Goal: Task Accomplishment & Management: Complete application form

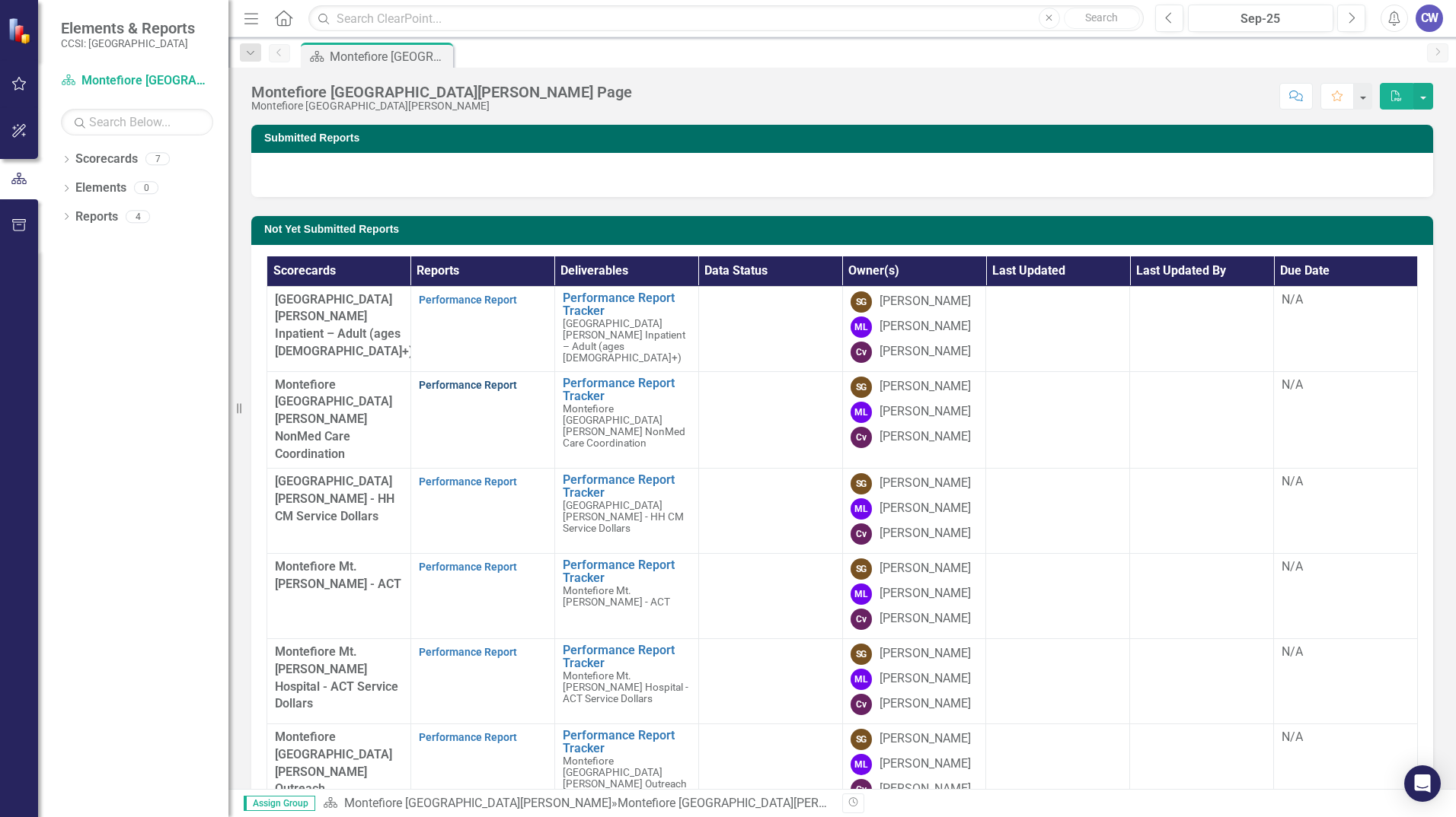
click at [446, 391] on link "Performance Report" at bounding box center [467, 385] width 98 height 12
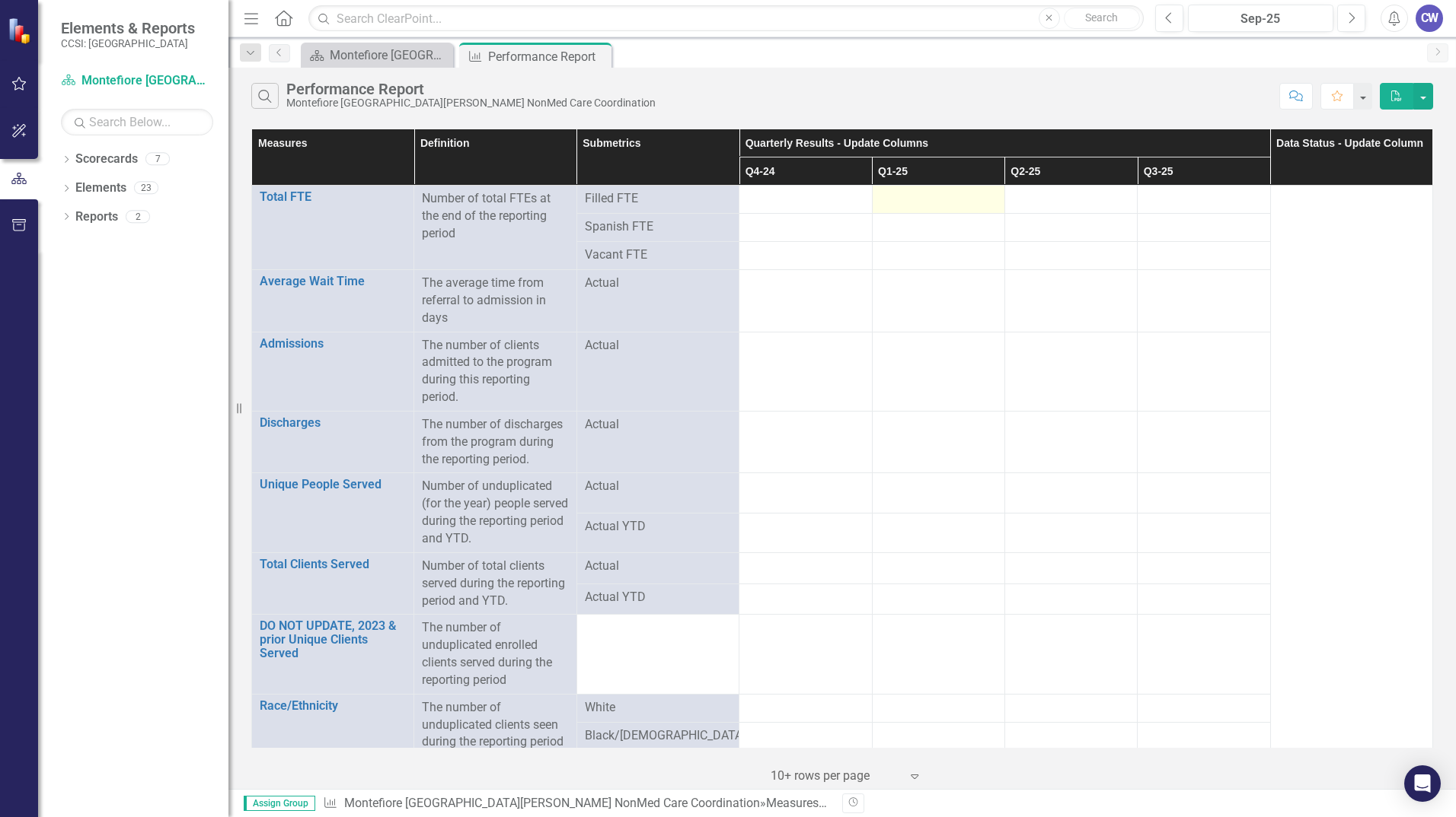
click at [925, 192] on div at bounding box center [937, 200] width 116 height 18
click at [951, 190] on td at bounding box center [937, 200] width 133 height 28
click at [951, 195] on div at bounding box center [937, 200] width 116 height 18
click at [941, 177] on th "Q1-25" at bounding box center [937, 171] width 133 height 28
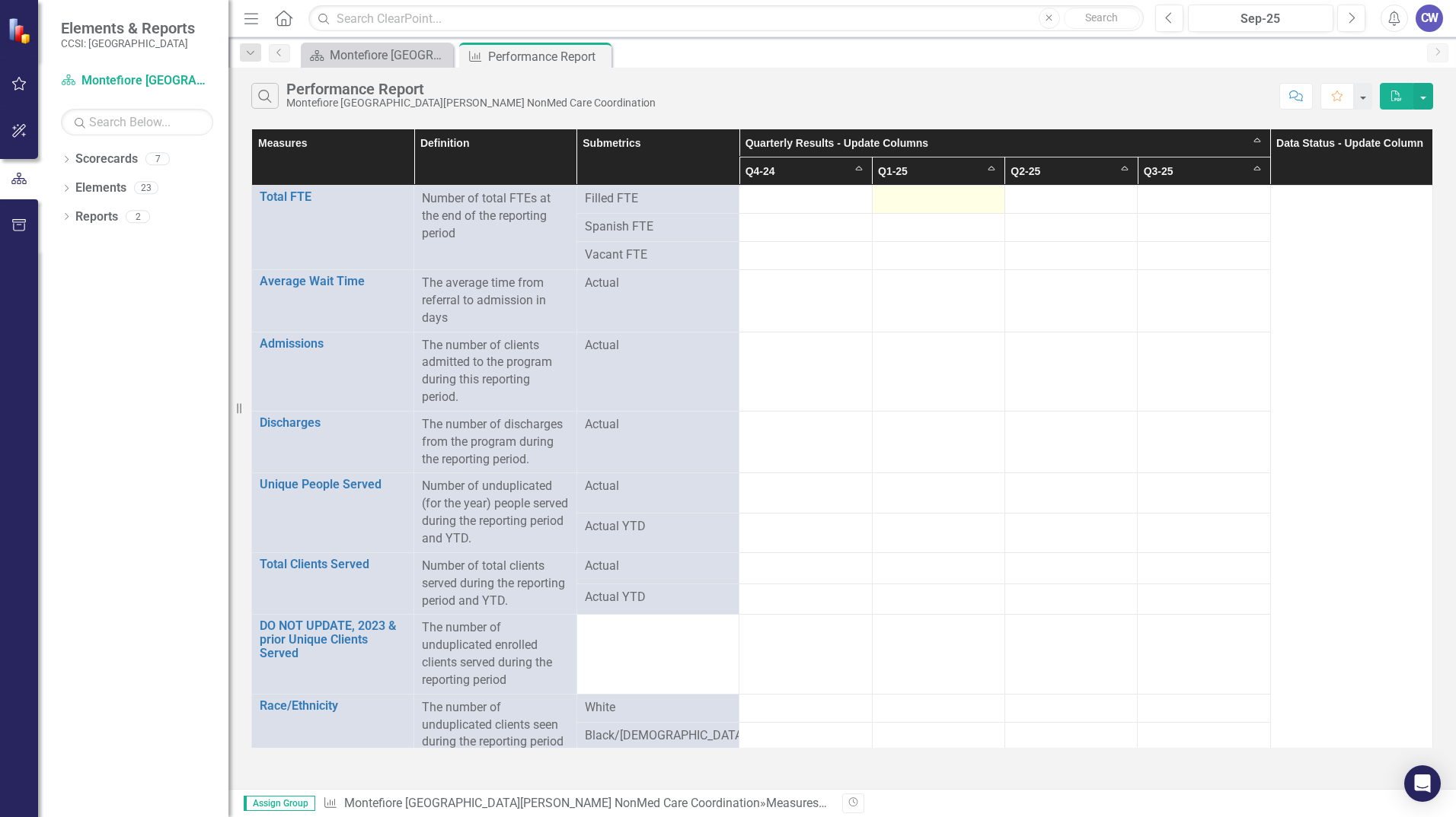
click at [921, 201] on div at bounding box center [937, 200] width 116 height 18
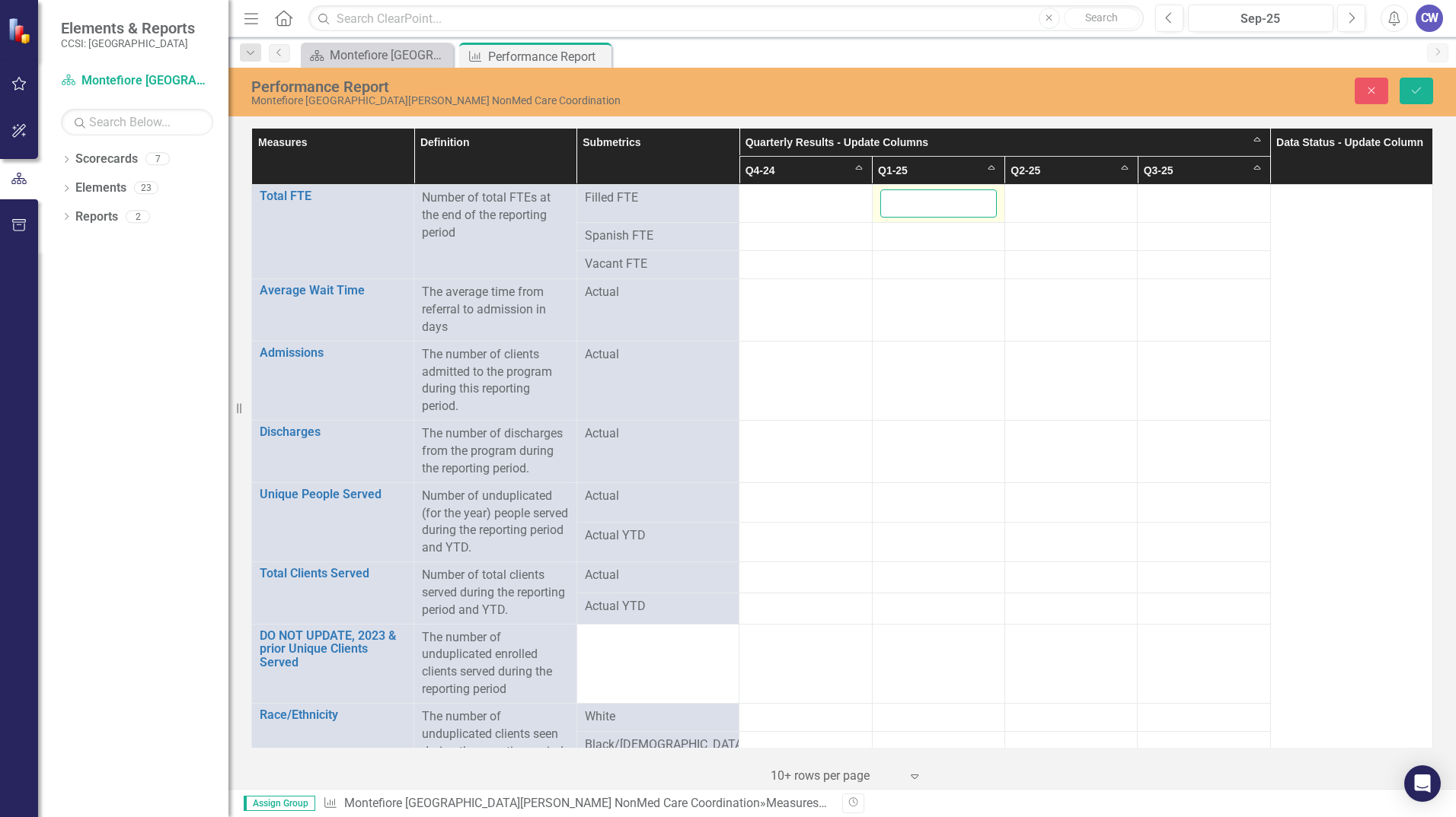
click at [925, 200] on input "number" at bounding box center [937, 203] width 116 height 28
type input "5"
click at [1093, 196] on div at bounding box center [1070, 199] width 116 height 18
drag, startPoint x: 1056, startPoint y: 192, endPoint x: 1061, endPoint y: 201, distance: 10.3
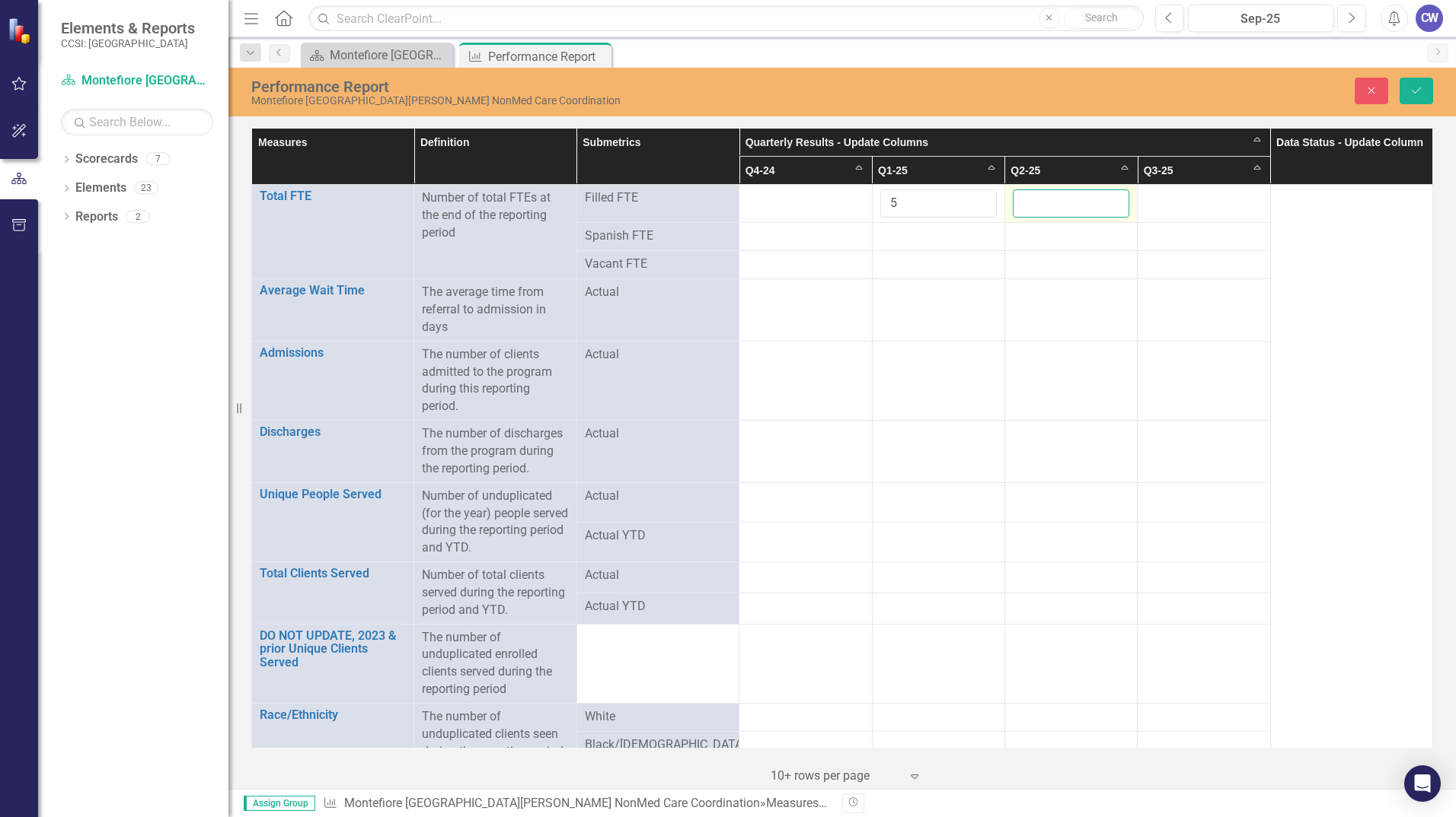
click at [1056, 195] on input "number" at bounding box center [1070, 203] width 116 height 28
type input "5"
click at [1174, 197] on div at bounding box center [1203, 199] width 116 height 18
click at [1177, 197] on div at bounding box center [1203, 199] width 116 height 18
click at [1178, 196] on div at bounding box center [1203, 199] width 116 height 18
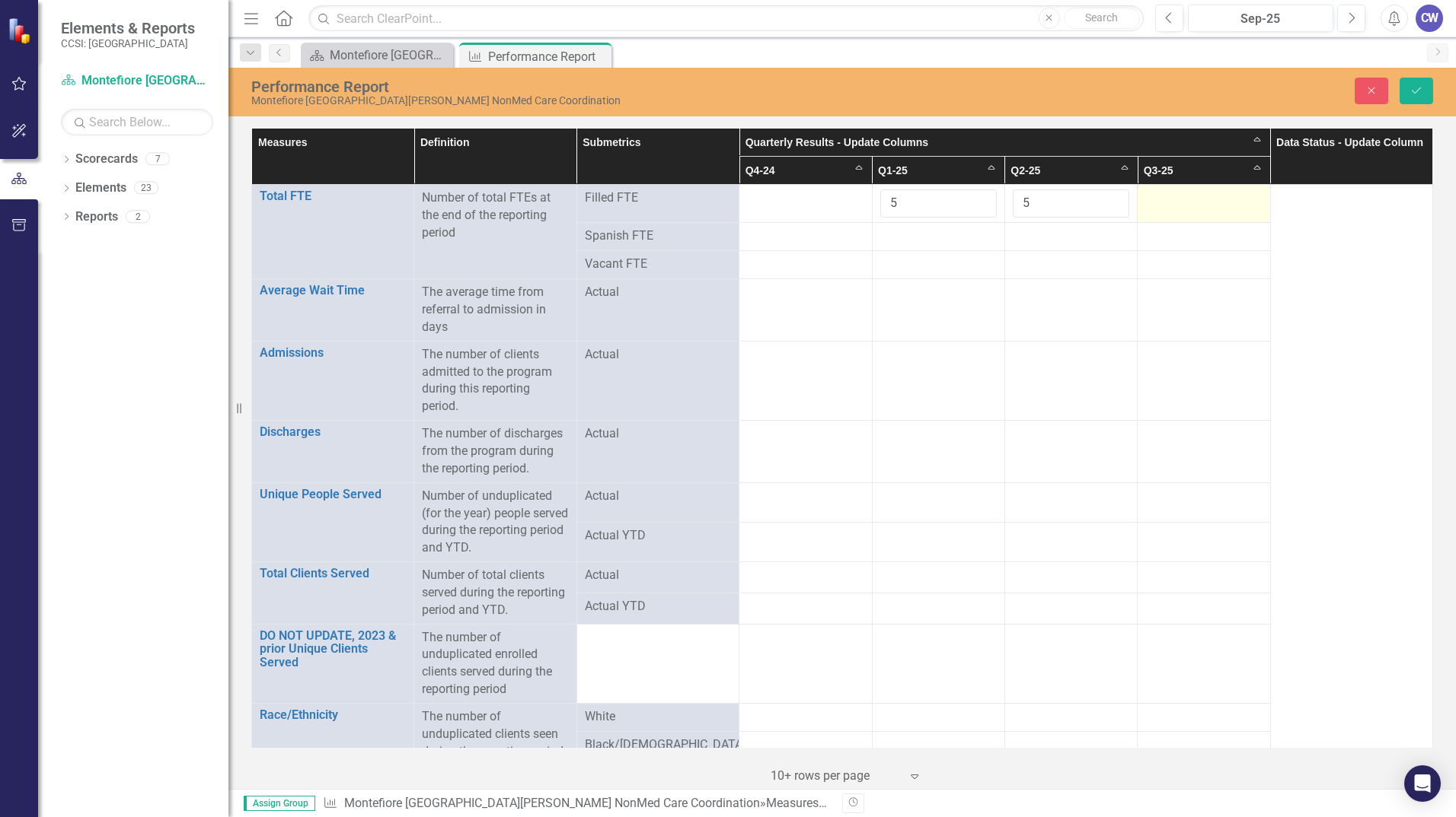
click at [1178, 196] on div at bounding box center [1203, 199] width 116 height 18
click at [1180, 196] on input "number" at bounding box center [1203, 203] width 116 height 28
type input "5"
click at [939, 231] on div at bounding box center [937, 236] width 116 height 18
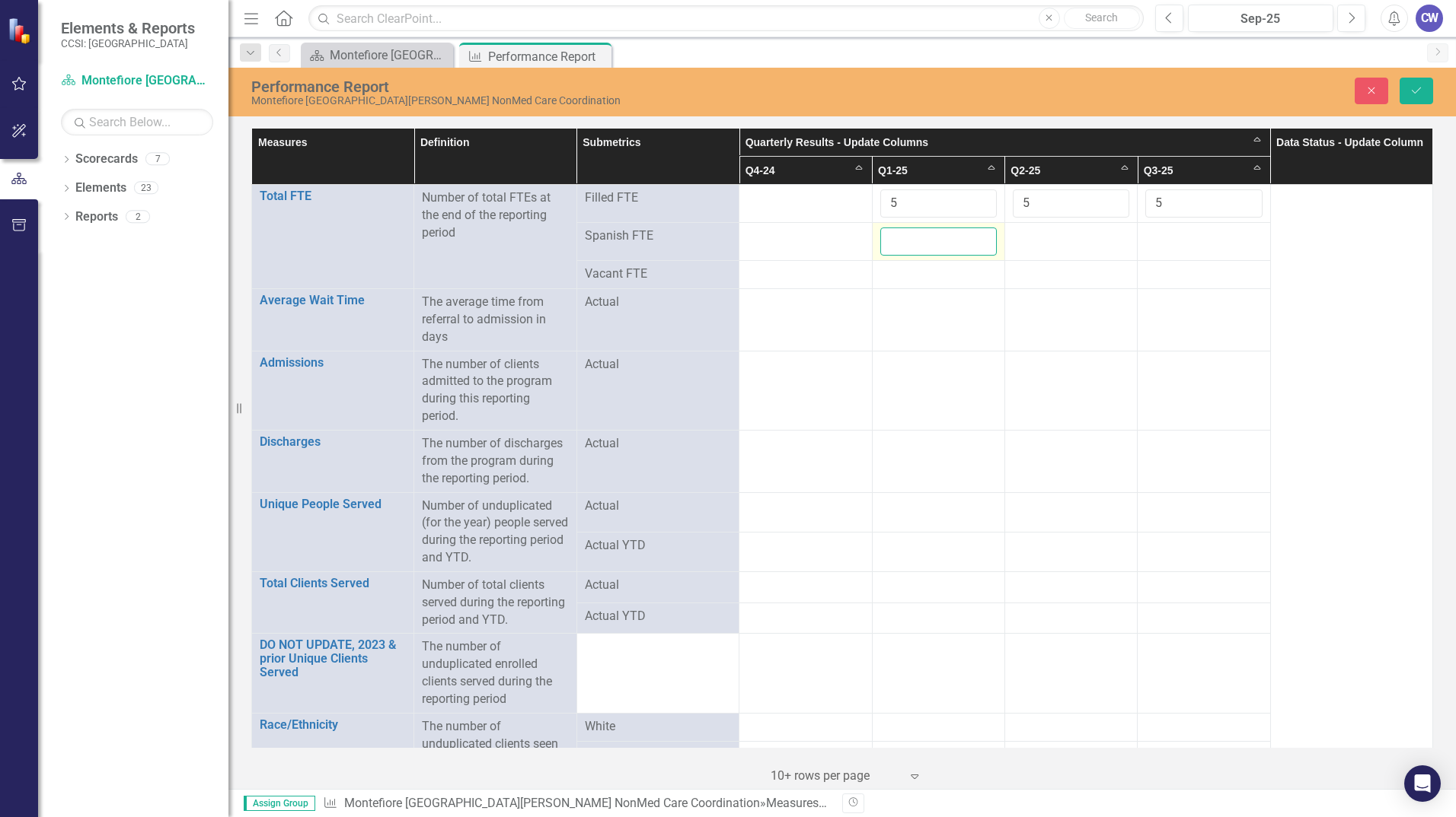
click at [943, 227] on input "number" at bounding box center [937, 241] width 116 height 28
type input "1"
click at [1038, 240] on div at bounding box center [1070, 236] width 116 height 18
click at [1042, 238] on input "number" at bounding box center [1070, 241] width 116 height 28
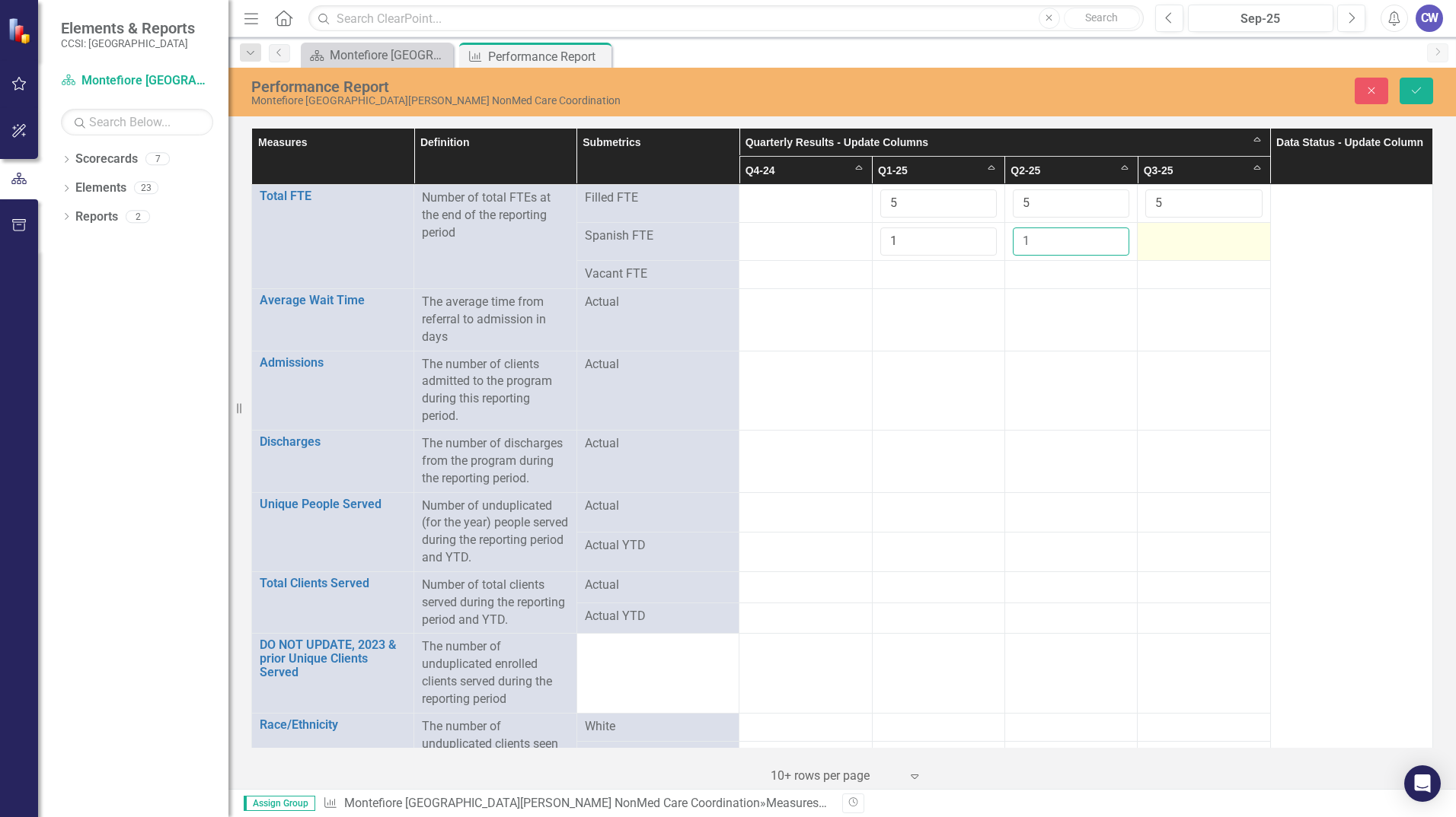
type input "1"
click at [1161, 241] on div at bounding box center [1203, 236] width 116 height 18
click at [1162, 241] on div at bounding box center [1203, 236] width 116 height 18
click at [1162, 241] on input "number" at bounding box center [1203, 241] width 116 height 28
type input "1"
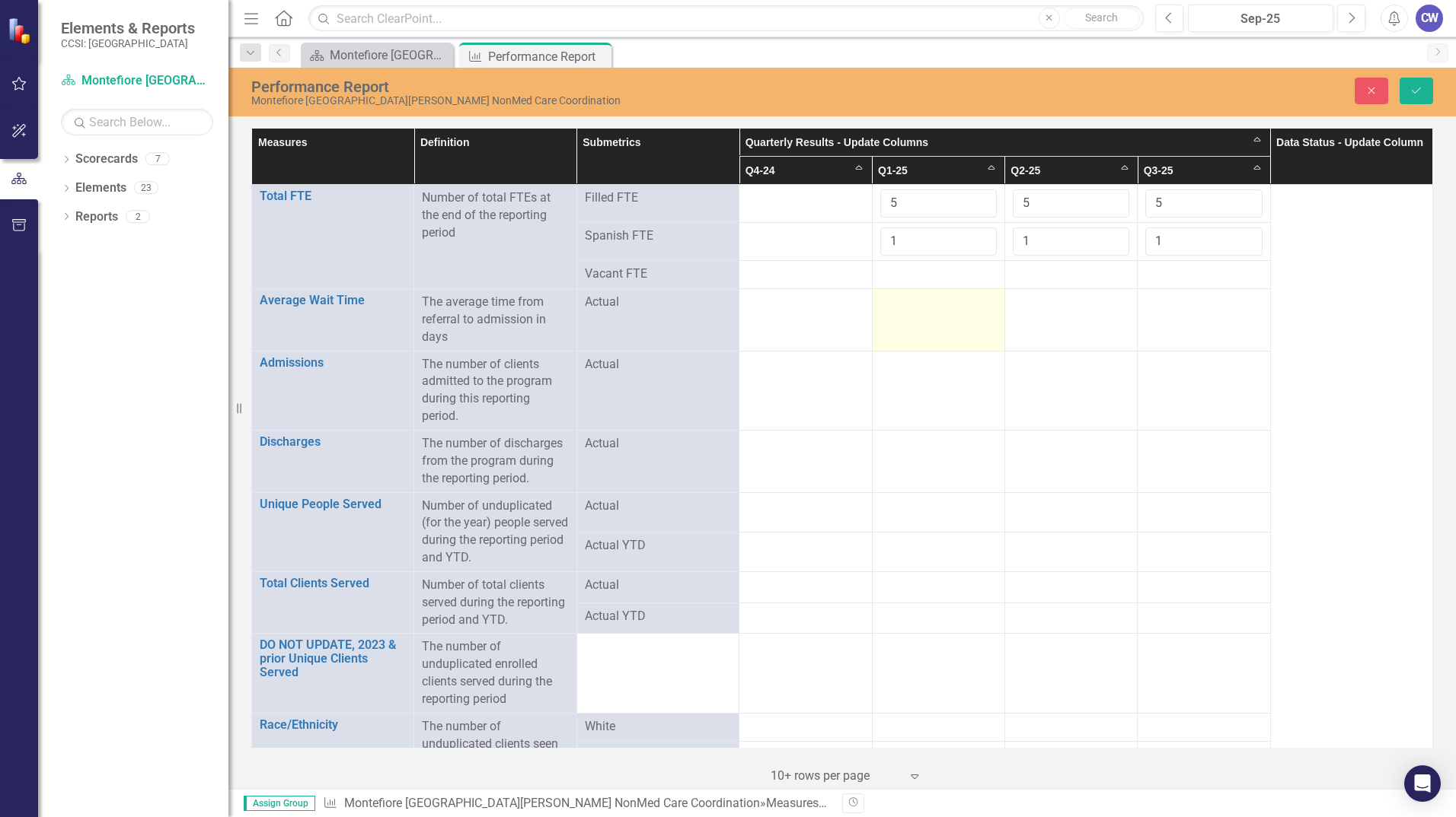
click at [935, 314] on td at bounding box center [937, 321] width 133 height 62
click at [935, 314] on input "number" at bounding box center [937, 308] width 116 height 28
type input "5"
click at [1042, 306] on div at bounding box center [1070, 303] width 116 height 18
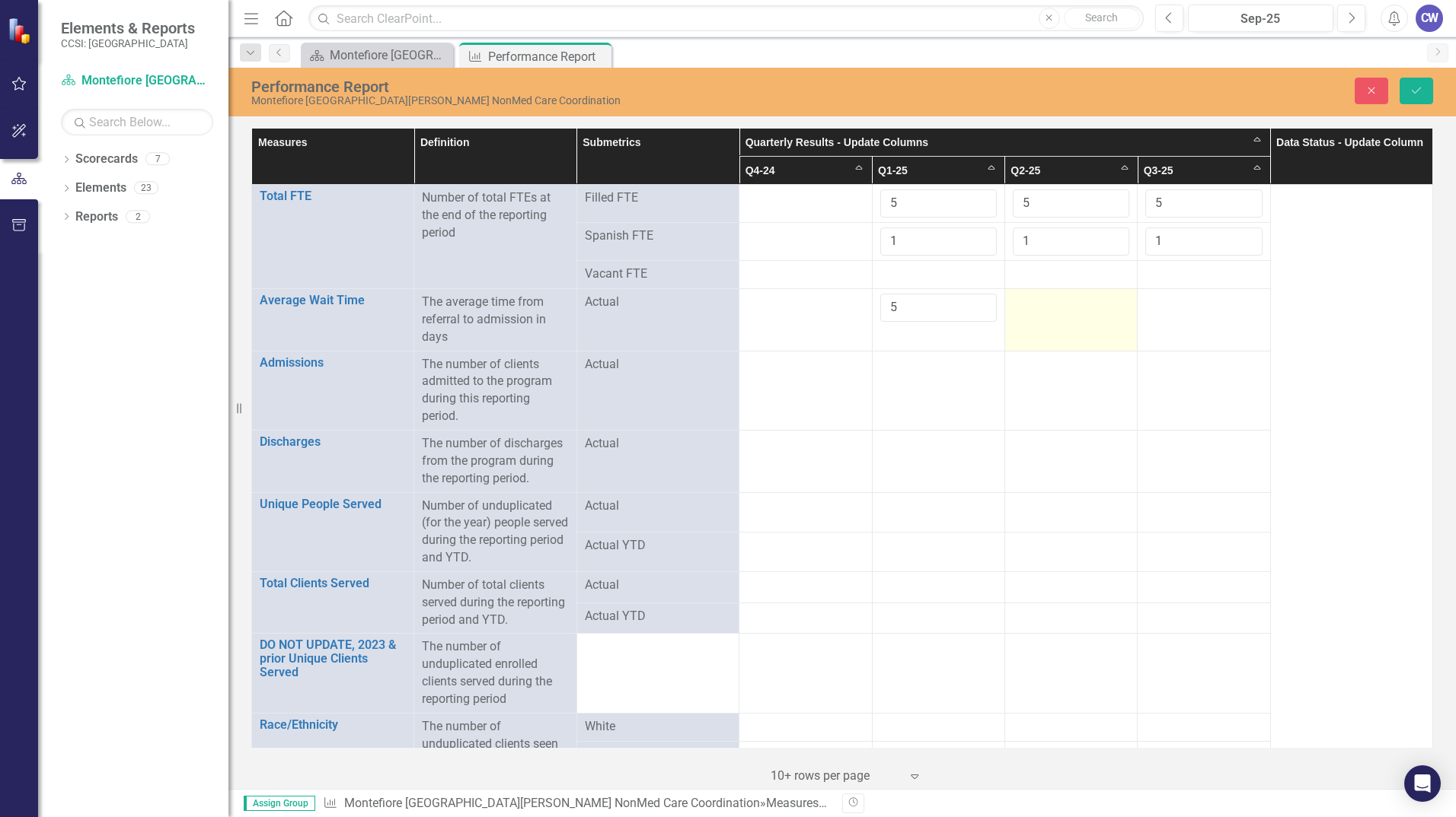
click at [1042, 306] on div at bounding box center [1070, 303] width 116 height 18
click at [1085, 307] on input "number" at bounding box center [1070, 308] width 116 height 28
type input "5"
click at [1164, 297] on div at bounding box center [1203, 303] width 116 height 18
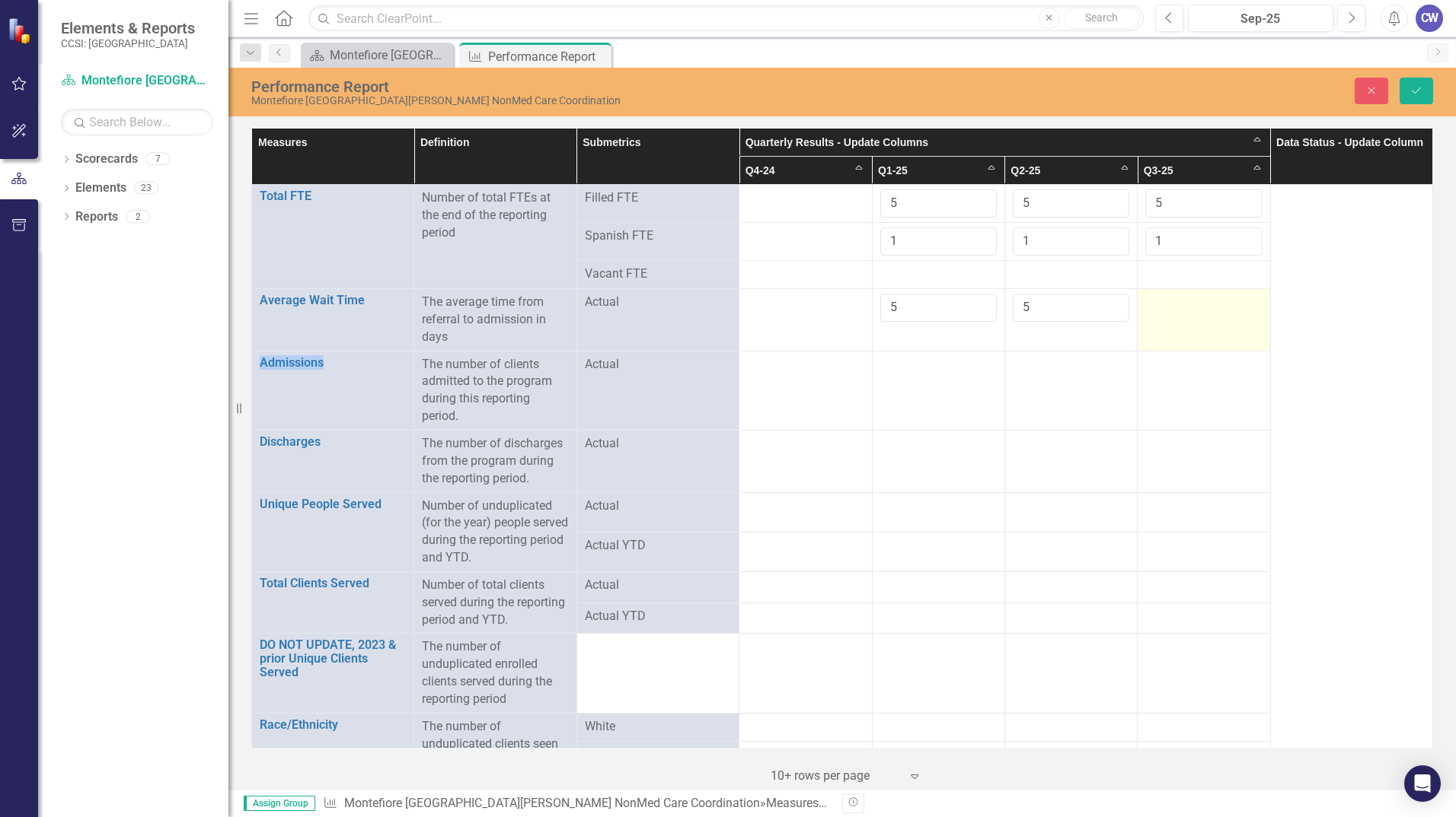
click at [1164, 298] on div at bounding box center [1203, 303] width 116 height 18
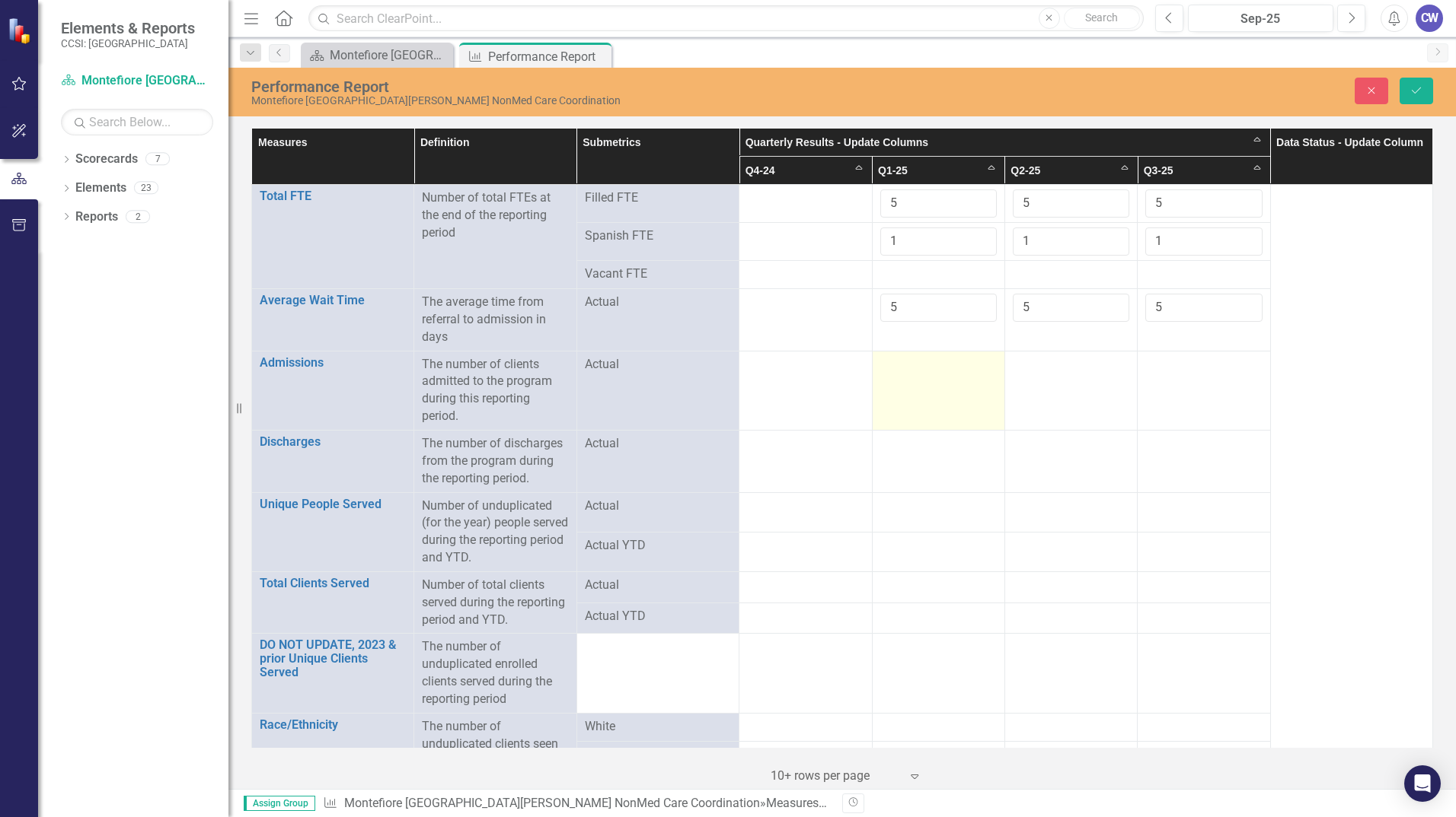
type input "5"
click at [893, 369] on div at bounding box center [937, 365] width 116 height 18
click at [890, 385] on td at bounding box center [937, 390] width 133 height 79
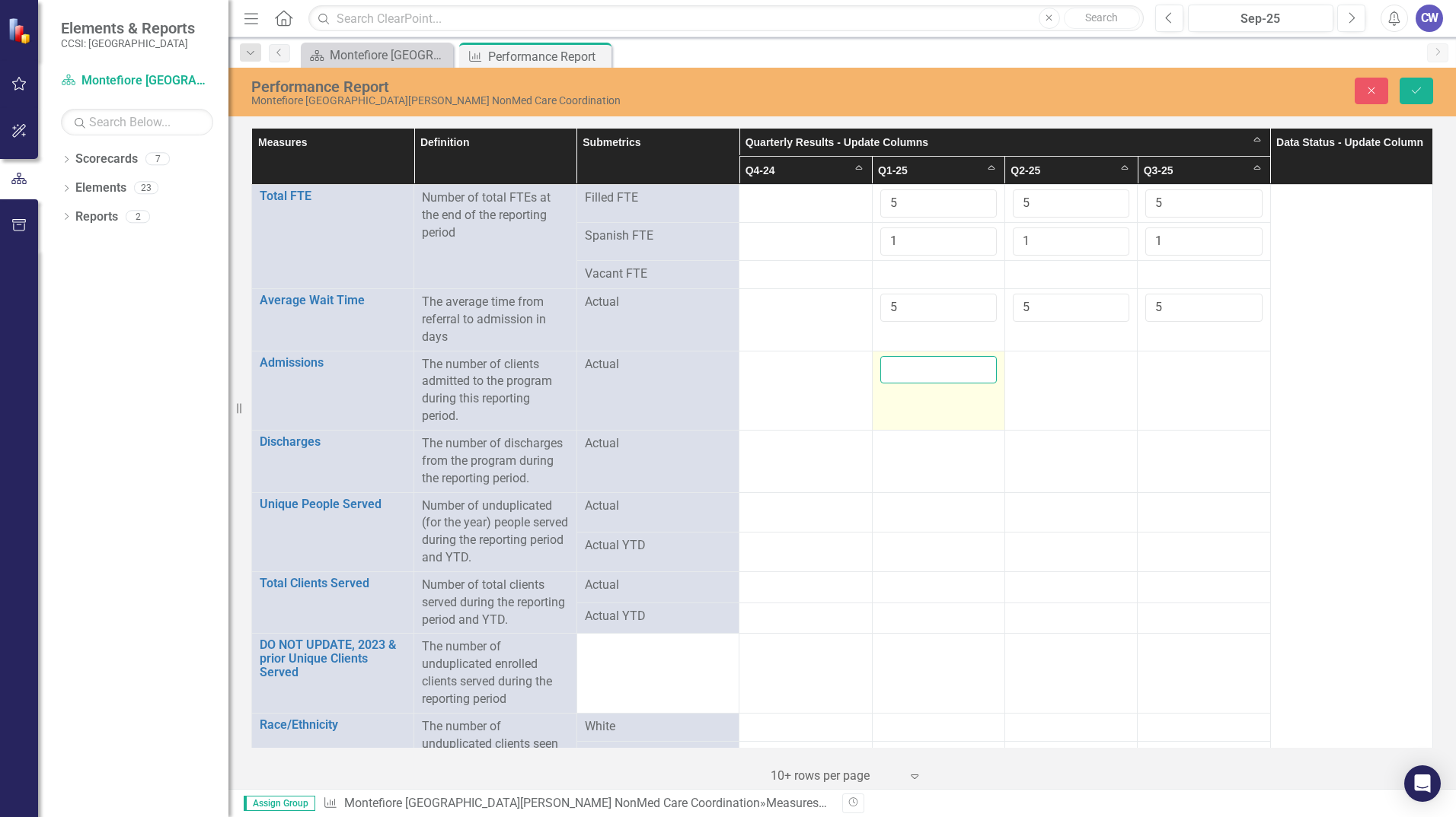
click at [898, 375] on input "number" at bounding box center [937, 370] width 116 height 28
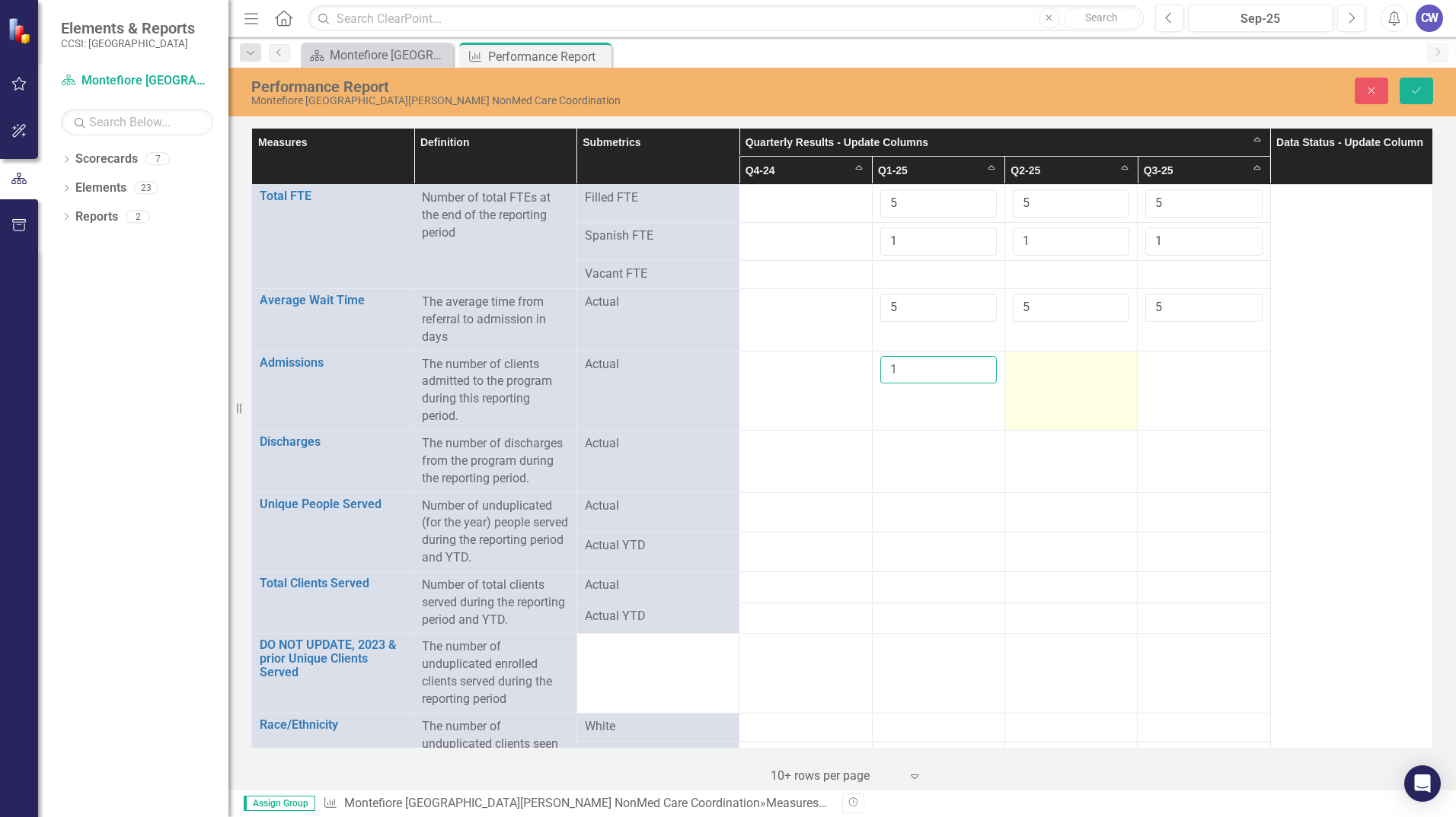
type input "1"
click at [1038, 373] on div at bounding box center [1070, 365] width 116 height 18
click at [1039, 372] on input "number" at bounding box center [1070, 370] width 116 height 28
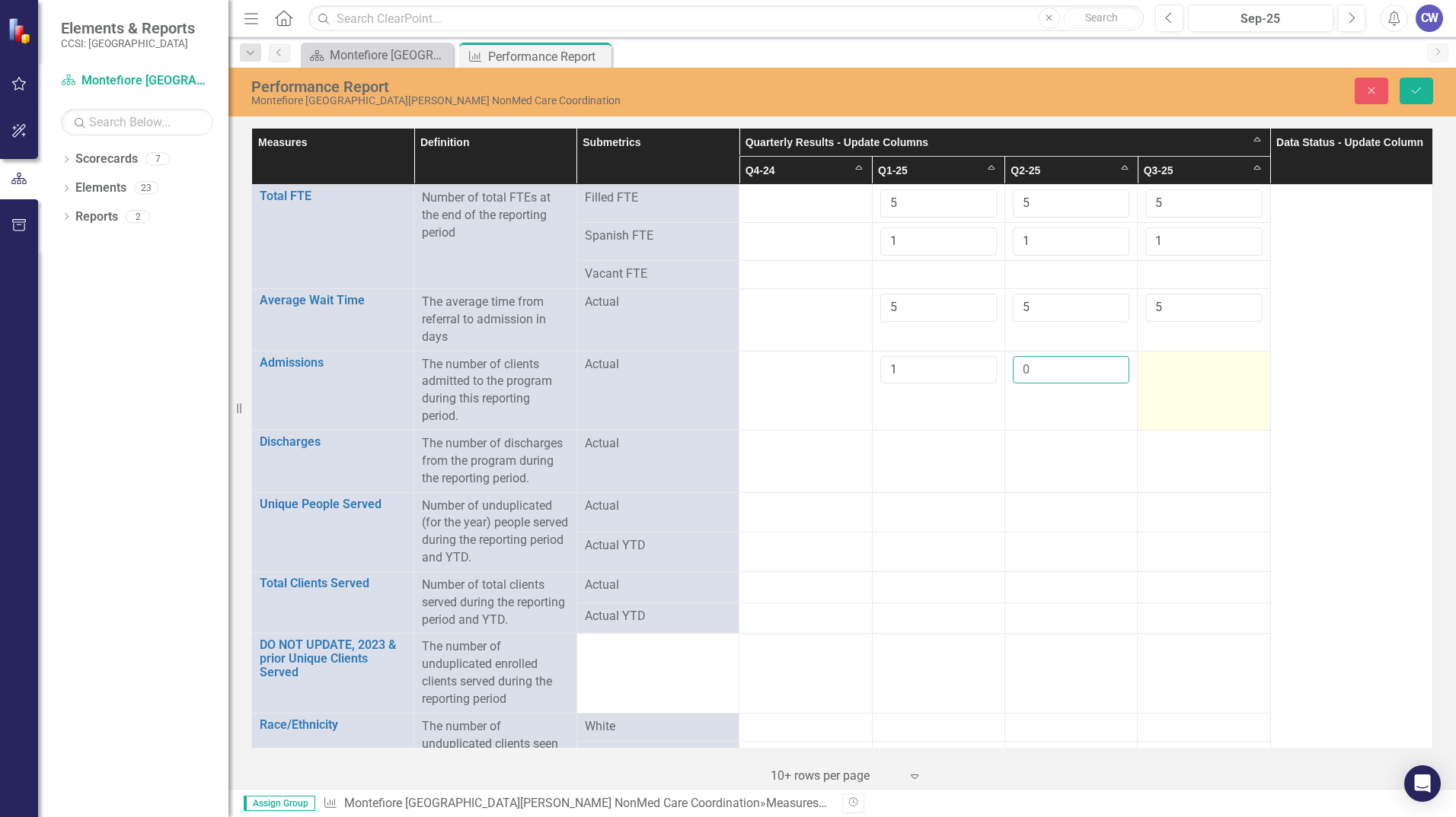
type input "0"
click at [1175, 368] on div at bounding box center [1203, 365] width 116 height 18
click at [1175, 368] on input "number" at bounding box center [1203, 370] width 116 height 28
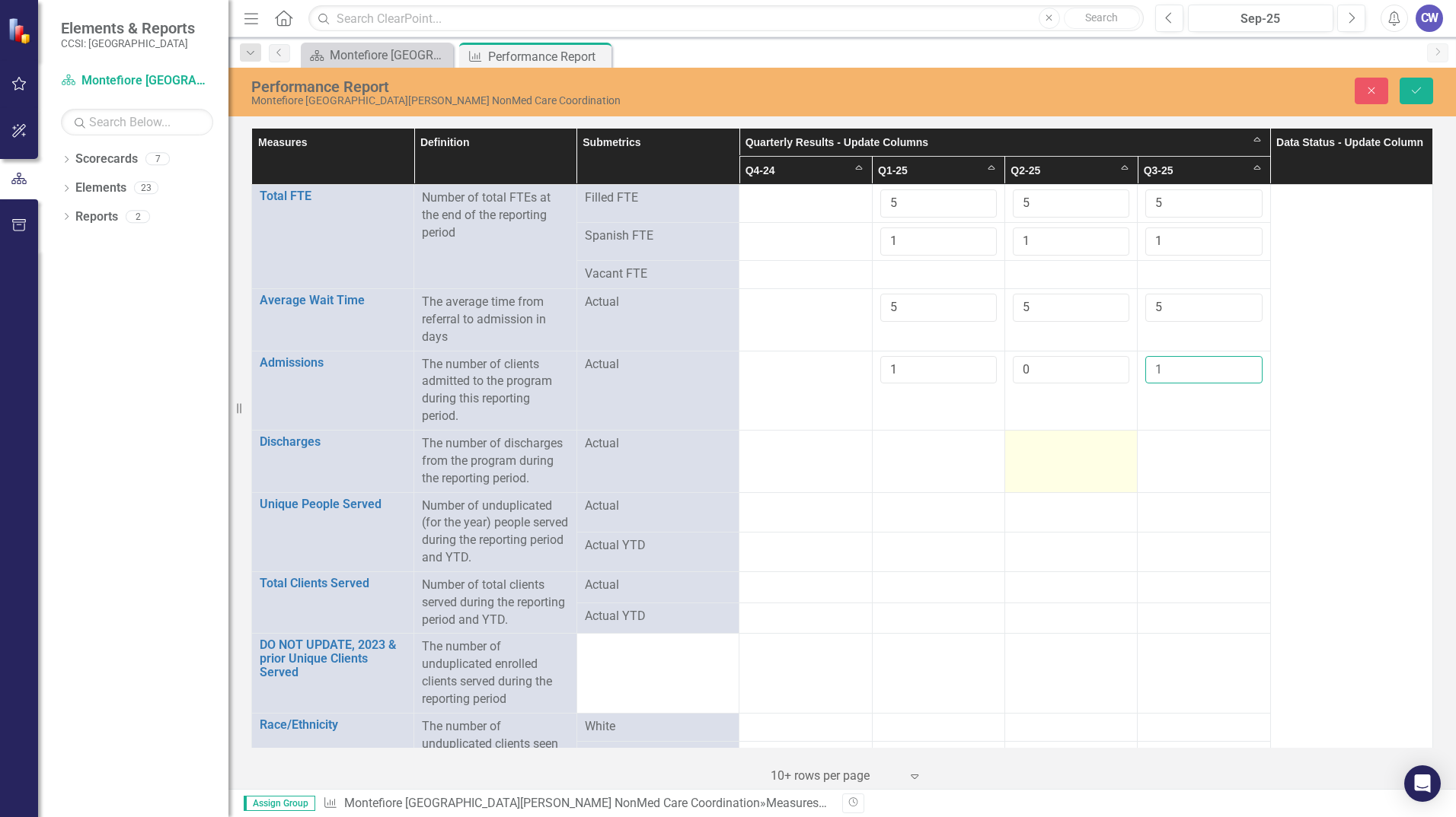
type input "1"
click at [1046, 454] on td at bounding box center [1070, 461] width 133 height 62
click at [1029, 465] on td at bounding box center [1070, 461] width 133 height 62
click at [1032, 452] on input "number" at bounding box center [1070, 449] width 116 height 28
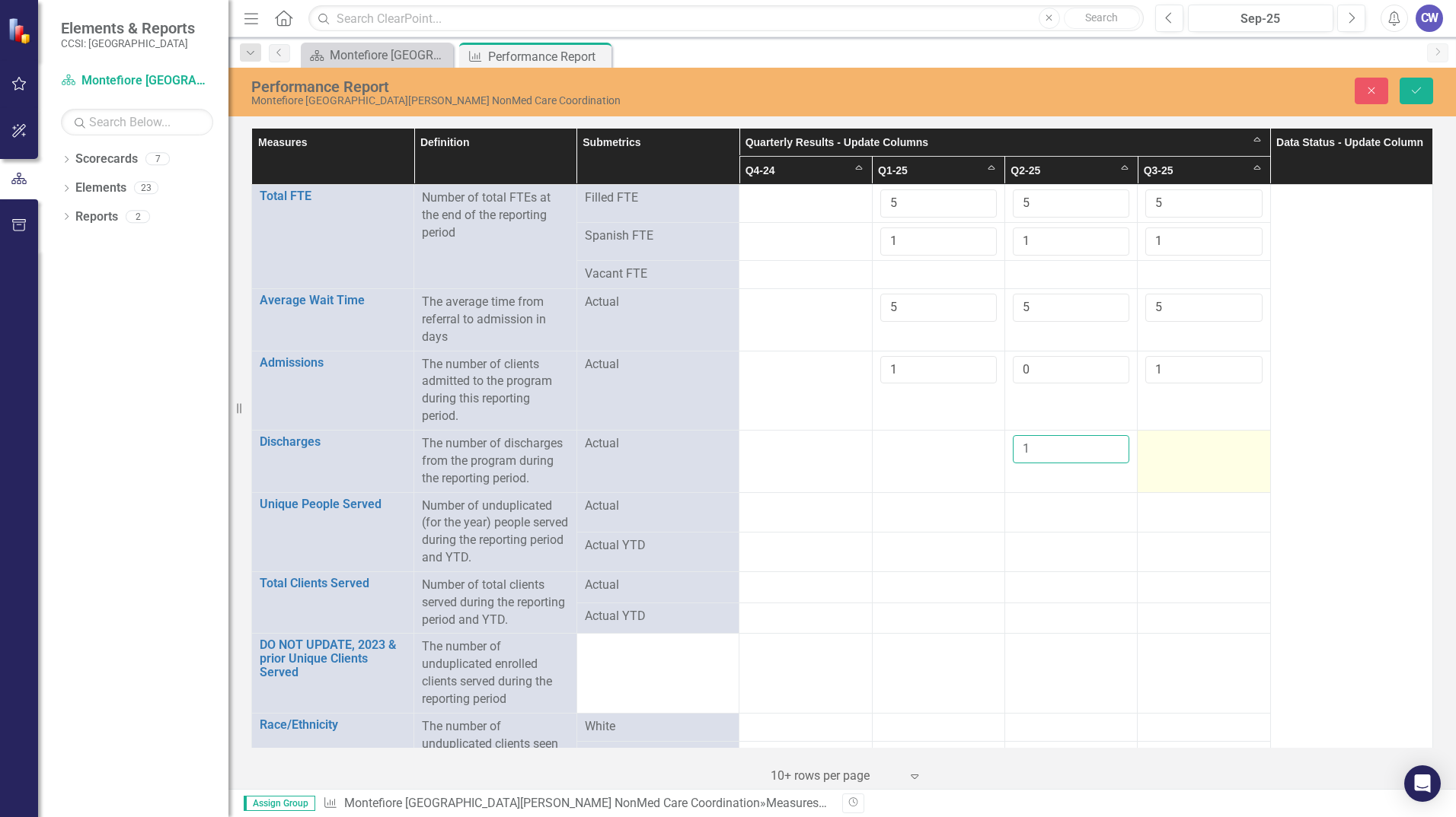
type input "1"
click at [1176, 448] on div at bounding box center [1203, 444] width 116 height 18
click at [1177, 448] on div at bounding box center [1203, 444] width 116 height 18
click at [1177, 448] on input "number" at bounding box center [1203, 449] width 116 height 28
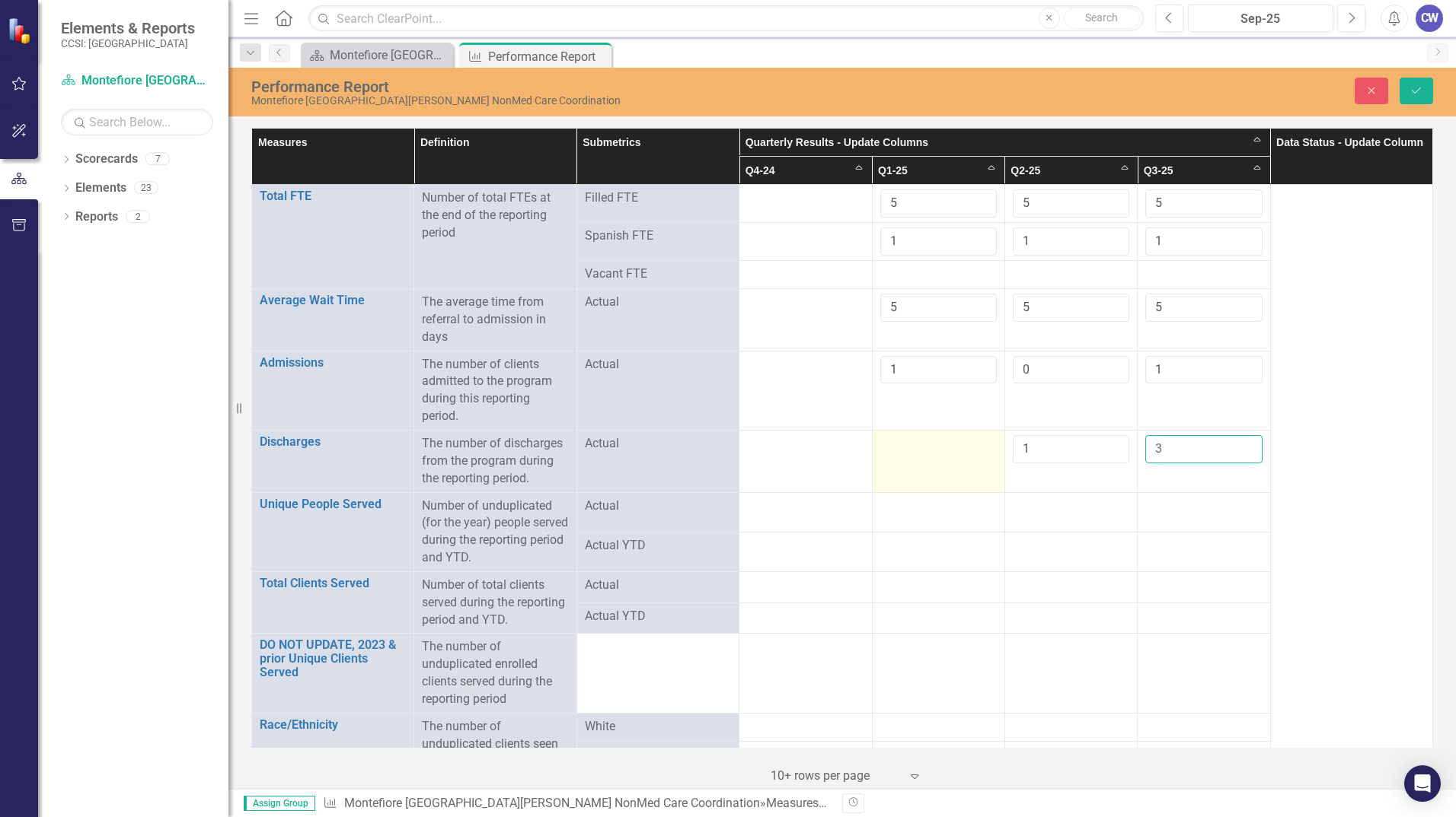
type input "3"
click at [909, 462] on td at bounding box center [937, 461] width 133 height 62
click at [895, 442] on input "number" at bounding box center [937, 449] width 116 height 28
type input "0"
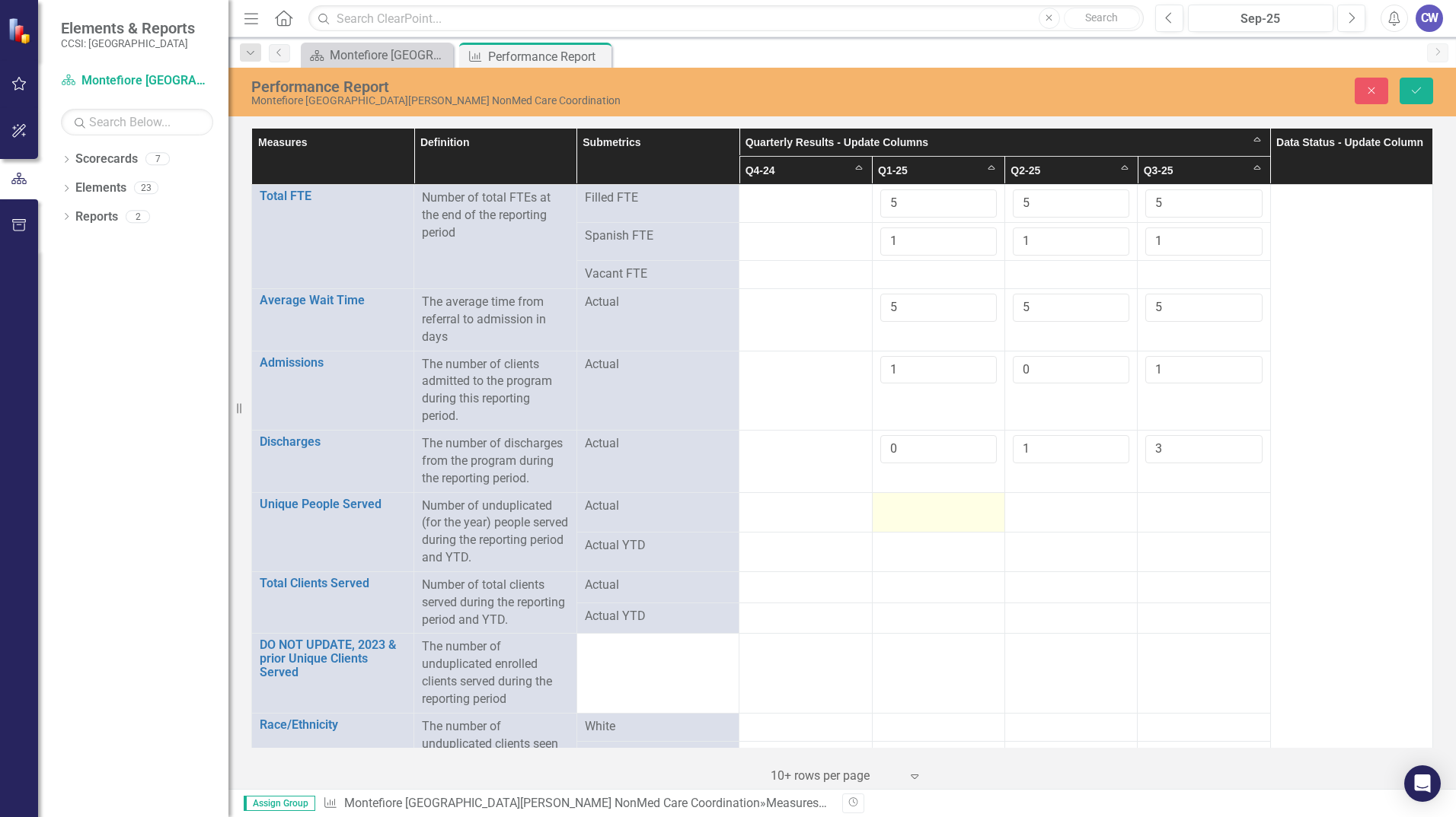
click at [934, 507] on div at bounding box center [937, 507] width 116 height 18
click at [901, 519] on input "number" at bounding box center [937, 511] width 116 height 28
type input "8"
click at [1043, 507] on div at bounding box center [1070, 507] width 116 height 18
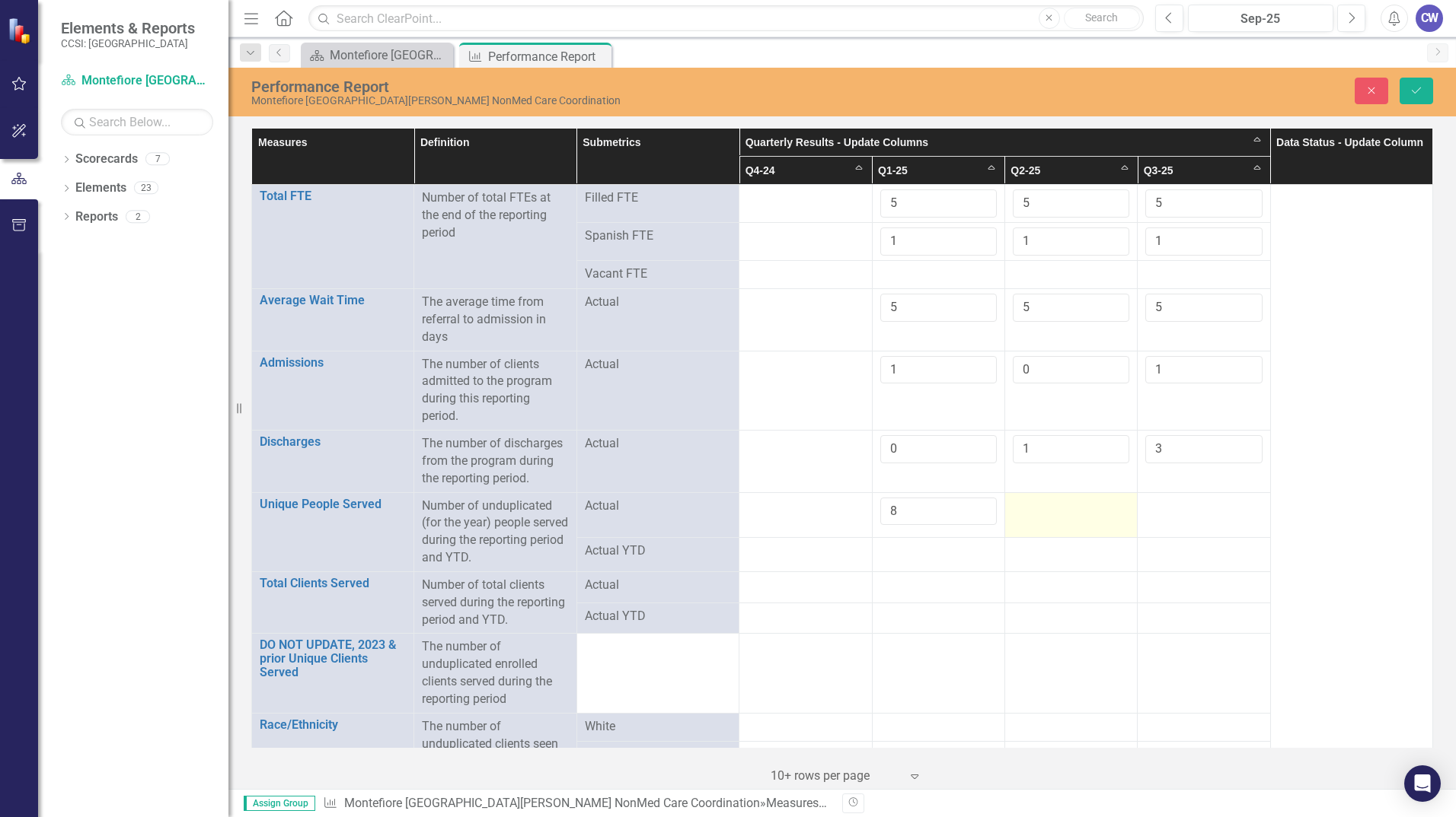
click at [1043, 507] on div at bounding box center [1070, 507] width 116 height 18
click at [1038, 518] on input "number" at bounding box center [1070, 511] width 116 height 28
type input "8"
click at [1166, 509] on div at bounding box center [1203, 507] width 116 height 18
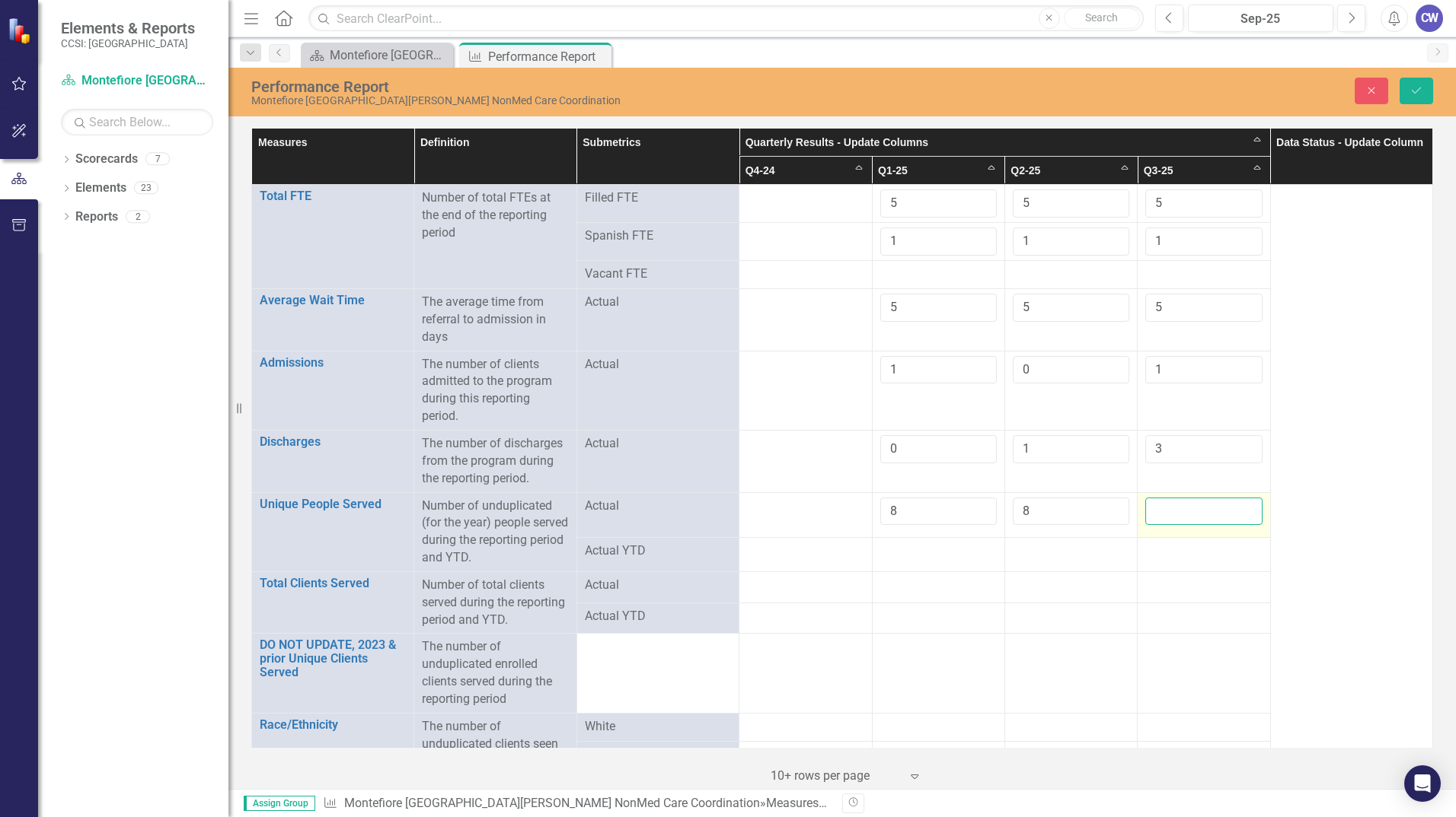
click at [1168, 509] on input "number" at bounding box center [1203, 511] width 116 height 28
type input "8"
click at [959, 551] on div at bounding box center [937, 551] width 116 height 18
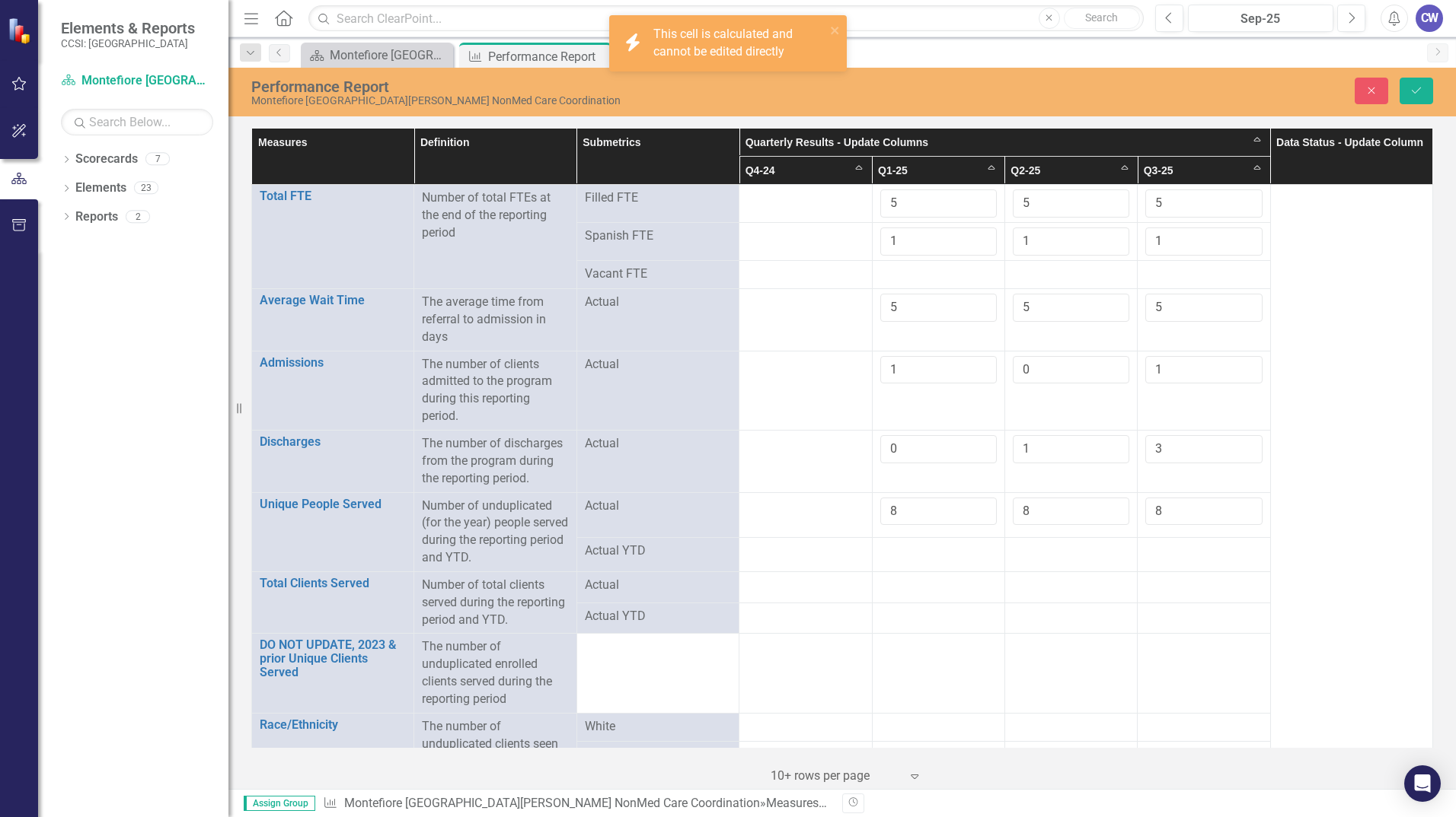
click at [959, 551] on div at bounding box center [937, 551] width 116 height 18
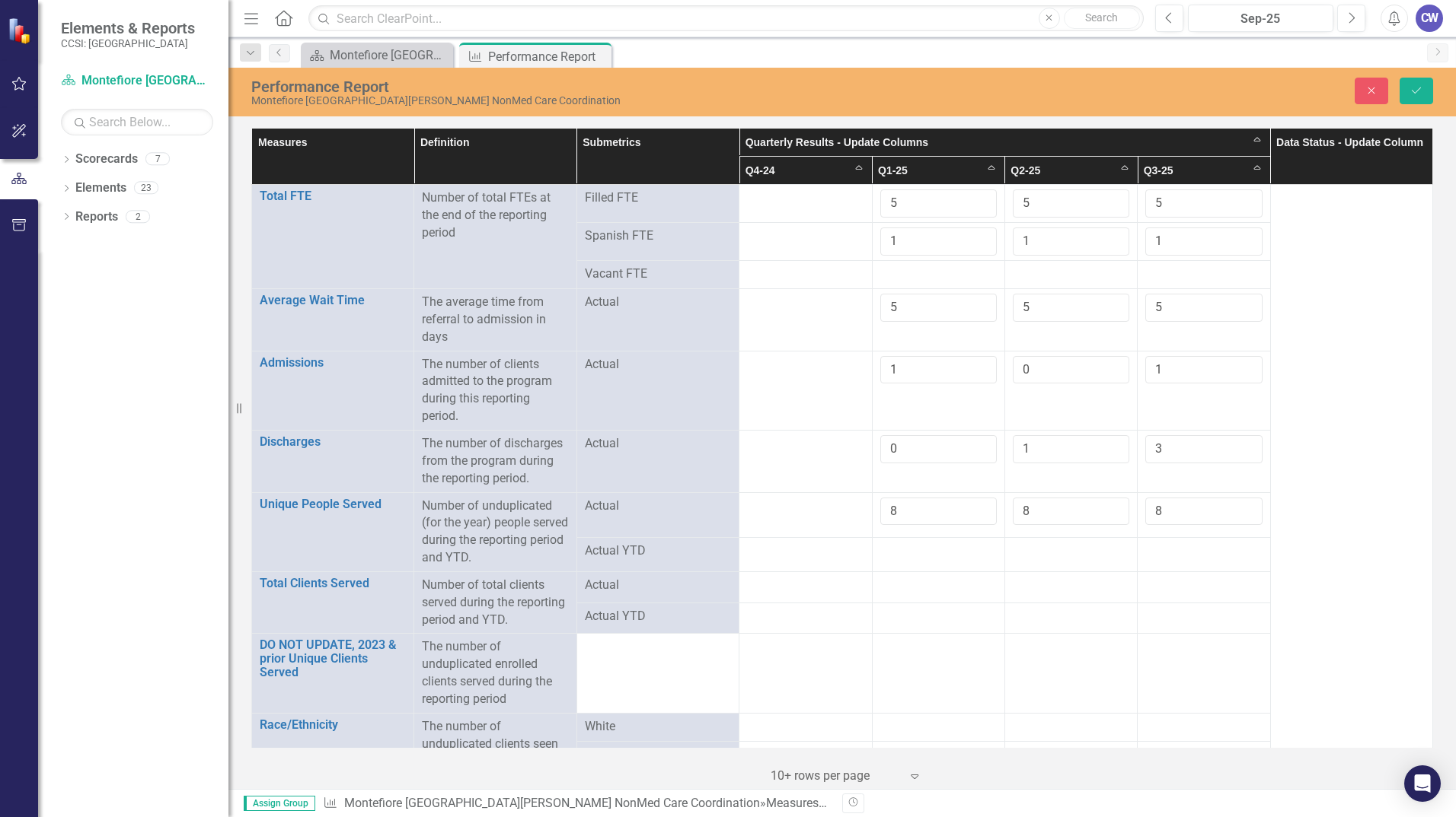
click at [943, 551] on div at bounding box center [937, 551] width 116 height 18
click at [952, 554] on div at bounding box center [937, 551] width 116 height 18
click at [933, 551] on div at bounding box center [937, 551] width 116 height 18
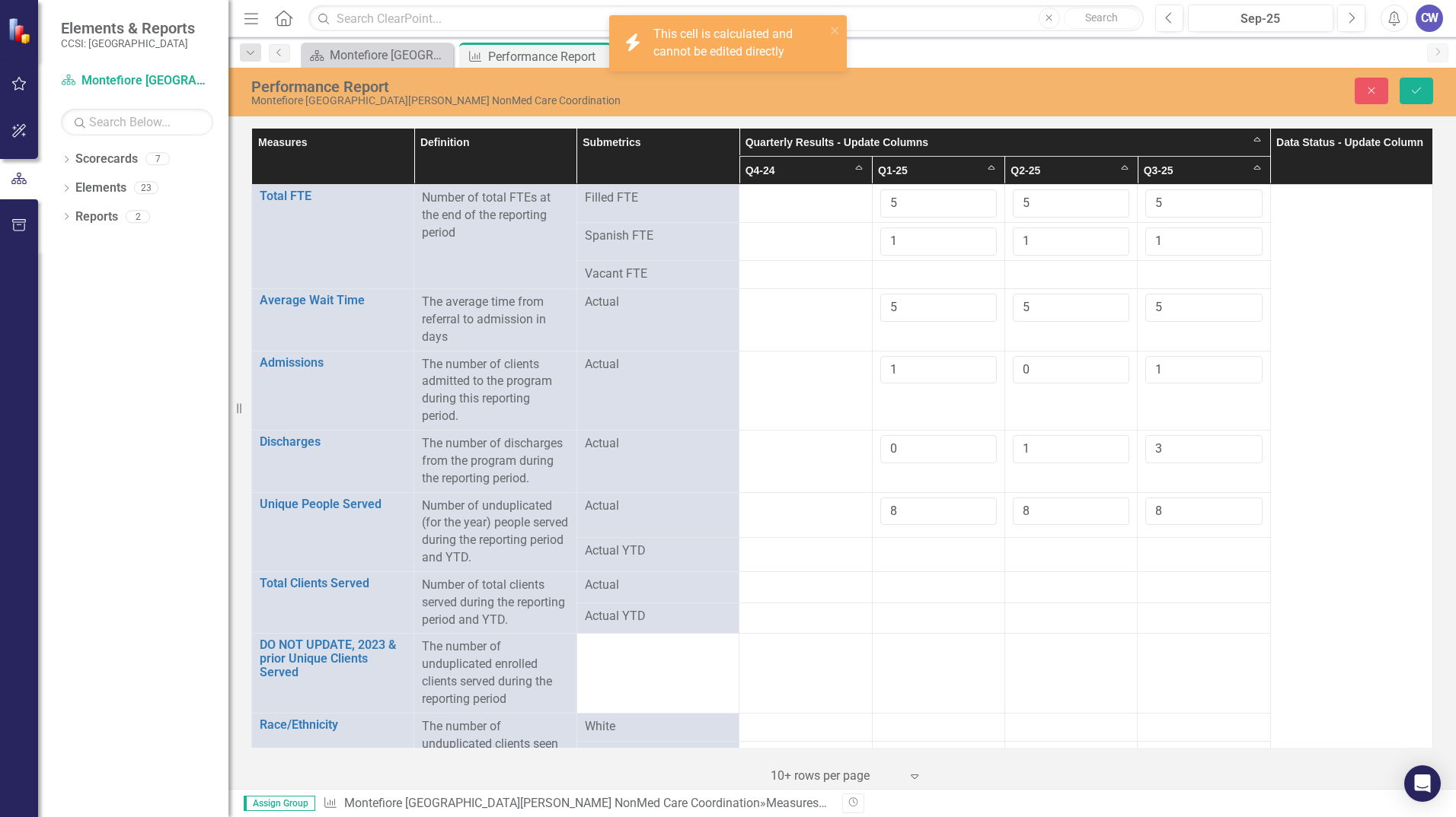
click at [980, 549] on div at bounding box center [937, 551] width 116 height 18
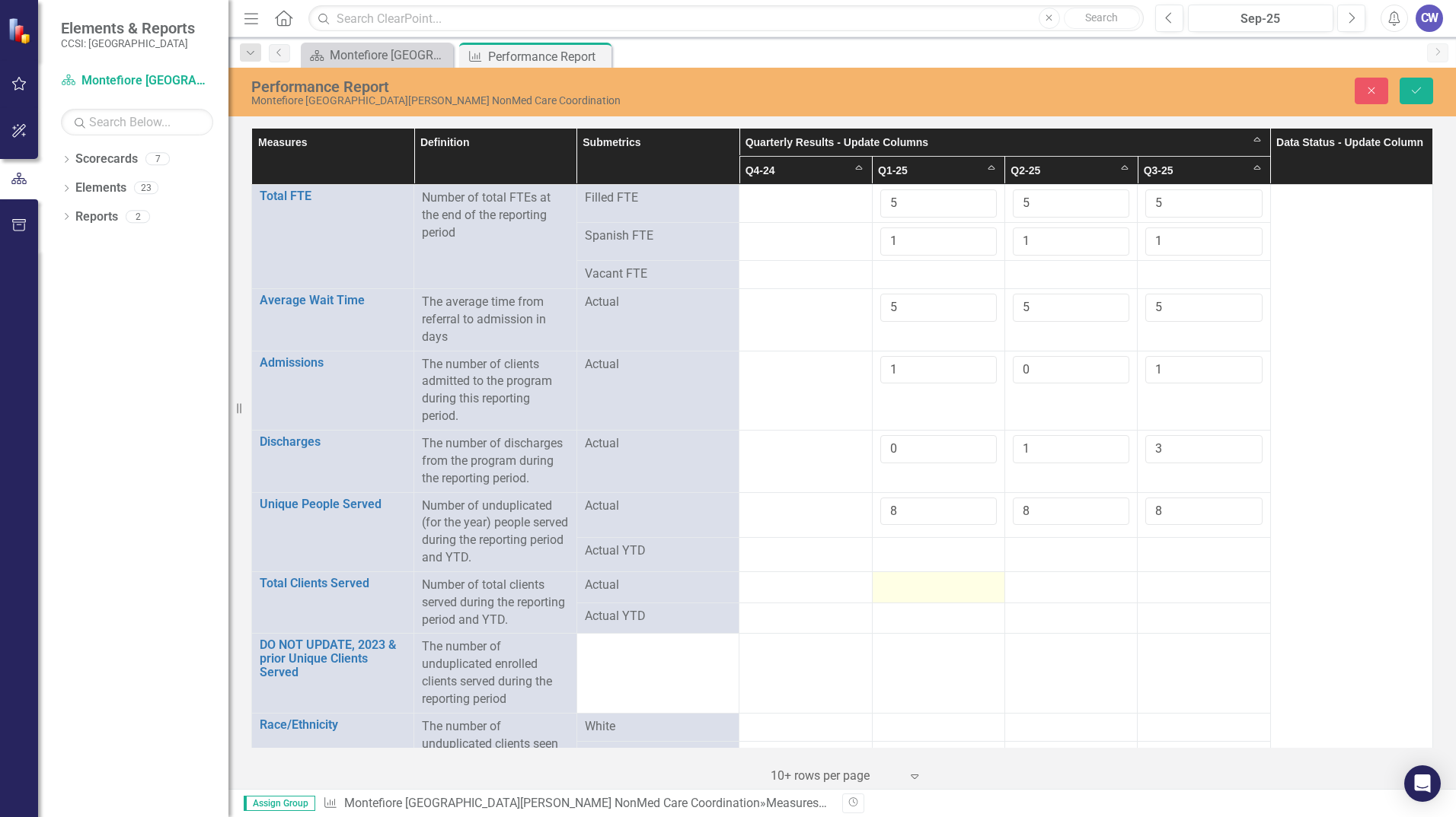
click at [910, 591] on div at bounding box center [937, 586] width 116 height 18
click at [904, 585] on input "number" at bounding box center [937, 591] width 116 height 28
type input "8"
click at [1049, 587] on div at bounding box center [1070, 586] width 116 height 18
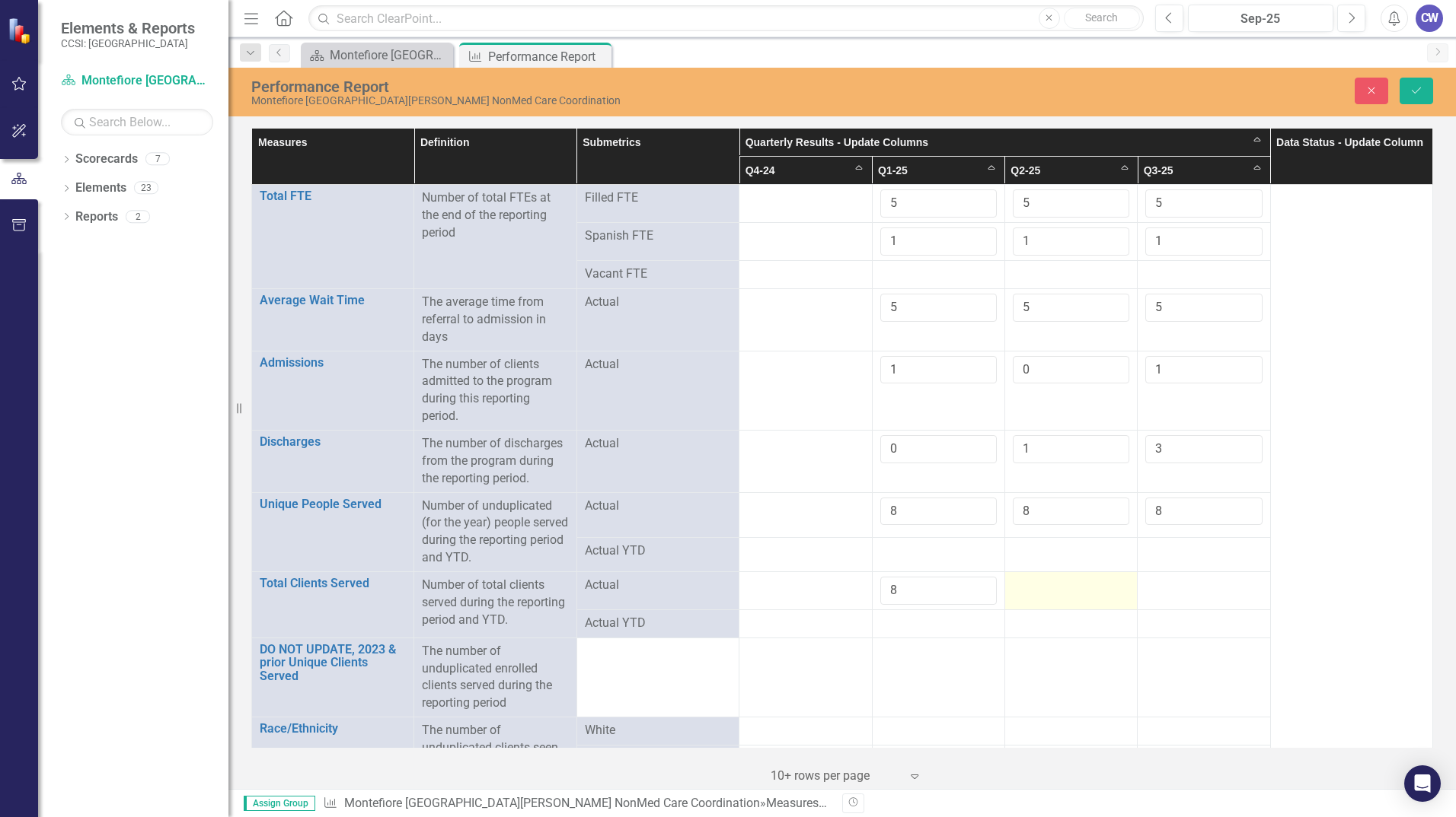
click at [1049, 587] on div at bounding box center [1070, 586] width 116 height 18
click at [1072, 596] on input "number" at bounding box center [1070, 591] width 116 height 28
type input "16"
click at [1186, 592] on div at bounding box center [1203, 586] width 116 height 18
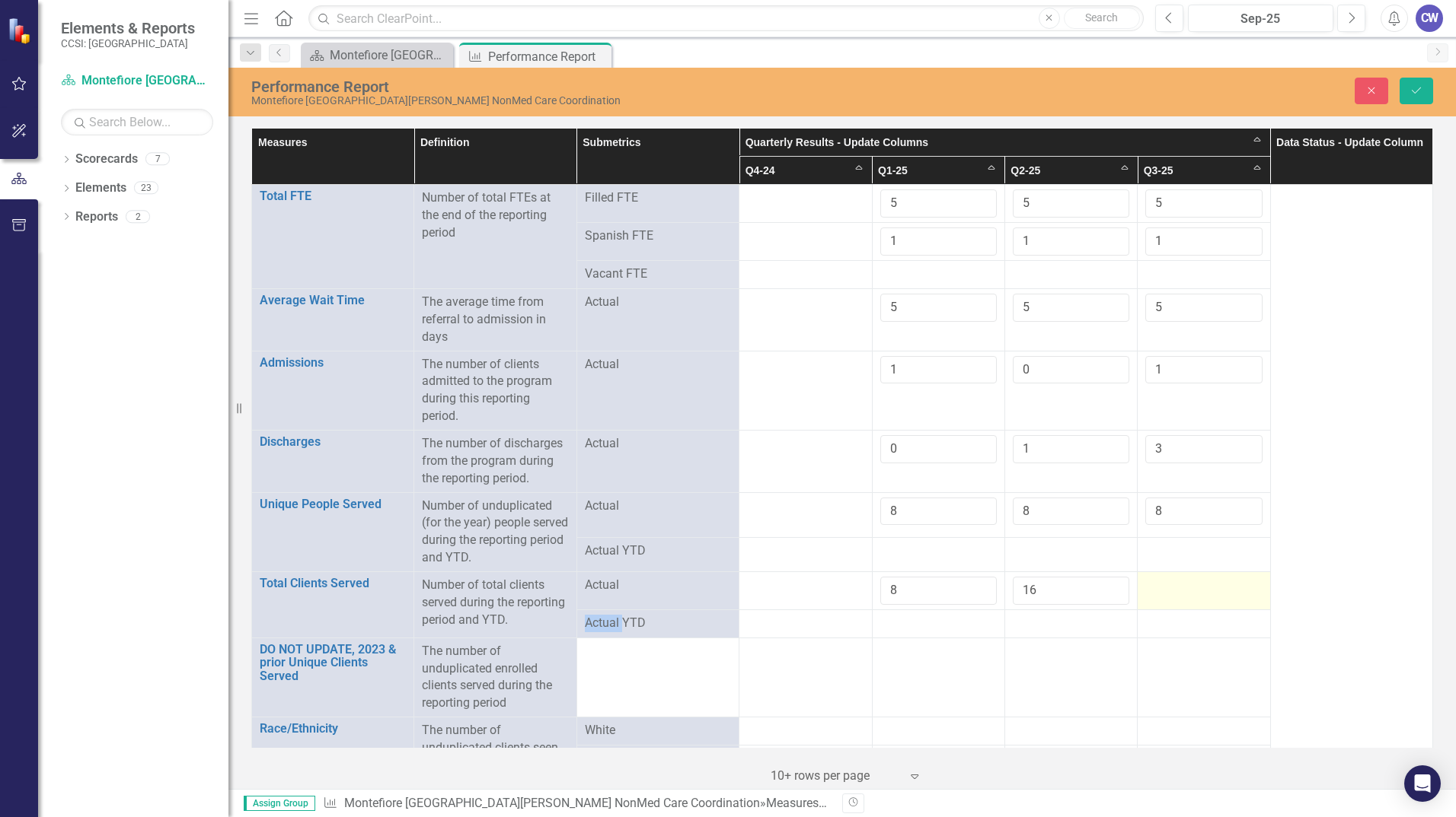
click at [1186, 592] on div at bounding box center [1203, 586] width 116 height 18
click at [1187, 590] on input "number" at bounding box center [1203, 591] width 116 height 28
type input "24"
click at [912, 659] on td at bounding box center [937, 677] width 133 height 79
click at [1049, 626] on div at bounding box center [1070, 624] width 116 height 18
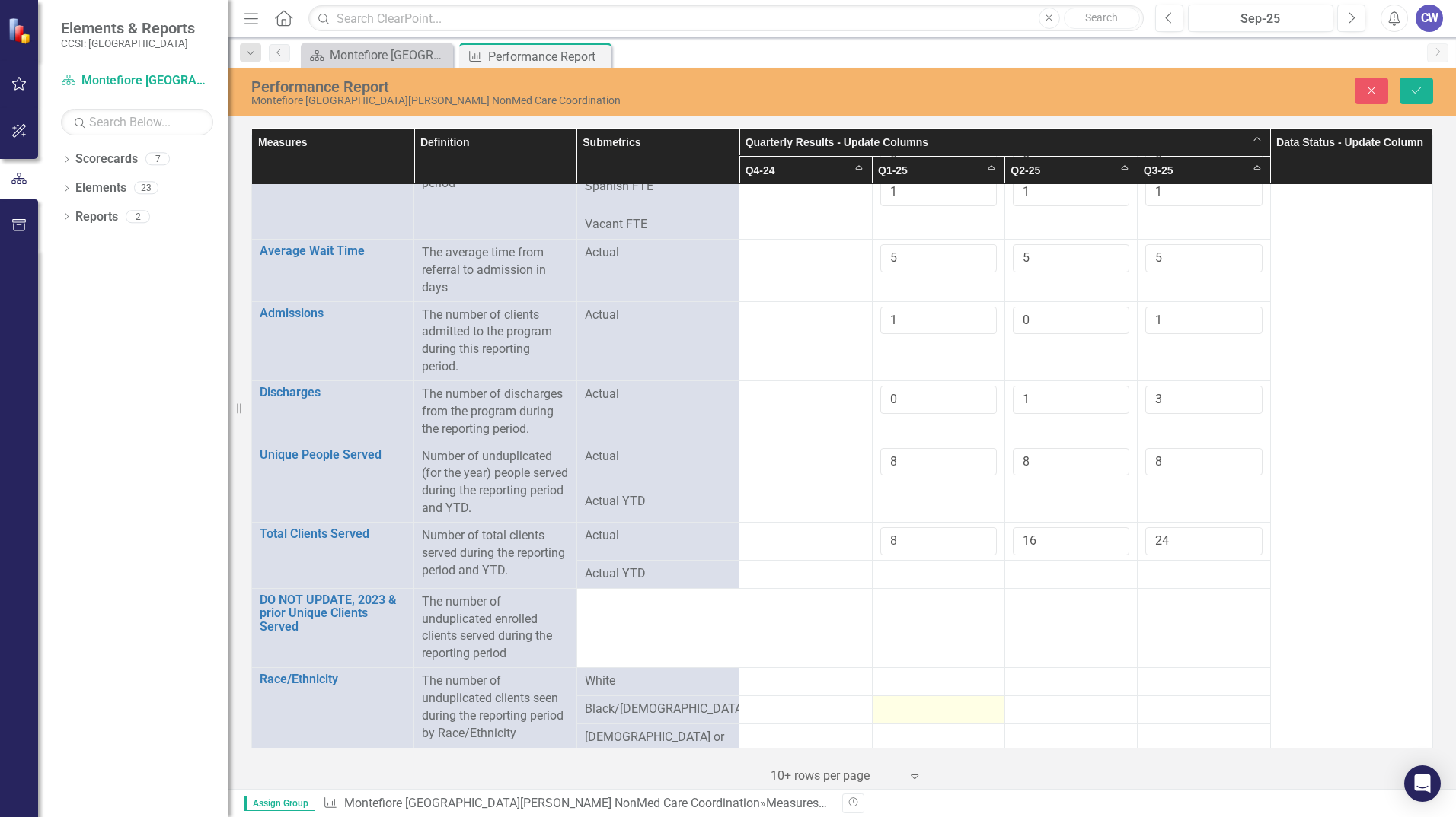
scroll to position [76, 0]
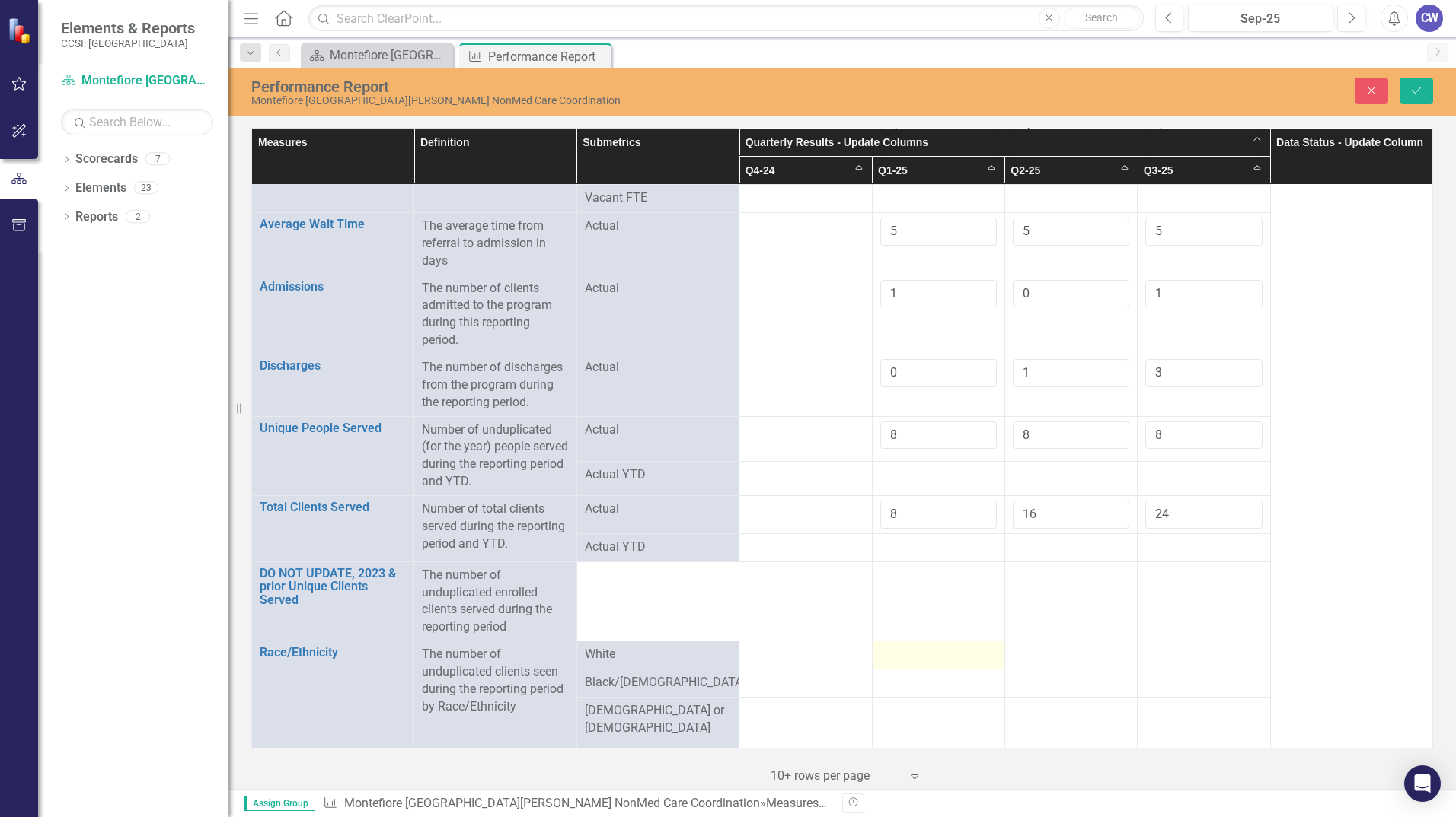
click at [925, 651] on div at bounding box center [937, 655] width 116 height 18
type input "1"
click at [975, 657] on input "1" at bounding box center [937, 659] width 116 height 28
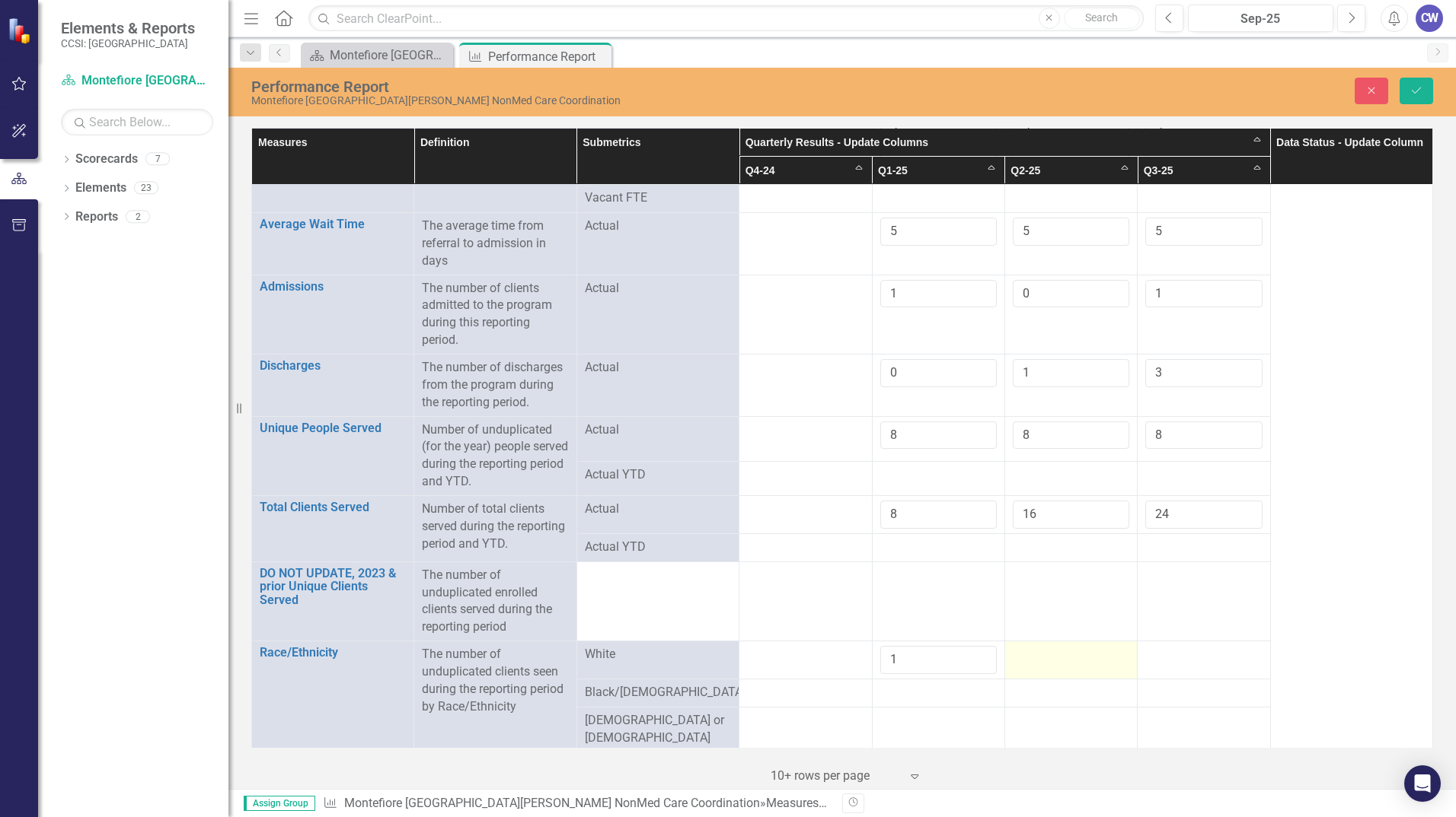
click at [1032, 657] on div at bounding box center [1070, 655] width 116 height 18
click at [1034, 657] on div at bounding box center [1070, 655] width 116 height 18
type input "1"
click at [1108, 659] on input "1" at bounding box center [1070, 659] width 116 height 28
click at [1175, 657] on div at bounding box center [1203, 655] width 116 height 18
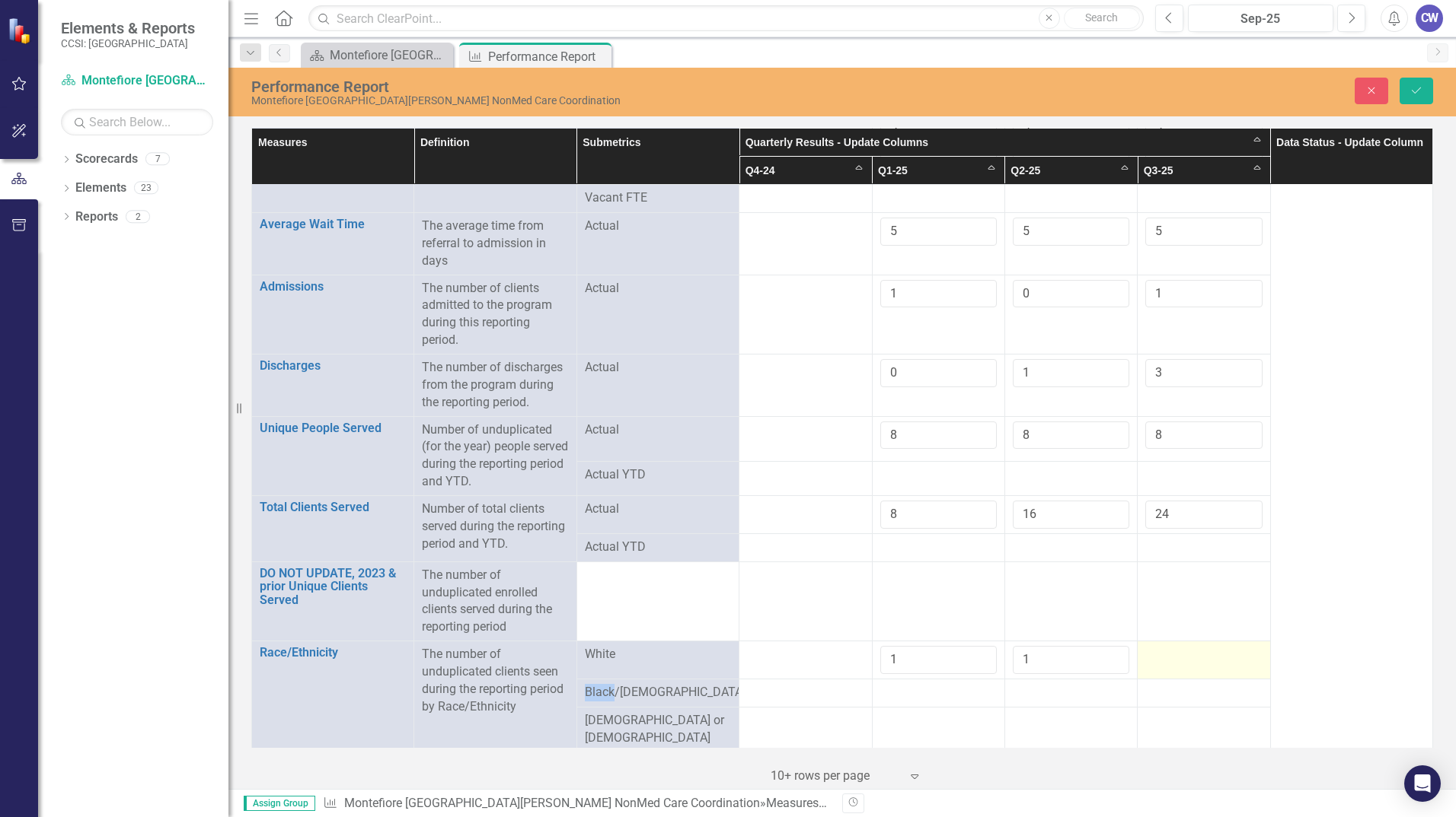
click at [1177, 658] on div at bounding box center [1203, 655] width 116 height 18
drag, startPoint x: 1177, startPoint y: 658, endPoint x: 1227, endPoint y: 657, distance: 50.0
click at [1227, 657] on input "number" at bounding box center [1203, 659] width 116 height 28
type input "1"
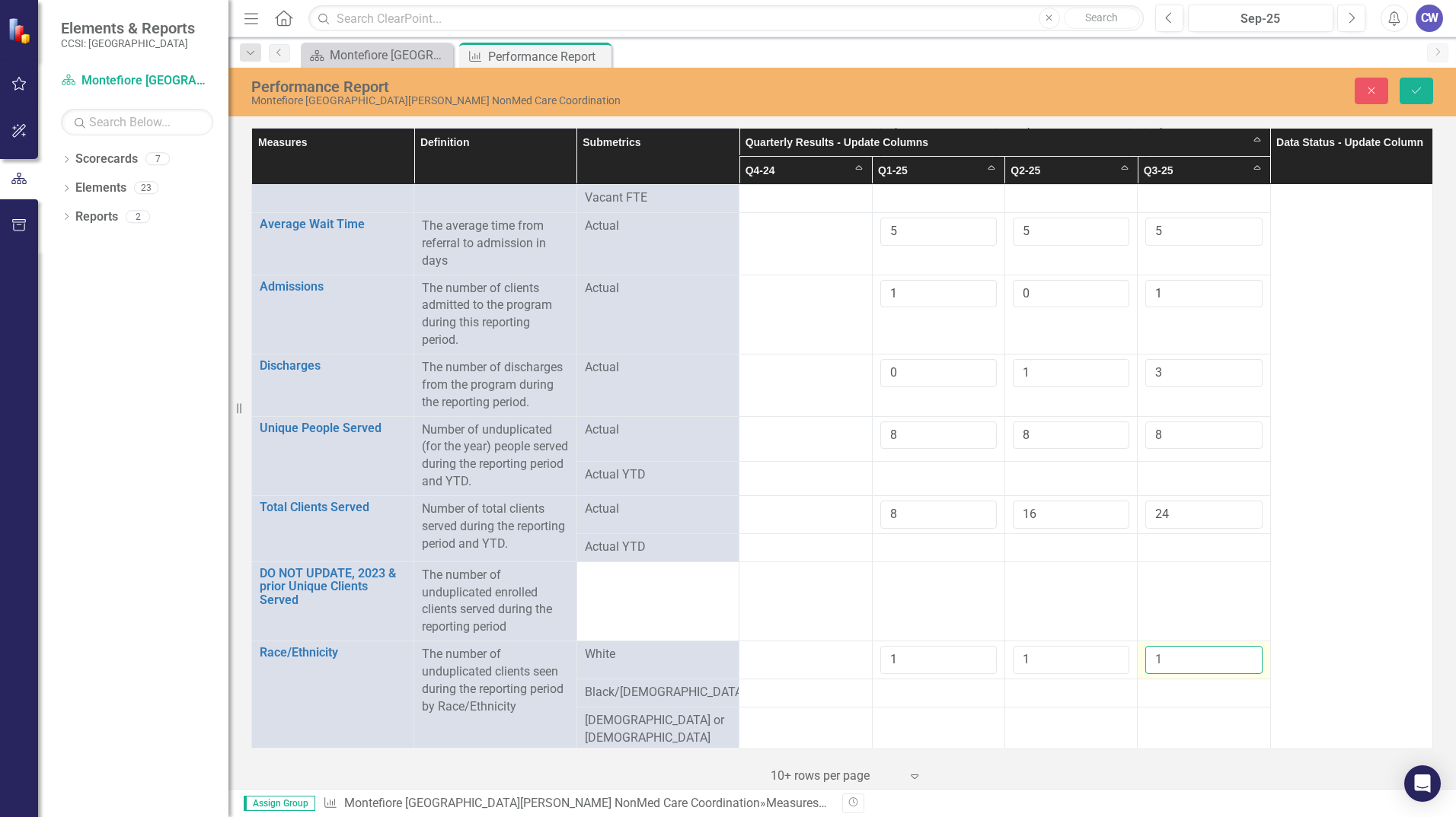
click at [1241, 657] on input "1" at bounding box center [1203, 659] width 116 height 28
click at [969, 697] on div at bounding box center [937, 693] width 116 height 18
click at [972, 693] on input "1" at bounding box center [937, 698] width 116 height 28
click at [972, 692] on input "2" at bounding box center [937, 698] width 116 height 28
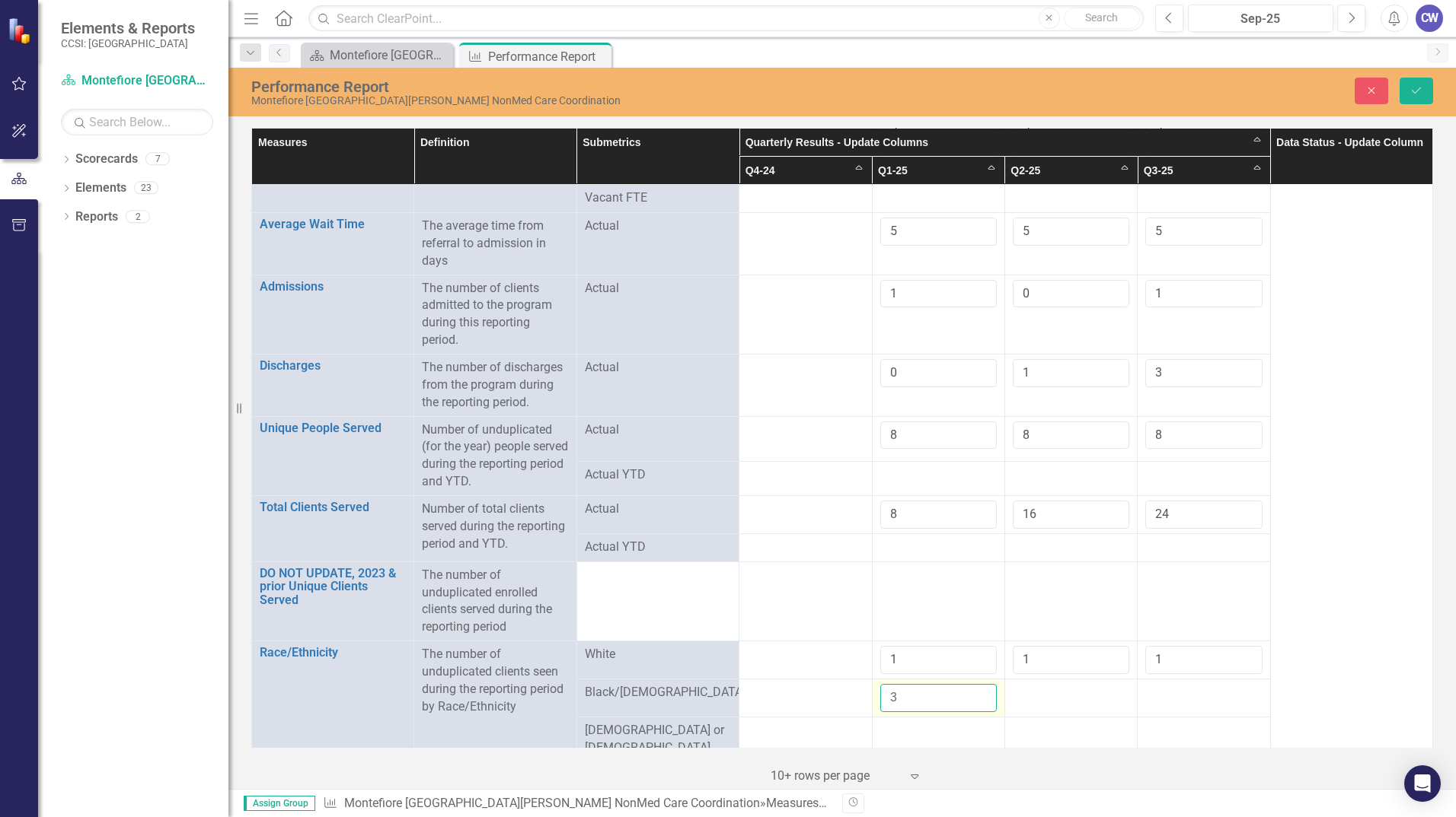
click at [972, 692] on input "3" at bounding box center [937, 698] width 116 height 28
type input "4"
click at [972, 692] on input "4" at bounding box center [937, 698] width 116 height 28
click at [1040, 695] on div at bounding box center [1070, 693] width 116 height 18
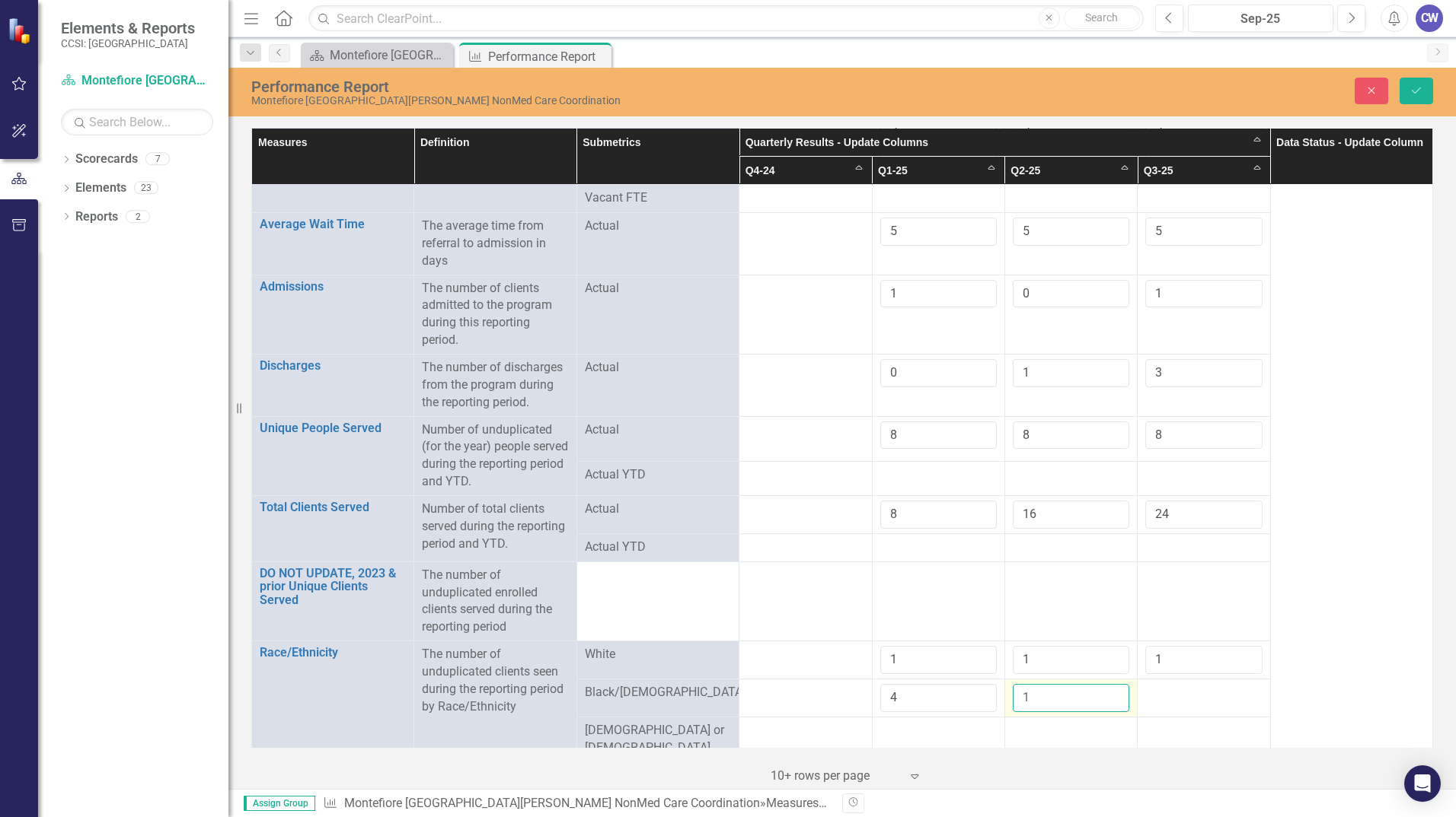
click at [1103, 697] on input "1" at bounding box center [1070, 698] width 116 height 28
click at [1105, 695] on input "2" at bounding box center [1070, 698] width 116 height 28
click at [1105, 695] on input "3" at bounding box center [1070, 698] width 116 height 28
type input "4"
click at [1105, 695] on input "4" at bounding box center [1070, 698] width 116 height 28
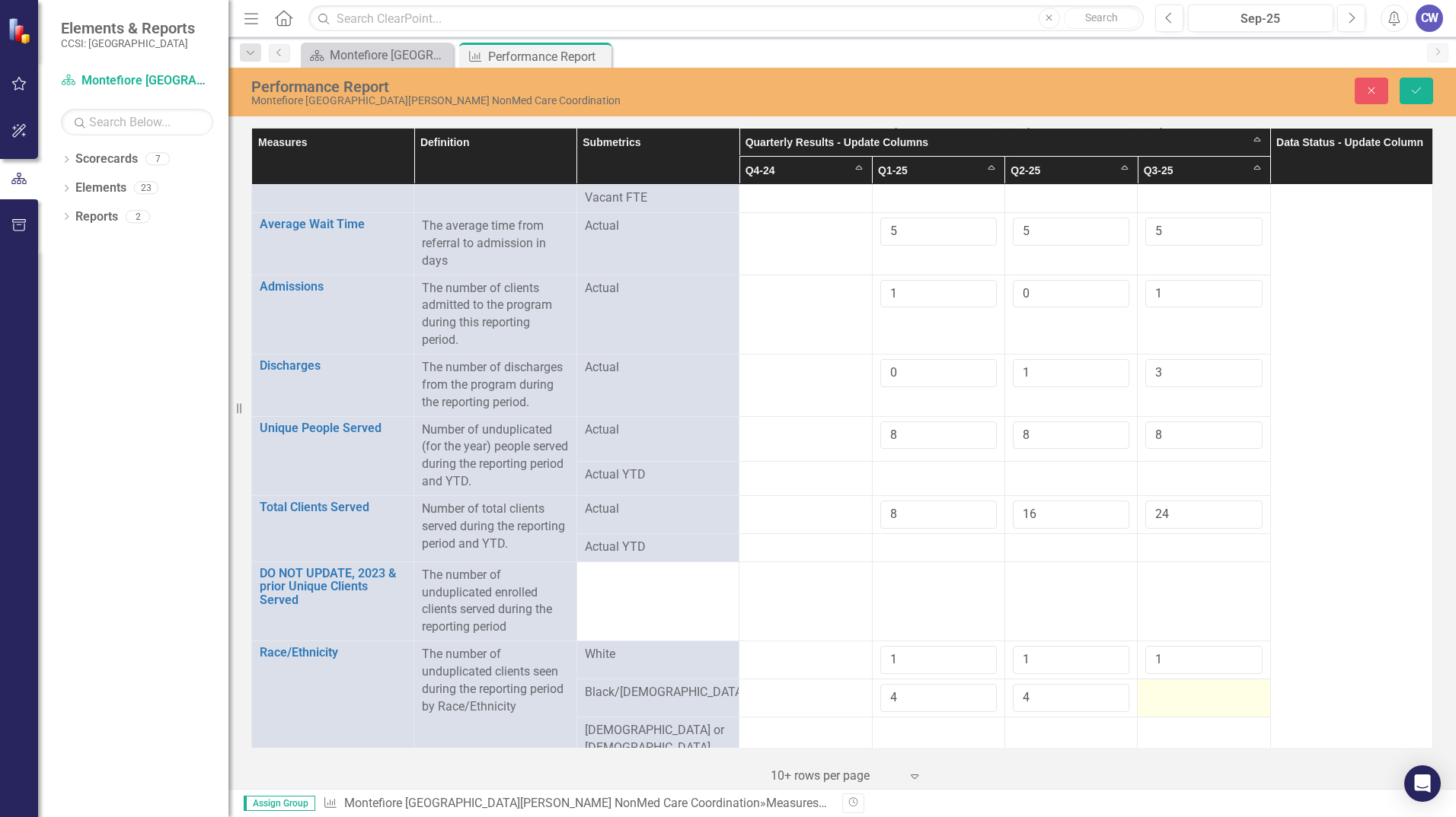
click at [1162, 698] on div at bounding box center [1203, 693] width 116 height 18
click at [1162, 698] on input "number" at bounding box center [1203, 698] width 116 height 28
click at [1234, 693] on input "3" at bounding box center [1203, 698] width 116 height 28
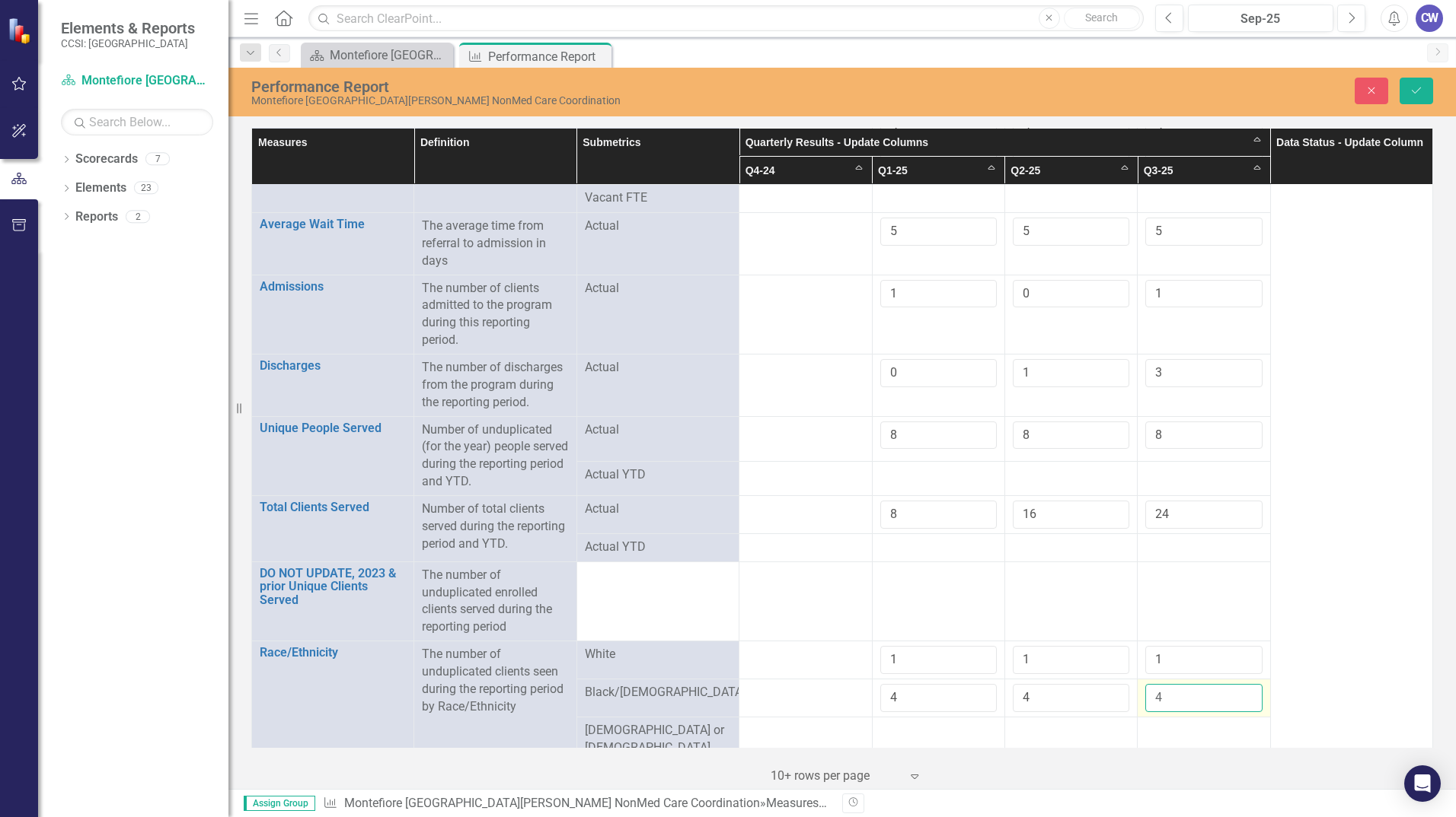
click at [1234, 693] on input "4" at bounding box center [1203, 698] width 116 height 28
click at [1234, 693] on input "5" at bounding box center [1203, 698] width 116 height 28
click at [1236, 700] on input "4" at bounding box center [1203, 698] width 116 height 28
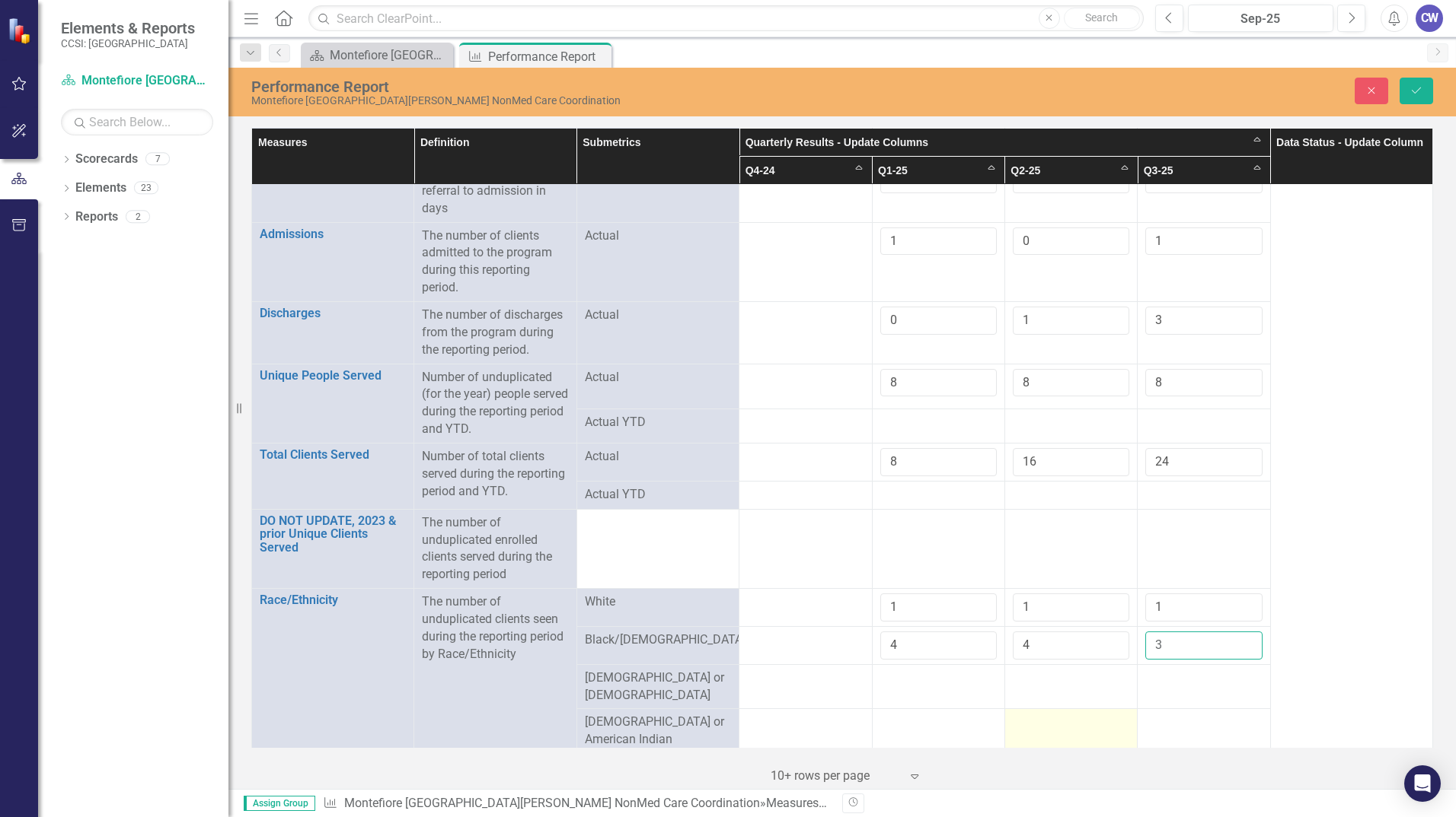
scroll to position [152, 0]
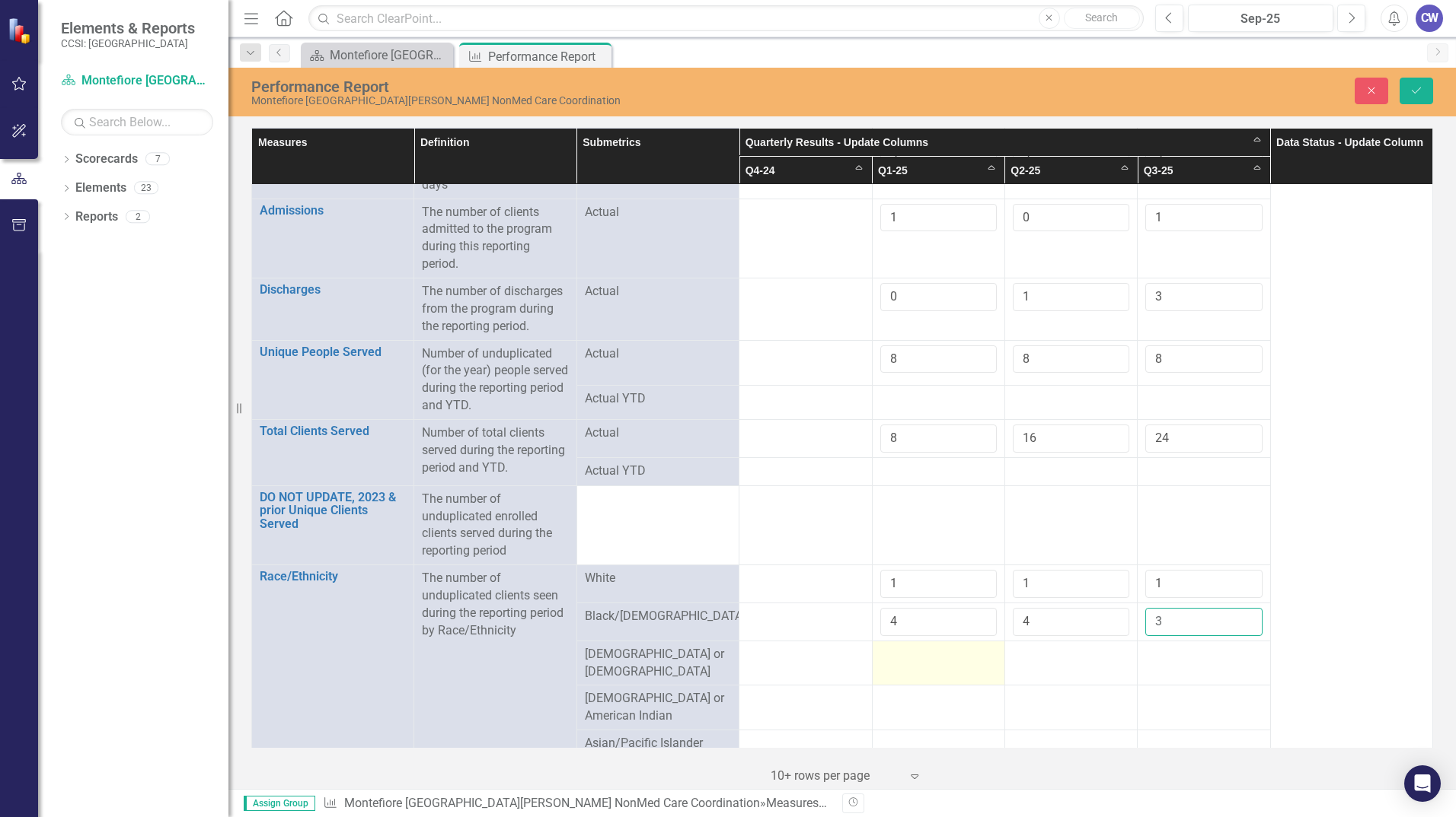
type input "3"
click at [967, 655] on div at bounding box center [937, 655] width 116 height 18
click at [959, 652] on div at bounding box center [937, 655] width 116 height 18
click at [975, 655] on input "1" at bounding box center [937, 659] width 116 height 28
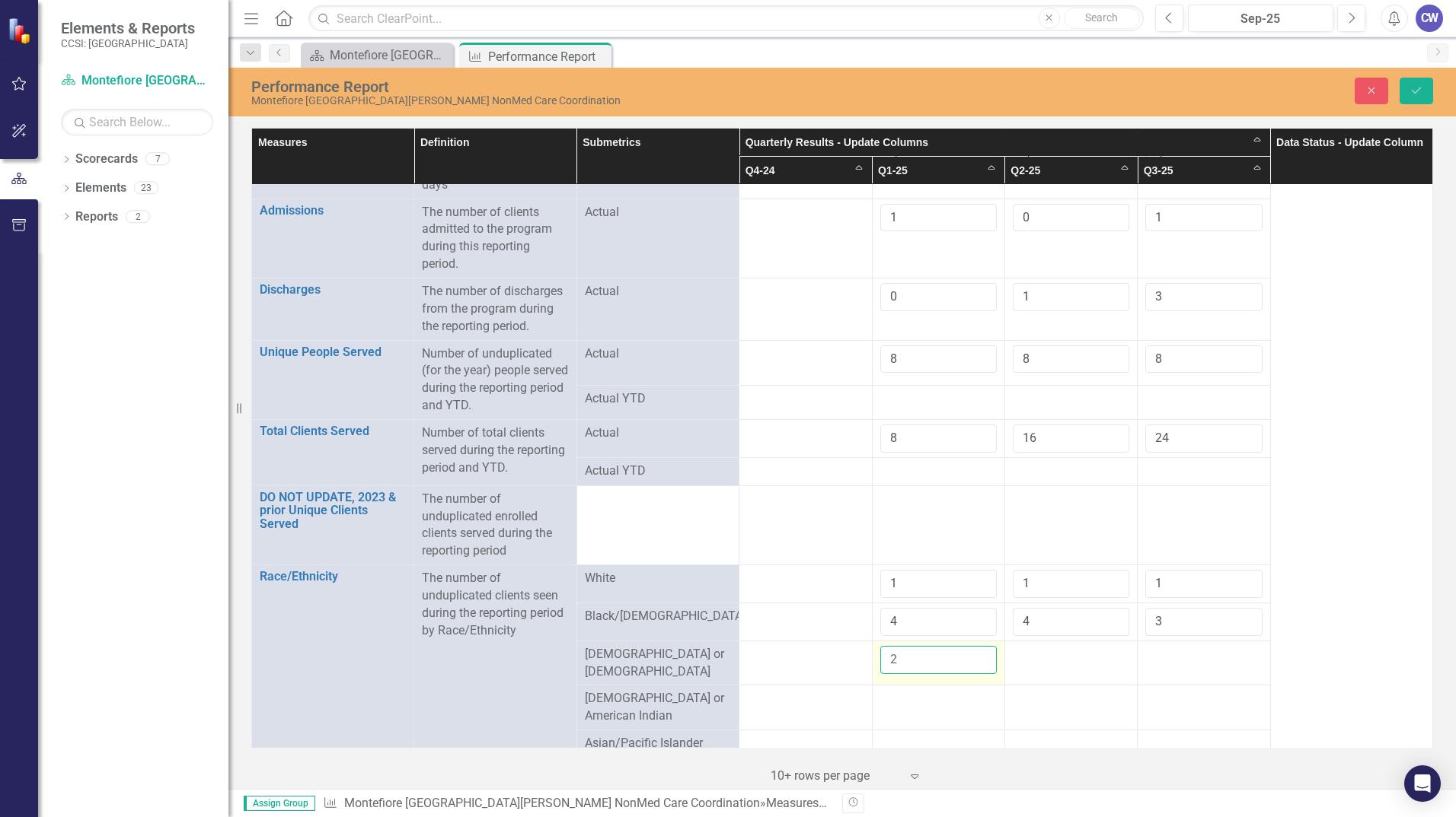
click at [975, 655] on input "2" at bounding box center [937, 659] width 116 height 28
type input "3"
click at [975, 655] on input "3" at bounding box center [937, 659] width 116 height 28
click at [1056, 663] on div at bounding box center [1070, 655] width 116 height 18
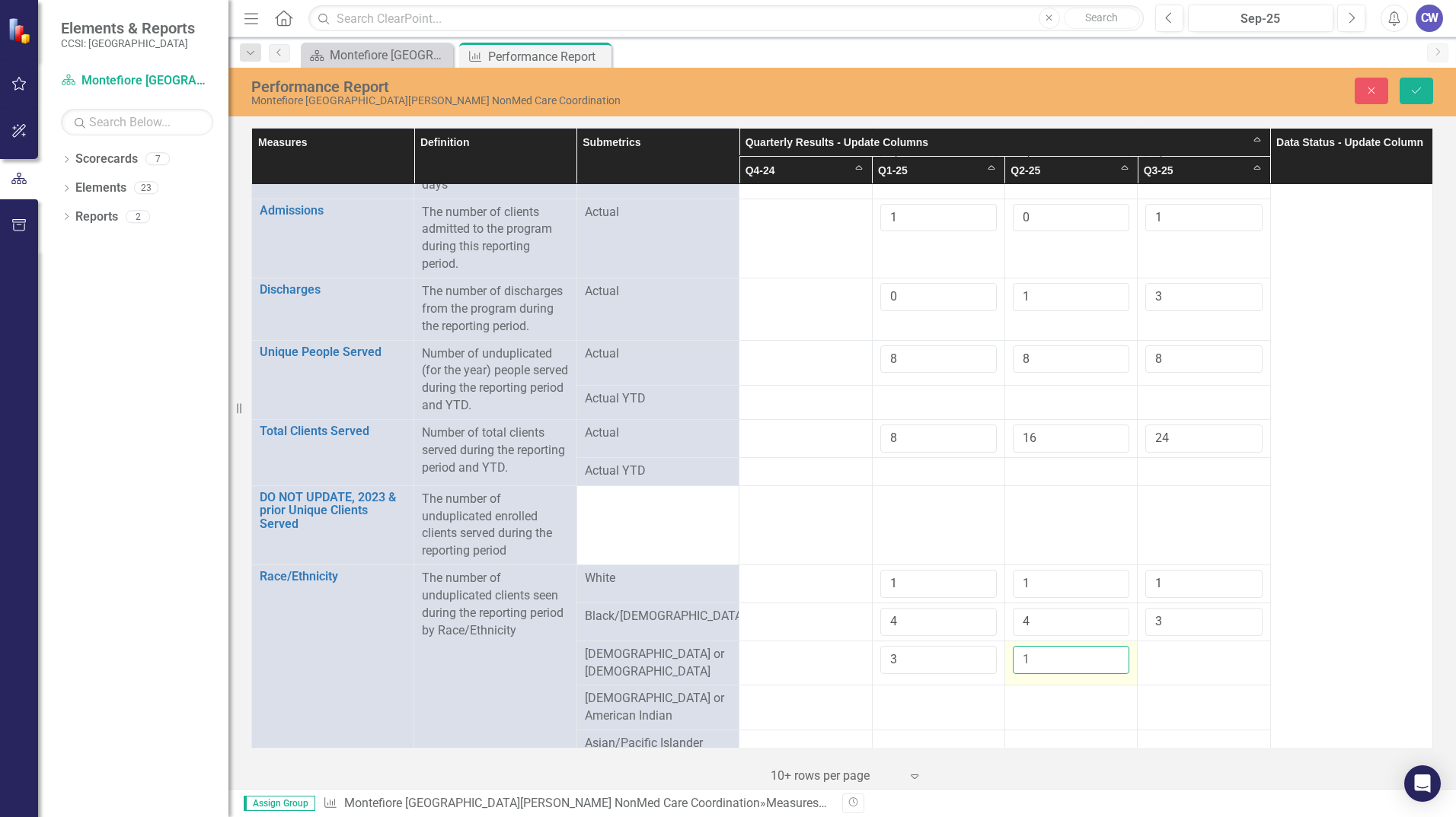
click at [1105, 655] on input "1" at bounding box center [1070, 659] width 116 height 28
click at [1105, 655] on input "2" at bounding box center [1070, 659] width 116 height 28
click at [1105, 655] on input "3" at bounding box center [1070, 659] width 116 height 28
click at [1105, 652] on input "4" at bounding box center [1070, 659] width 116 height 28
type input "3"
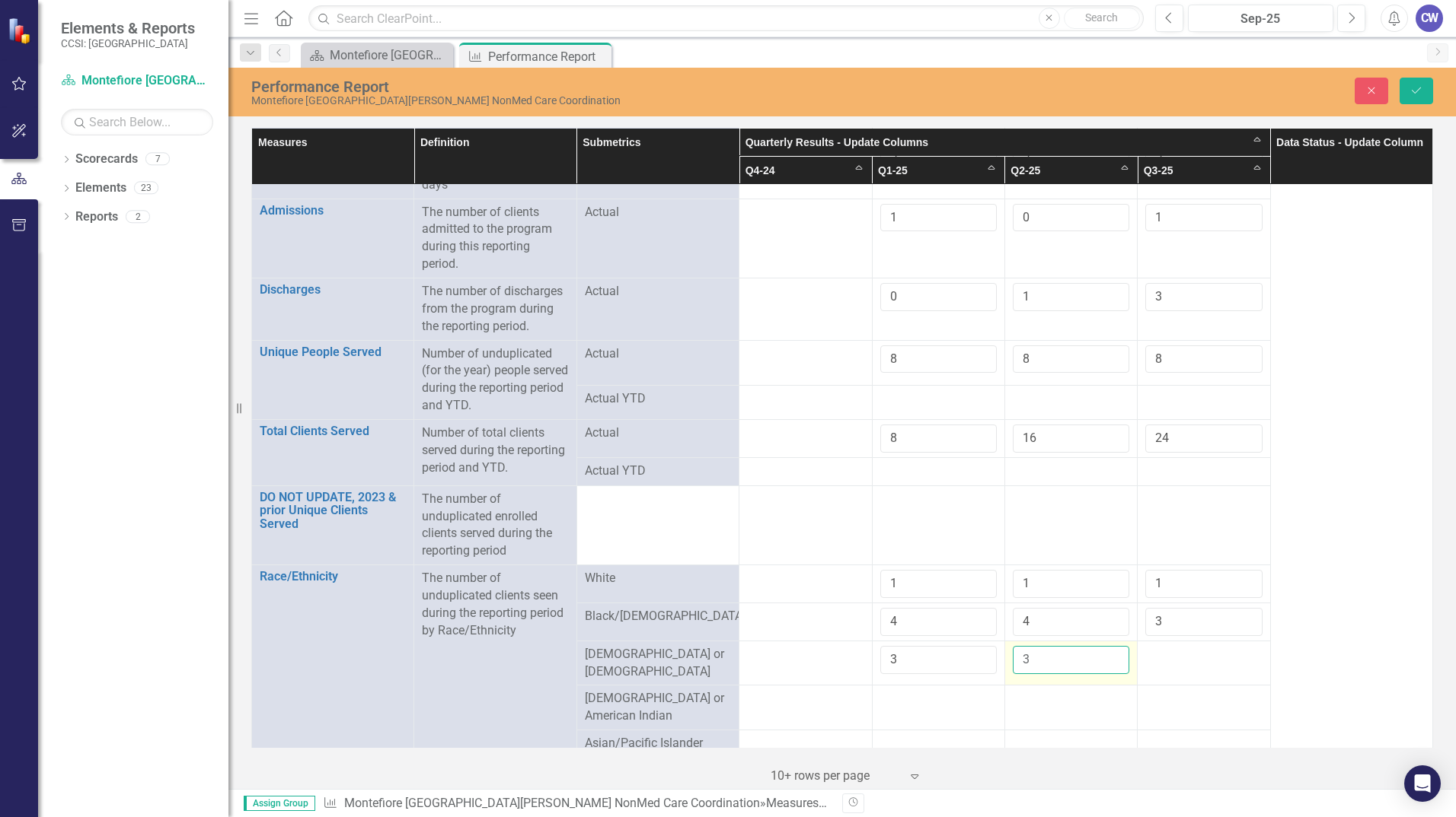
click at [1105, 668] on input "3" at bounding box center [1070, 659] width 116 height 28
click at [1220, 624] on input "3" at bounding box center [1203, 622] width 116 height 28
type input "4"
click at [1239, 618] on input "4" at bounding box center [1203, 622] width 116 height 28
click at [1209, 654] on div at bounding box center [1203, 655] width 116 height 18
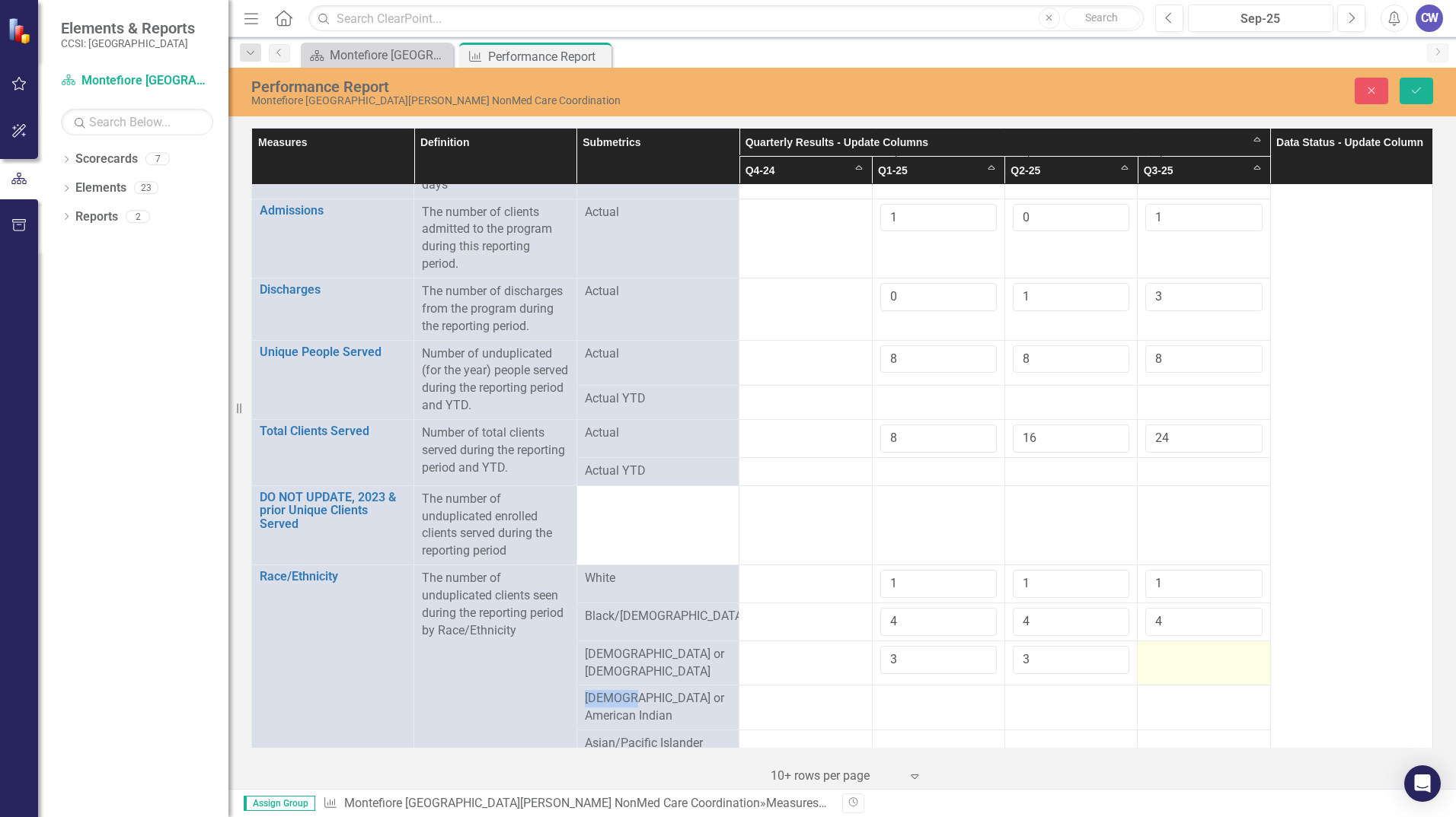
click at [1209, 654] on div at bounding box center [1203, 655] width 116 height 18
drag, startPoint x: 1209, startPoint y: 654, endPoint x: 1198, endPoint y: 659, distance: 12.1
click at [1198, 659] on input "number" at bounding box center [1203, 659] width 116 height 28
click at [1239, 660] on input "-1" at bounding box center [1203, 659] width 116 height 28
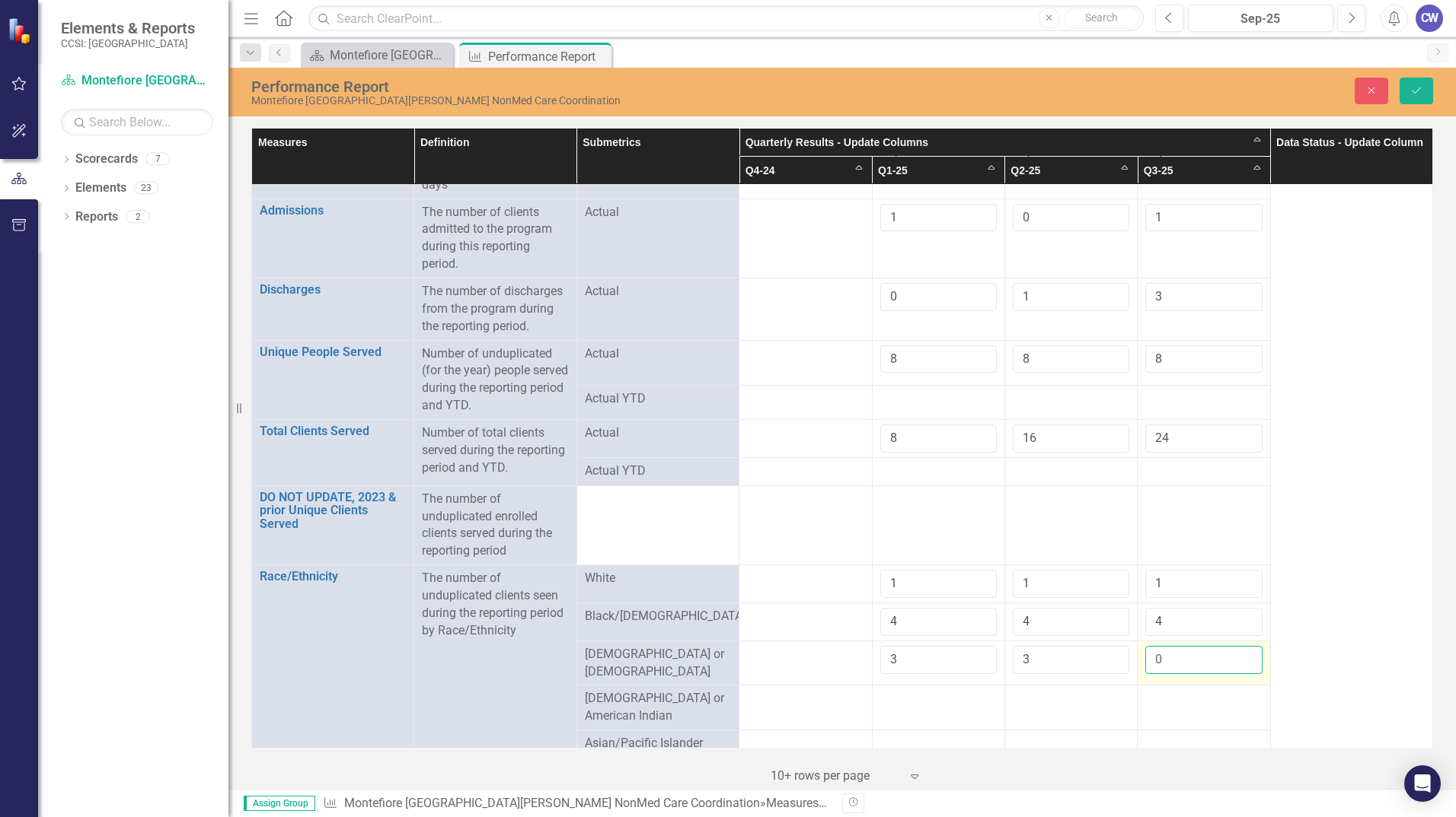
click at [1237, 657] on input "0" at bounding box center [1203, 659] width 116 height 28
click at [1237, 659] on input "1" at bounding box center [1203, 659] width 116 height 28
click at [1237, 656] on input "2" at bounding box center [1203, 659] width 116 height 28
click at [1237, 656] on input "3" at bounding box center [1203, 659] width 116 height 28
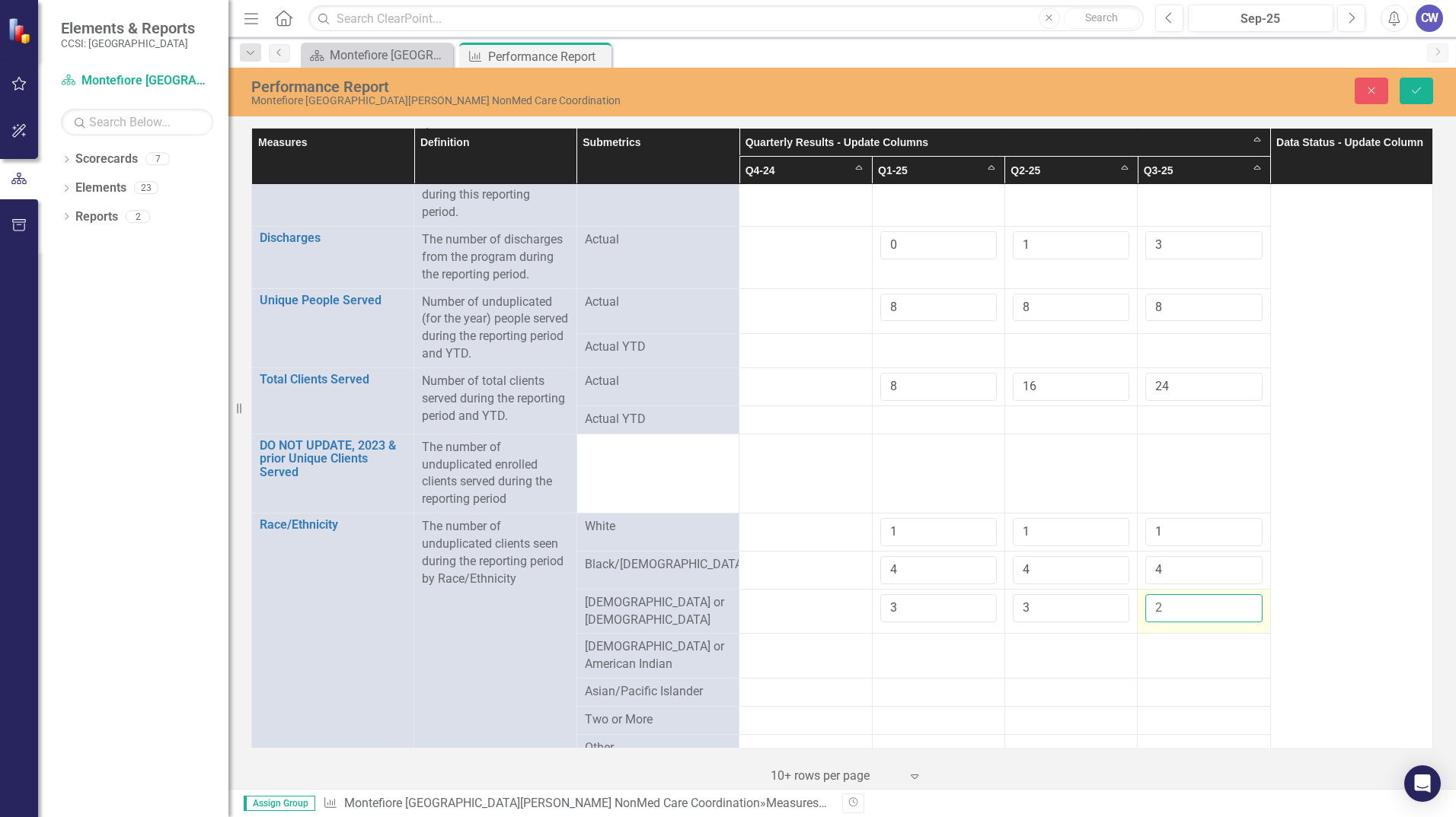
scroll to position [228, 0]
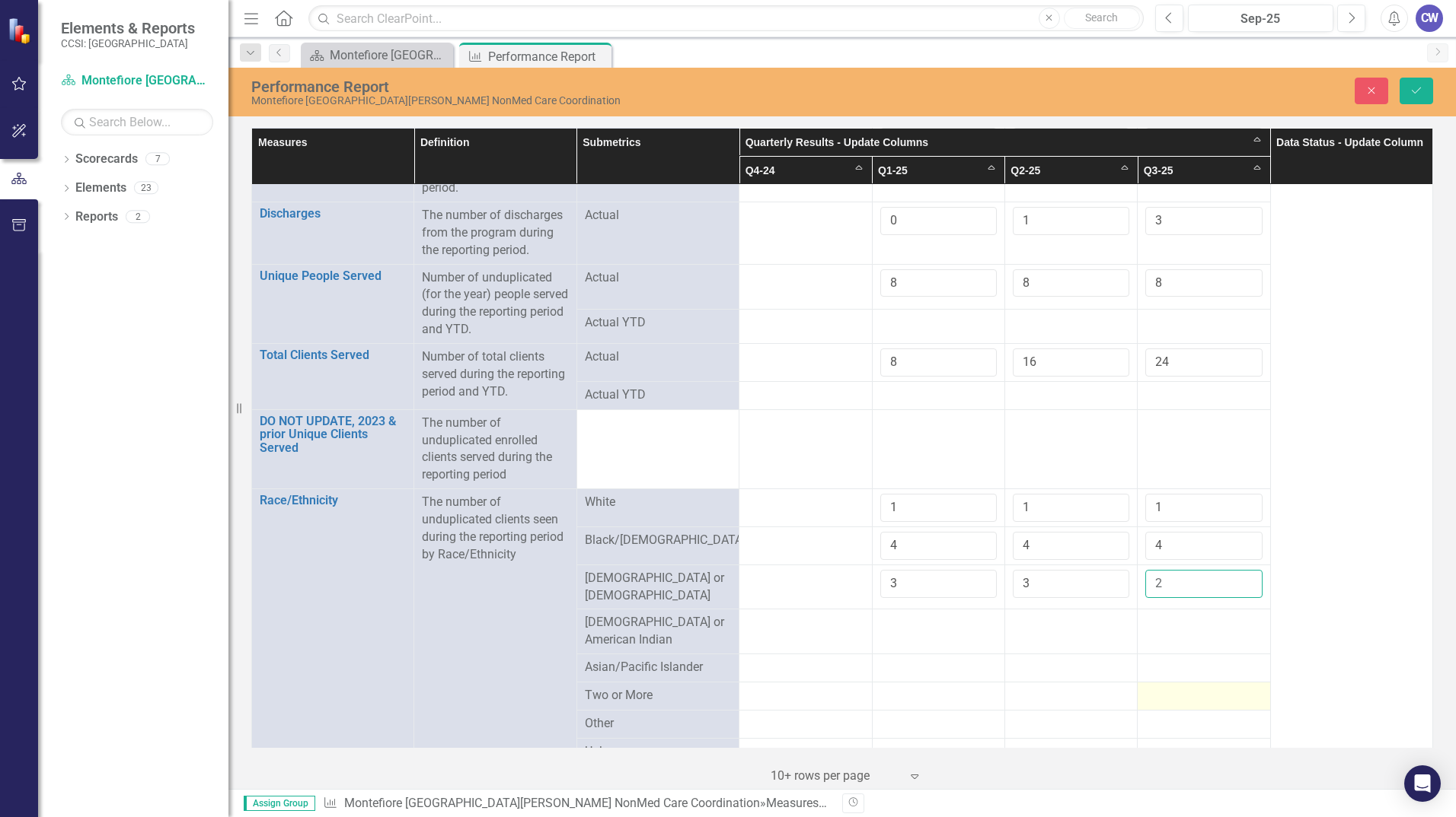
type input "2"
click at [1191, 694] on div at bounding box center [1203, 696] width 116 height 18
drag, startPoint x: 1191, startPoint y: 694, endPoint x: 1227, endPoint y: 688, distance: 36.5
click at [1227, 688] on input "number" at bounding box center [1203, 701] width 116 height 28
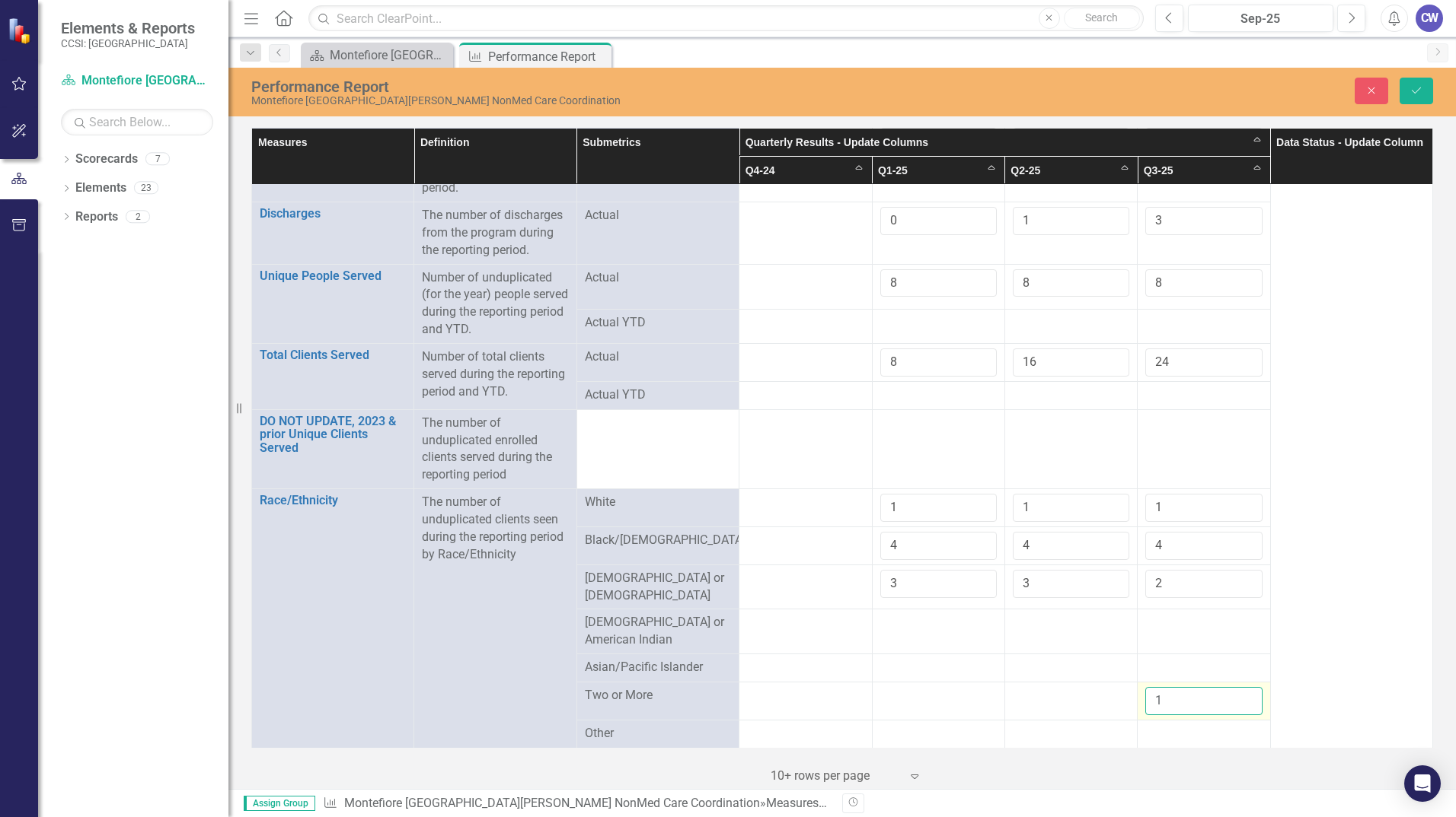
type input "1"
click at [1241, 691] on input "1" at bounding box center [1203, 701] width 116 height 28
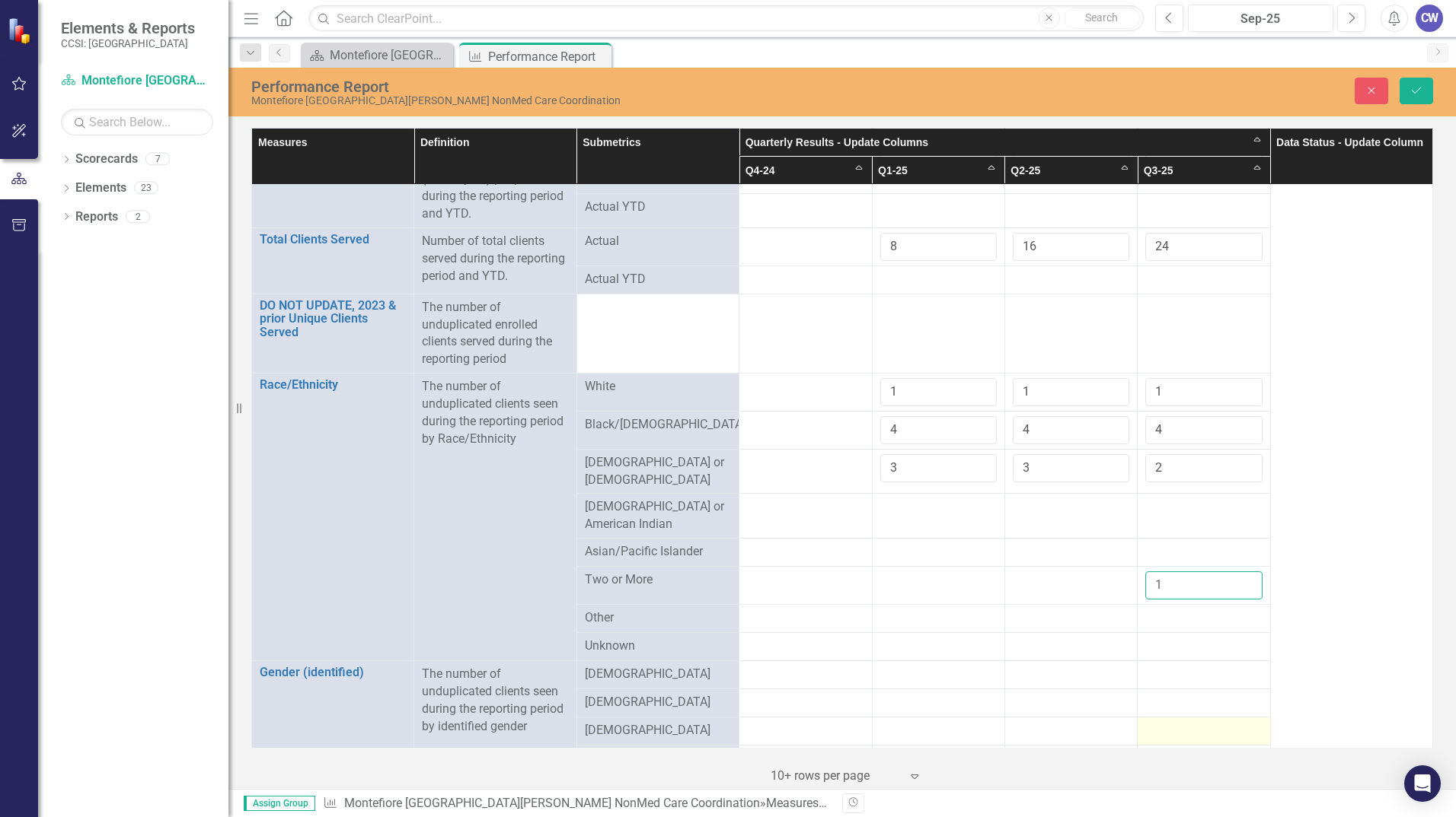
scroll to position [380, 0]
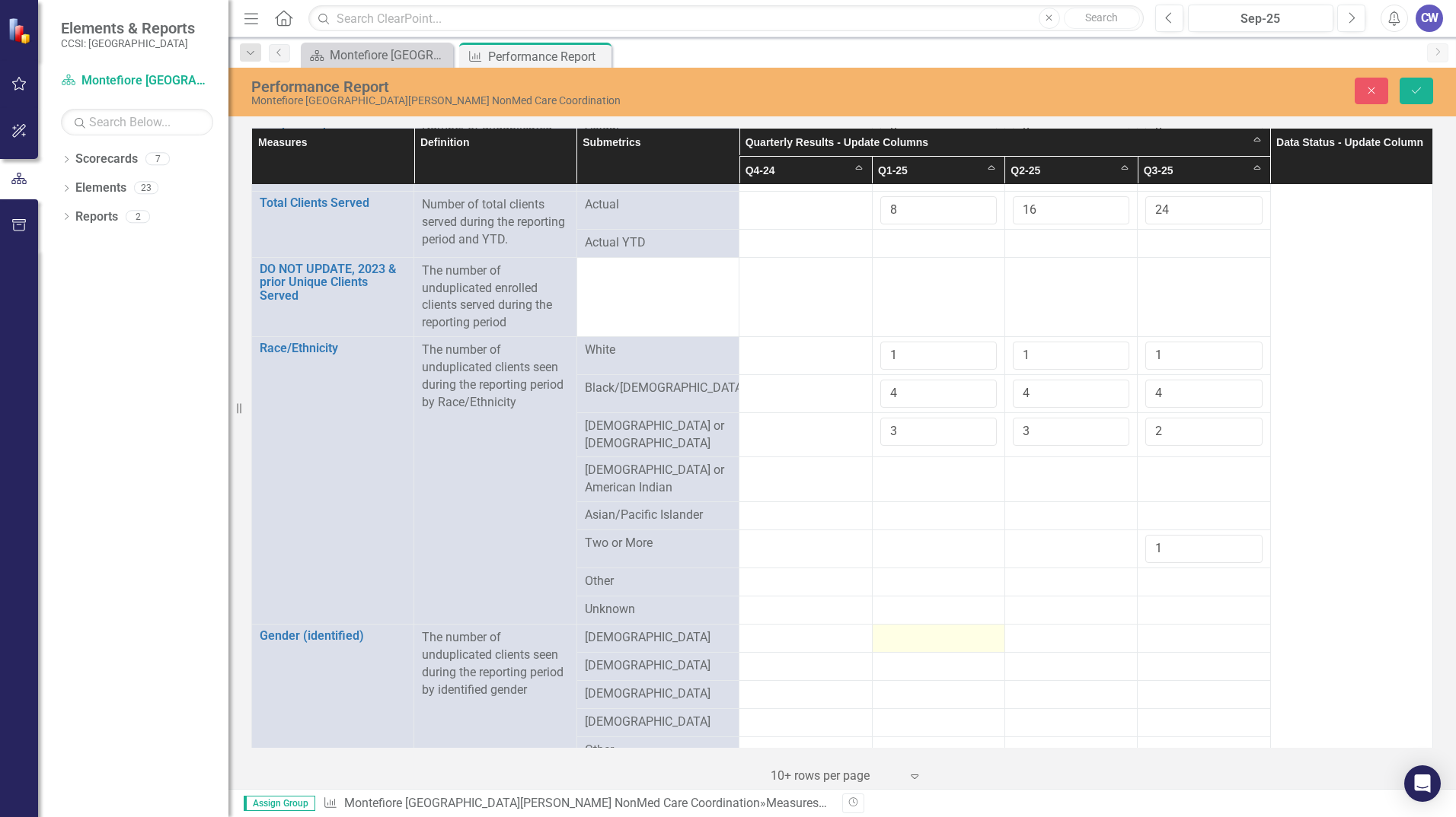
click at [896, 633] on div at bounding box center [937, 638] width 116 height 18
click at [974, 630] on input "1" at bounding box center [937, 643] width 116 height 28
click at [974, 630] on input "2" at bounding box center [937, 643] width 116 height 28
click at [974, 630] on input "3" at bounding box center [937, 643] width 116 height 28
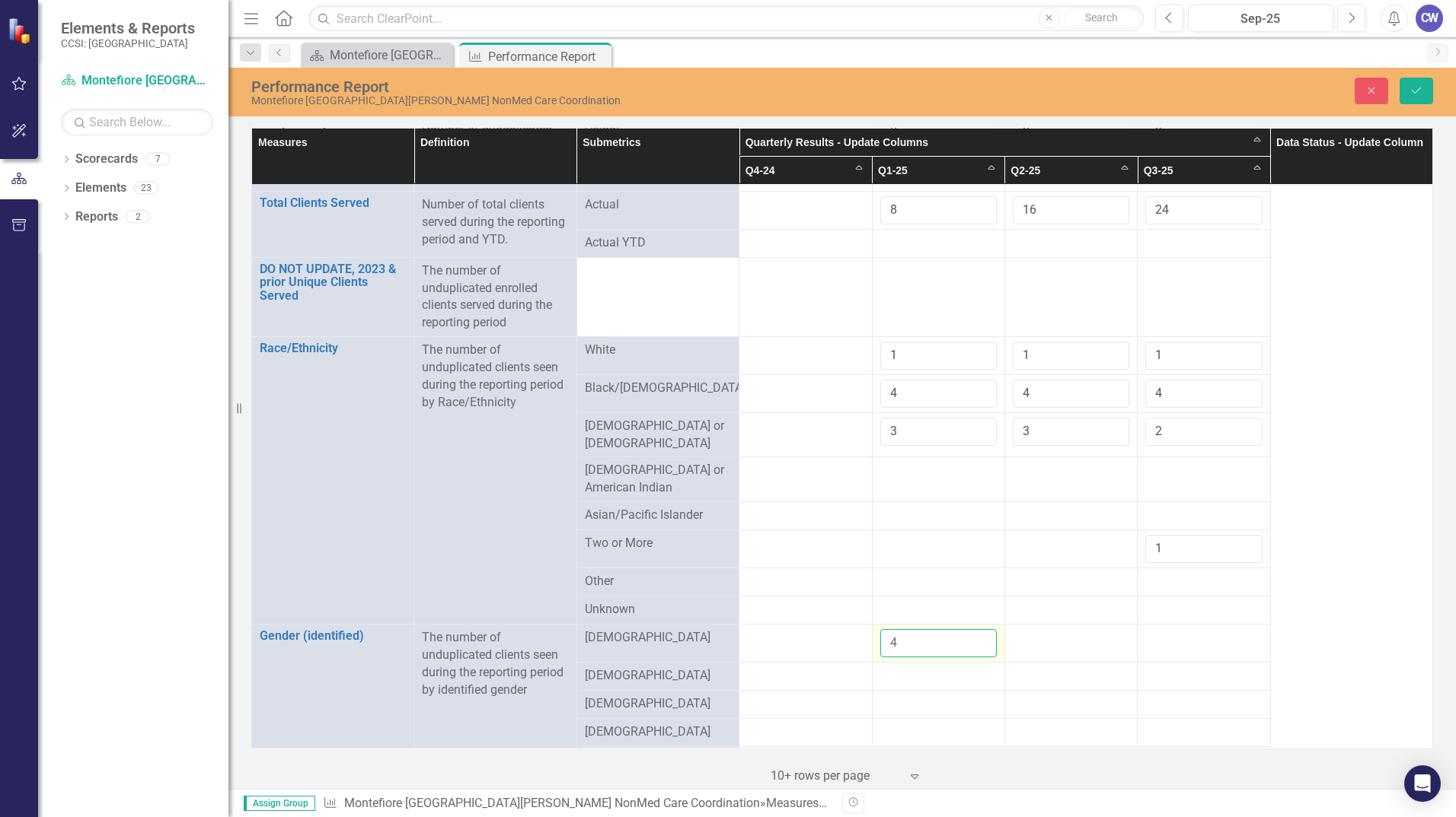
click at [974, 630] on input "4" at bounding box center [937, 643] width 116 height 28
click at [974, 630] on input "5" at bounding box center [937, 643] width 116 height 28
type input "6"
click at [974, 629] on input "6" at bounding box center [937, 643] width 116 height 28
click at [1059, 637] on div at bounding box center [1070, 638] width 116 height 18
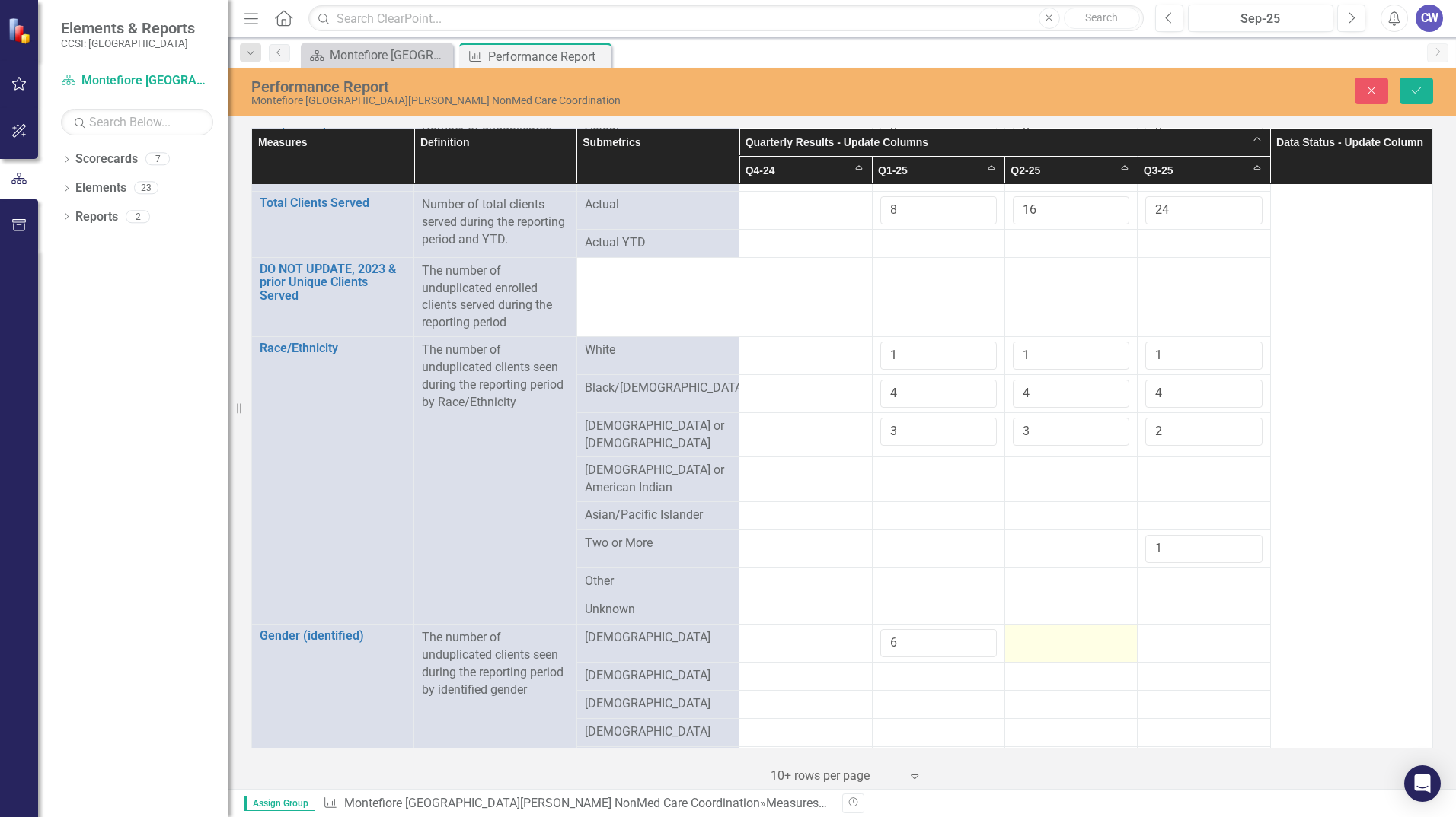
click at [1059, 637] on div at bounding box center [1070, 638] width 116 height 18
click at [1105, 633] on input "1" at bounding box center [1070, 643] width 116 height 28
click at [1105, 633] on input "2" at bounding box center [1070, 643] width 116 height 28
click at [1105, 633] on input "3" at bounding box center [1070, 643] width 116 height 28
click at [1105, 633] on input "4" at bounding box center [1070, 643] width 116 height 28
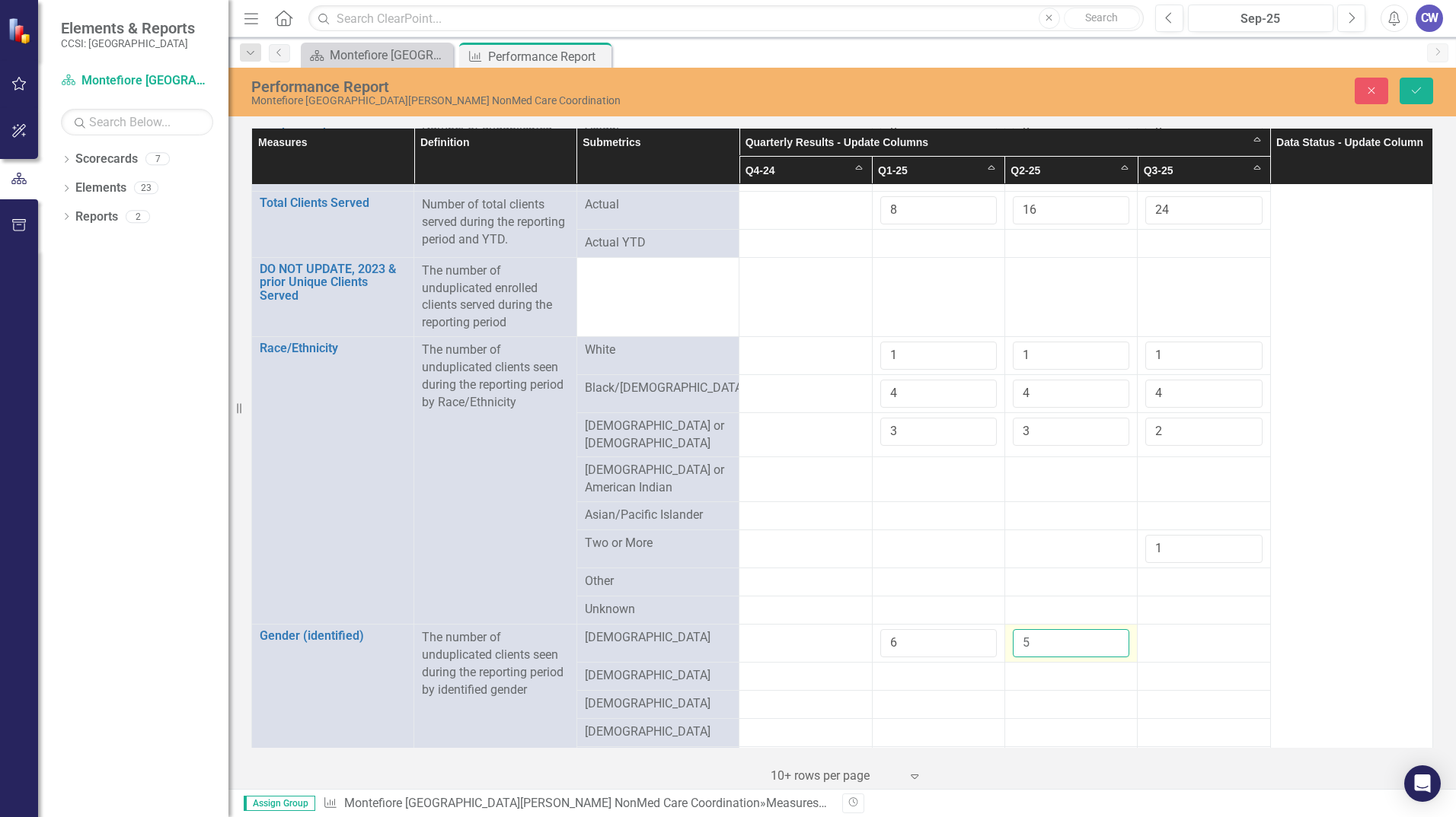
click at [1105, 633] on input "5" at bounding box center [1070, 643] width 116 height 28
type input "6"
click at [1105, 633] on input "6" at bounding box center [1070, 643] width 116 height 28
click at [1188, 638] on div at bounding box center [1203, 638] width 116 height 18
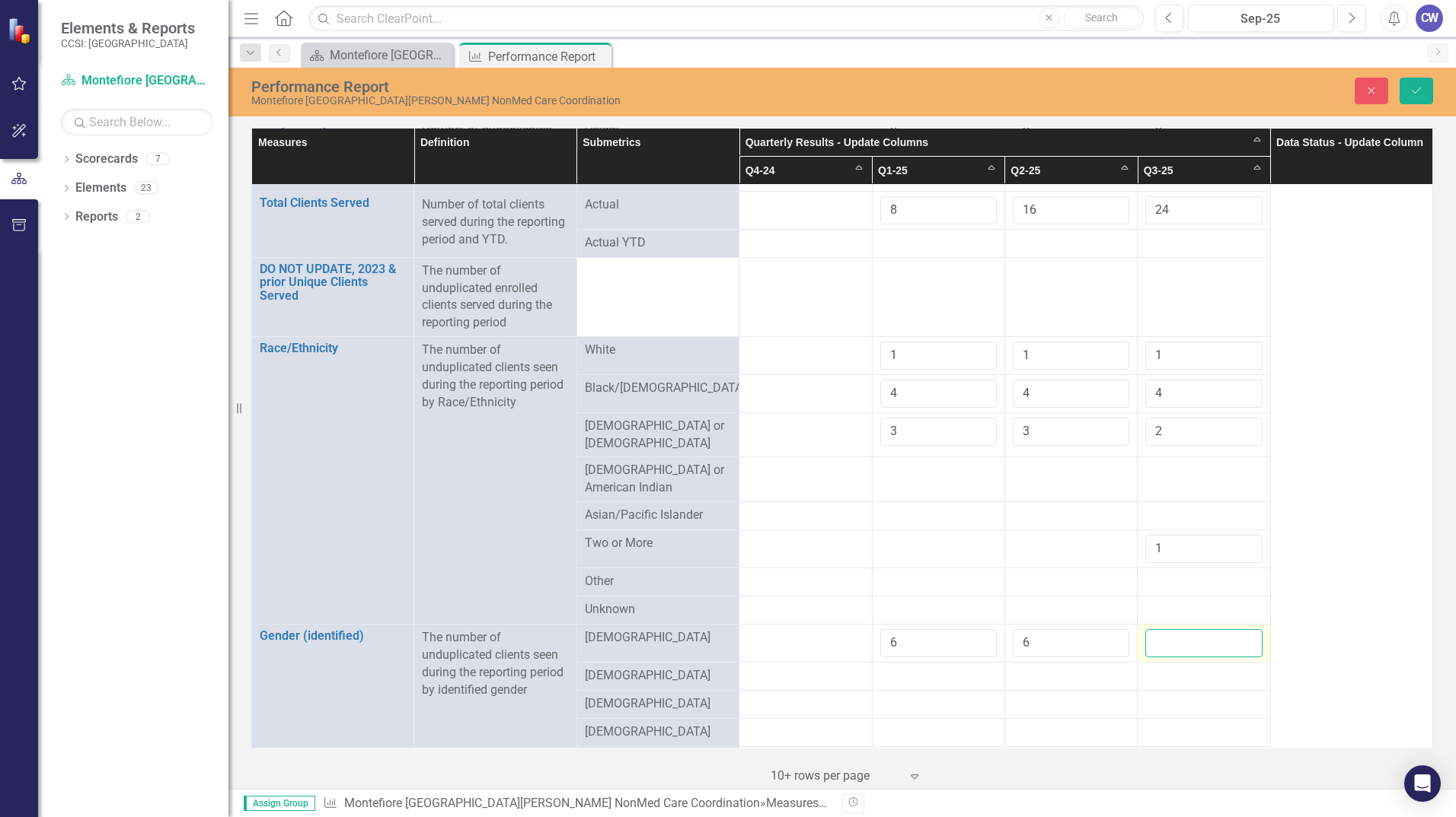
drag, startPoint x: 1188, startPoint y: 638, endPoint x: 1227, endPoint y: 642, distance: 39.2
click at [1227, 642] on input "number" at bounding box center [1203, 643] width 116 height 28
click at [1234, 629] on input "1" at bounding box center [1203, 643] width 116 height 28
click at [1234, 629] on input "2" at bounding box center [1203, 643] width 116 height 28
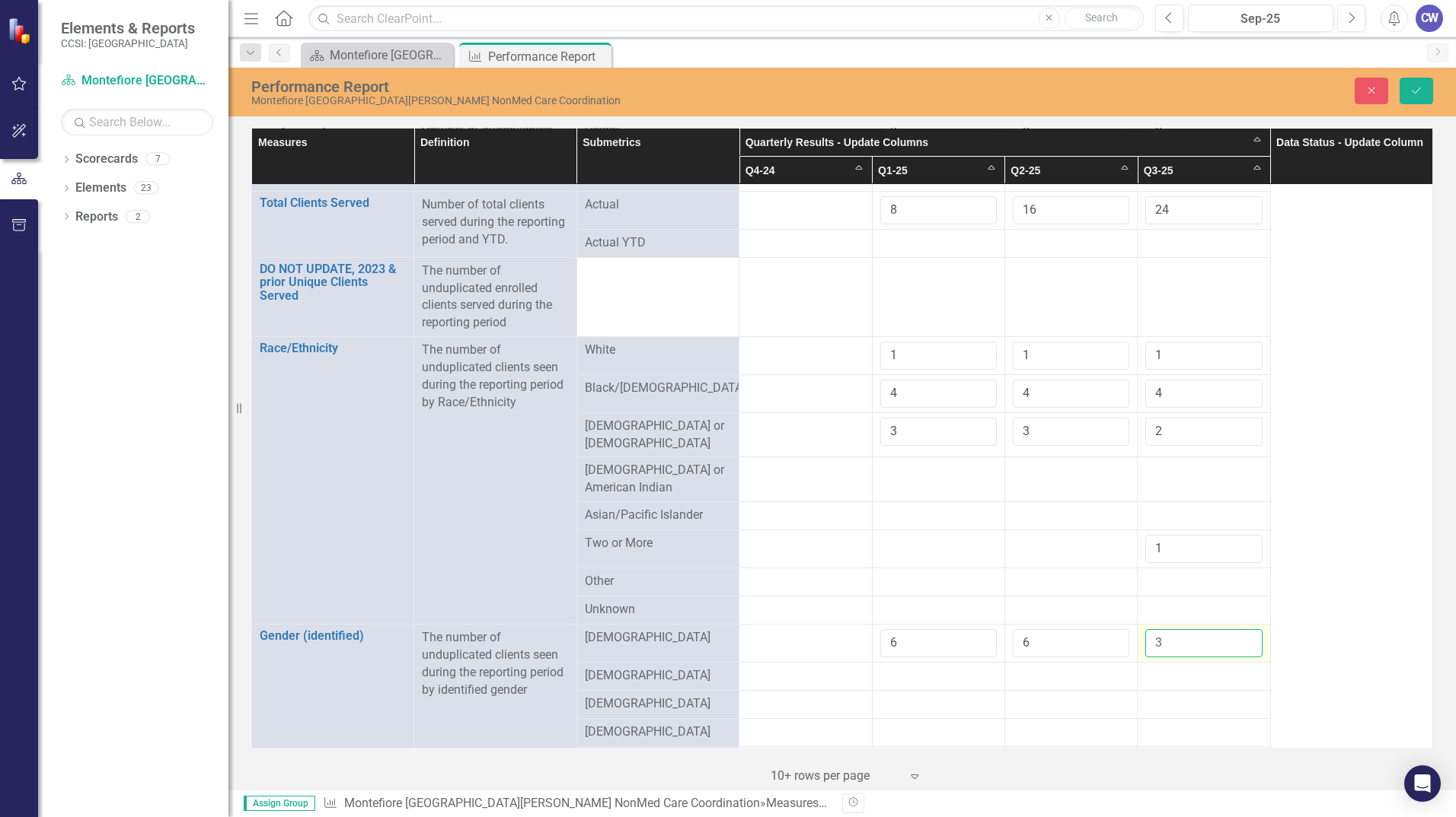
click at [1234, 629] on input "3" at bounding box center [1203, 643] width 116 height 28
click at [1234, 629] on input "4" at bounding box center [1203, 643] width 116 height 28
type input "5"
click at [1234, 629] on input "5" at bounding box center [1203, 643] width 116 height 28
click at [916, 668] on div at bounding box center [937, 677] width 116 height 18
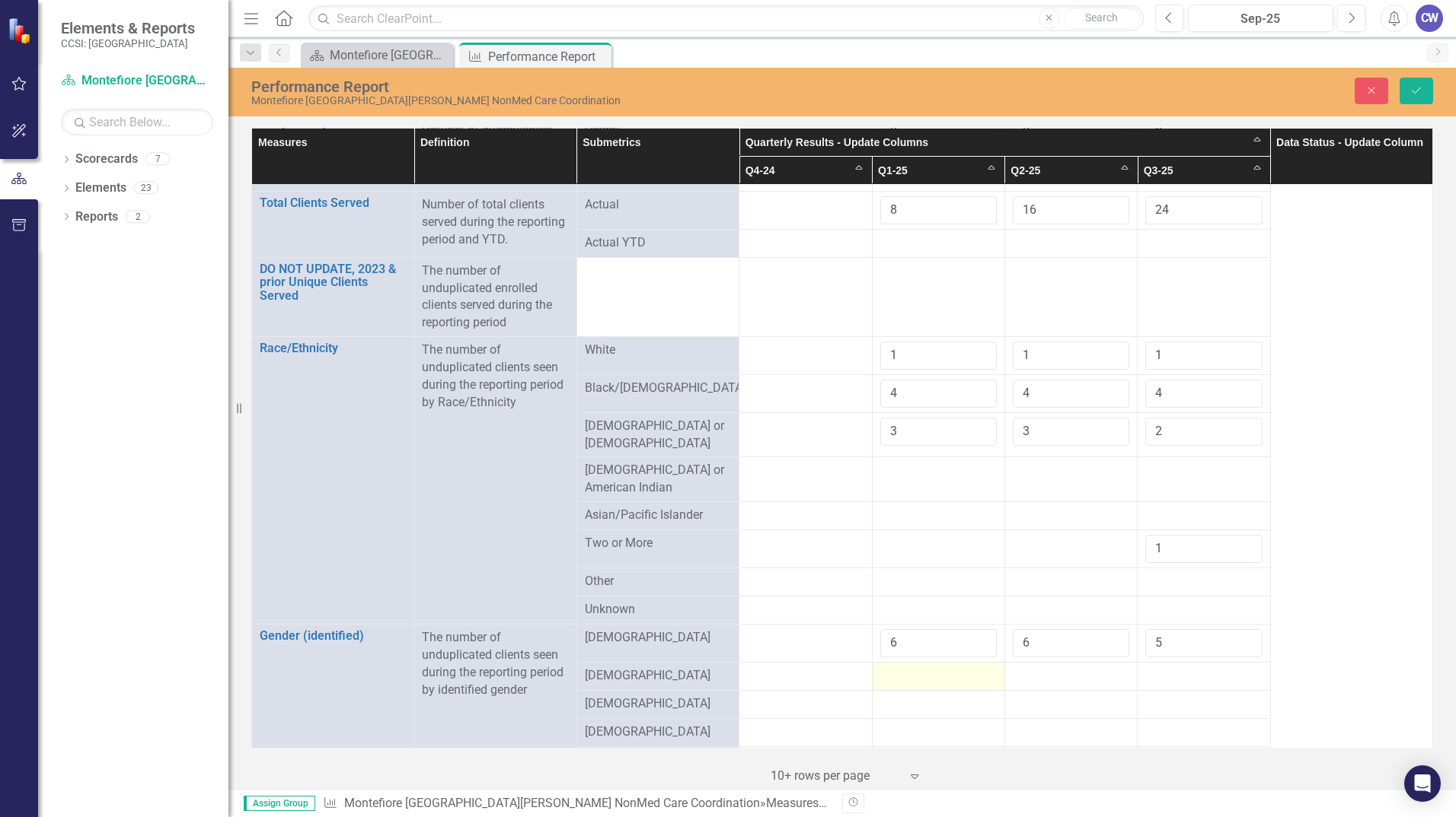
click at [940, 668] on div at bounding box center [937, 677] width 116 height 18
click at [975, 670] on input "1" at bounding box center [937, 681] width 116 height 28
type input "2"
click at [975, 670] on input "2" at bounding box center [937, 681] width 116 height 28
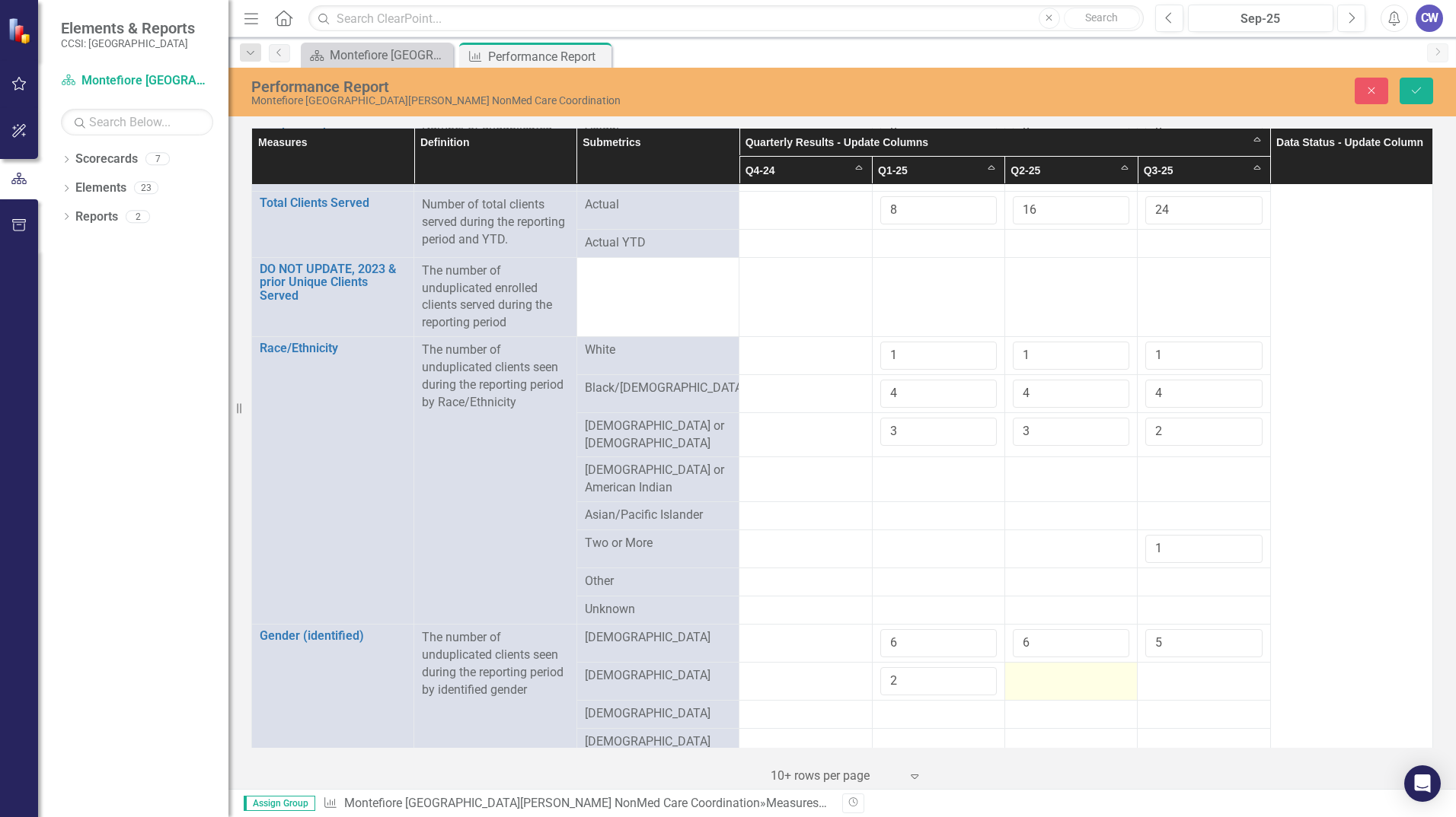
click at [1037, 677] on div at bounding box center [1070, 677] width 116 height 18
click at [1104, 673] on input "1" at bounding box center [1070, 681] width 116 height 28
type input "2"
click at [1104, 673] on input "2" at bounding box center [1070, 681] width 116 height 28
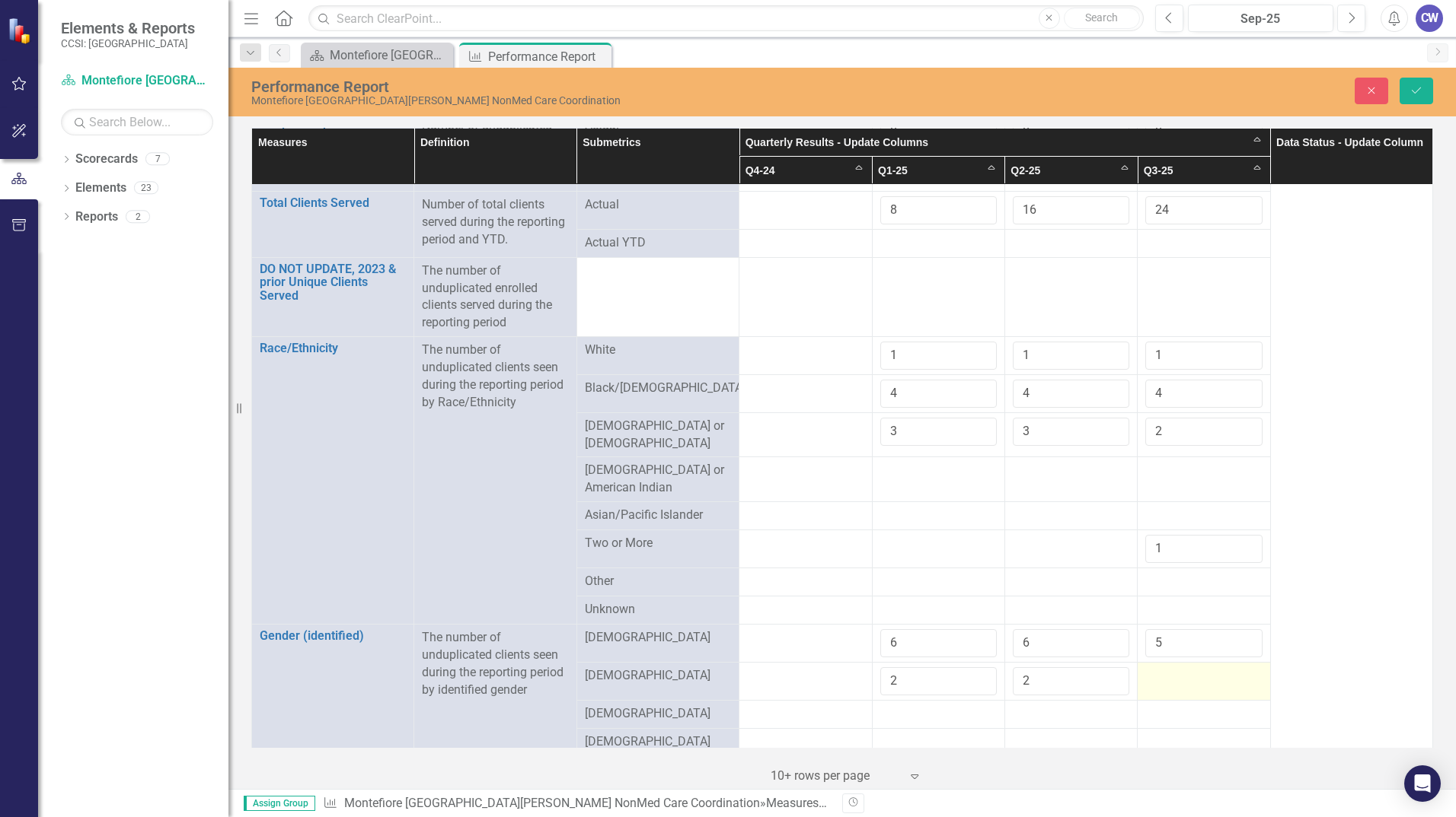
click at [1194, 680] on td at bounding box center [1203, 681] width 133 height 38
drag, startPoint x: 1194, startPoint y: 680, endPoint x: 1185, endPoint y: 674, distance: 10.8
click at [1185, 674] on input "number" at bounding box center [1203, 681] width 116 height 28
click at [1239, 673] on input "1" at bounding box center [1203, 681] width 116 height 28
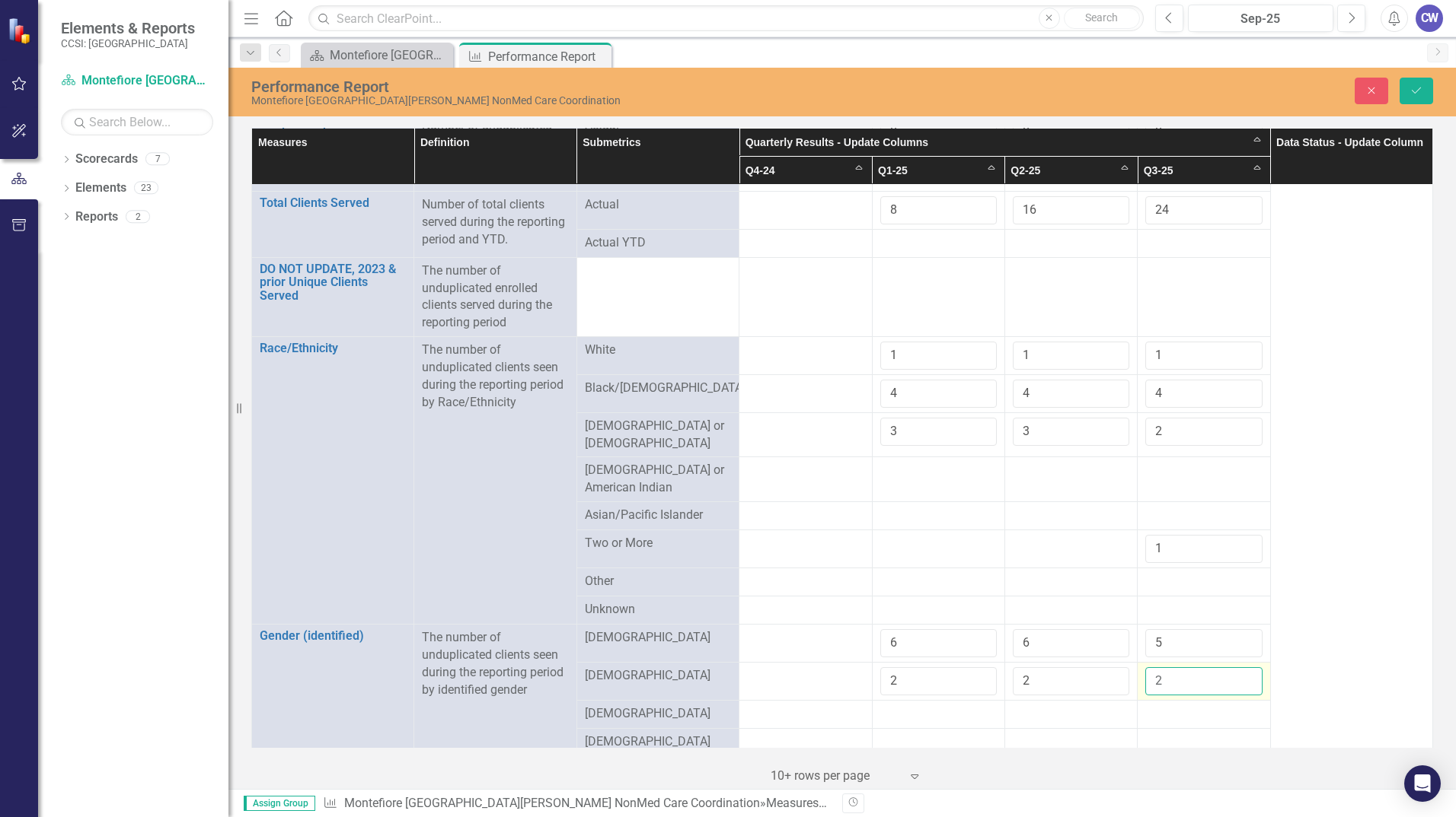
click at [1239, 673] on input "2" at bounding box center [1203, 681] width 116 height 28
type input "3"
click at [1239, 673] on input "3" at bounding box center [1203, 681] width 116 height 28
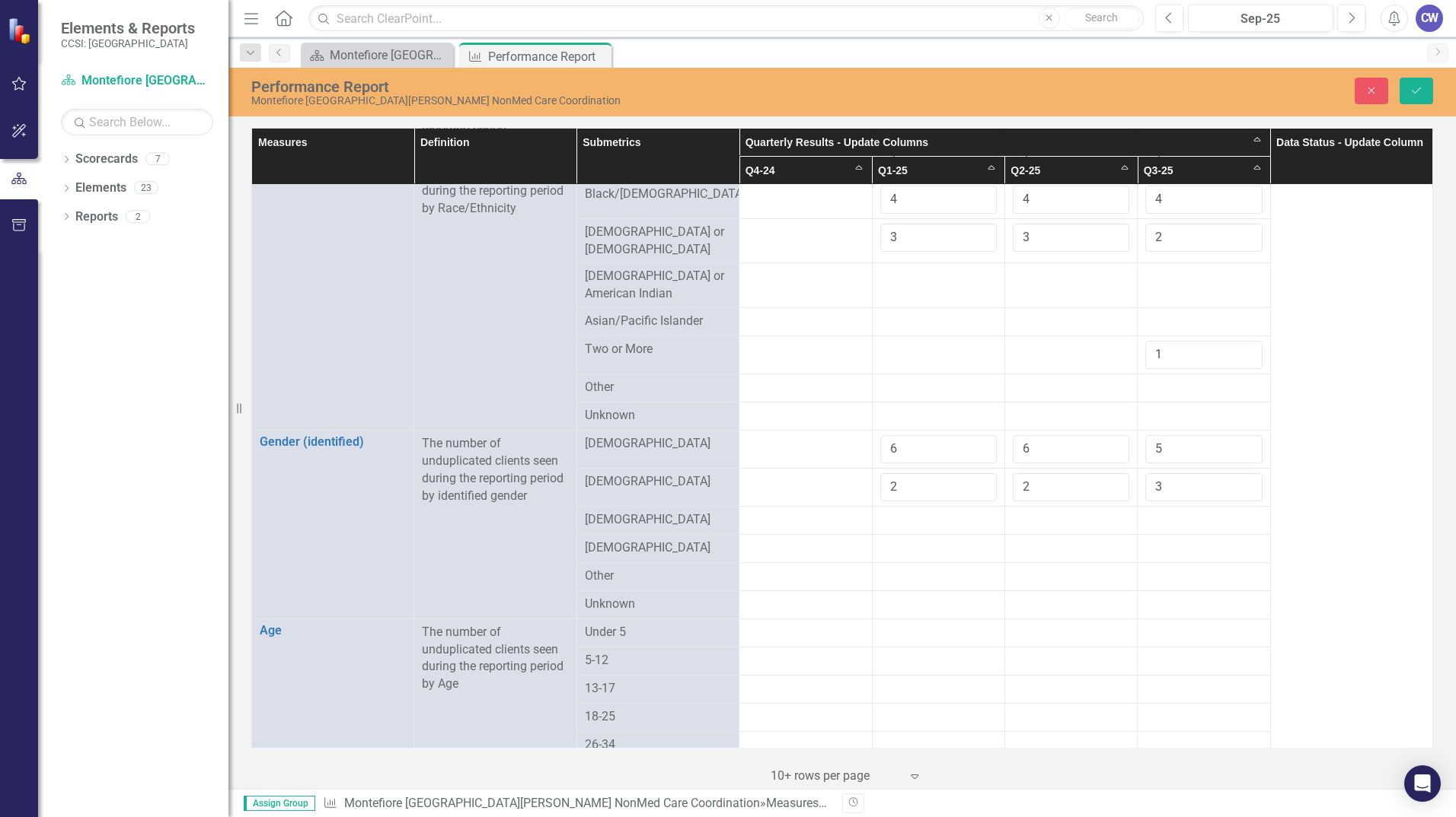
scroll to position [609, 0]
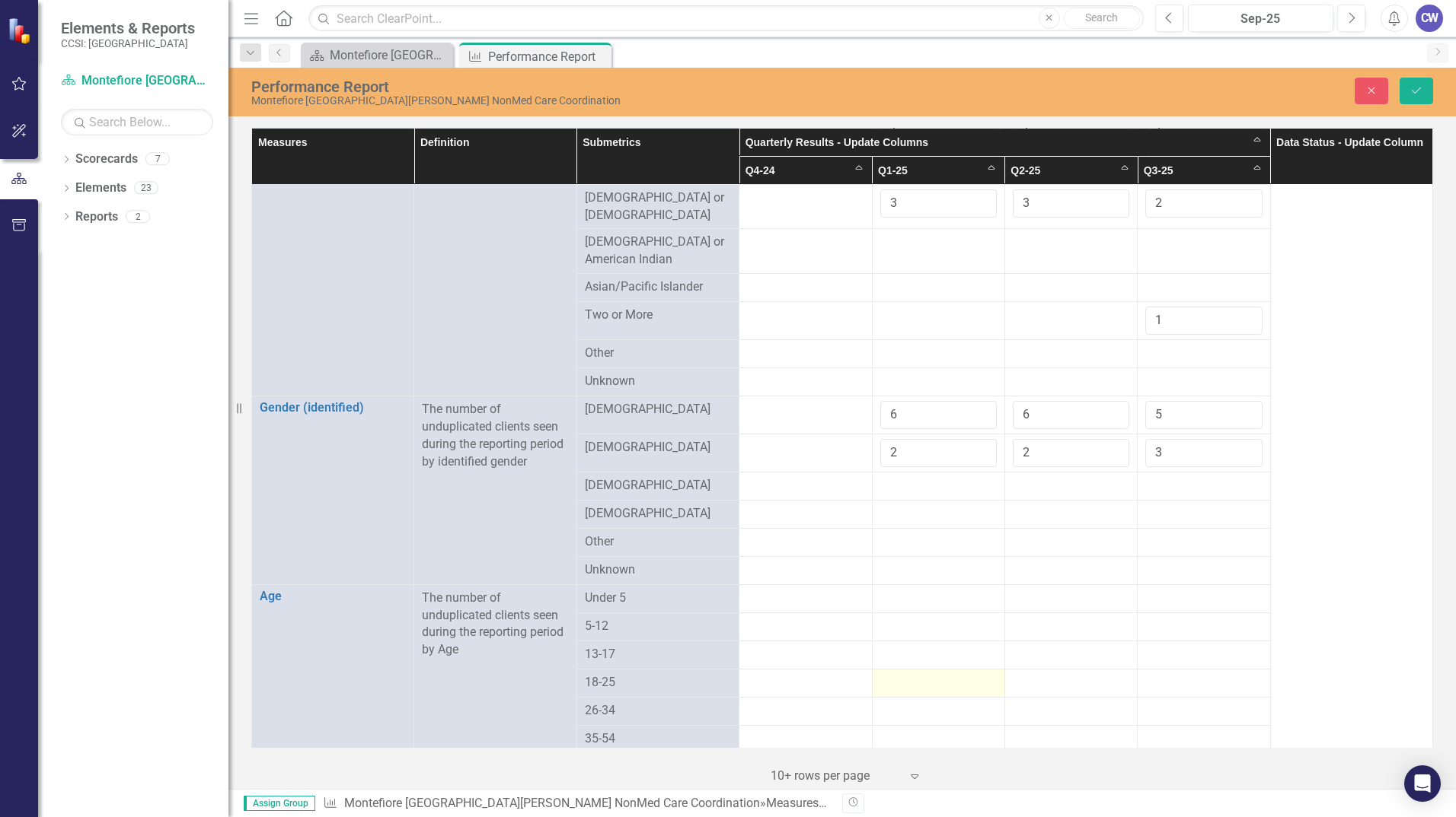
click at [921, 674] on div at bounding box center [937, 683] width 116 height 18
type input "1"
click at [975, 679] on input "1" at bounding box center [937, 688] width 116 height 28
click at [1056, 681] on div at bounding box center [1070, 683] width 116 height 18
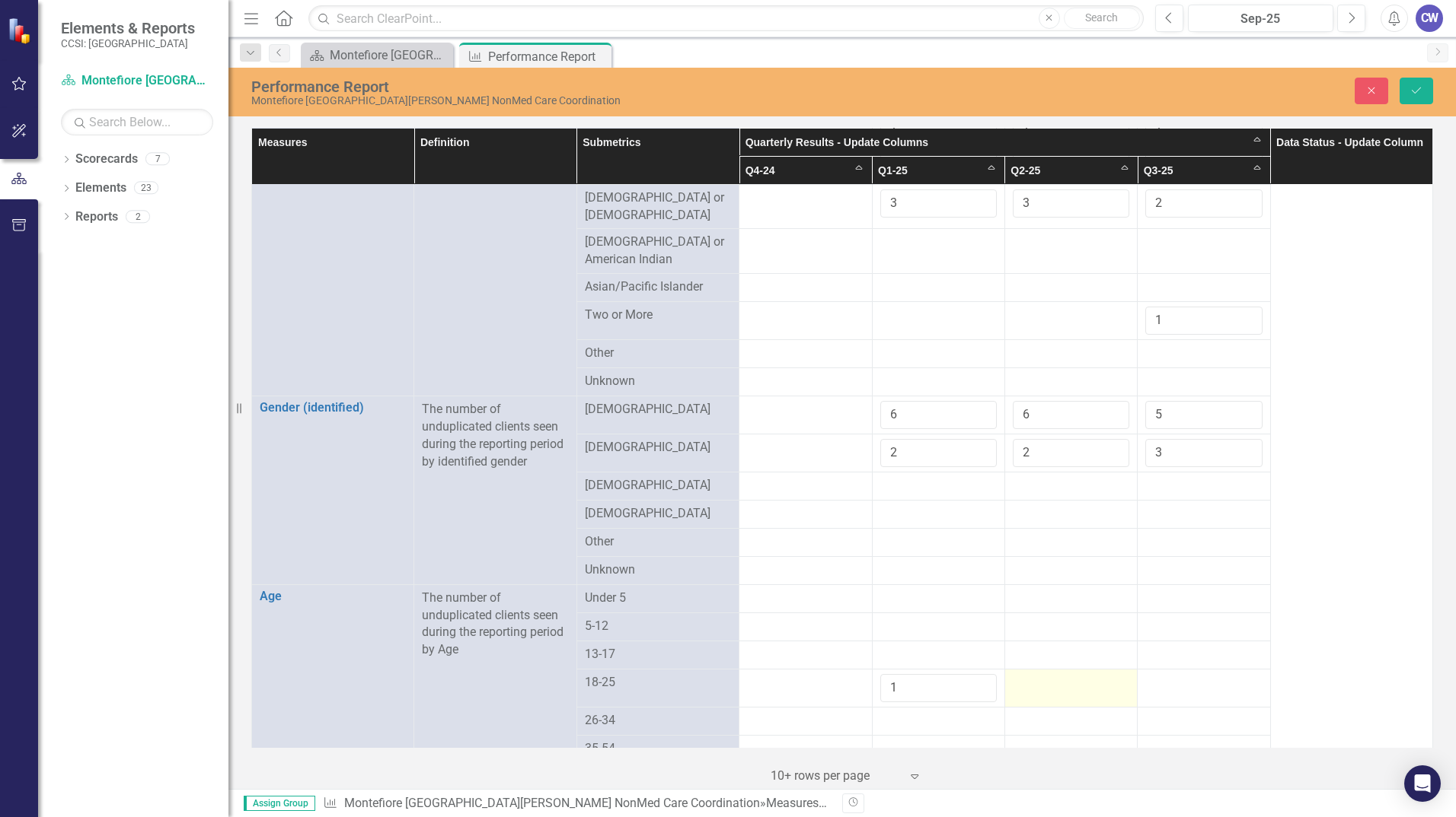
click at [1056, 681] on div at bounding box center [1070, 683] width 116 height 18
type input "1"
click at [1109, 677] on input "1" at bounding box center [1070, 688] width 116 height 28
click at [963, 716] on div at bounding box center [937, 722] width 116 height 18
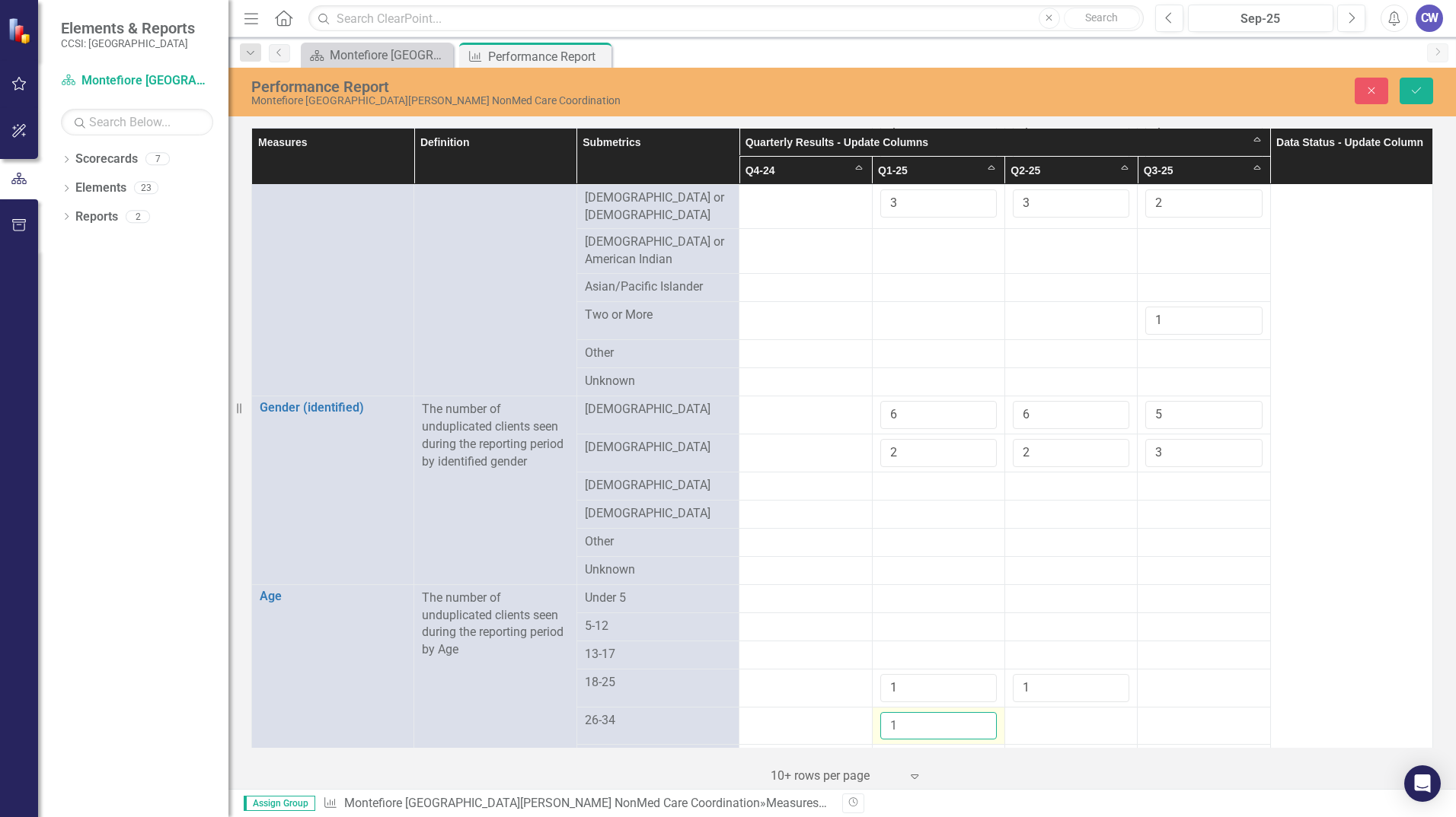
click at [977, 715] on input "1" at bounding box center [937, 726] width 116 height 28
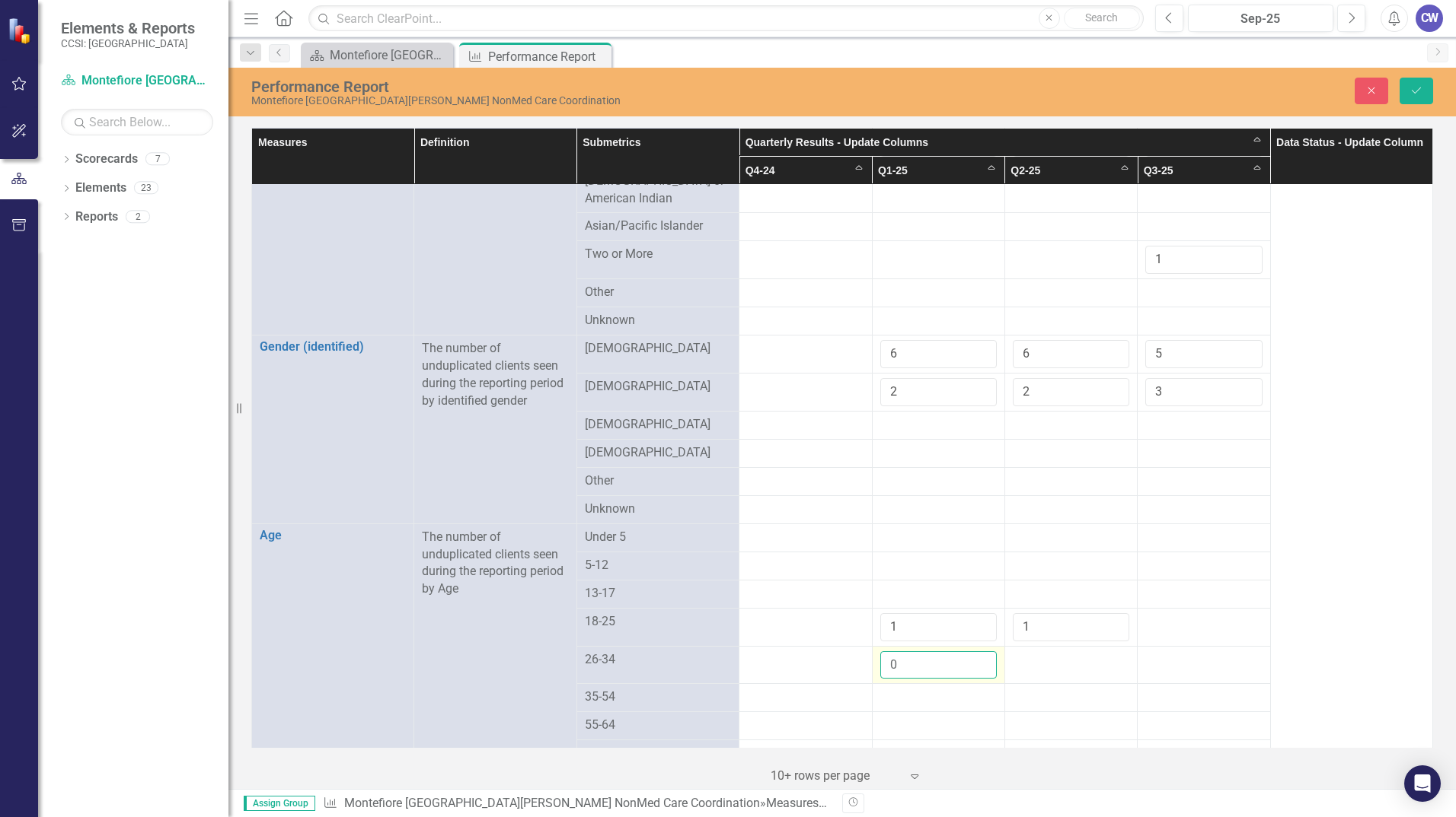
scroll to position [685, 0]
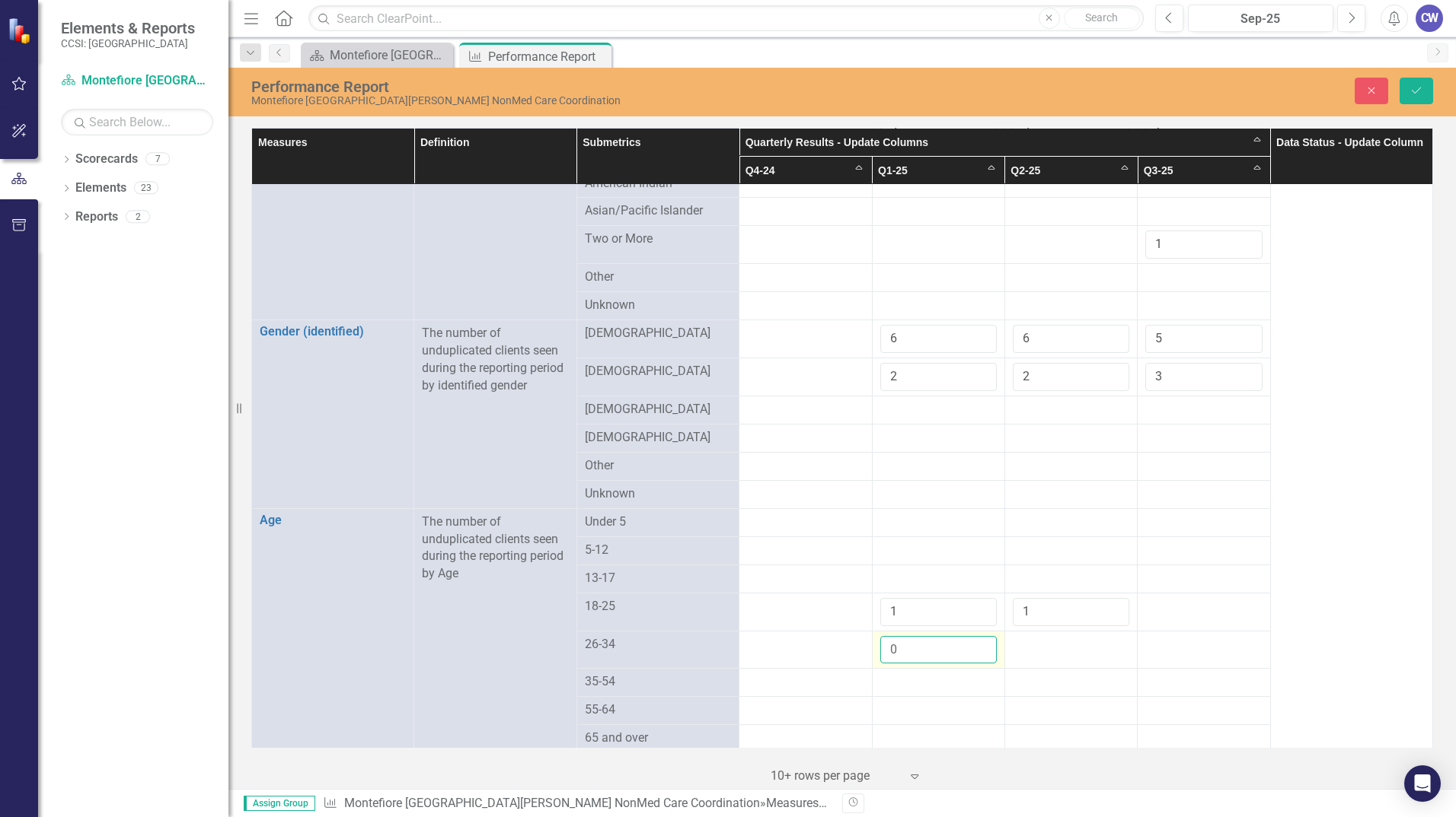
type input "1"
click at [975, 637] on input "1" at bounding box center [937, 650] width 116 height 28
click at [980, 674] on div at bounding box center [937, 682] width 116 height 18
click at [978, 677] on div at bounding box center [937, 682] width 116 height 18
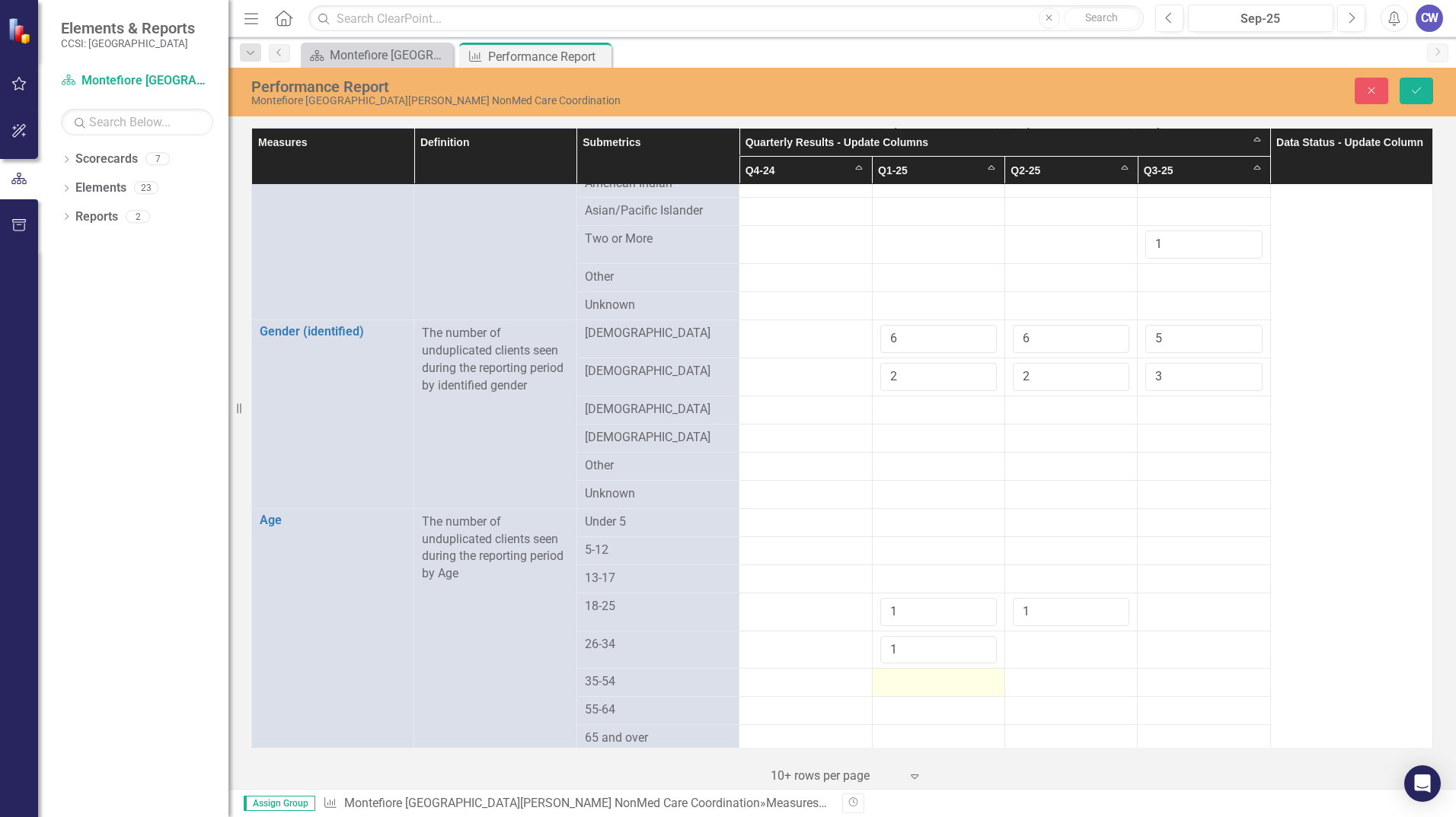
click at [978, 676] on div at bounding box center [937, 682] width 116 height 18
type input "1"
click at [972, 674] on input "1" at bounding box center [937, 687] width 116 height 28
click at [966, 718] on div at bounding box center [937, 721] width 116 height 18
click at [966, 716] on div at bounding box center [937, 721] width 116 height 18
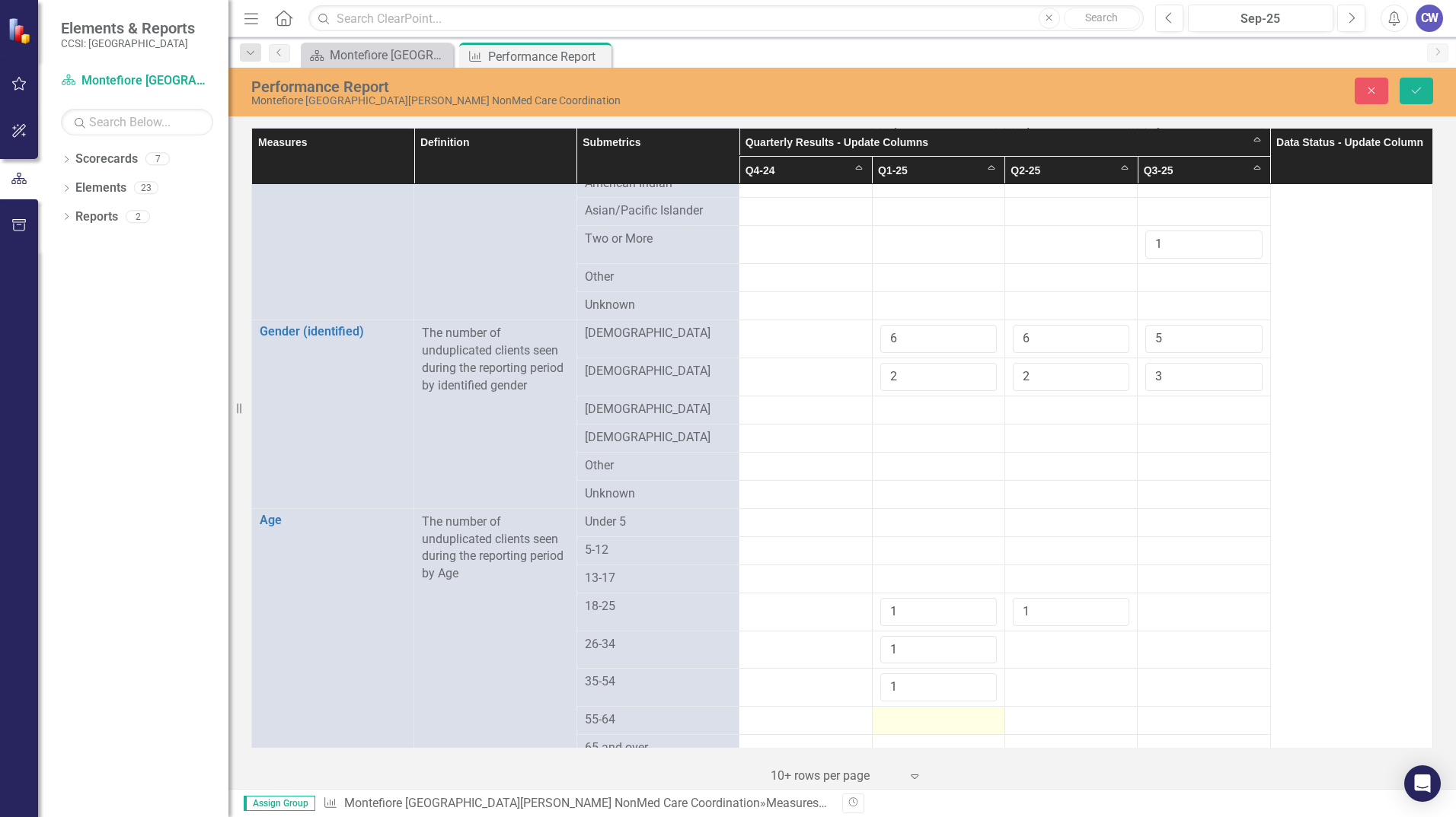
click at [966, 715] on div at bounding box center [937, 721] width 116 height 18
click at [970, 715] on input "1" at bounding box center [937, 725] width 116 height 28
click at [971, 715] on input "2" at bounding box center [937, 725] width 116 height 28
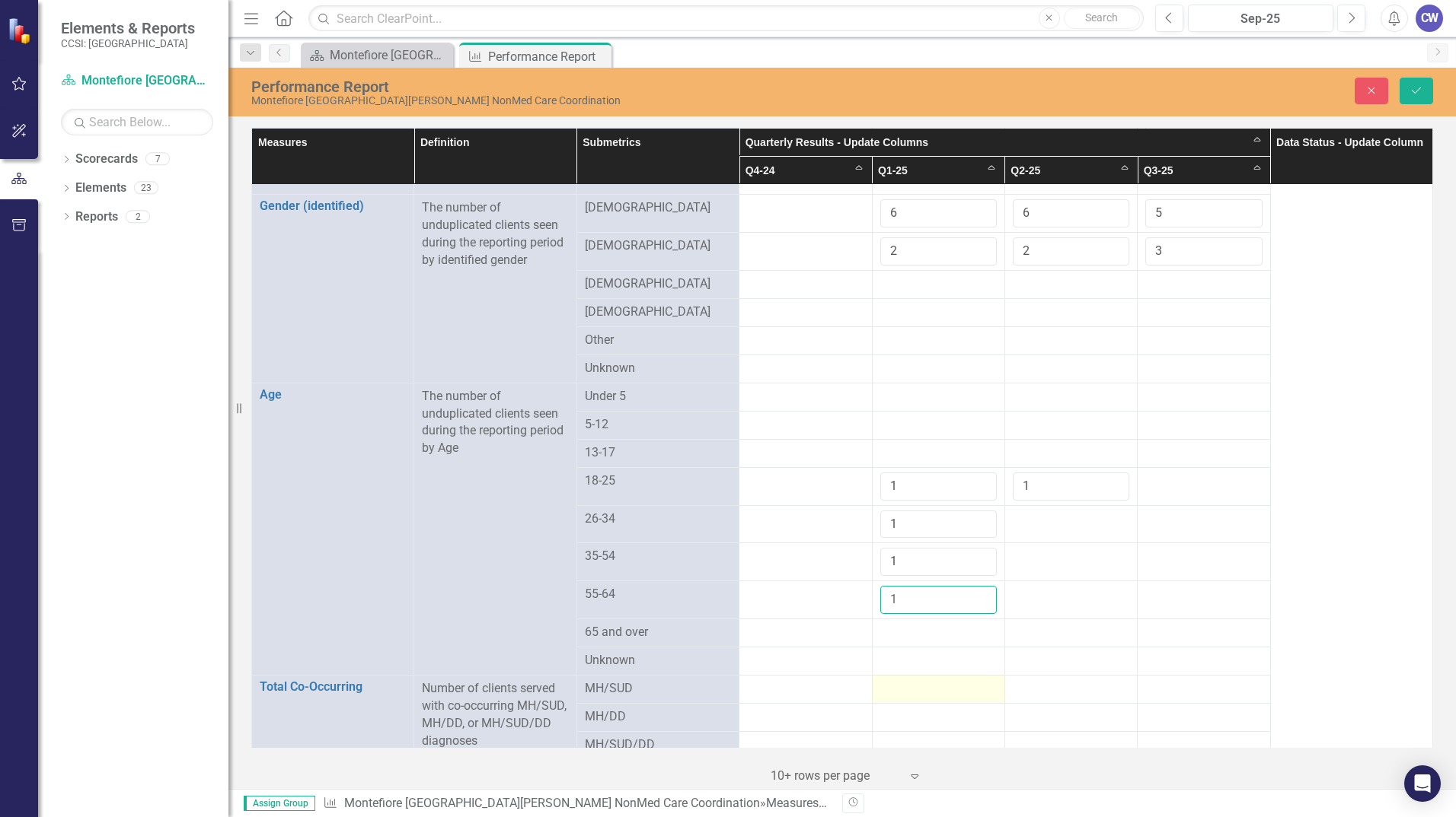
scroll to position [837, 0]
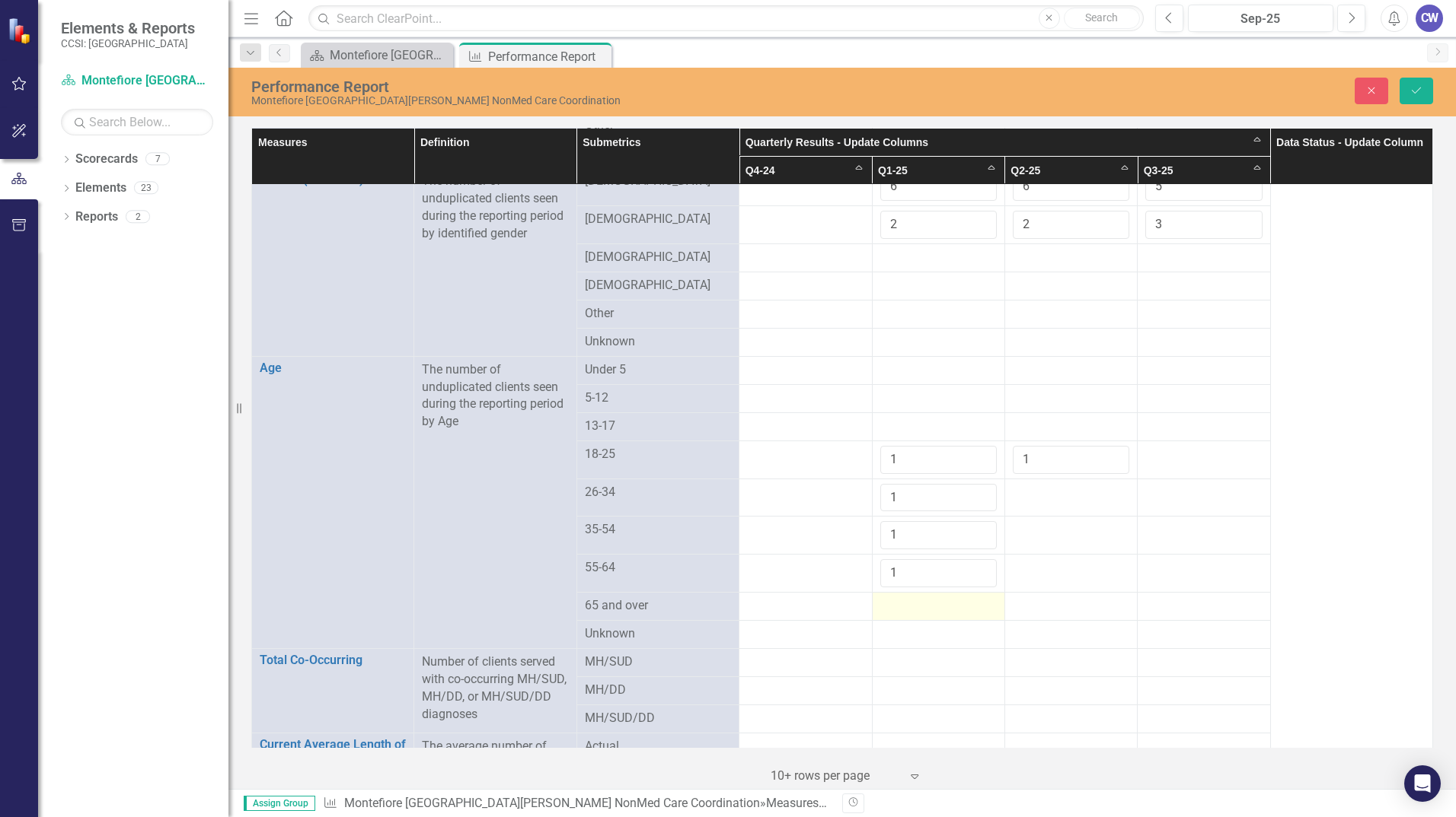
click at [966, 605] on div at bounding box center [937, 606] width 116 height 18
click at [966, 604] on div at bounding box center [937, 606] width 116 height 18
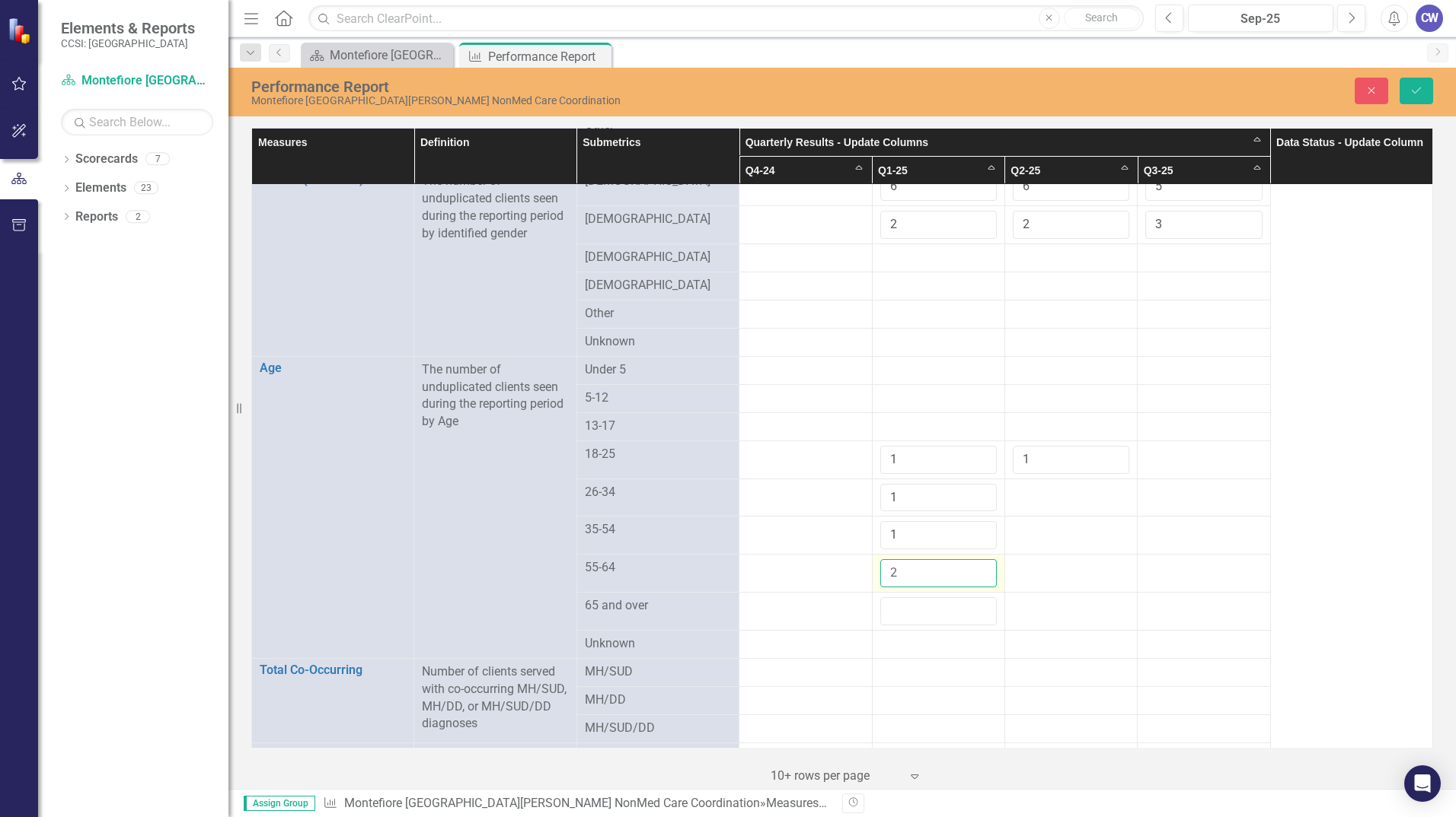
type input "2"
click at [973, 561] on input "2" at bounding box center [937, 573] width 116 height 28
click at [969, 610] on input "-1" at bounding box center [937, 611] width 116 height 28
click at [977, 601] on input "0" at bounding box center [937, 611] width 116 height 28
click at [977, 601] on input "1" at bounding box center [937, 611] width 116 height 28
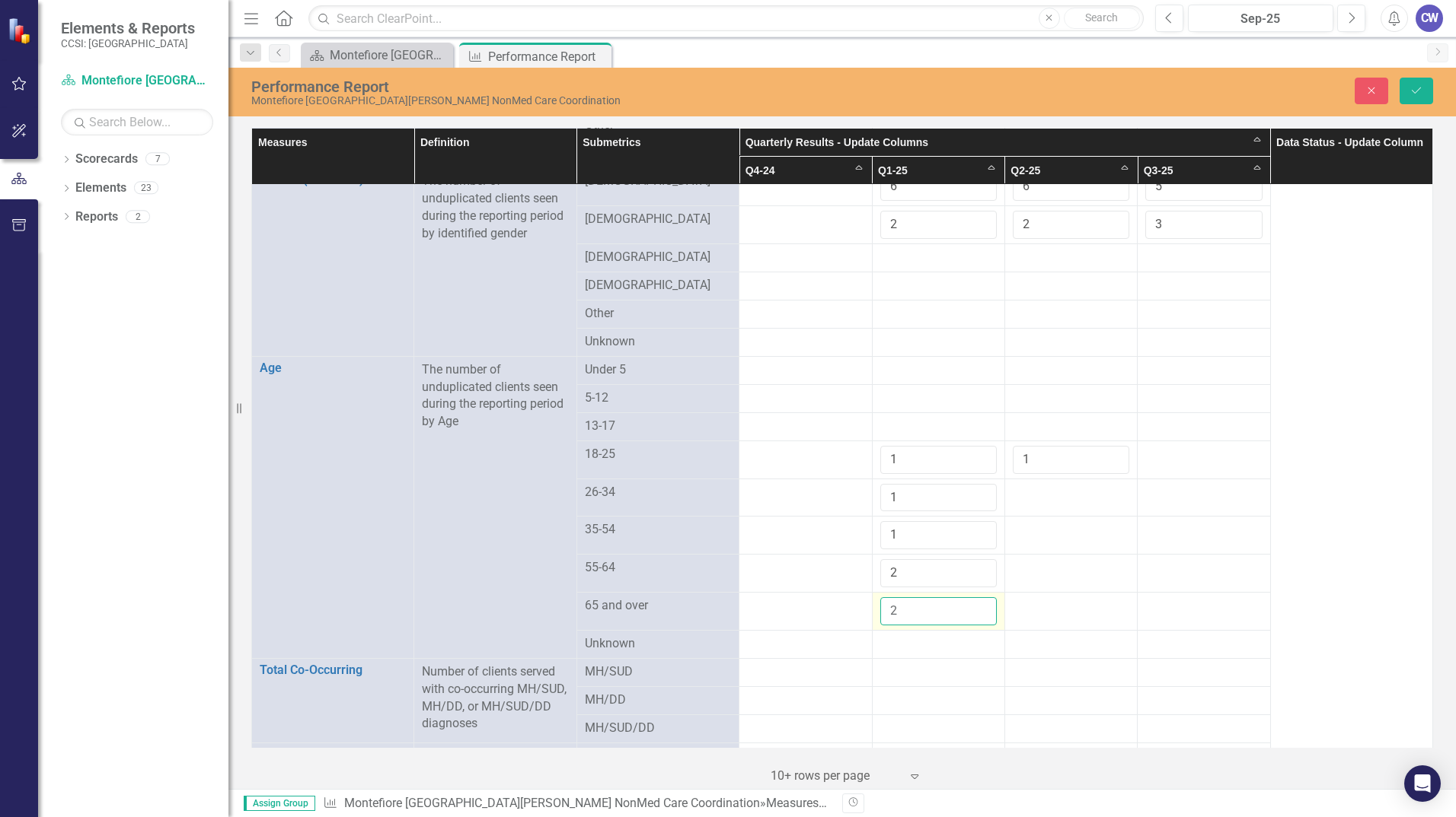
click at [977, 601] on input "2" at bounding box center [937, 611] width 116 height 28
type input "3"
click at [977, 601] on input "3" at bounding box center [937, 611] width 116 height 28
click at [1069, 497] on td at bounding box center [1070, 498] width 133 height 38
click at [1075, 496] on td at bounding box center [1070, 498] width 133 height 38
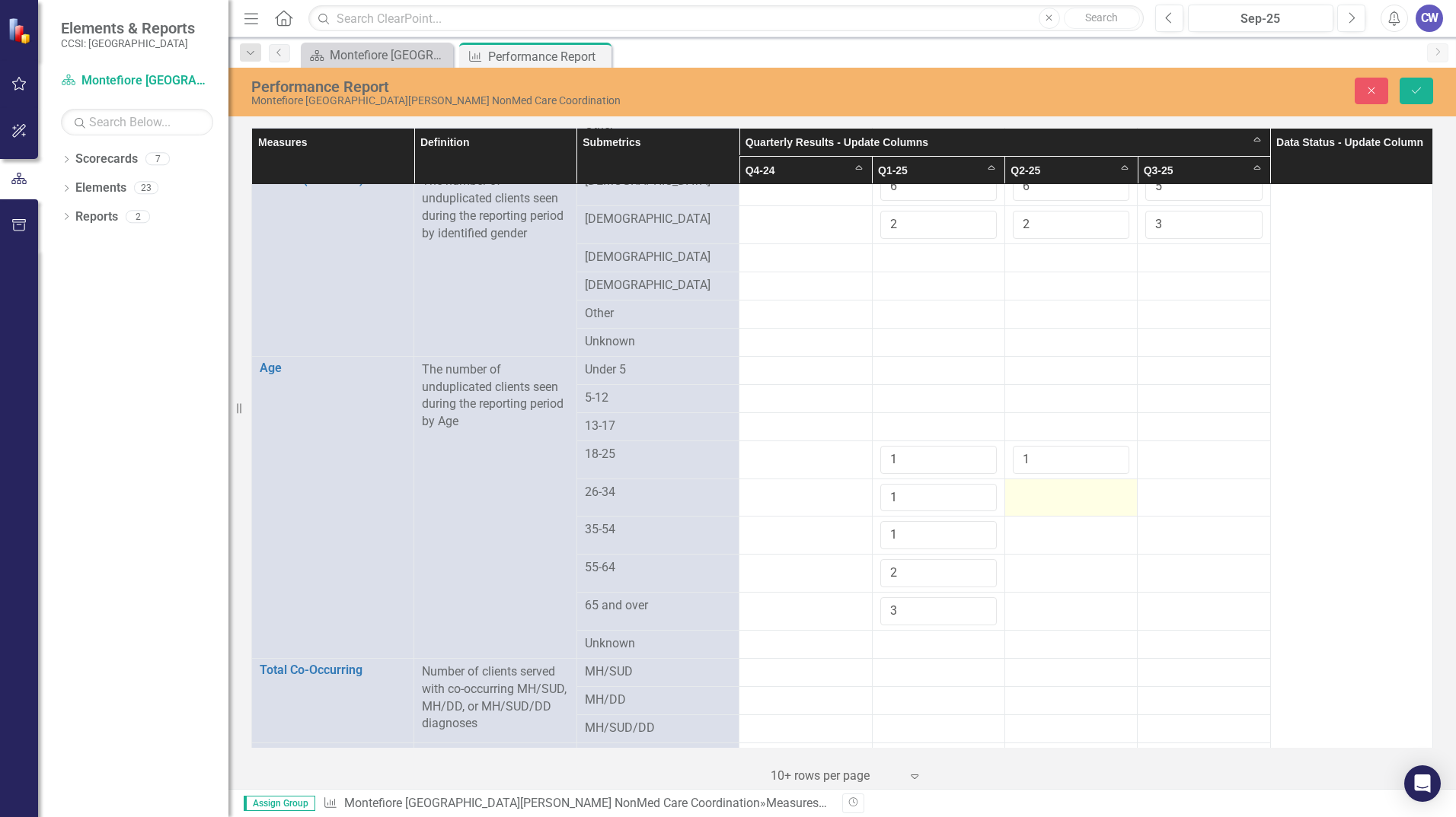
click at [1089, 489] on div at bounding box center [1070, 493] width 116 height 18
type input "1"
click at [1107, 488] on input "1" at bounding box center [1070, 497] width 116 height 28
click at [1092, 528] on div at bounding box center [1070, 530] width 116 height 18
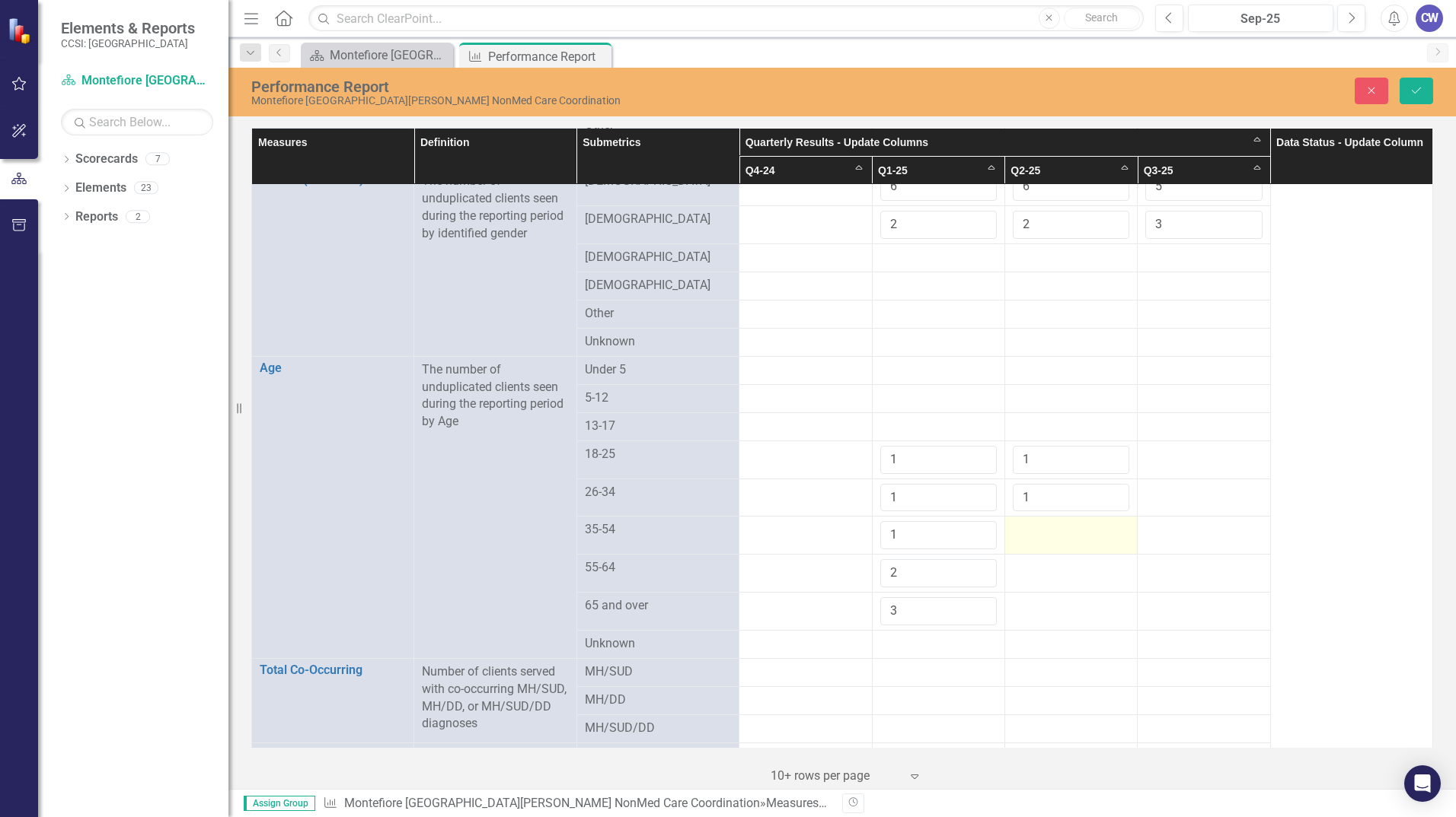
click at [1096, 526] on div at bounding box center [1070, 530] width 116 height 18
type input "1"
click at [1105, 524] on input "1" at bounding box center [1070, 535] width 116 height 28
click at [1085, 565] on div at bounding box center [1070, 569] width 116 height 18
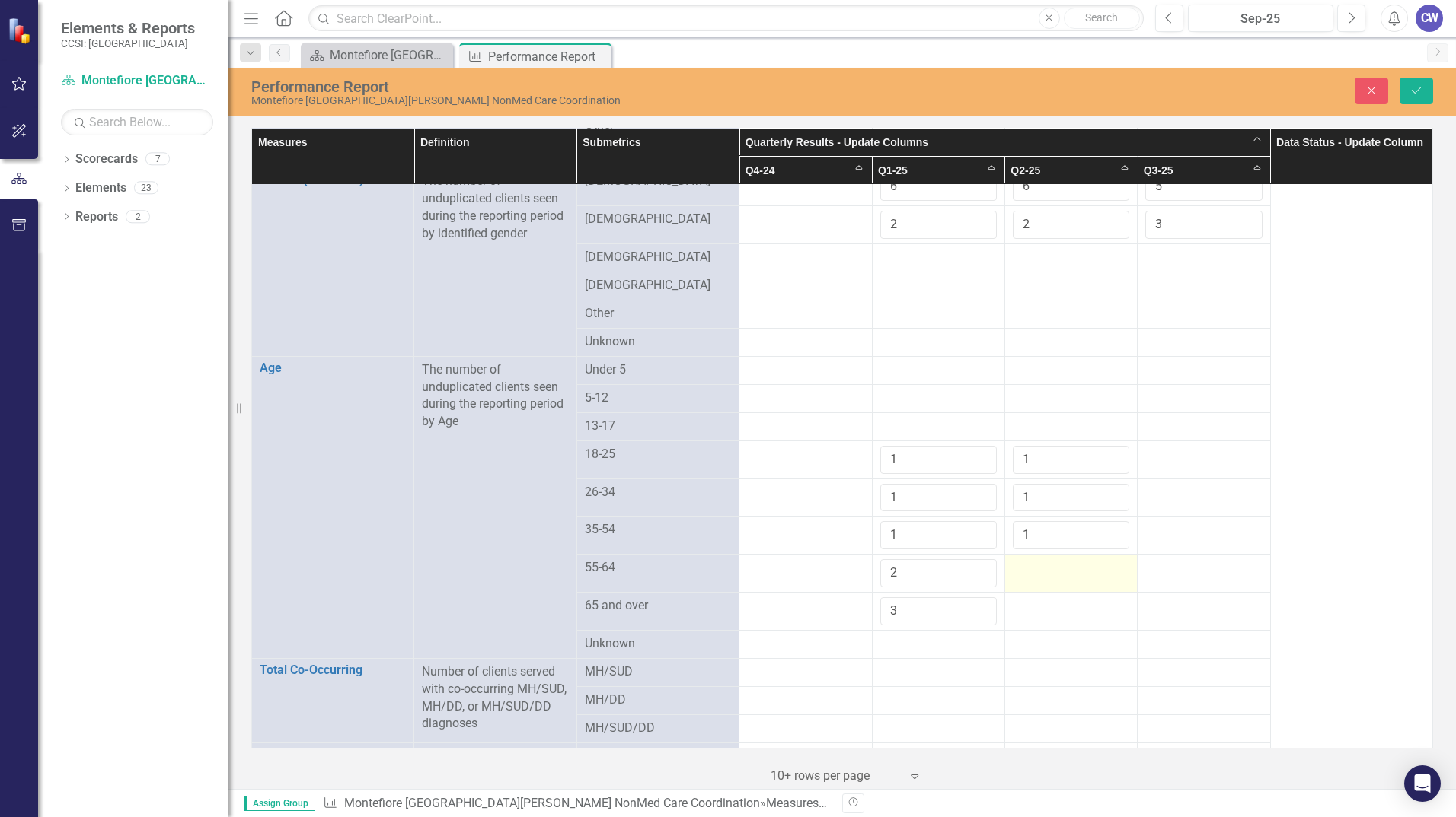
click at [1085, 565] on div at bounding box center [1070, 569] width 116 height 18
click at [1105, 560] on input "1" at bounding box center [1070, 573] width 116 height 28
type input "2"
click at [1105, 560] on input "2" at bounding box center [1070, 573] width 116 height 28
click at [1096, 606] on div at bounding box center [1070, 606] width 116 height 18
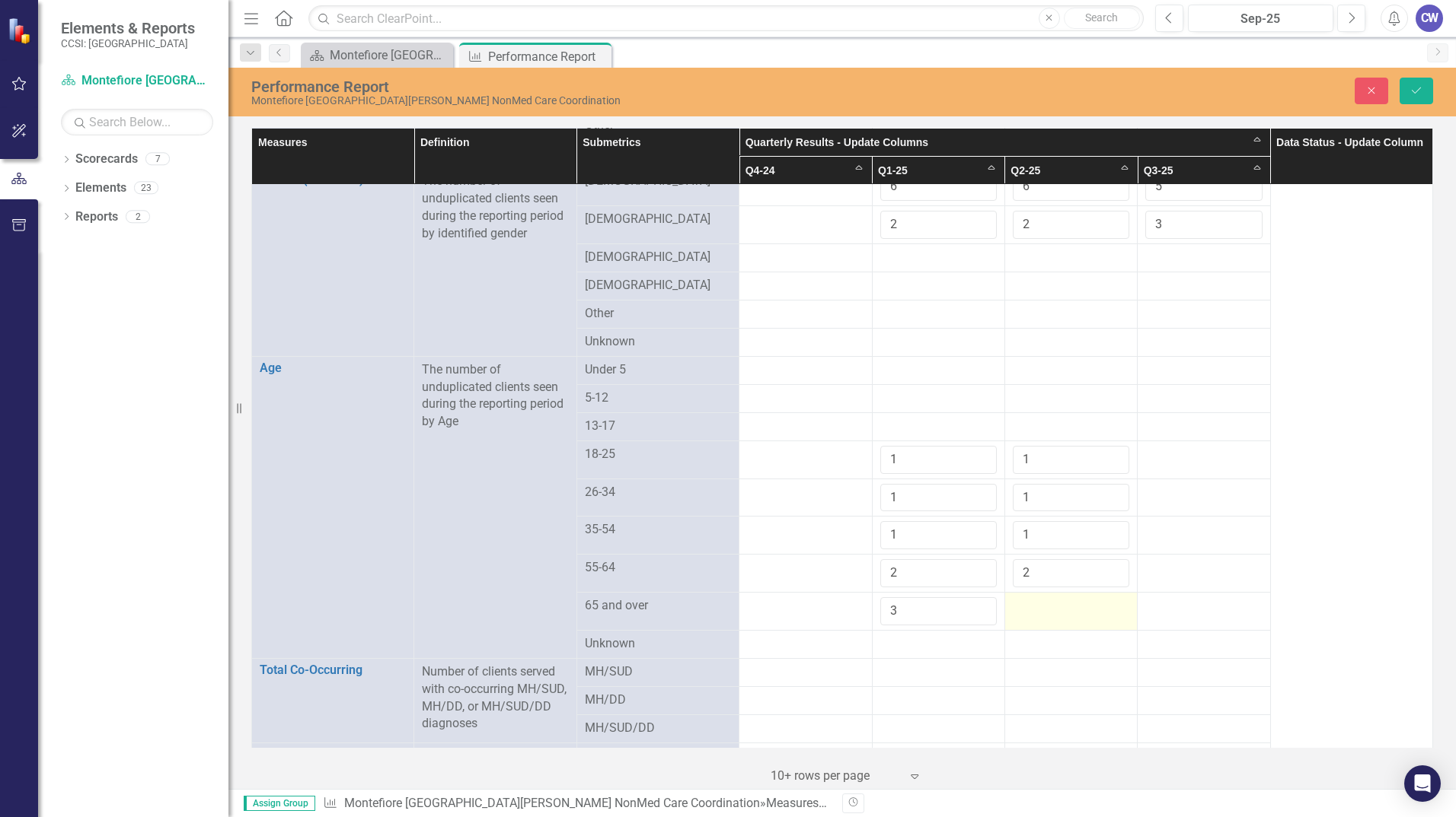
click at [1096, 605] on div at bounding box center [1070, 606] width 116 height 18
click at [1110, 600] on input "1" at bounding box center [1070, 611] width 116 height 28
click at [1110, 600] on input "2" at bounding box center [1070, 611] width 116 height 28
type input "3"
click at [1110, 600] on input "3" at bounding box center [1070, 611] width 116 height 28
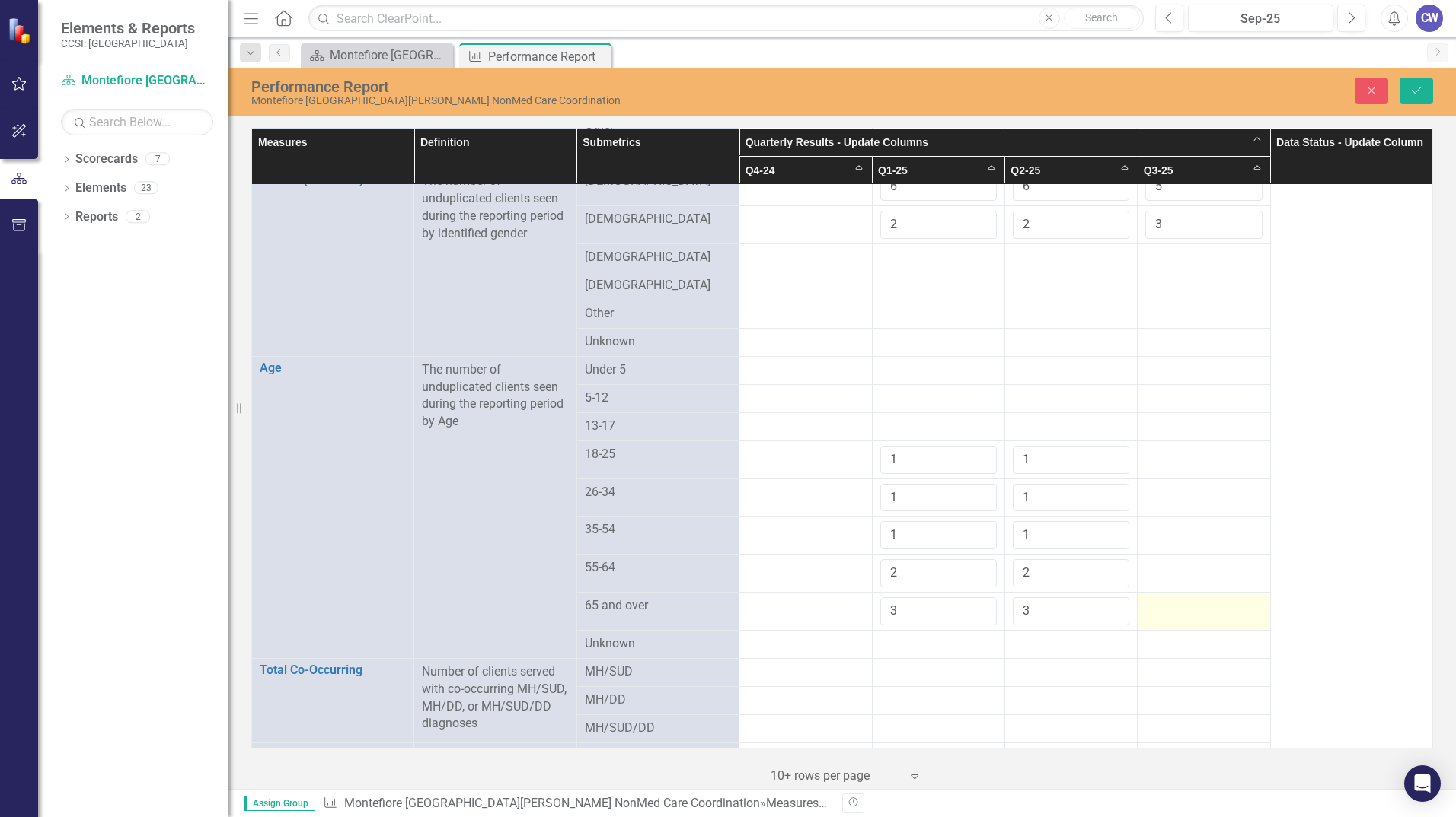
click at [1191, 605] on div at bounding box center [1203, 606] width 116 height 18
drag, startPoint x: 1191, startPoint y: 605, endPoint x: 1232, endPoint y: 598, distance: 41.6
click at [1232, 598] on input "number" at bounding box center [1203, 611] width 116 height 28
click at [1239, 598] on input "1" at bounding box center [1203, 611] width 116 height 28
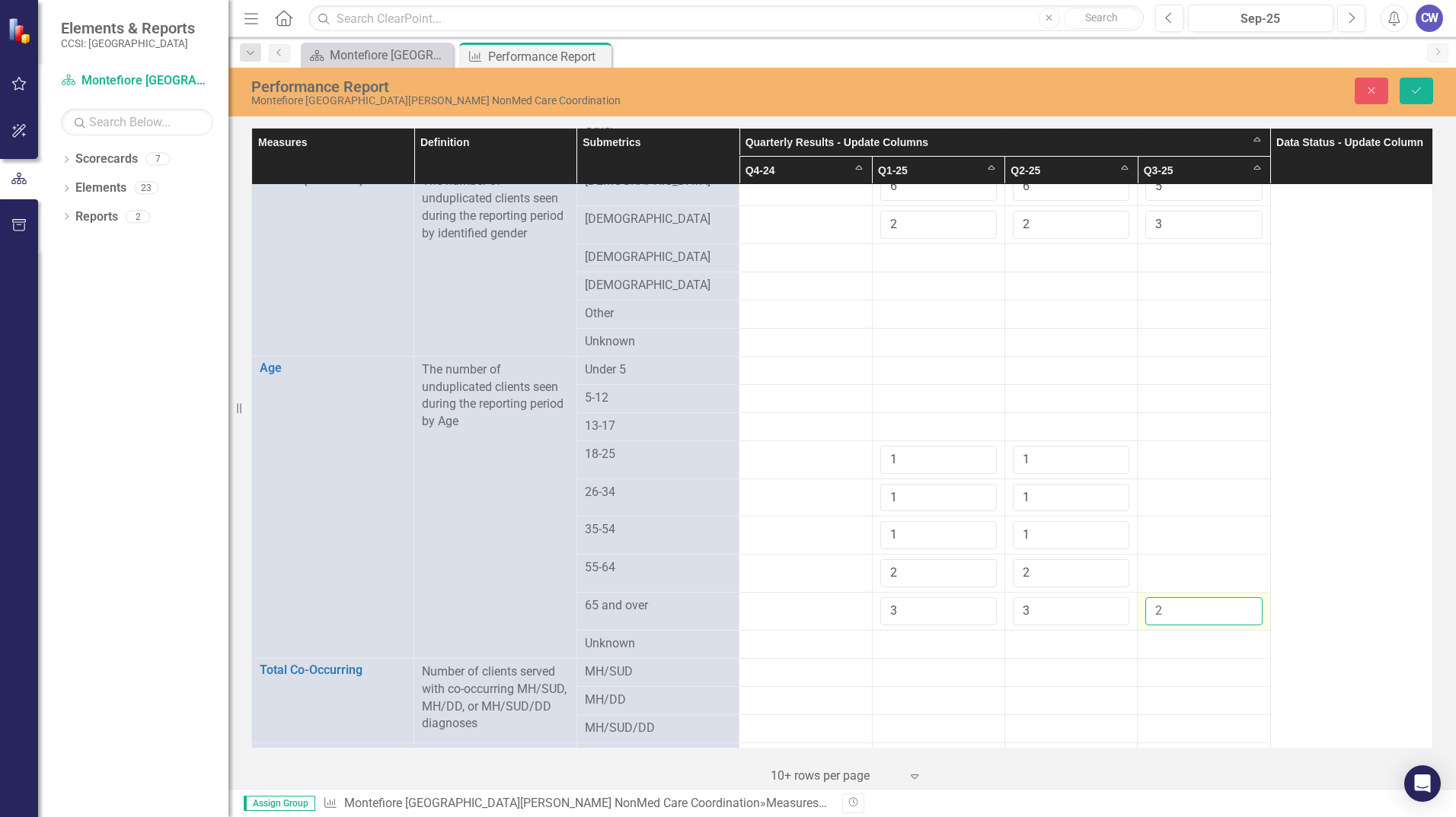
click at [1239, 597] on input "2" at bounding box center [1203, 611] width 116 height 28
type input "3"
click at [1239, 597] on input "3" at bounding box center [1203, 611] width 116 height 28
click at [1218, 566] on div at bounding box center [1203, 569] width 116 height 18
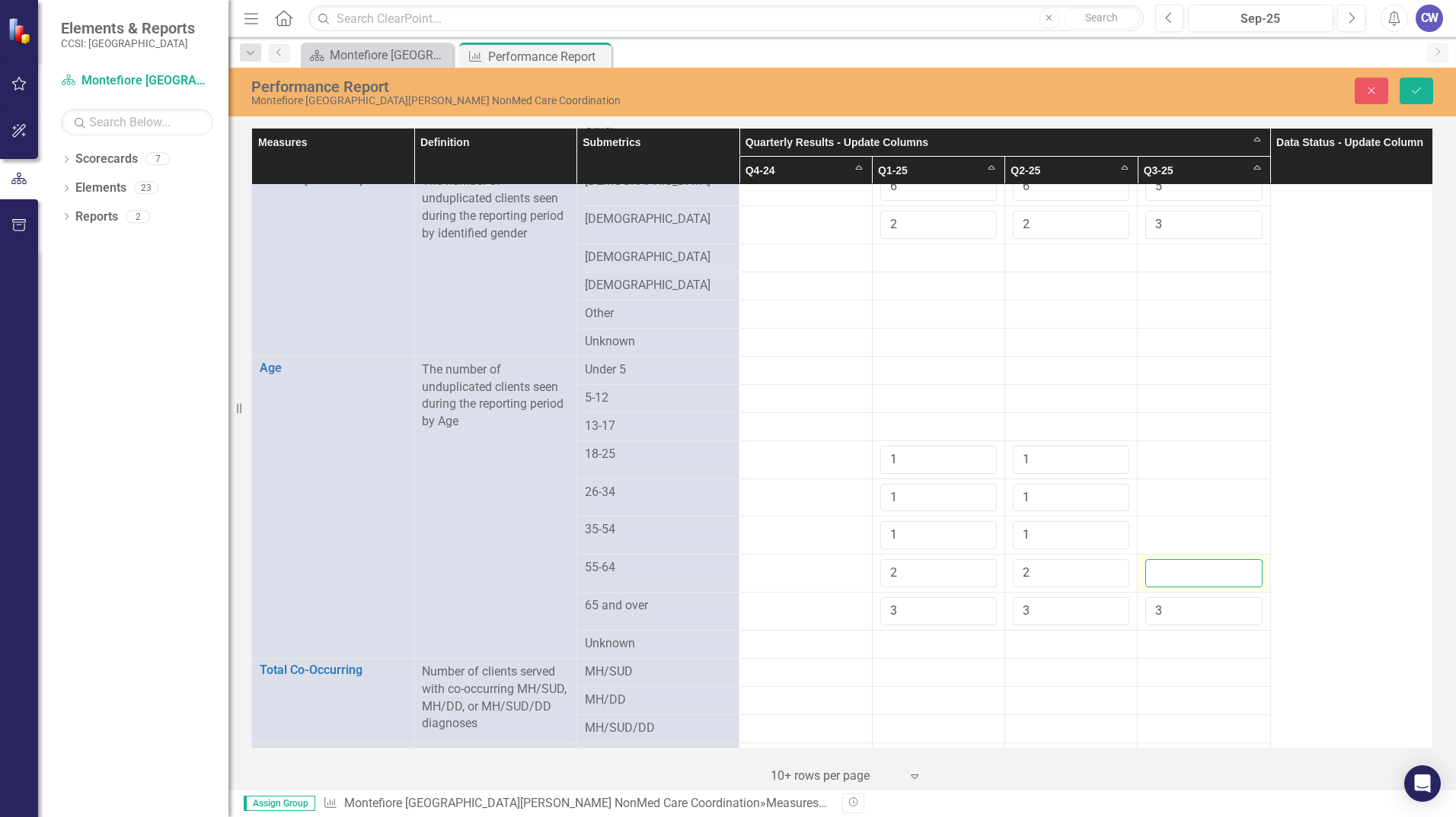
drag, startPoint x: 1218, startPoint y: 566, endPoint x: 1228, endPoint y: 565, distance: 10.0
click at [1228, 565] on input "number" at bounding box center [1203, 573] width 116 height 28
click at [1236, 561] on input "1" at bounding box center [1203, 573] width 116 height 28
type input "2"
click at [1236, 561] on input "2" at bounding box center [1203, 573] width 116 height 28
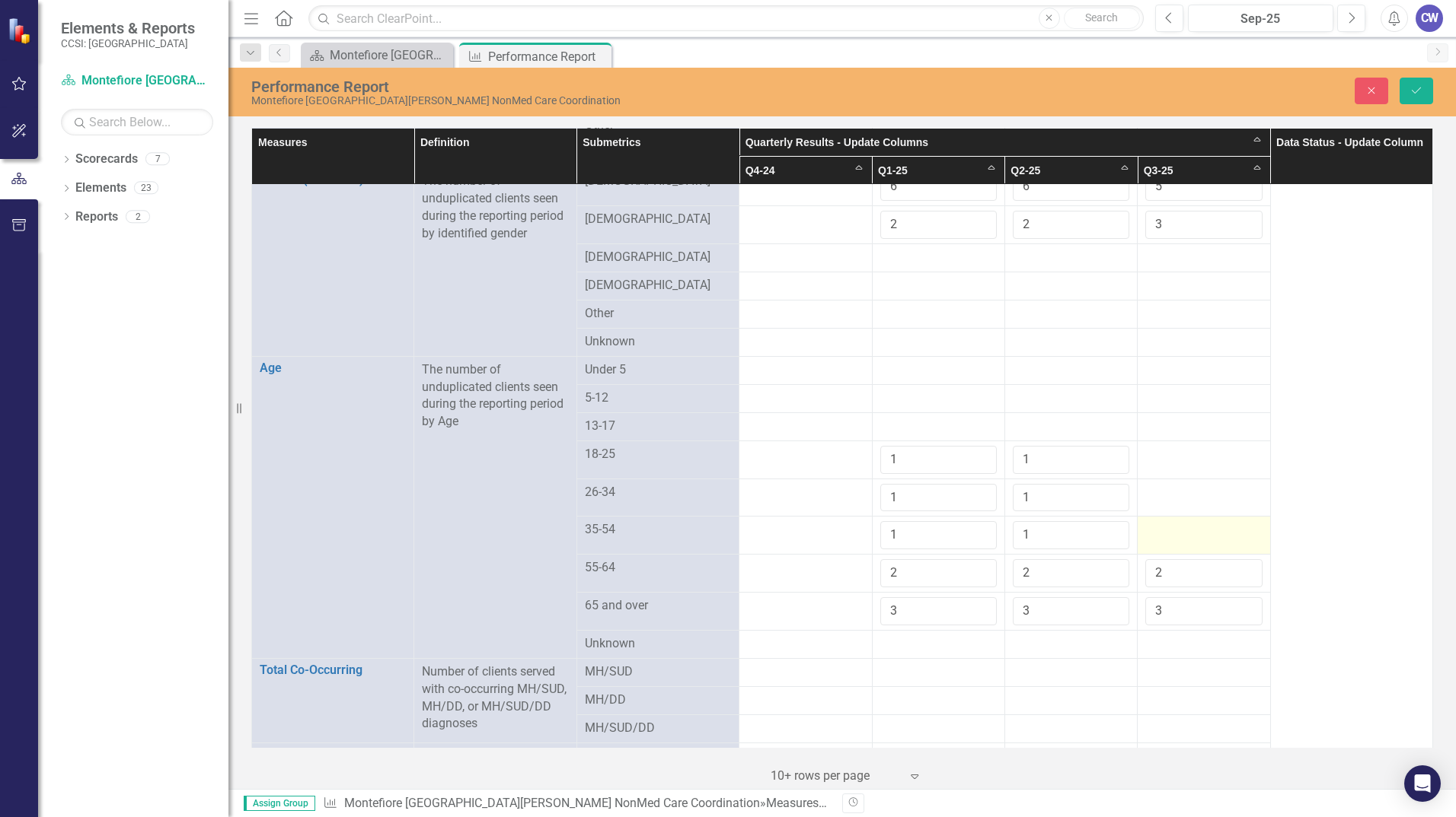
click at [1190, 533] on div at bounding box center [1203, 530] width 116 height 18
click at [1198, 533] on td at bounding box center [1203, 536] width 133 height 38
click at [1196, 533] on div at bounding box center [1203, 530] width 116 height 18
click at [1204, 528] on div at bounding box center [1203, 530] width 116 height 18
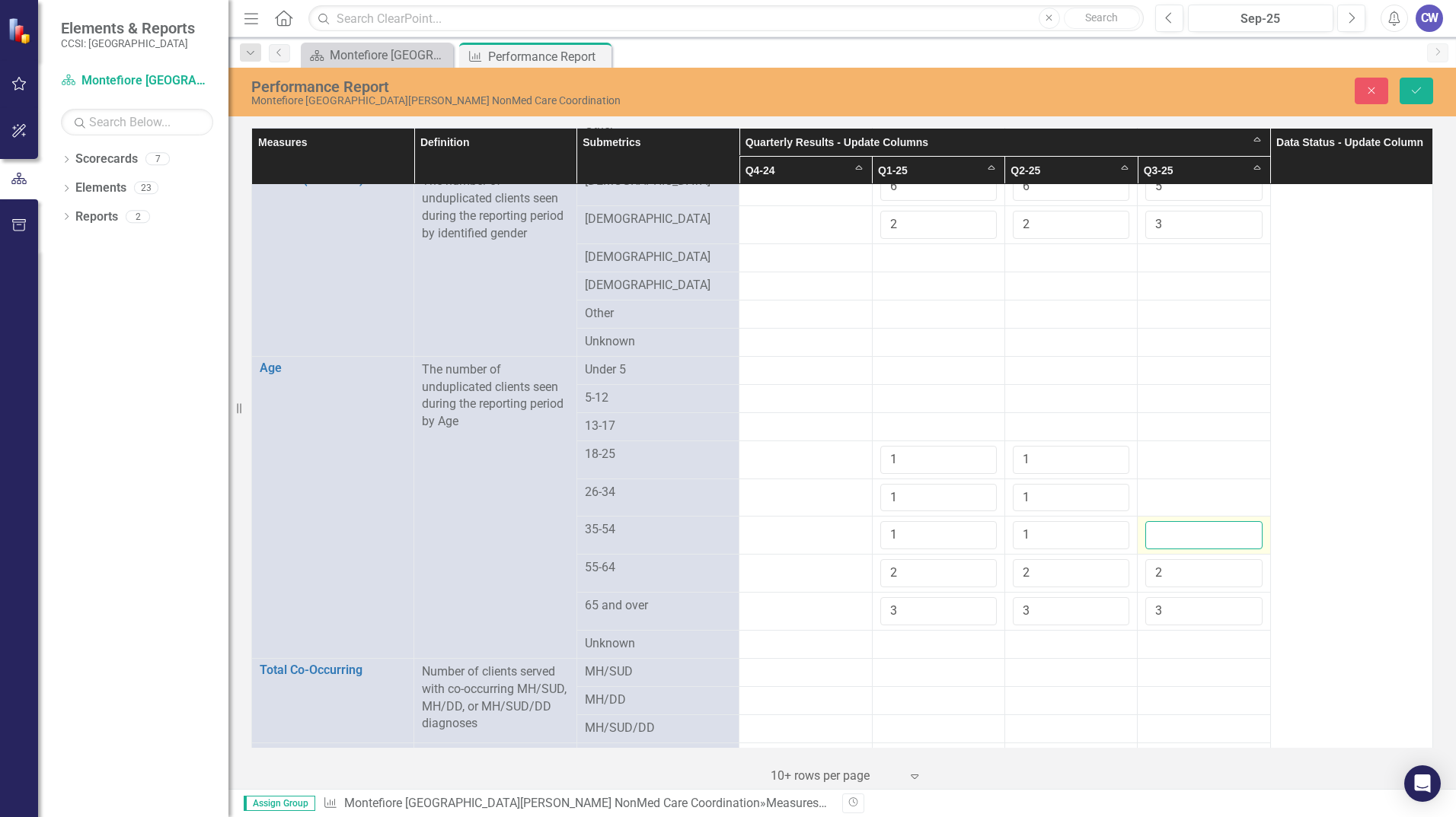
drag, startPoint x: 1204, startPoint y: 528, endPoint x: 1211, endPoint y: 527, distance: 7.1
click at [1211, 527] on input "number" at bounding box center [1203, 535] width 116 height 28
type input "1"
click at [1236, 525] on input "1" at bounding box center [1203, 535] width 116 height 28
click at [1226, 496] on td at bounding box center [1203, 498] width 133 height 38
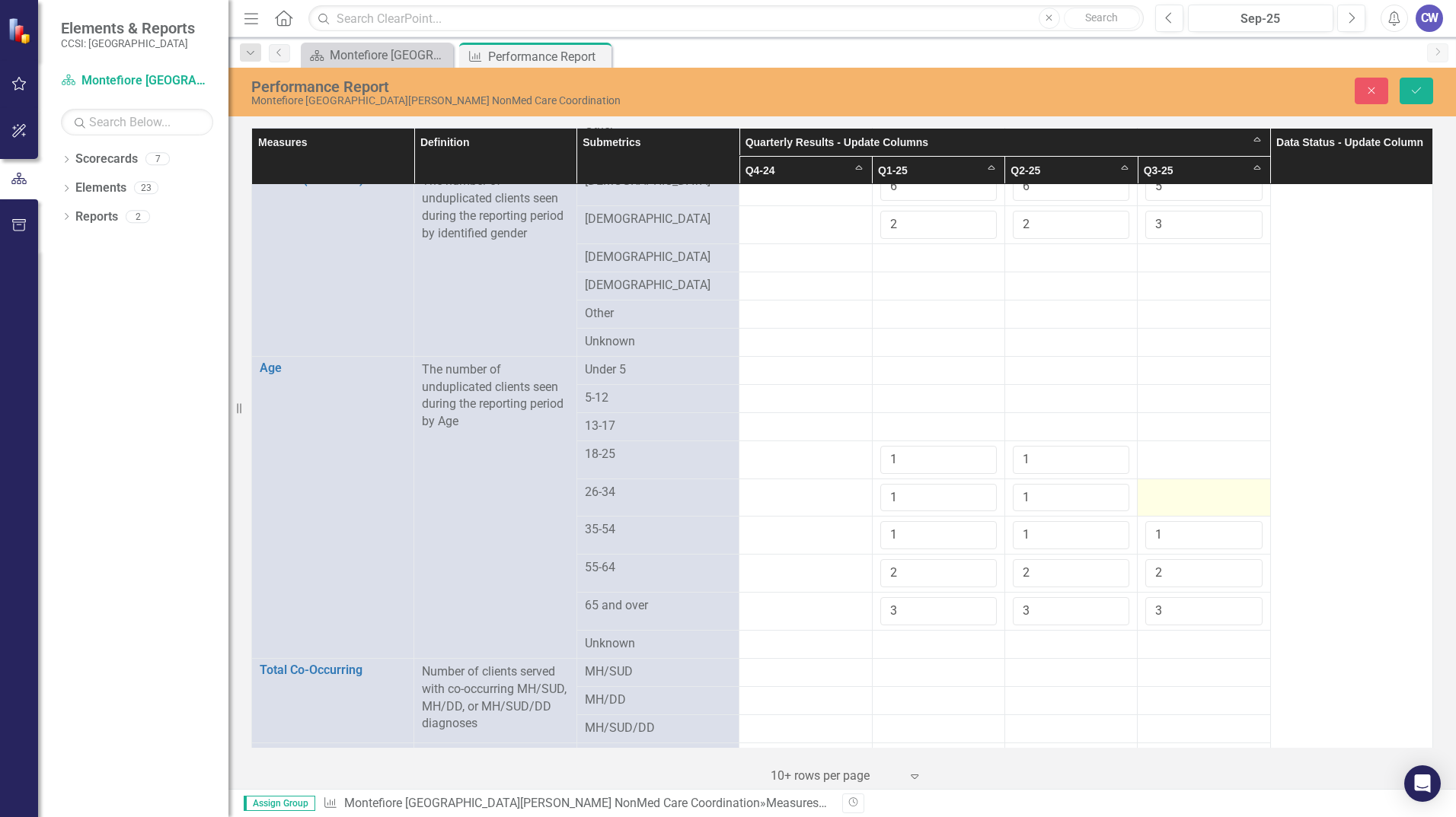
click at [1226, 494] on div at bounding box center [1203, 493] width 116 height 18
drag, startPoint x: 1226, startPoint y: 494, endPoint x: 1230, endPoint y: 486, distance: 8.9
click at [1230, 486] on input "number" at bounding box center [1203, 497] width 116 height 28
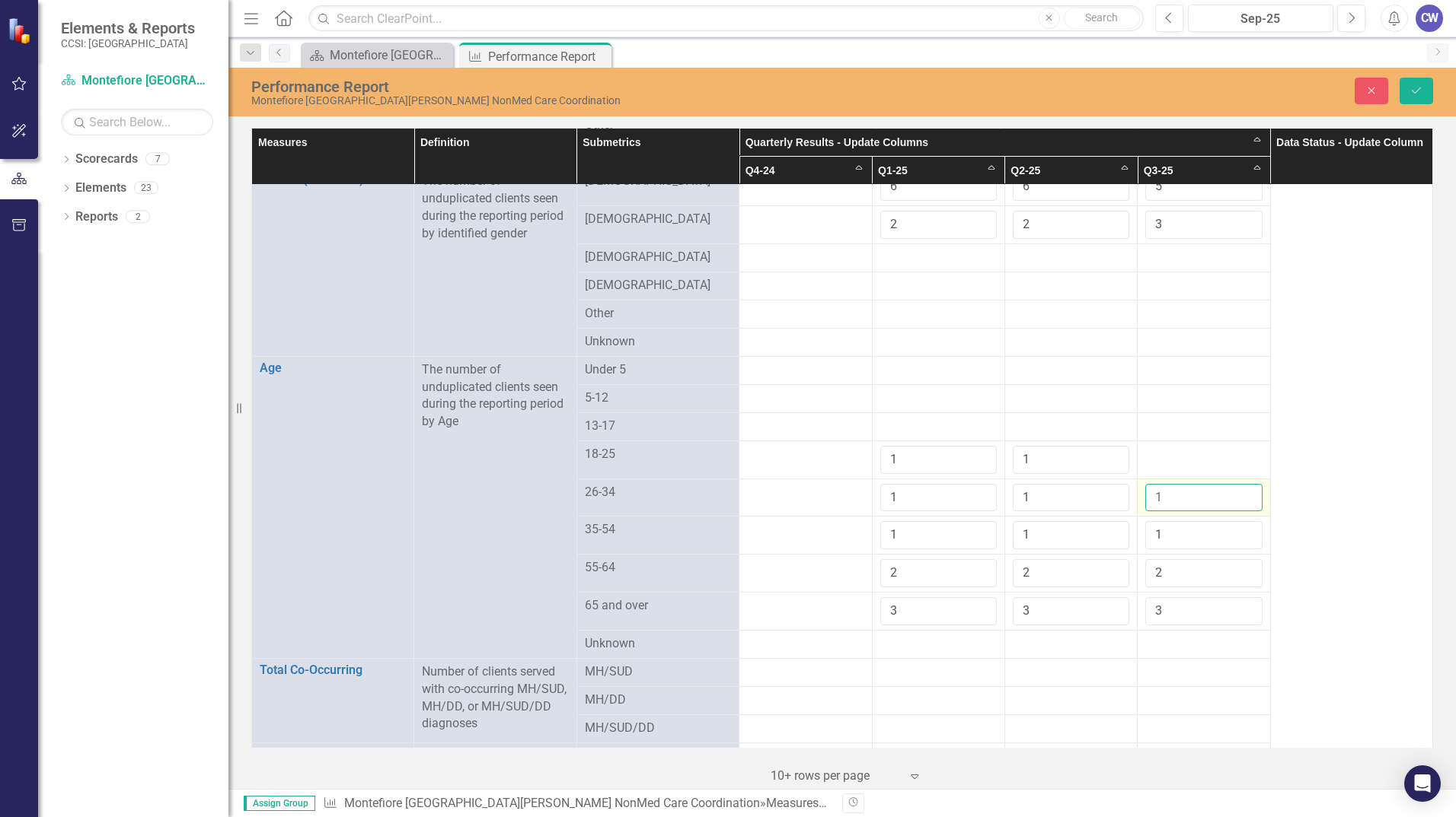
click at [1240, 488] on input "1" at bounding box center [1203, 497] width 116 height 28
type input "2"
click at [1237, 484] on input "2" at bounding box center [1203, 497] width 116 height 28
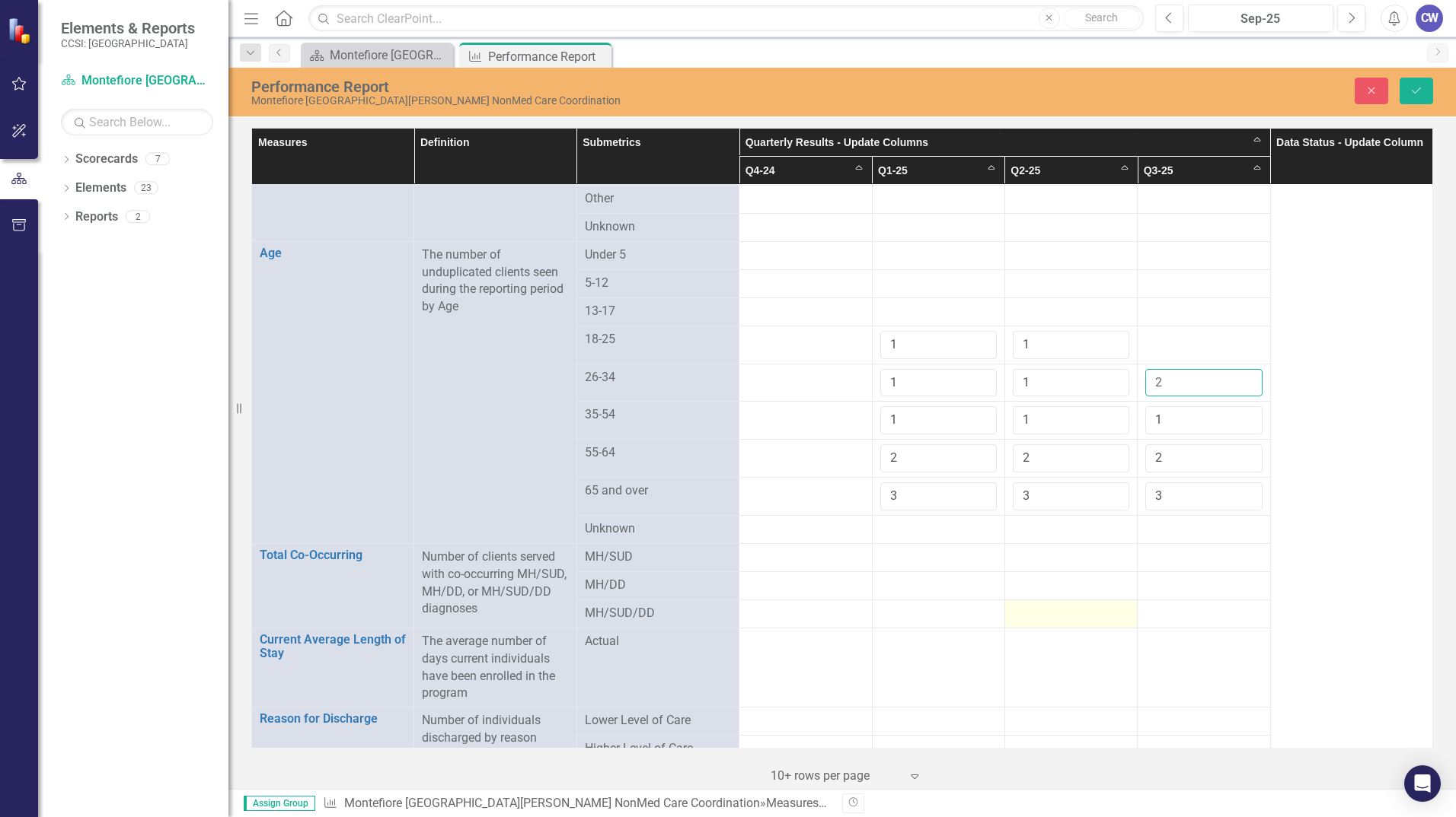
scroll to position [989, 0]
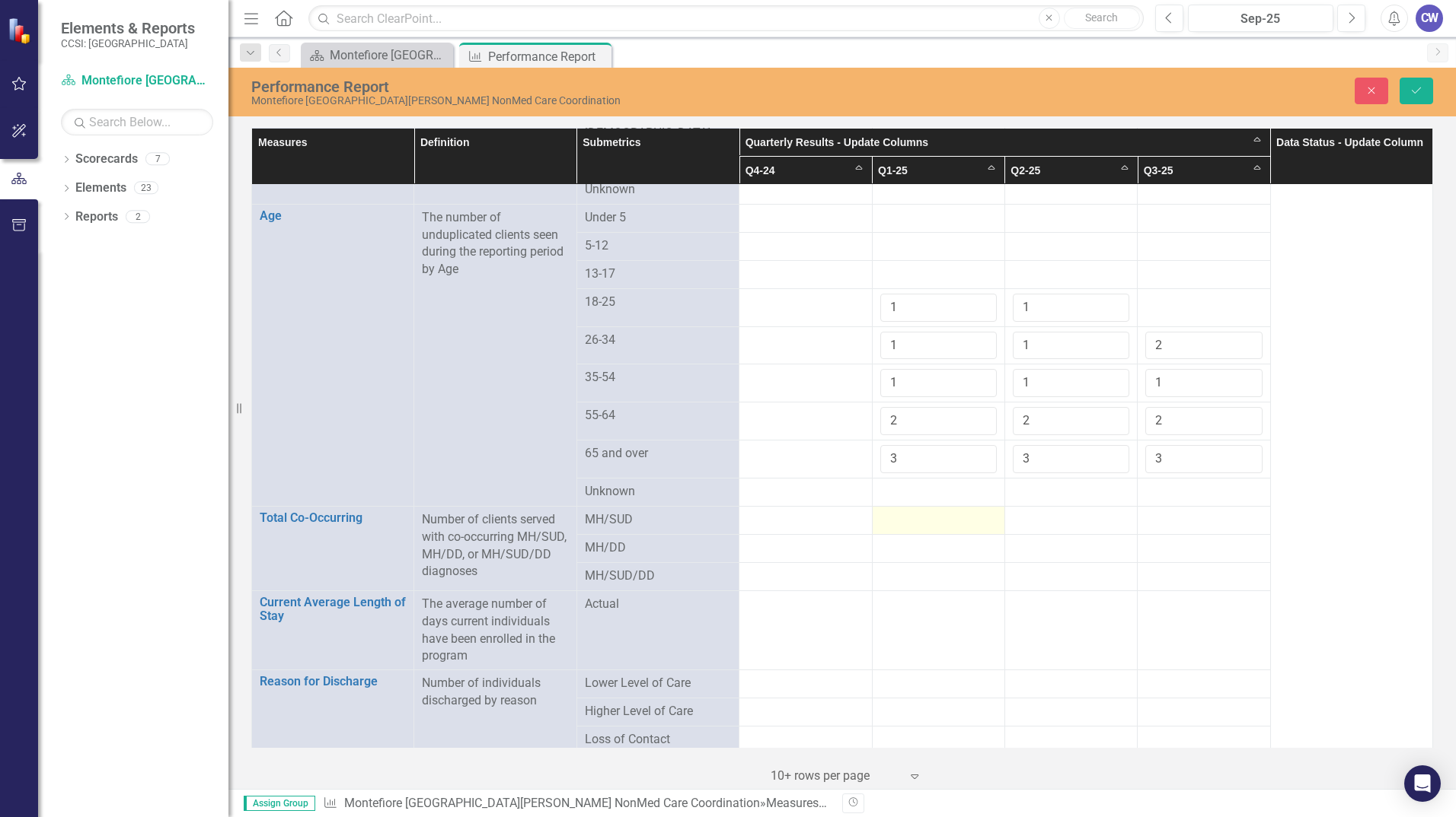
click at [938, 511] on div at bounding box center [937, 520] width 116 height 18
click at [959, 512] on div at bounding box center [937, 520] width 116 height 18
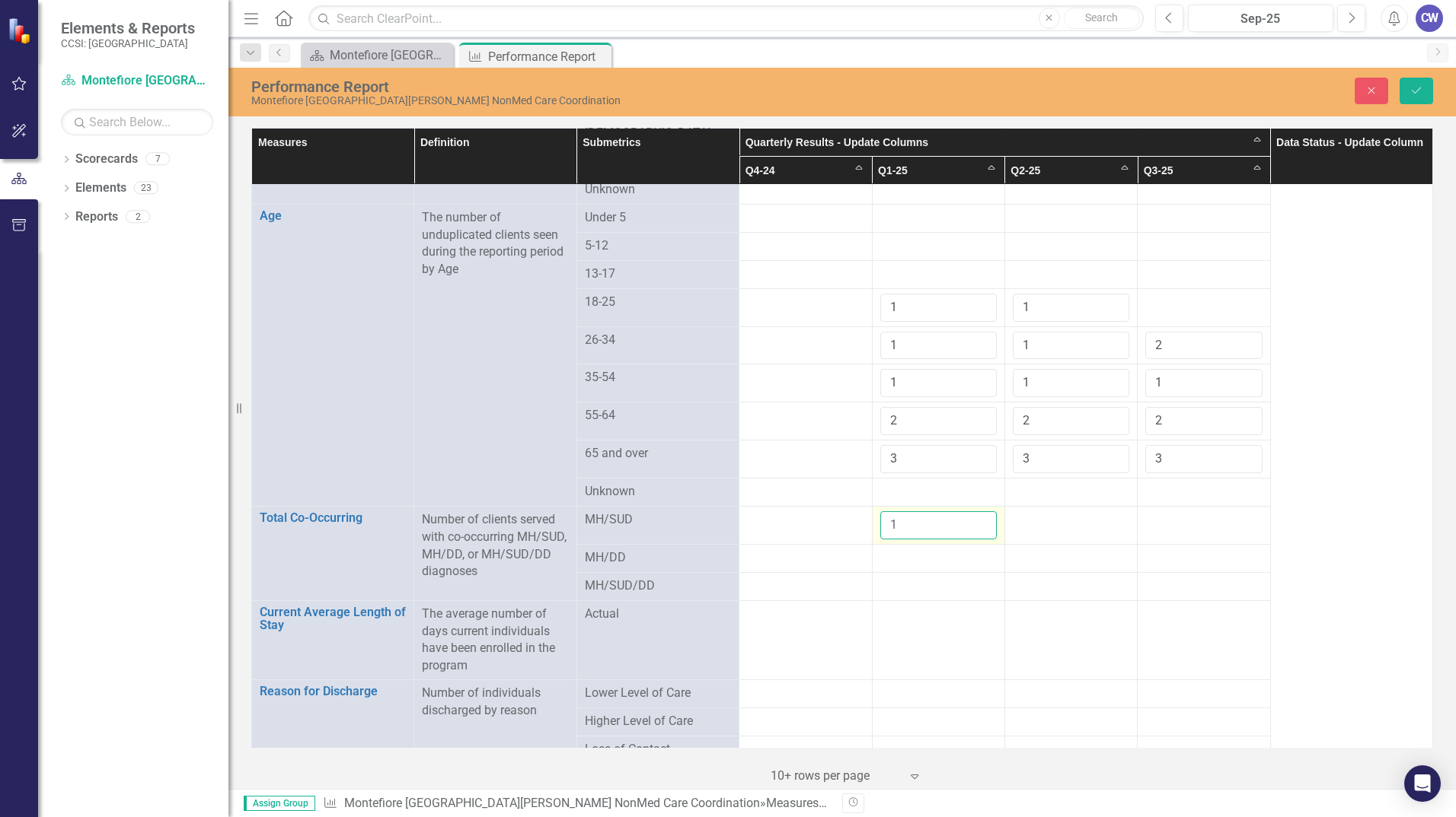
type input "1"
click at [977, 512] on input "1" at bounding box center [937, 525] width 116 height 28
click at [1046, 528] on td at bounding box center [1070, 526] width 133 height 38
click at [1052, 518] on div at bounding box center [1070, 520] width 116 height 18
click at [1053, 518] on div at bounding box center [1070, 520] width 116 height 18
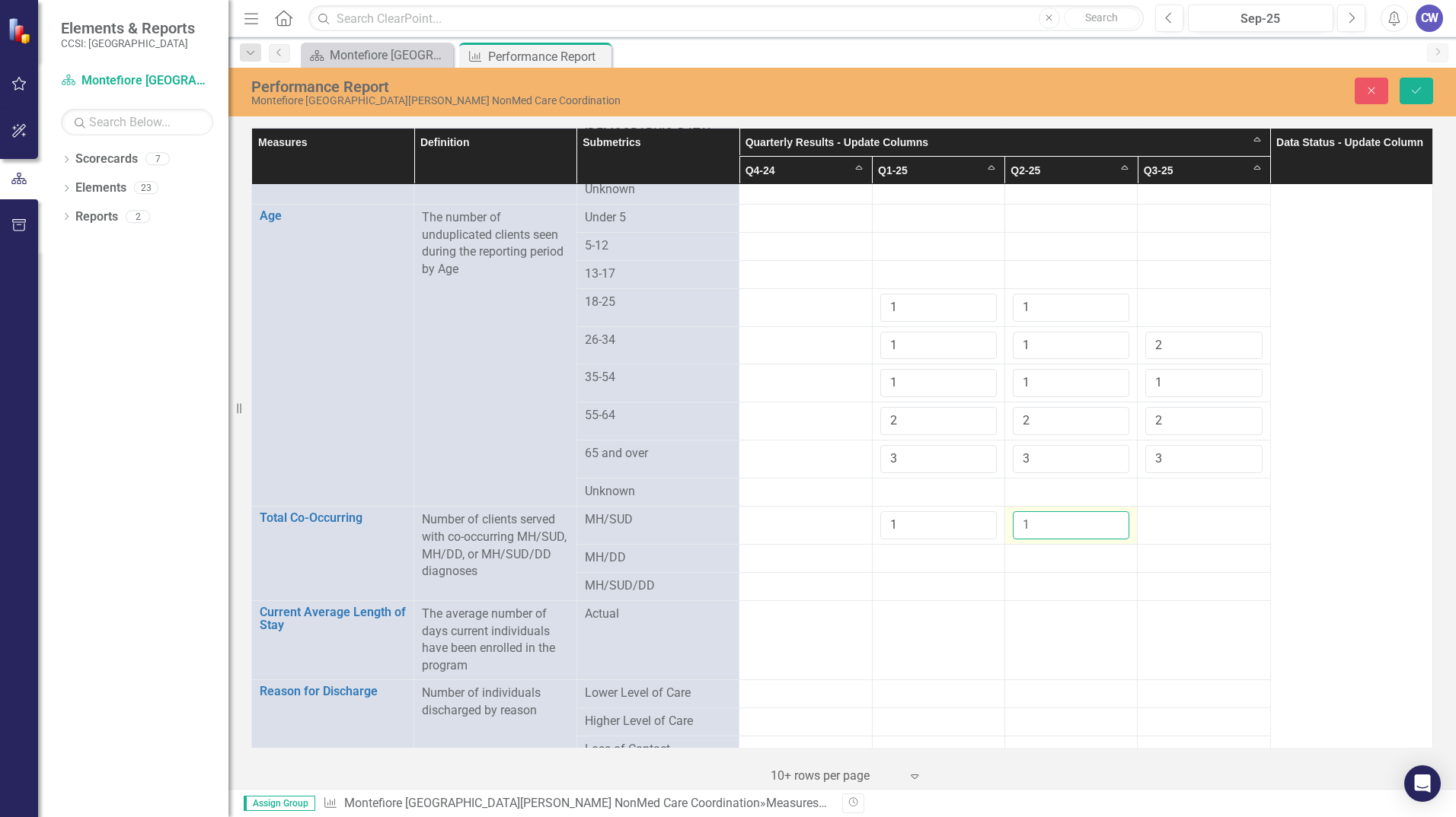
type input "1"
click at [1110, 514] on input "1" at bounding box center [1070, 525] width 116 height 28
click at [1176, 516] on div at bounding box center [1203, 520] width 116 height 18
drag, startPoint x: 1176, startPoint y: 516, endPoint x: 1231, endPoint y: 512, distance: 55.1
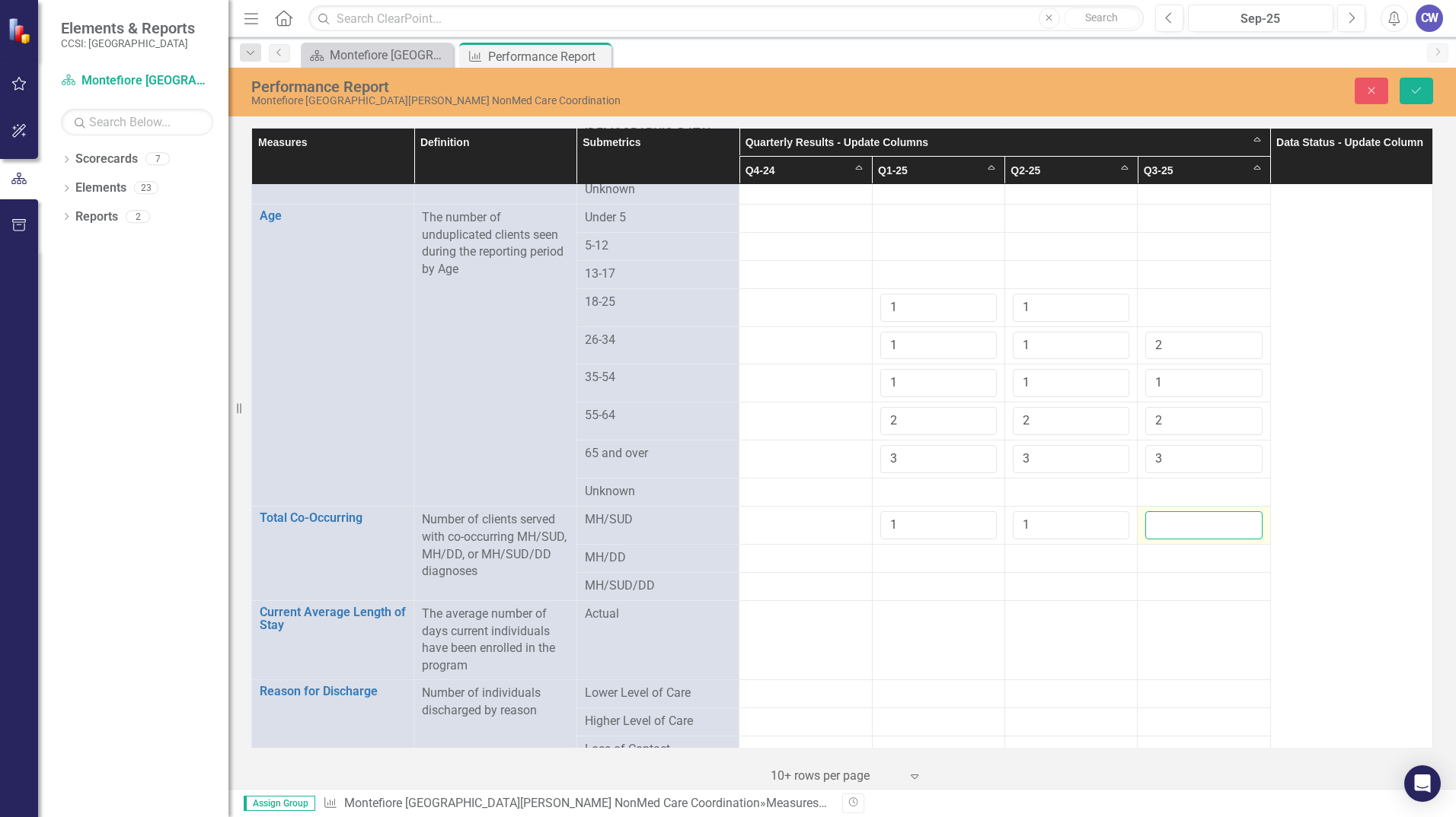
click at [1231, 512] on input "number" at bounding box center [1203, 525] width 116 height 28
click at [1238, 511] on input "1" at bounding box center [1203, 525] width 116 height 28
type input "2"
click at [1238, 511] on input "2" at bounding box center [1203, 525] width 116 height 28
click at [911, 550] on div at bounding box center [937, 559] width 116 height 18
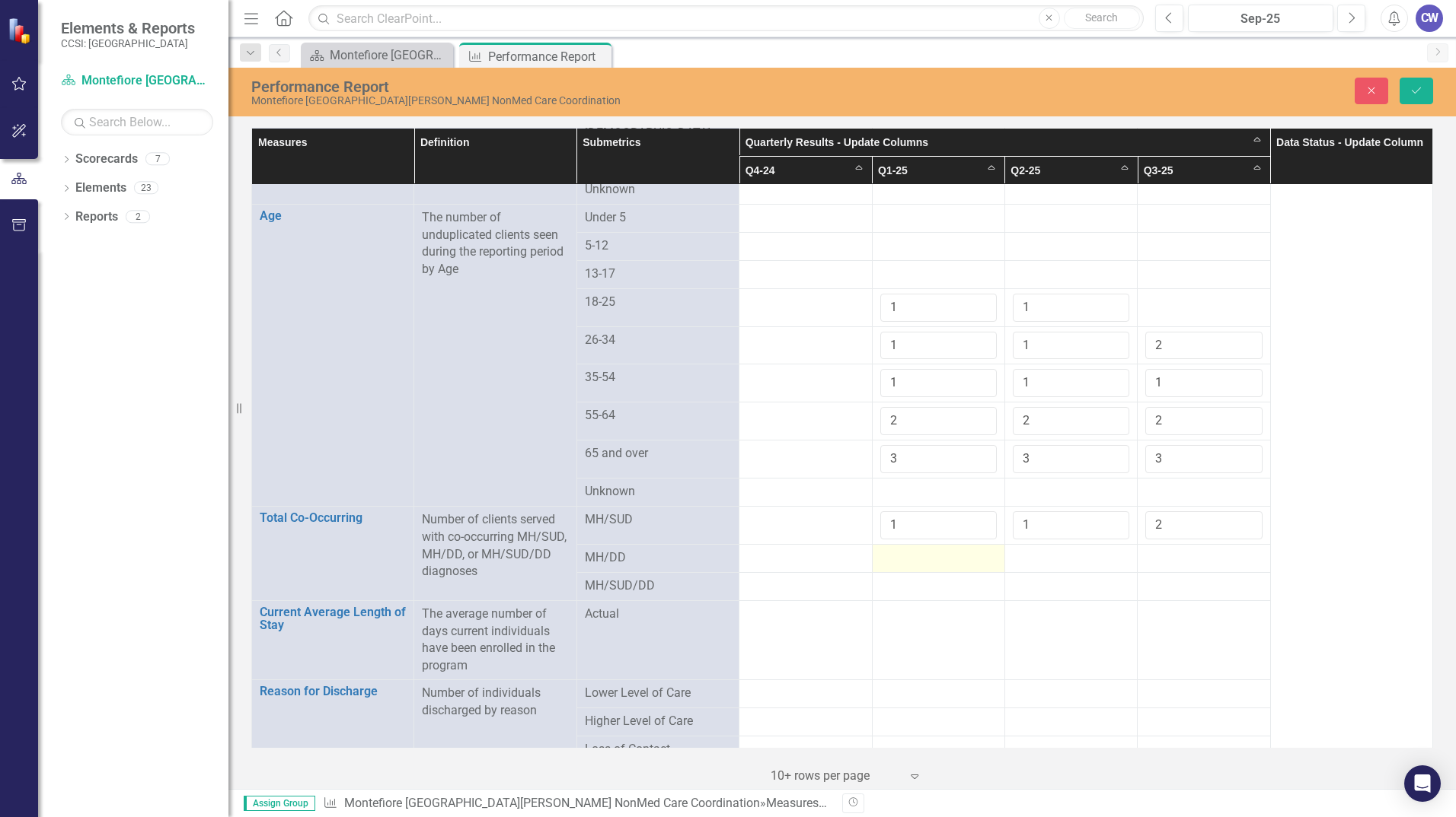
click at [911, 550] on div at bounding box center [937, 559] width 116 height 18
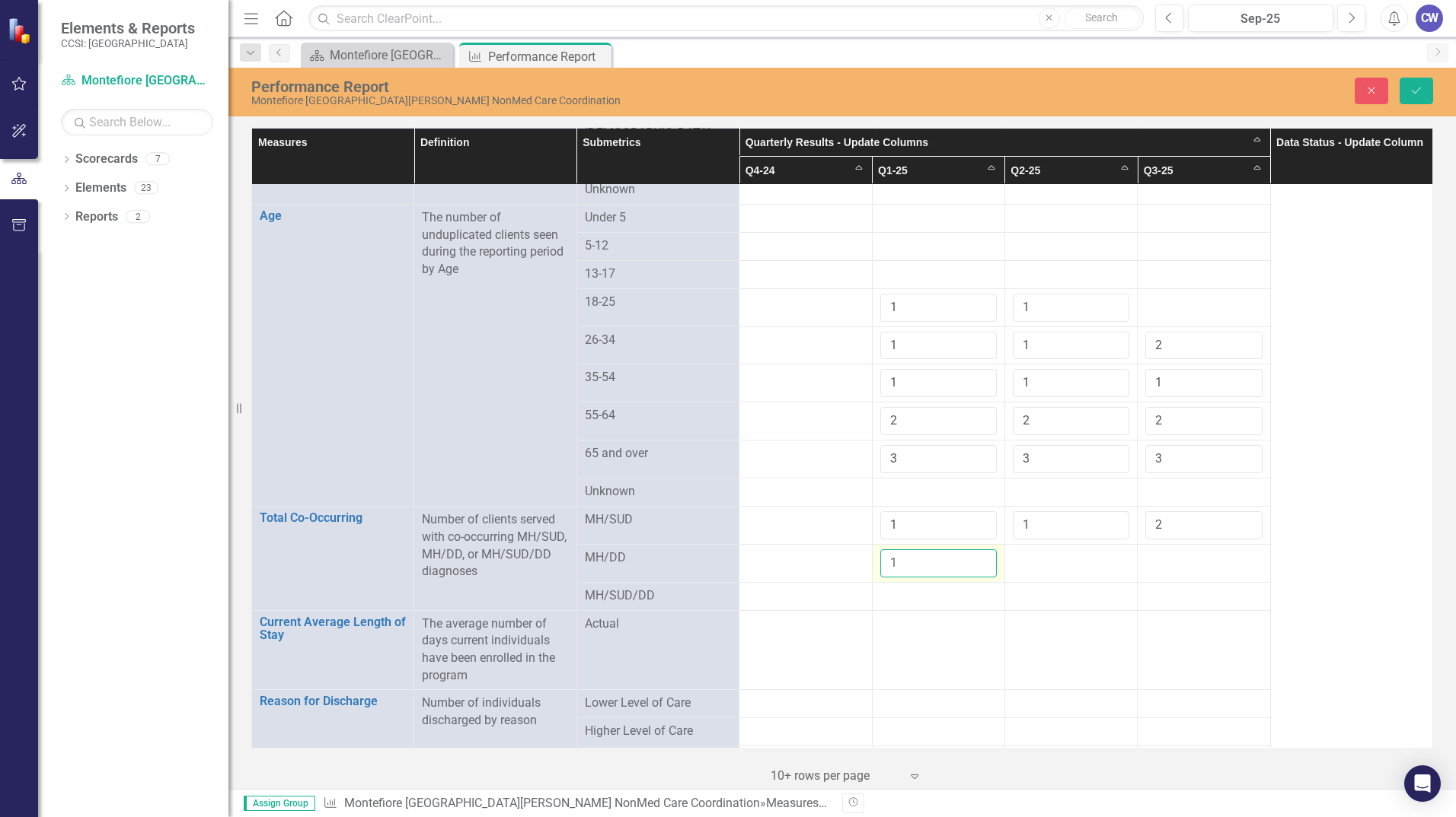
type input "1"
click at [975, 550] on input "1" at bounding box center [937, 563] width 116 height 28
click at [1026, 557] on div at bounding box center [1070, 559] width 116 height 18
drag, startPoint x: 1029, startPoint y: 556, endPoint x: 1067, endPoint y: 556, distance: 38.0
click at [1031, 556] on div at bounding box center [1070, 559] width 116 height 18
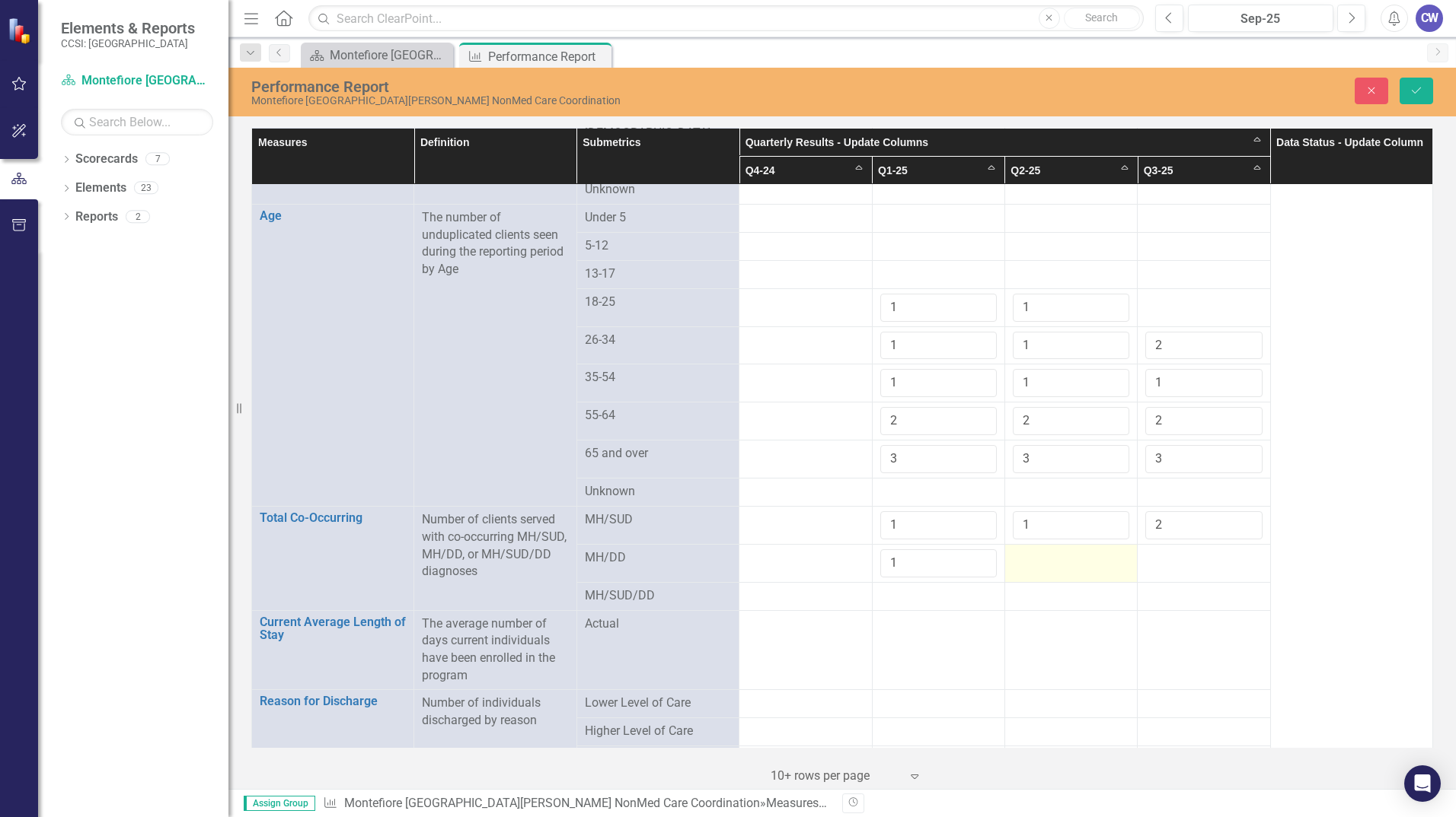
click at [1087, 556] on div at bounding box center [1070, 559] width 116 height 18
click at [1087, 555] on div at bounding box center [1070, 559] width 116 height 18
type input "1"
click at [1108, 555] on input "1" at bounding box center [1070, 563] width 116 height 28
click at [1163, 557] on div at bounding box center [1203, 559] width 116 height 18
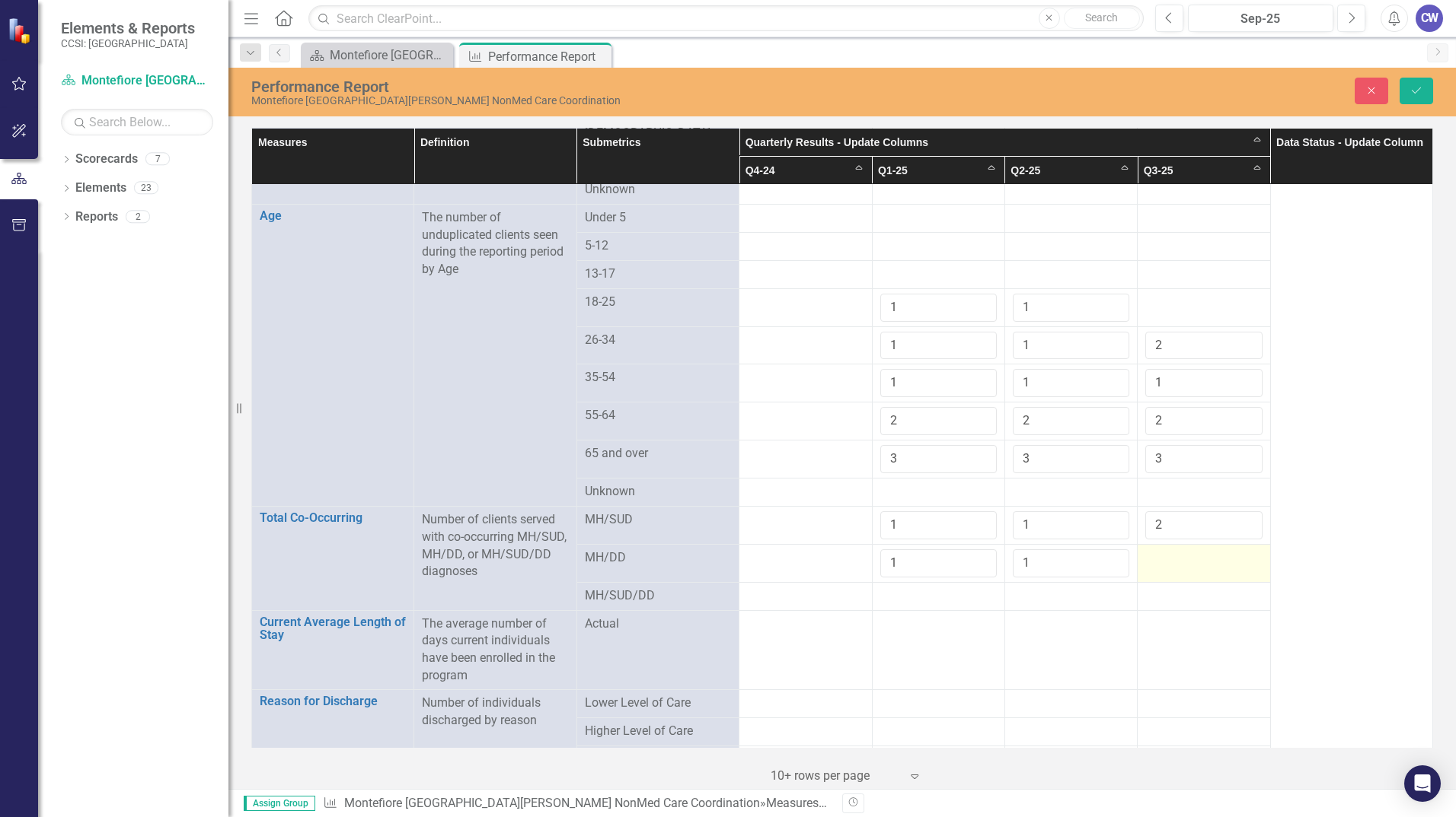
click at [1163, 557] on div at bounding box center [1203, 559] width 116 height 18
drag, startPoint x: 1163, startPoint y: 557, endPoint x: 1213, endPoint y: 550, distance: 50.5
click at [1213, 550] on input "number" at bounding box center [1203, 563] width 116 height 28
click at [1235, 553] on input "1" at bounding box center [1203, 563] width 116 height 28
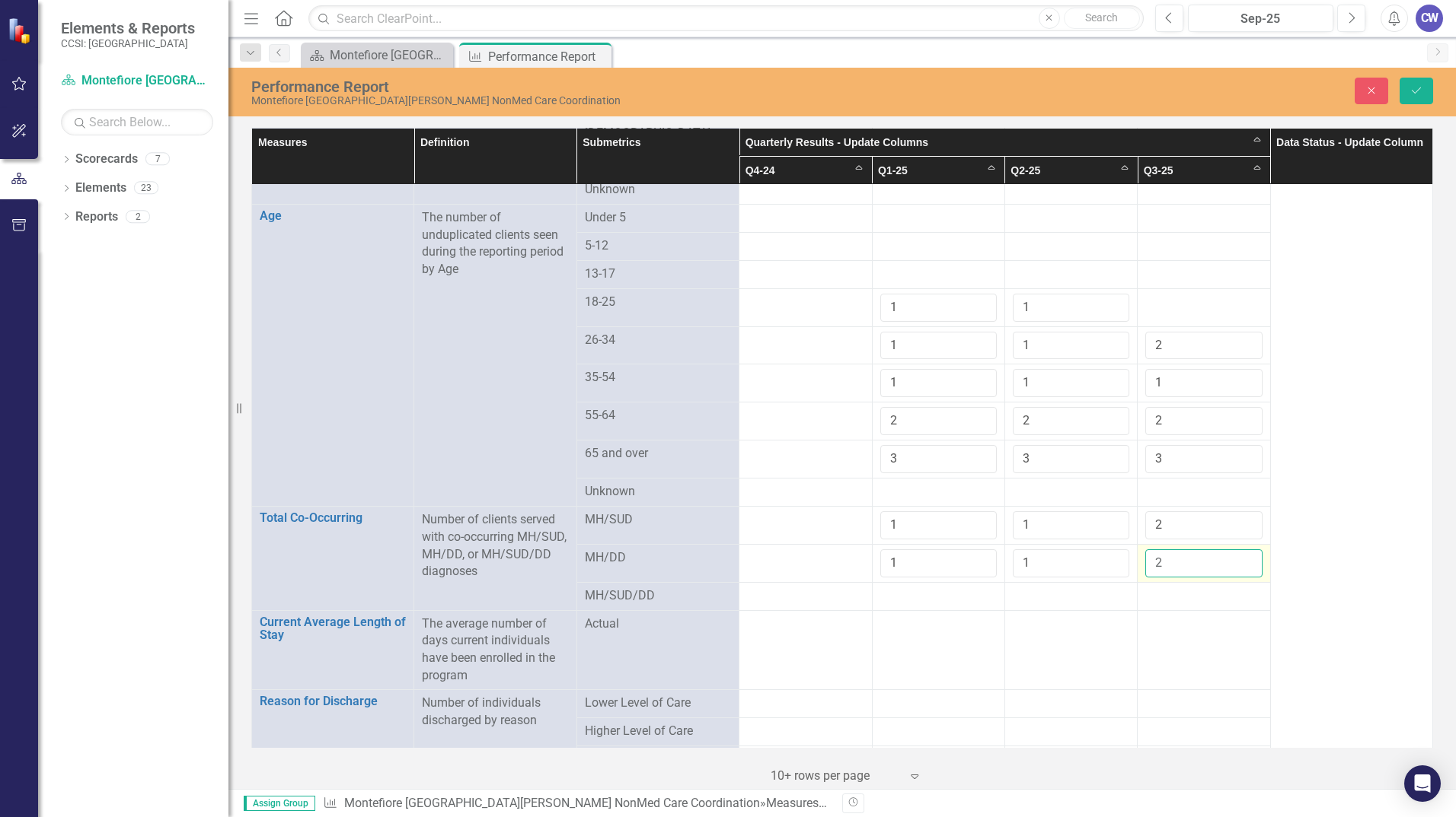
type input "2"
click at [1235, 553] on input "2" at bounding box center [1203, 563] width 116 height 28
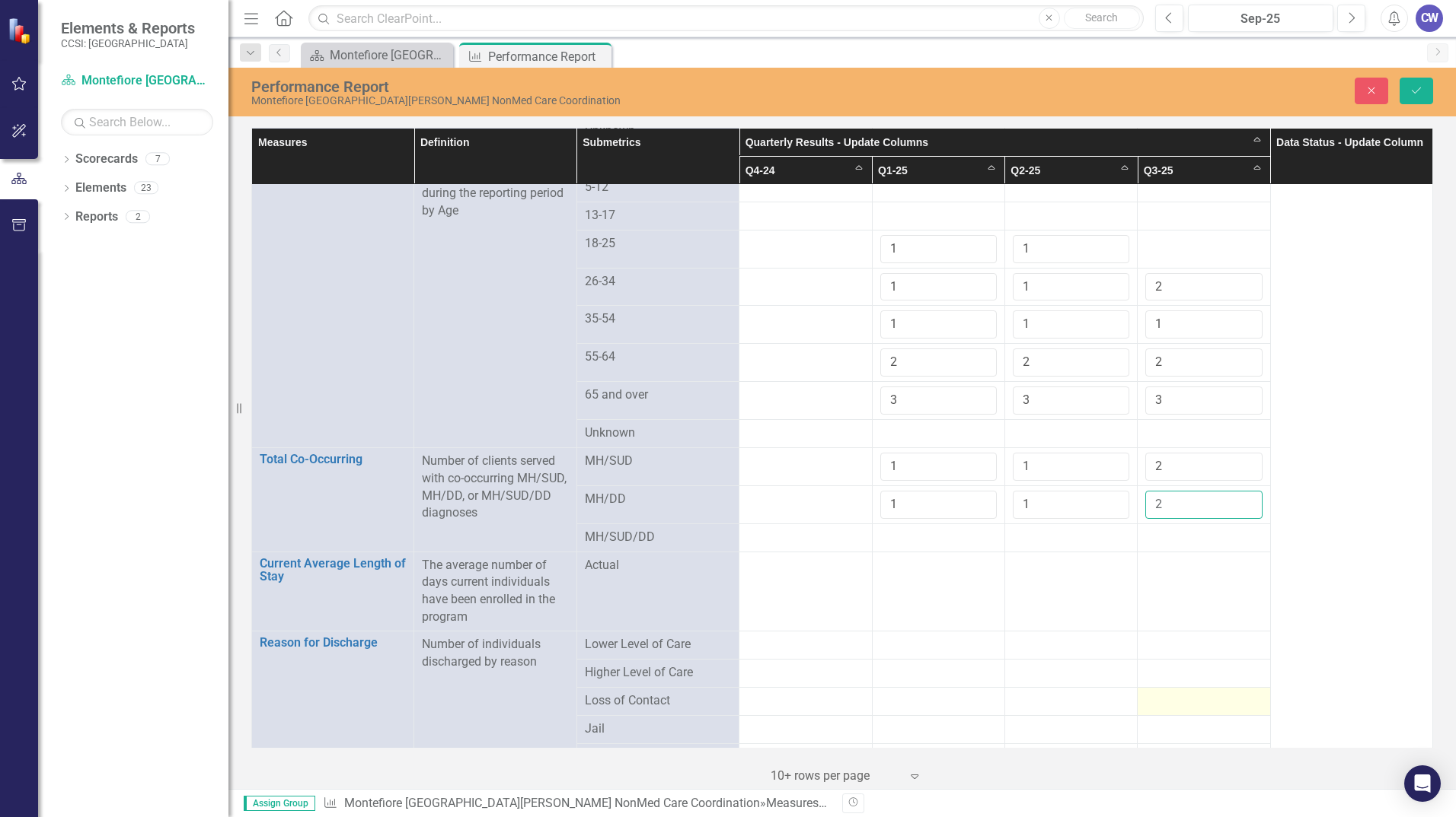
scroll to position [1141, 0]
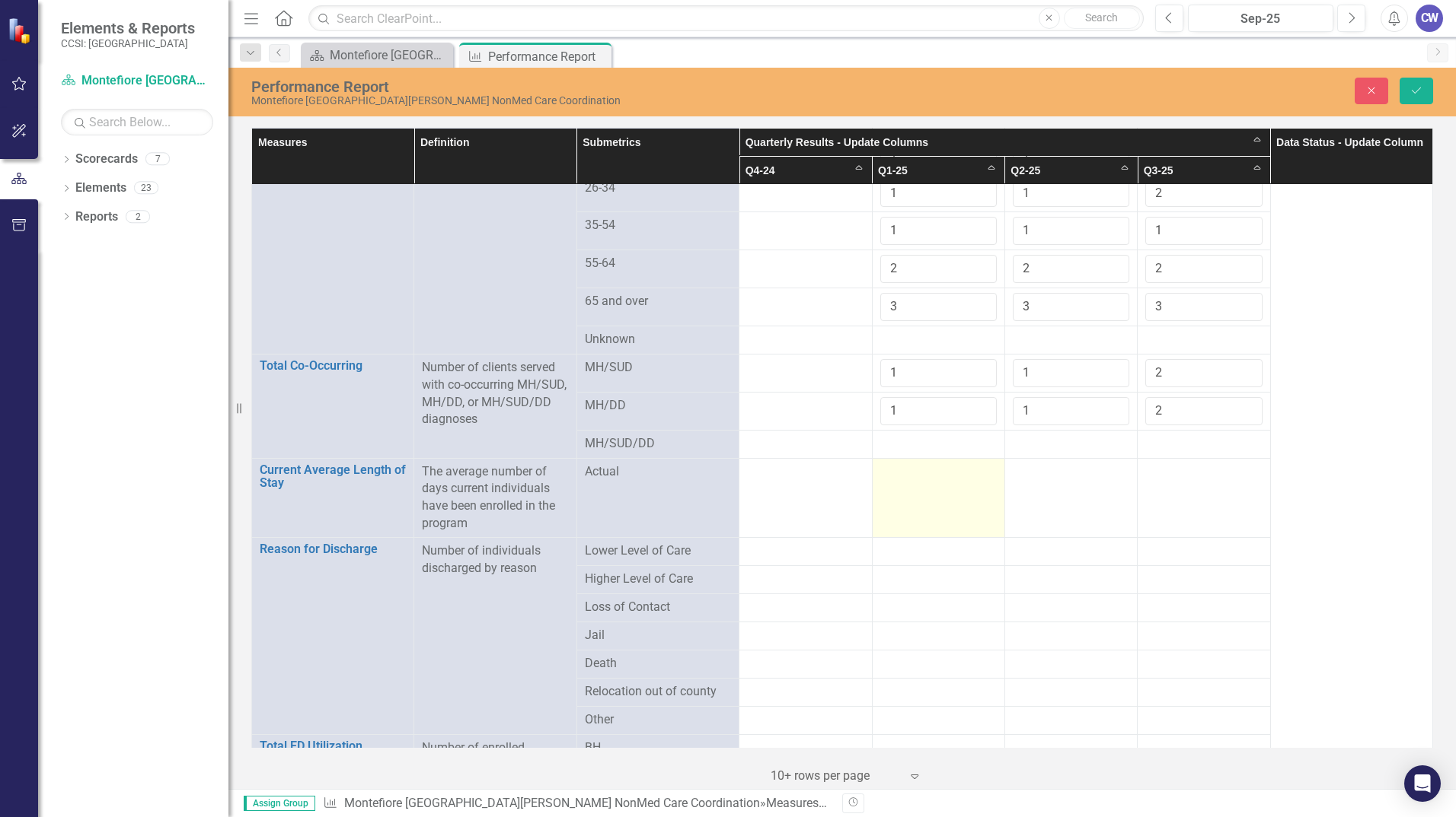
click at [914, 497] on td at bounding box center [937, 497] width 133 height 79
click at [931, 481] on input "number" at bounding box center [937, 477] width 116 height 28
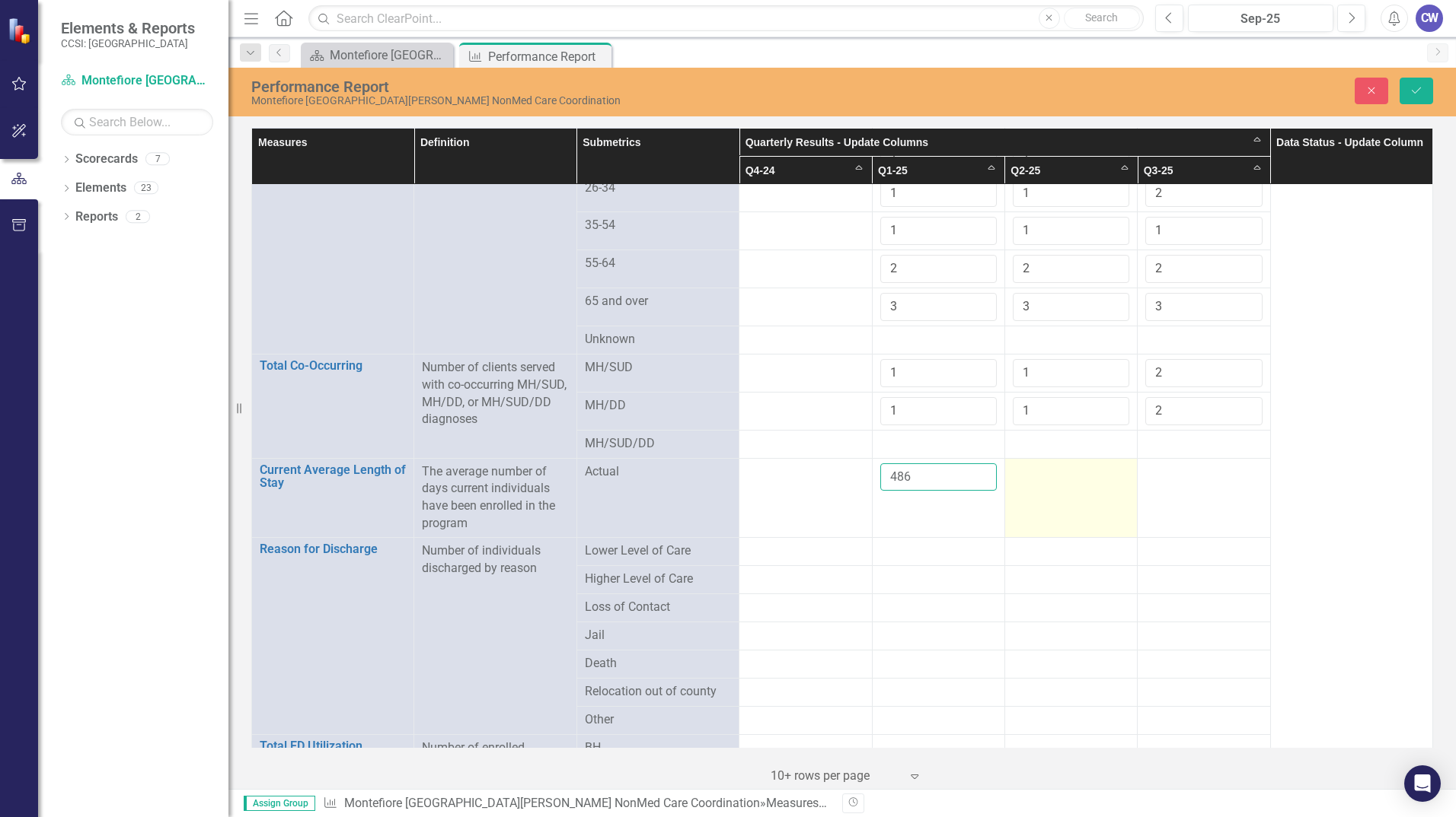
type input "486"
click at [1046, 474] on div at bounding box center [1070, 473] width 116 height 18
click at [1046, 474] on input "number" at bounding box center [1070, 477] width 116 height 28
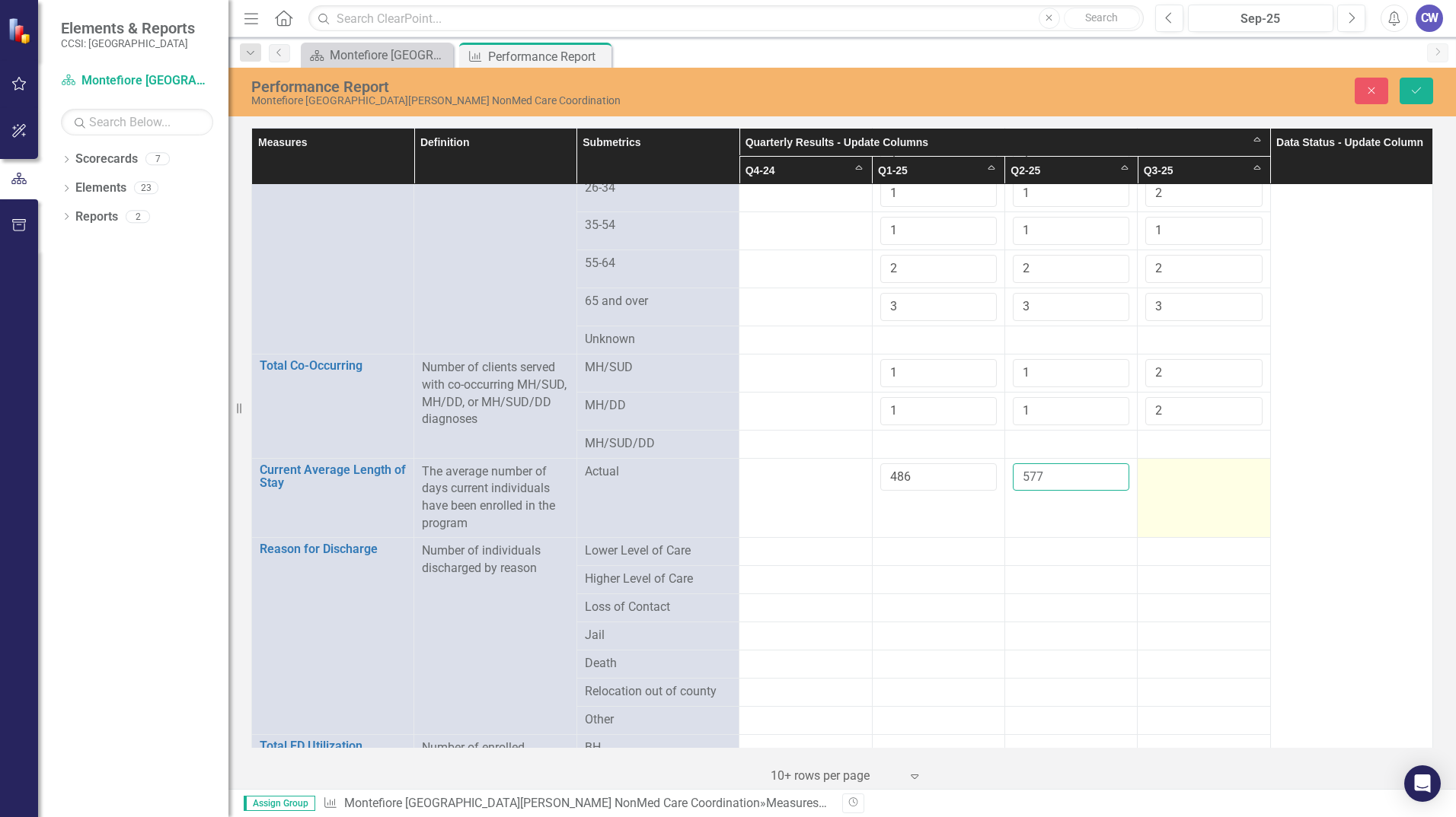
type input "577"
click at [1187, 472] on div at bounding box center [1203, 473] width 116 height 18
click at [1187, 471] on div at bounding box center [1203, 473] width 116 height 18
click at [1187, 470] on input "number" at bounding box center [1203, 477] width 116 height 28
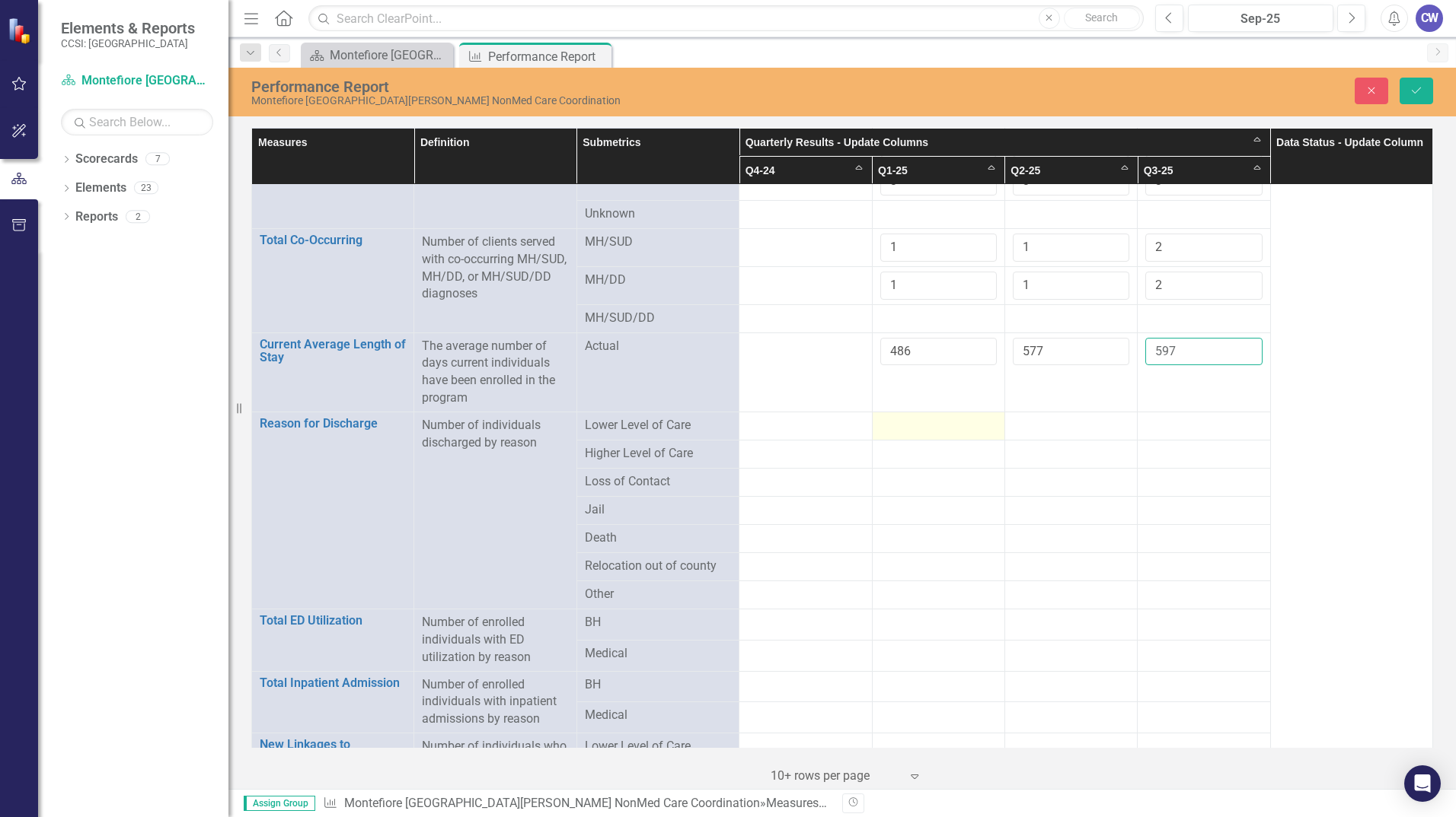
scroll to position [1293, 0]
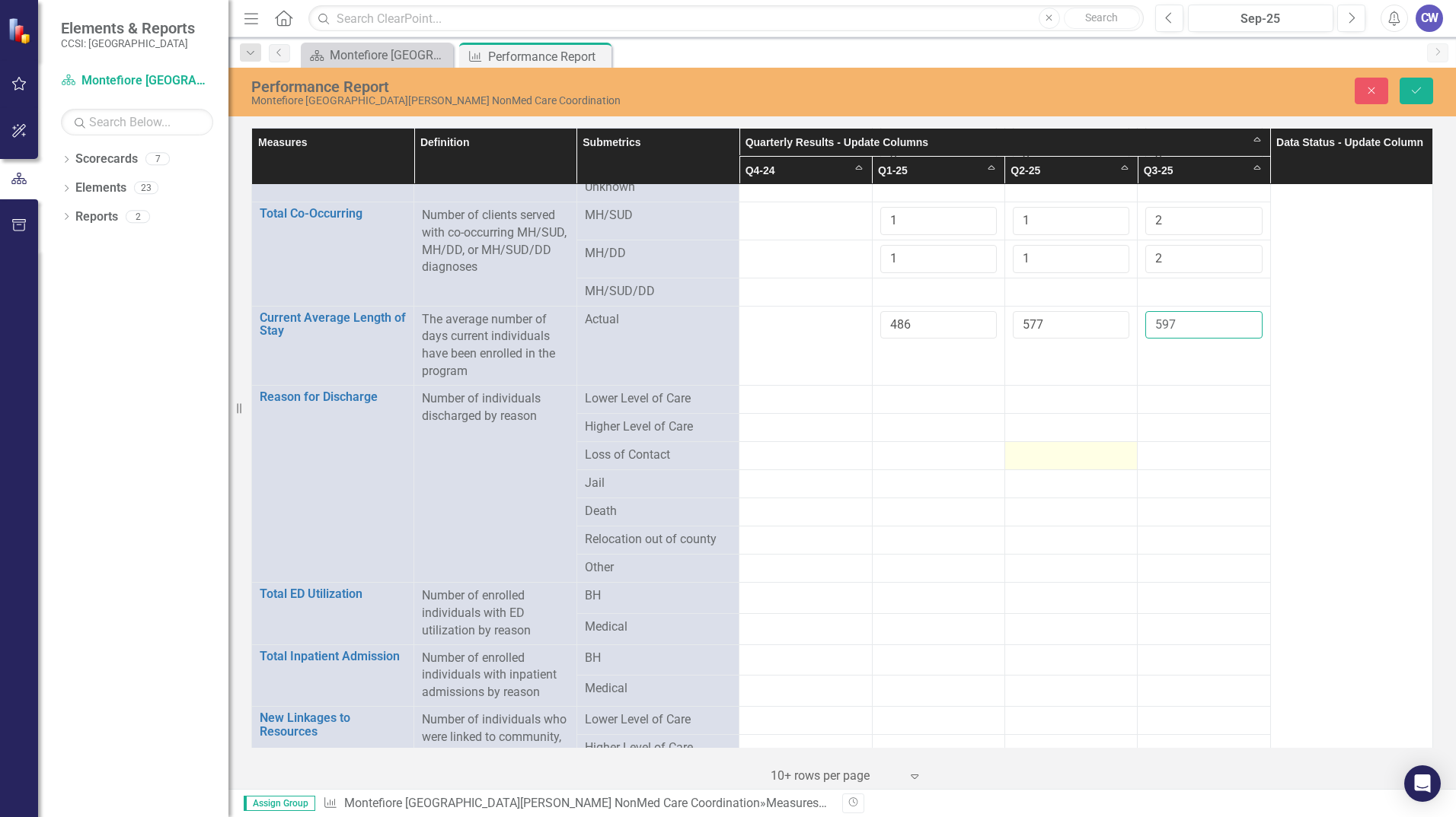
type input "597"
click at [1065, 448] on div at bounding box center [1070, 456] width 116 height 18
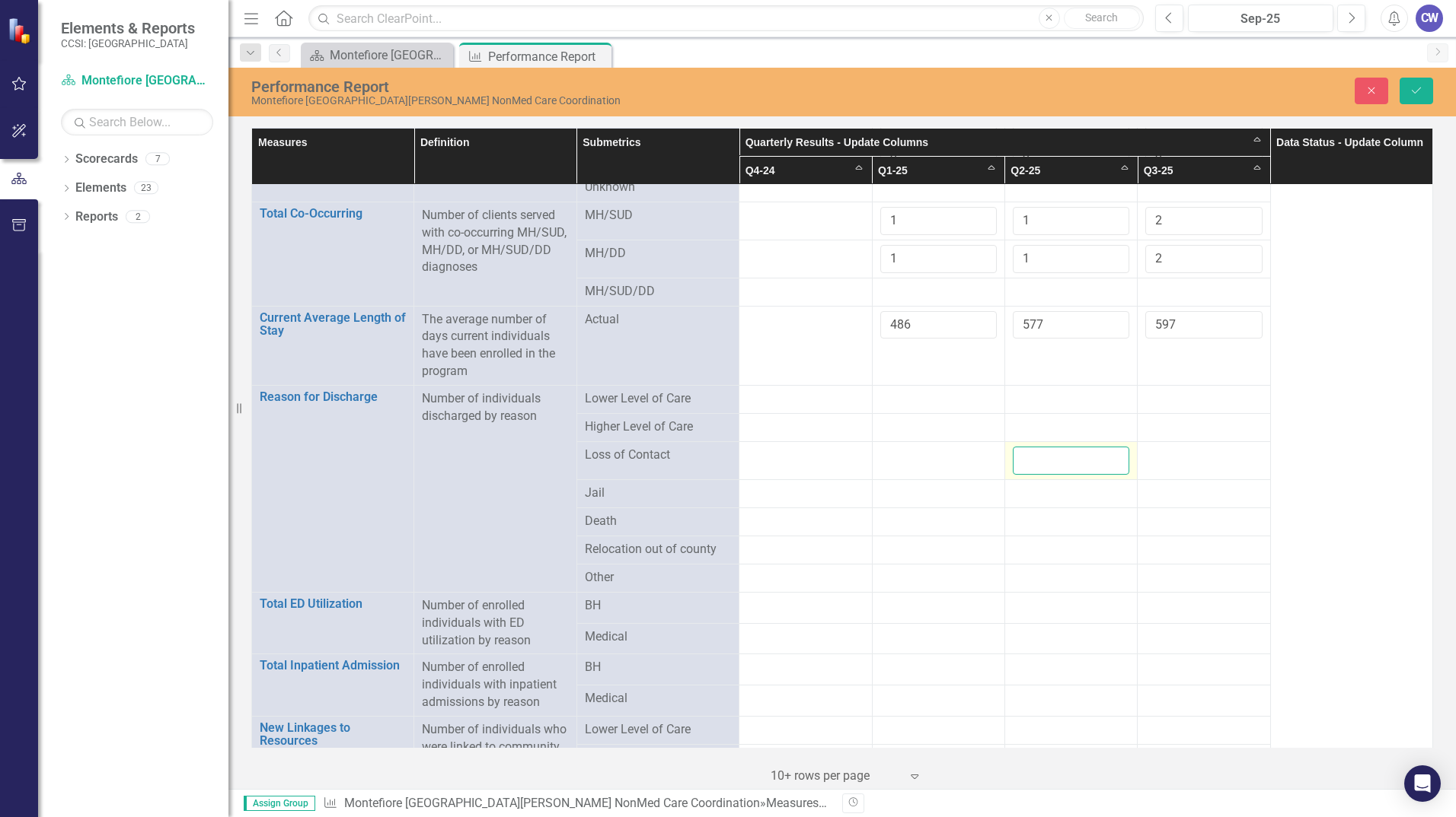
click at [1068, 447] on input "number" at bounding box center [1070, 461] width 116 height 28
type input "1"
click at [1224, 550] on div at bounding box center [1203, 550] width 116 height 18
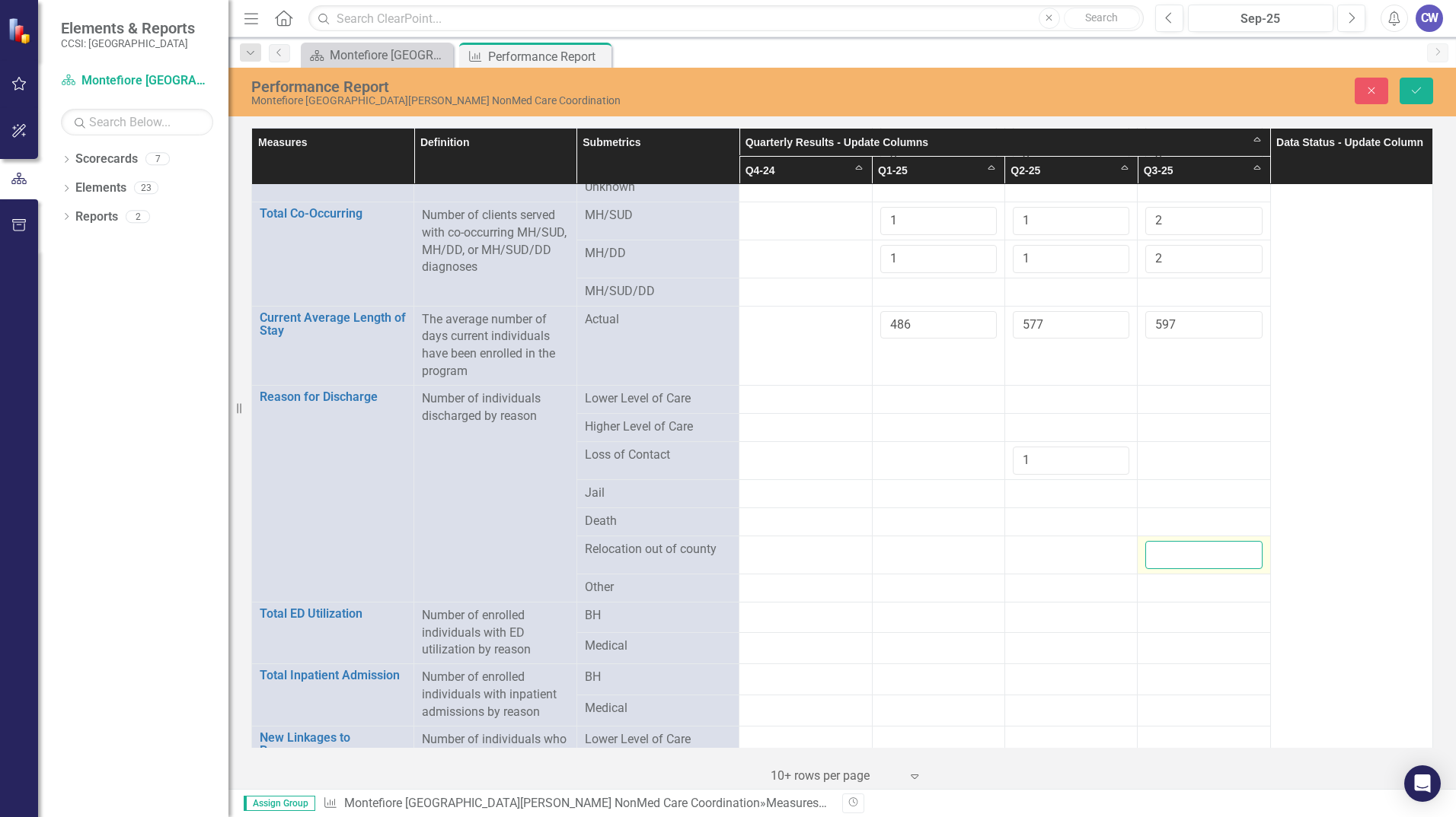
click at [1224, 547] on input "number" at bounding box center [1203, 555] width 116 height 28
click at [1225, 547] on input "number" at bounding box center [1203, 555] width 116 height 28
type input "1"
click at [1221, 579] on div at bounding box center [1203, 588] width 116 height 18
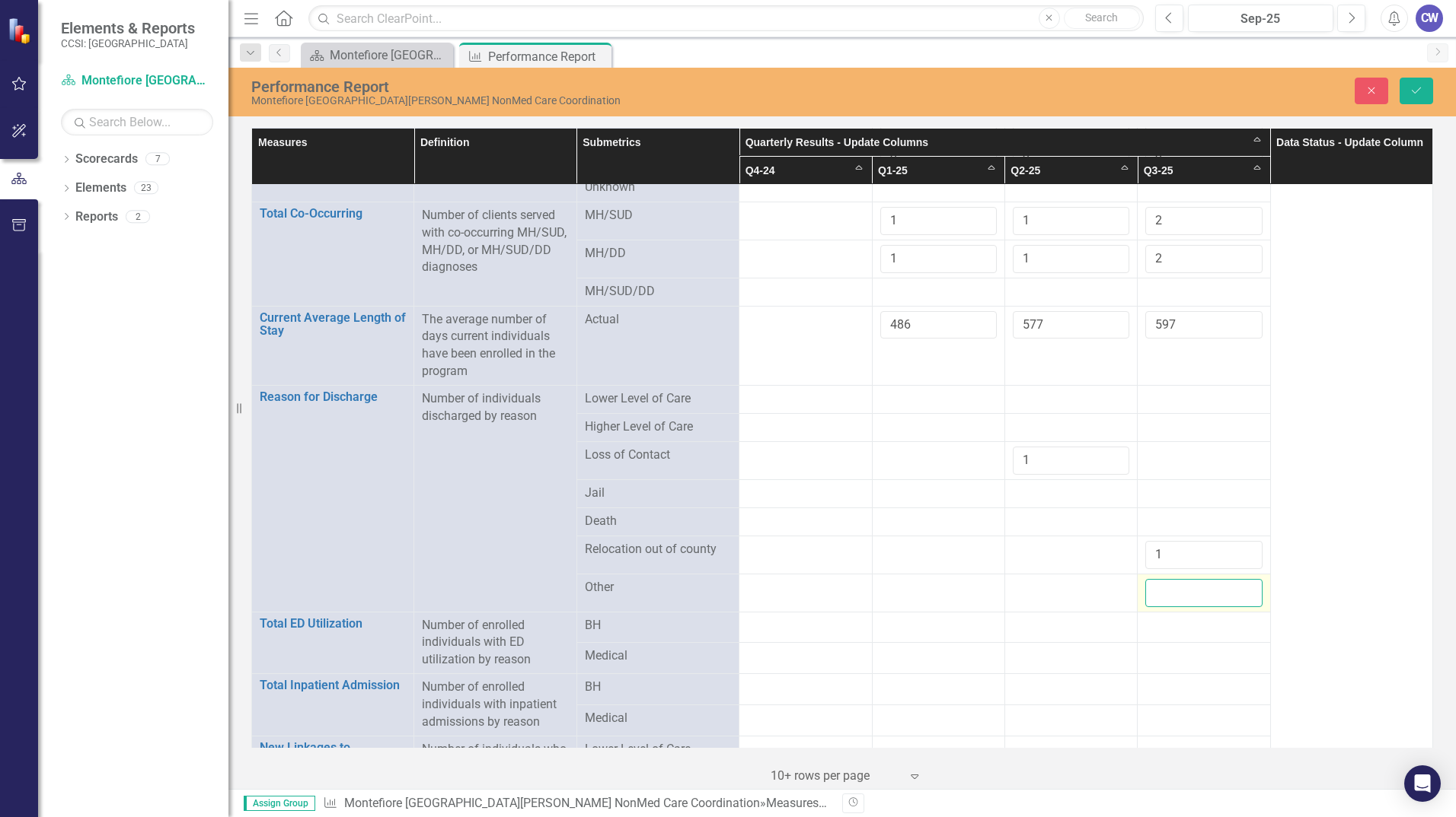
click at [1219, 579] on input "number" at bounding box center [1203, 593] width 116 height 28
type input "2"
click at [888, 602] on td at bounding box center [937, 593] width 133 height 38
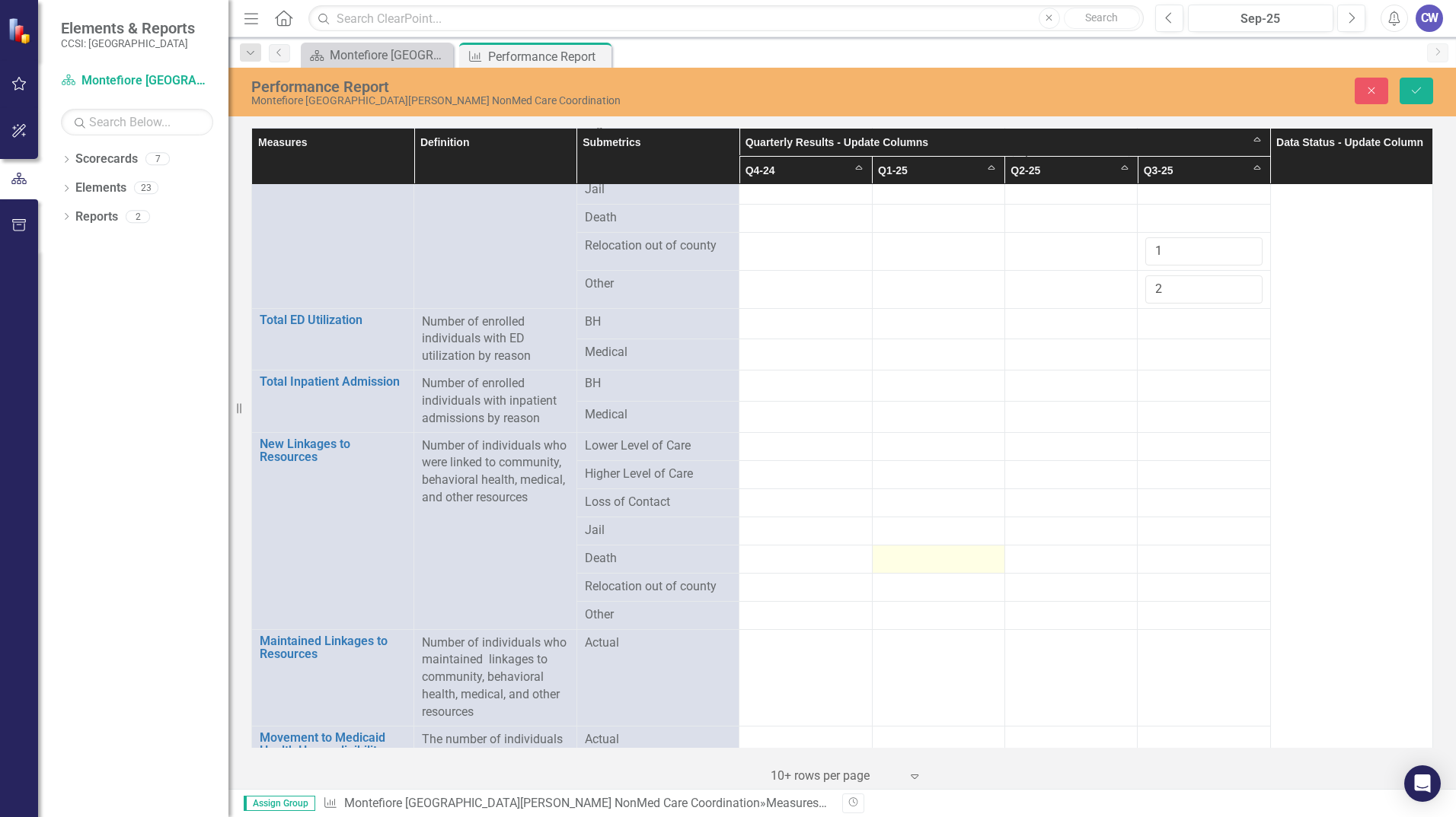
scroll to position [1598, 0]
click at [904, 437] on div at bounding box center [937, 446] width 116 height 18
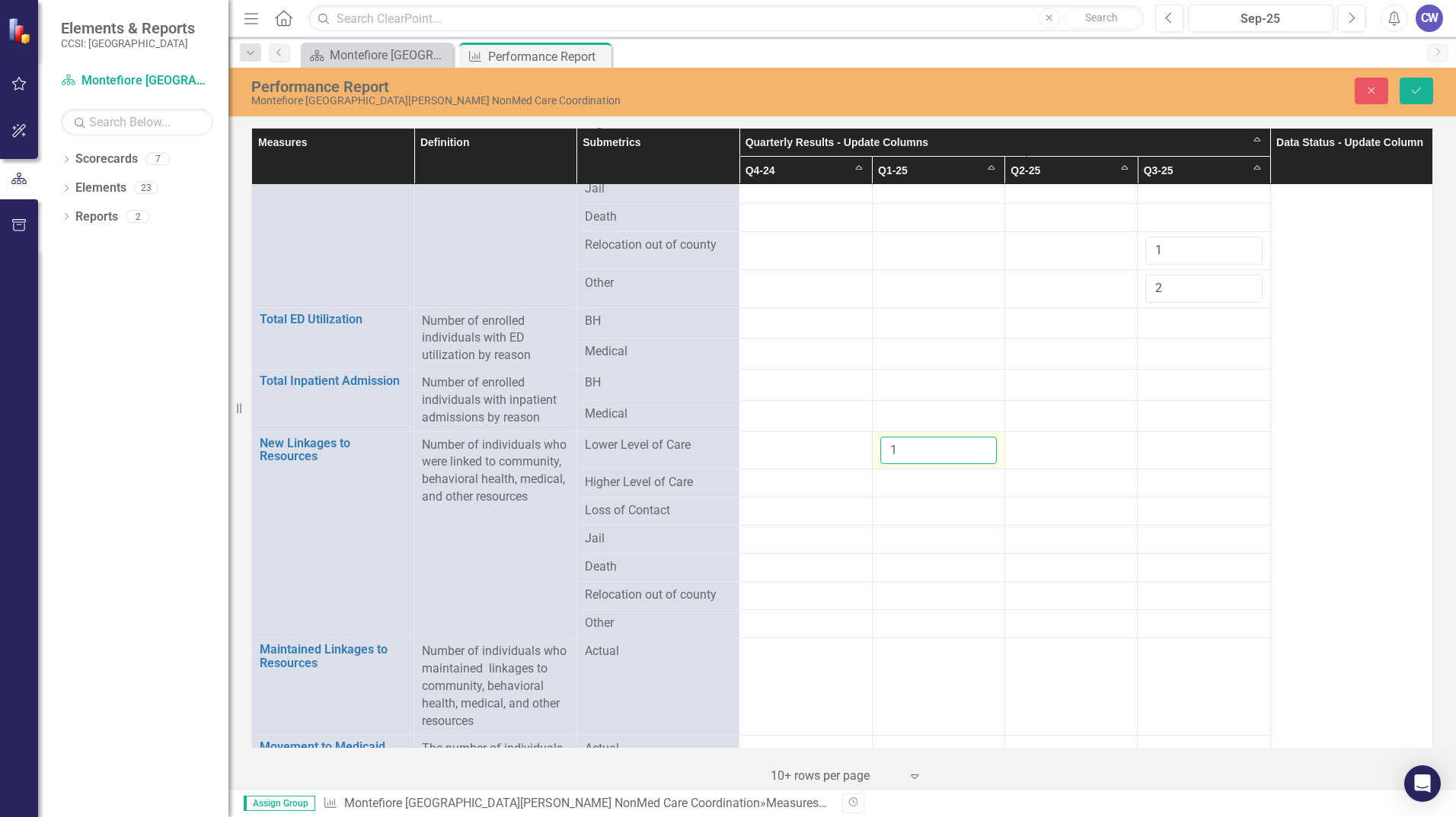
click at [972, 437] on input "1" at bounding box center [937, 451] width 116 height 28
click at [972, 437] on input "2" at bounding box center [937, 451] width 116 height 28
click at [972, 437] on input "3" at bounding box center [937, 451] width 116 height 28
click at [972, 437] on input "4" at bounding box center [937, 451] width 116 height 28
click at [972, 437] on input "5" at bounding box center [937, 451] width 116 height 28
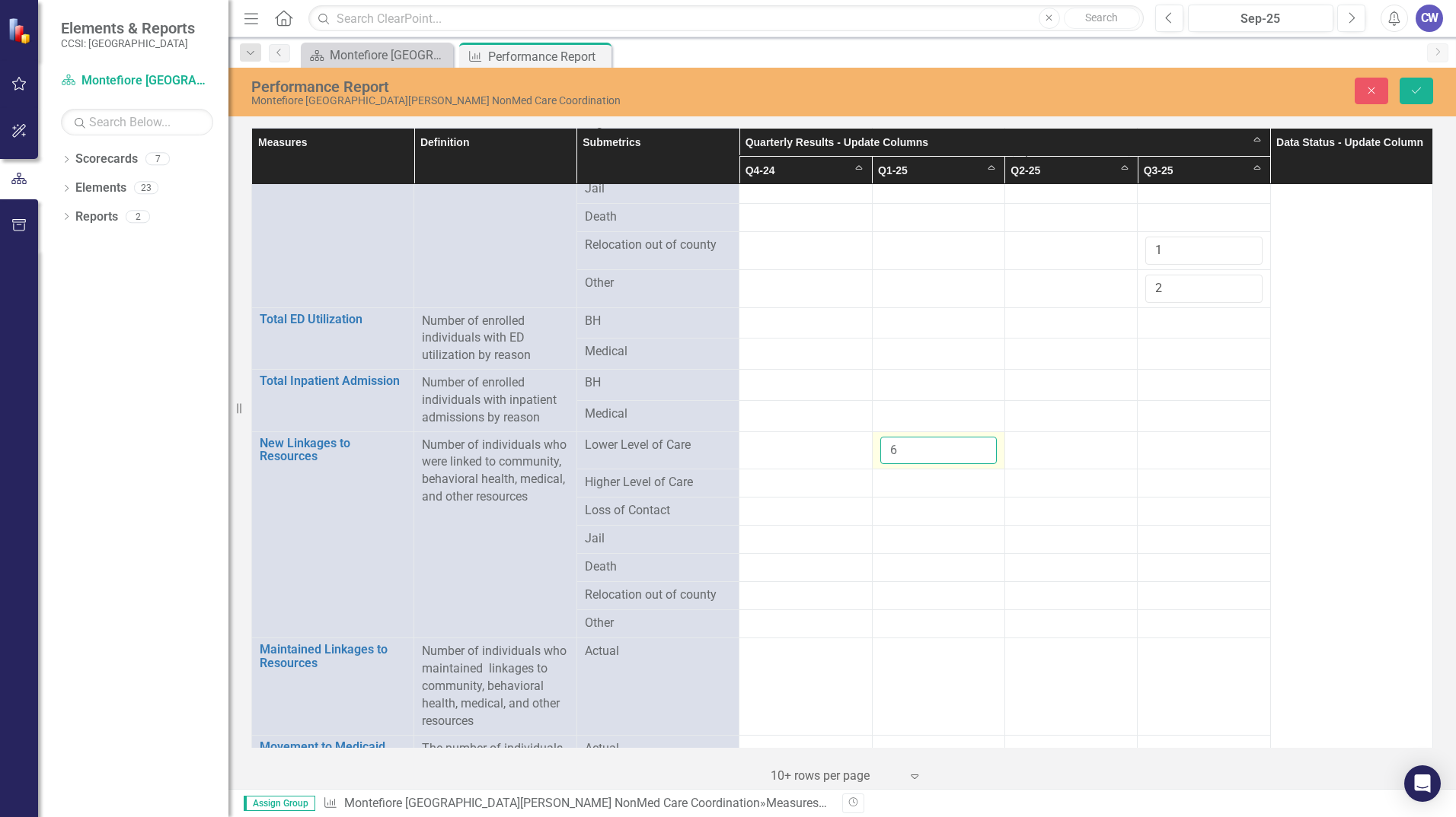
click at [972, 437] on input "6" at bounding box center [937, 451] width 116 height 28
click at [972, 437] on input "7" at bounding box center [937, 451] width 116 height 28
type input "8"
click at [972, 437] on input "8" at bounding box center [937, 451] width 116 height 28
click at [1066, 439] on div at bounding box center [1070, 446] width 116 height 18
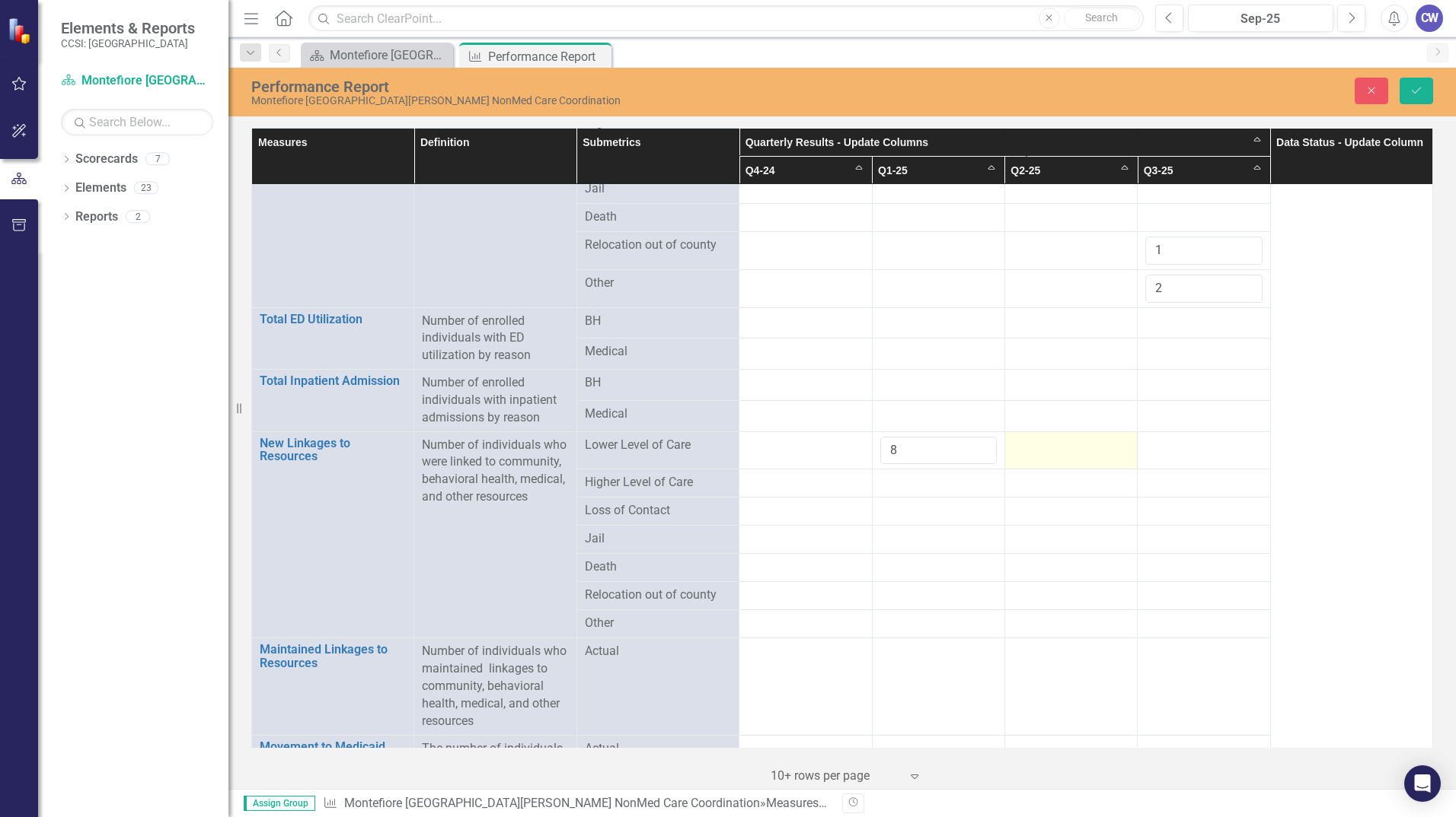
click at [1067, 439] on div at bounding box center [1070, 446] width 116 height 18
click at [1067, 444] on input "number" at bounding box center [1070, 451] width 116 height 28
type input "8"
click at [1215, 439] on div at bounding box center [1203, 446] width 116 height 18
click at [1215, 440] on div at bounding box center [1203, 446] width 116 height 18
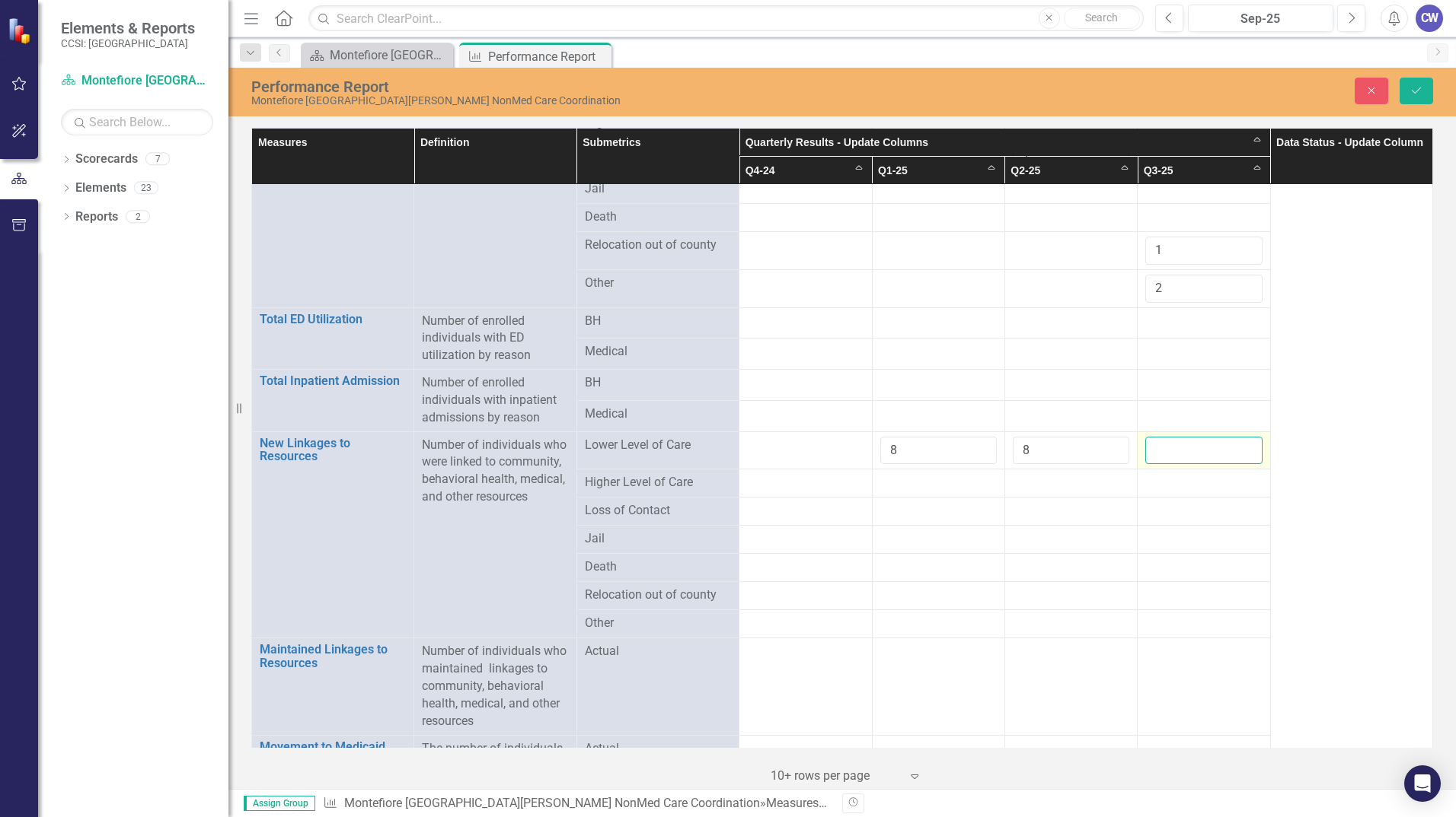
click at [1215, 440] on input "number" at bounding box center [1203, 451] width 116 height 28
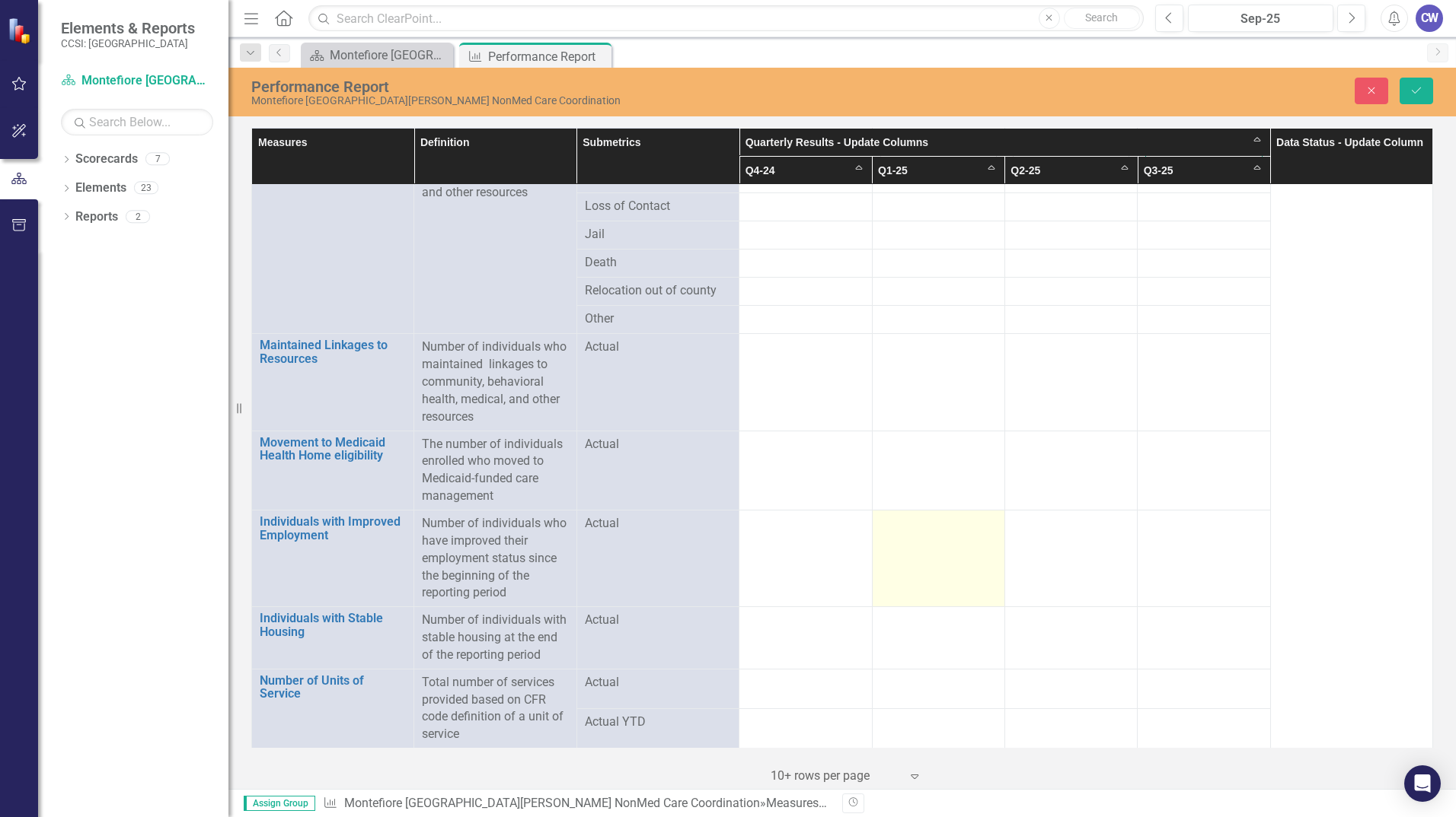
scroll to position [1958, 0]
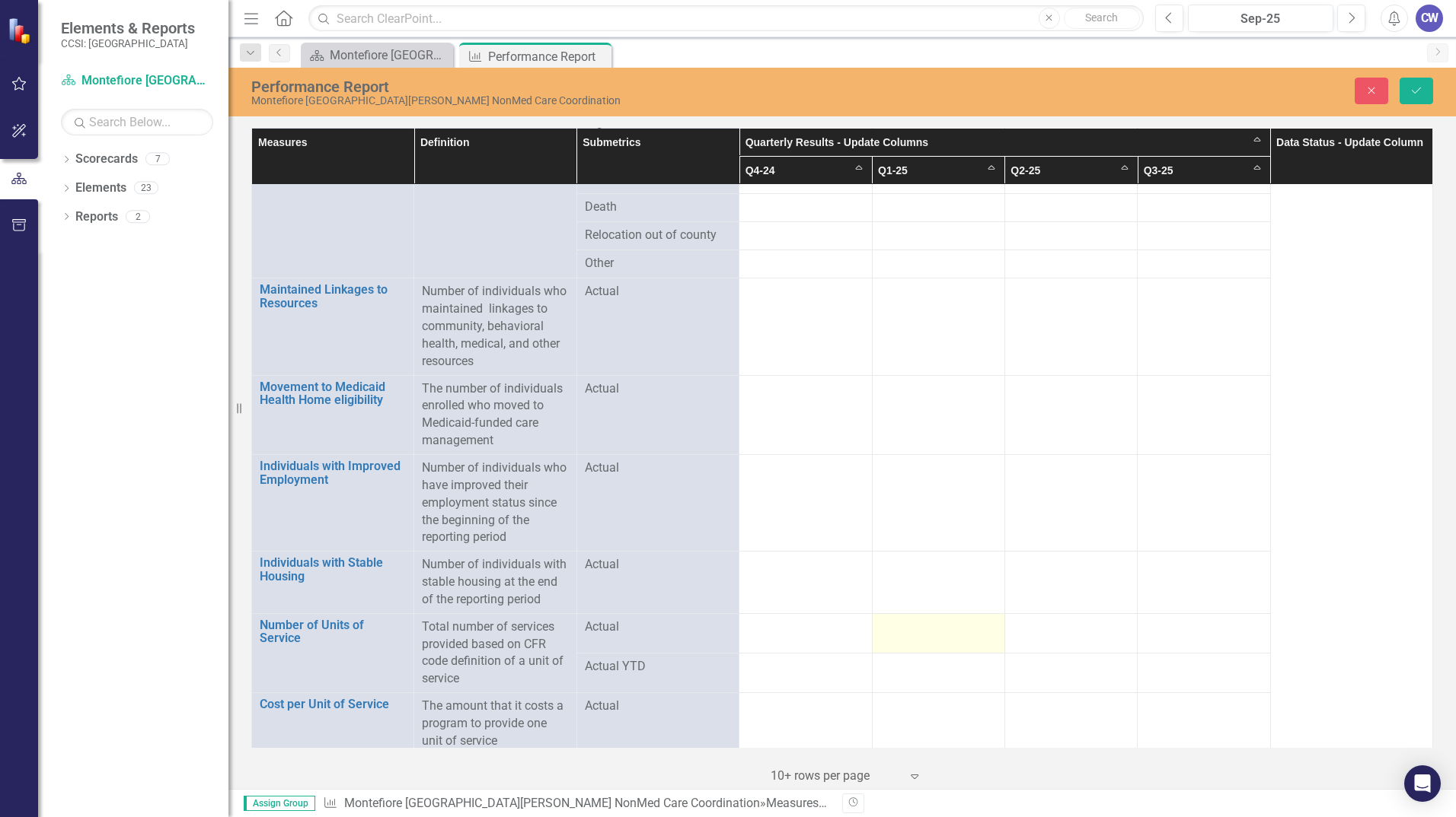
type input "8"
click at [927, 638] on td at bounding box center [937, 633] width 133 height 39
click at [927, 624] on input "number" at bounding box center [937, 633] width 116 height 28
type input "86"
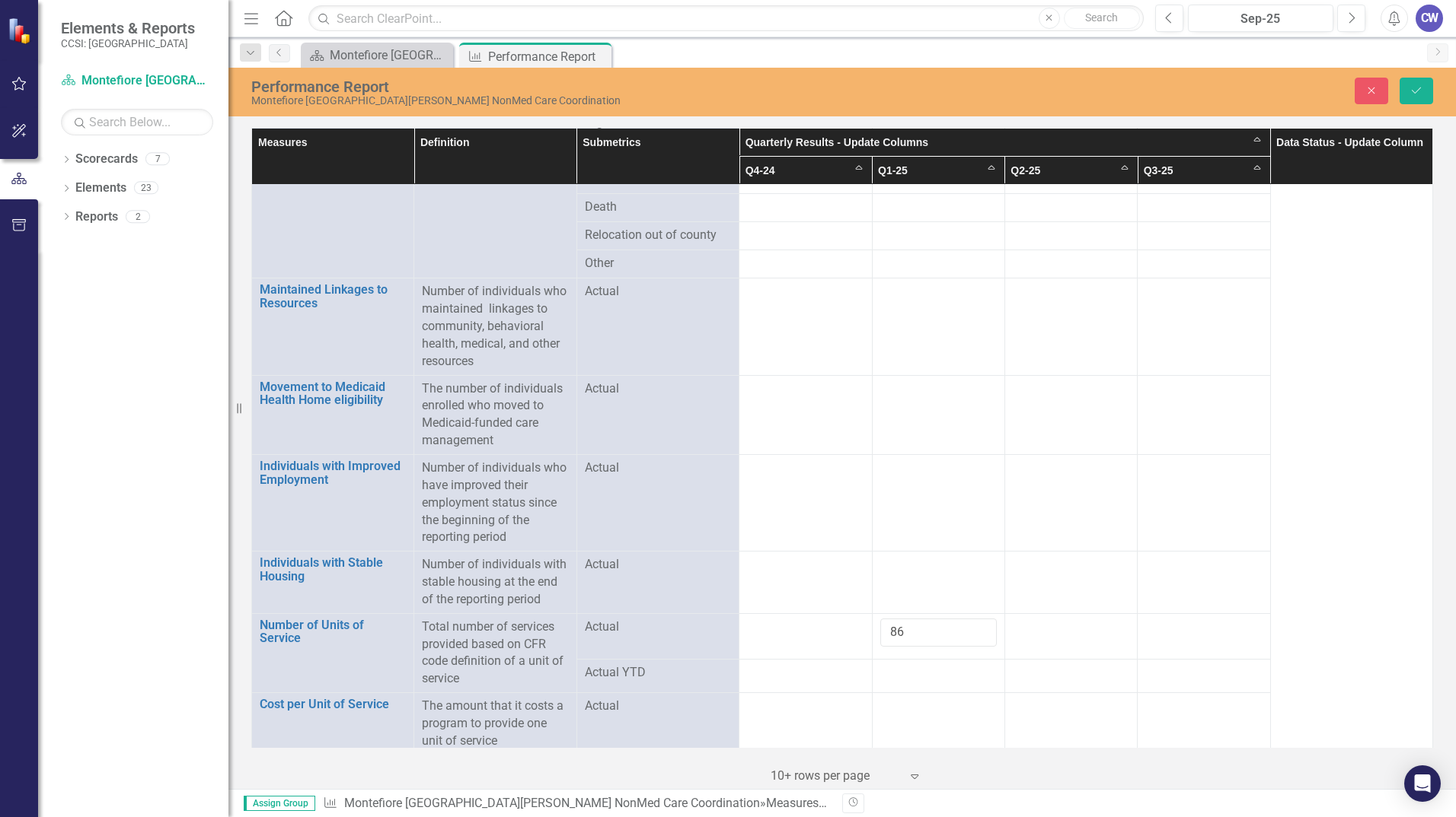
click at [922, 664] on div at bounding box center [937, 673] width 116 height 18
click at [923, 664] on div at bounding box center [937, 673] width 116 height 18
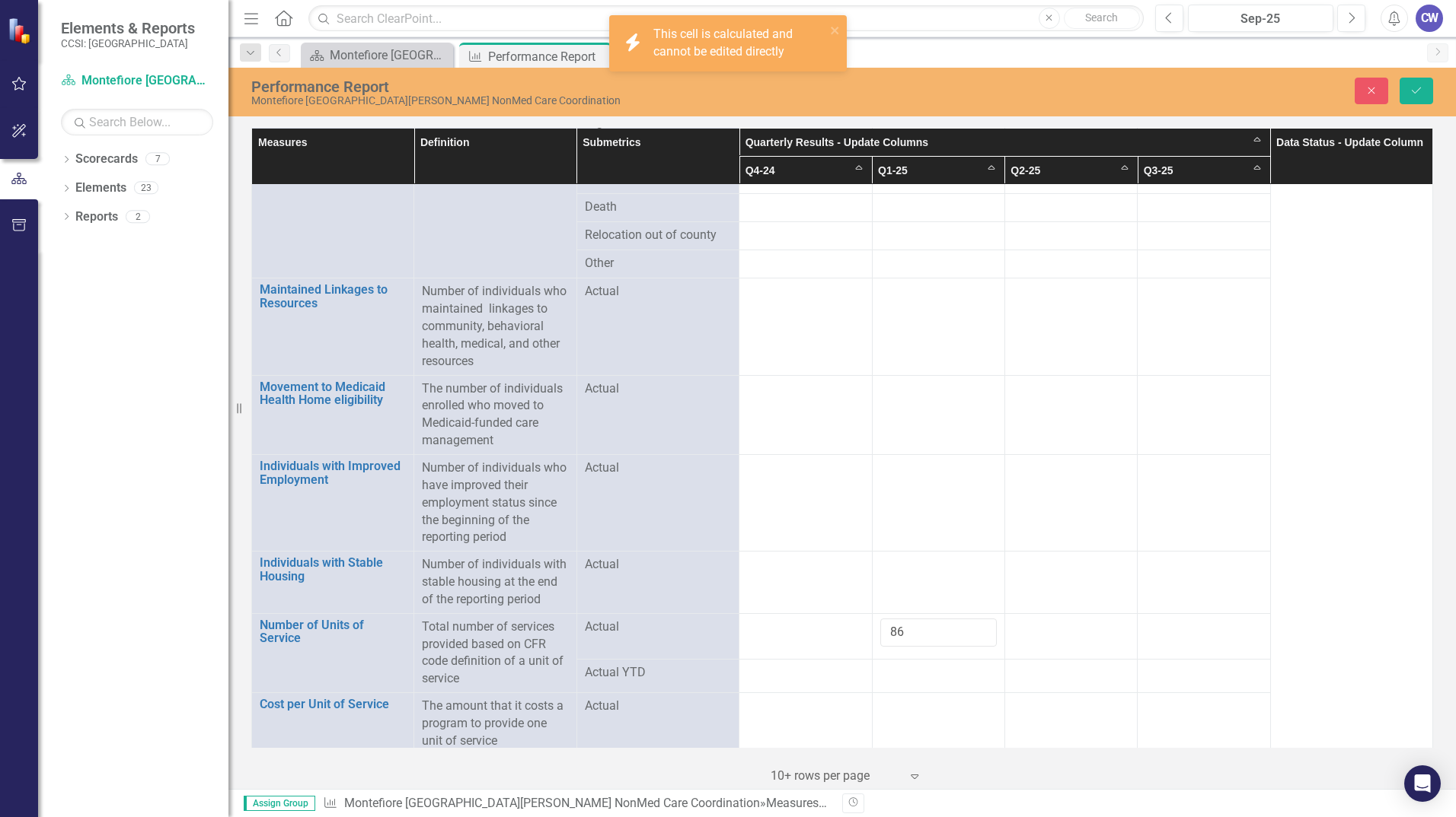
click at [923, 664] on div at bounding box center [937, 673] width 116 height 18
click at [923, 665] on div at bounding box center [937, 673] width 116 height 18
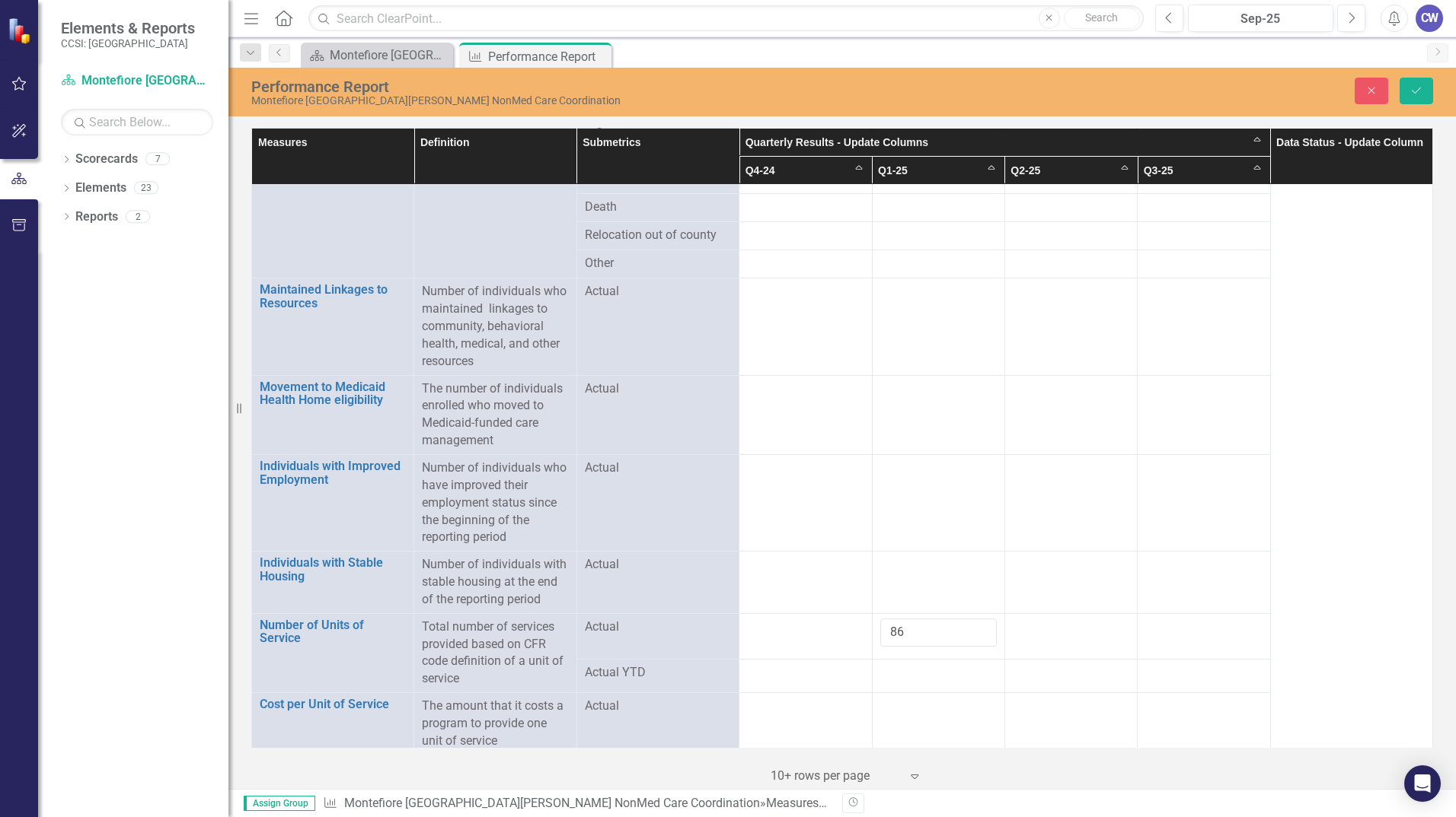
click at [902, 667] on div at bounding box center [937, 673] width 116 height 18
click at [903, 665] on div at bounding box center [937, 673] width 116 height 18
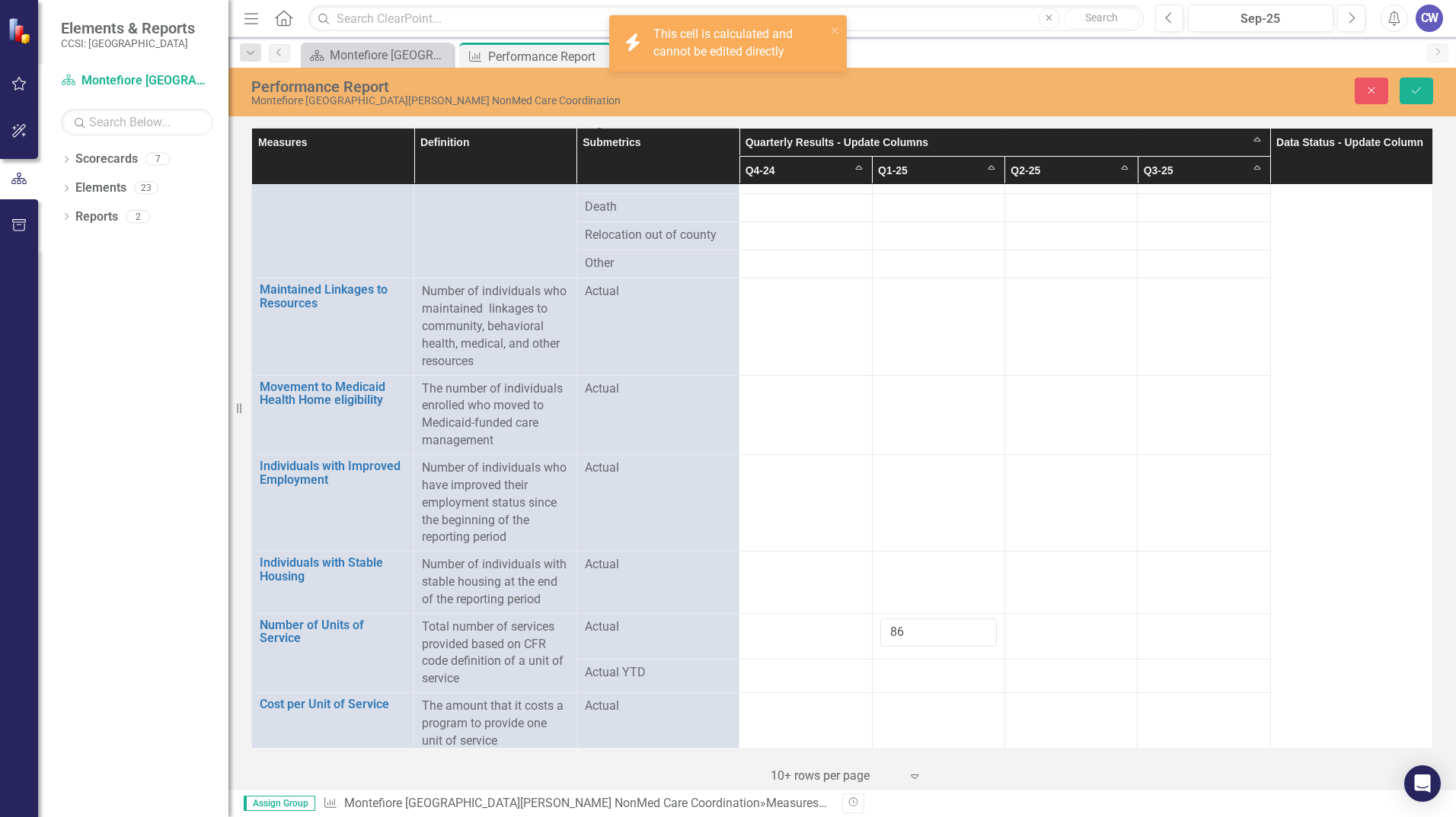
click at [952, 669] on div at bounding box center [937, 673] width 116 height 18
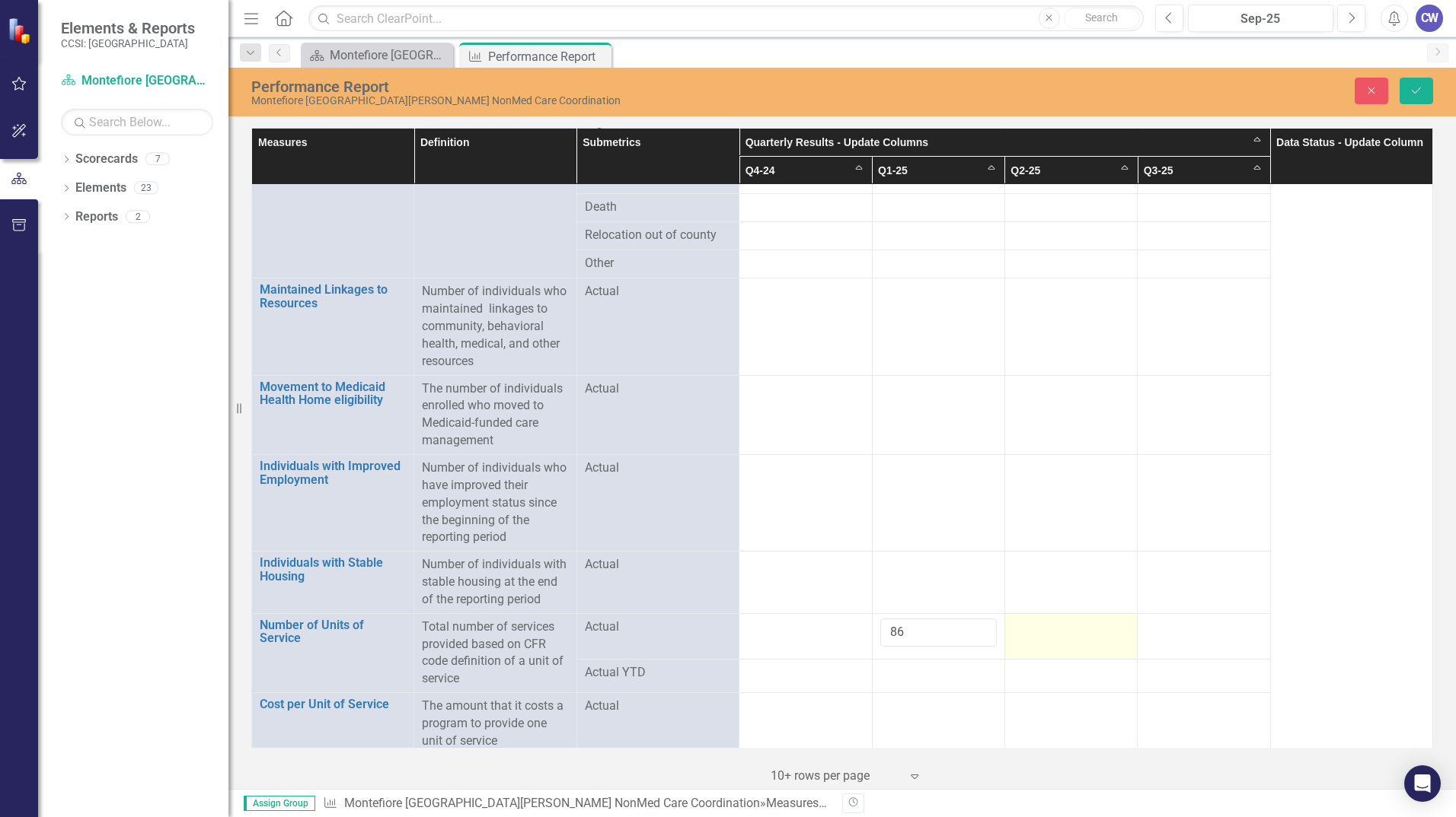
click at [1057, 626] on div at bounding box center [1070, 628] width 116 height 18
click at [1068, 628] on input "number" at bounding box center [1070, 633] width 116 height 28
type input "71"
click at [1191, 630] on td at bounding box center [1203, 637] width 133 height 46
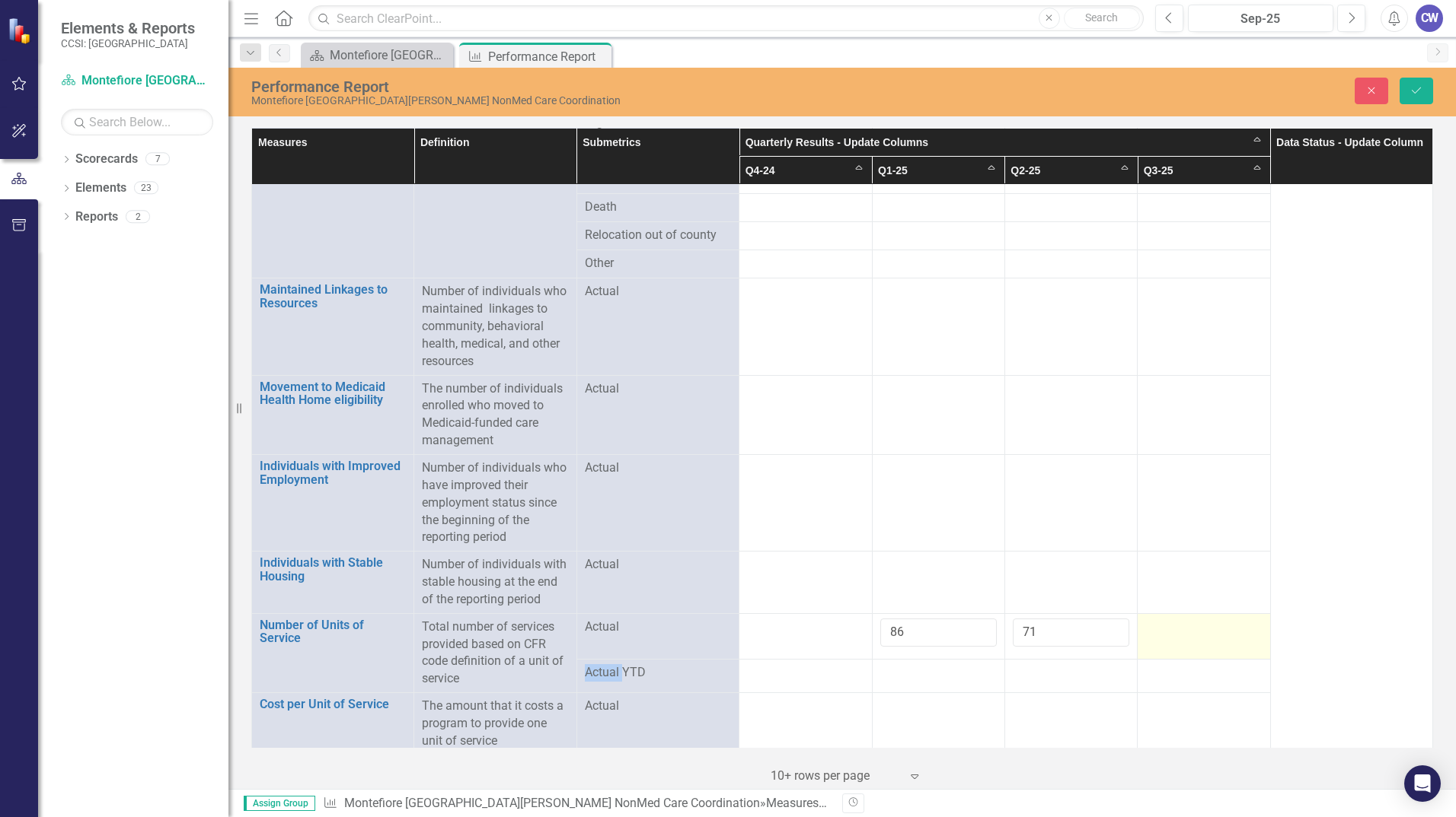
click at [1191, 630] on td at bounding box center [1203, 637] width 133 height 46
click at [1191, 630] on input "number" at bounding box center [1203, 633] width 116 height 28
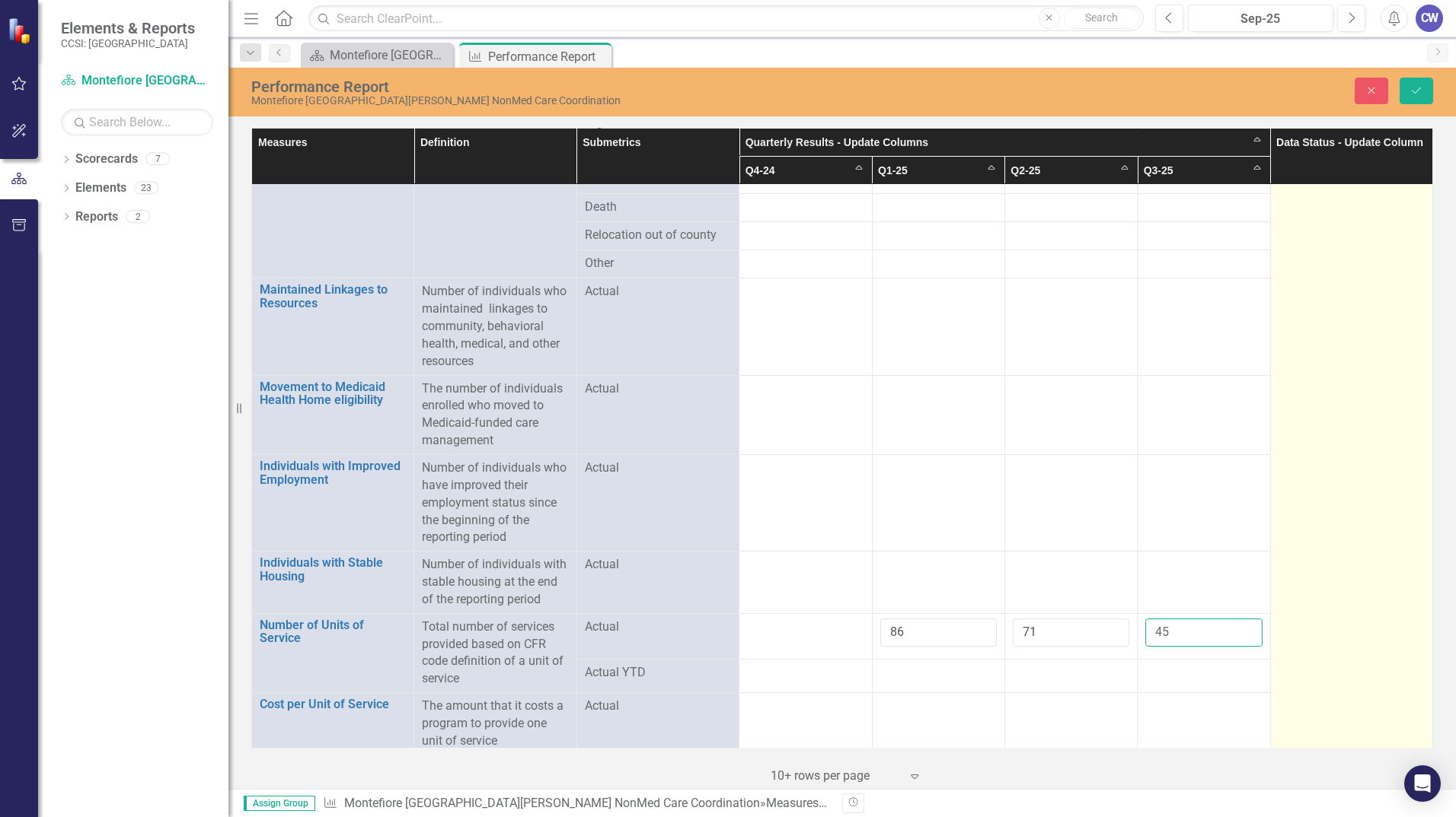
type input "45"
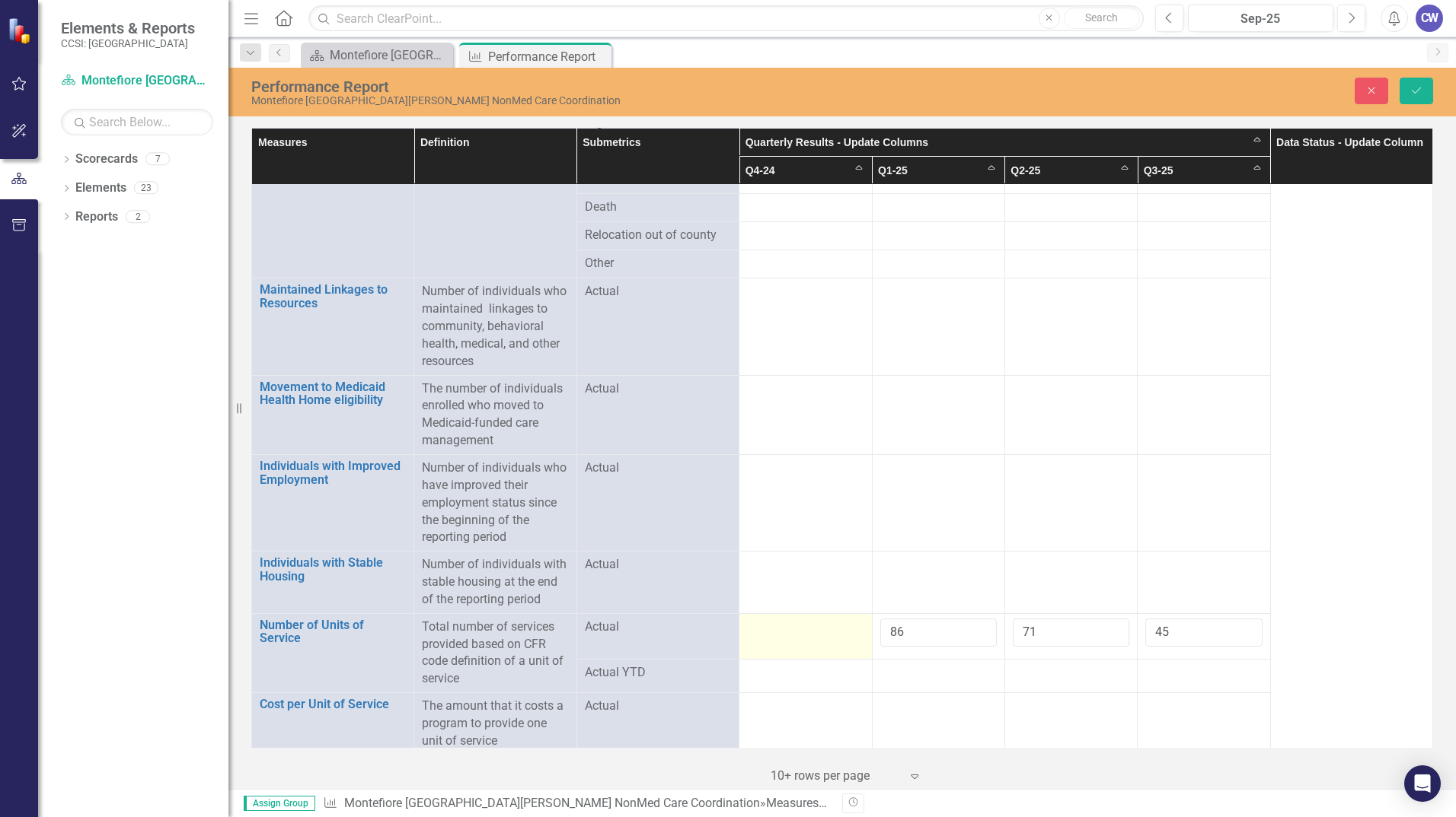
click at [766, 637] on td at bounding box center [805, 637] width 133 height 46
click at [776, 627] on input "number" at bounding box center [805, 633] width 116 height 28
type input "7"
type input "79"
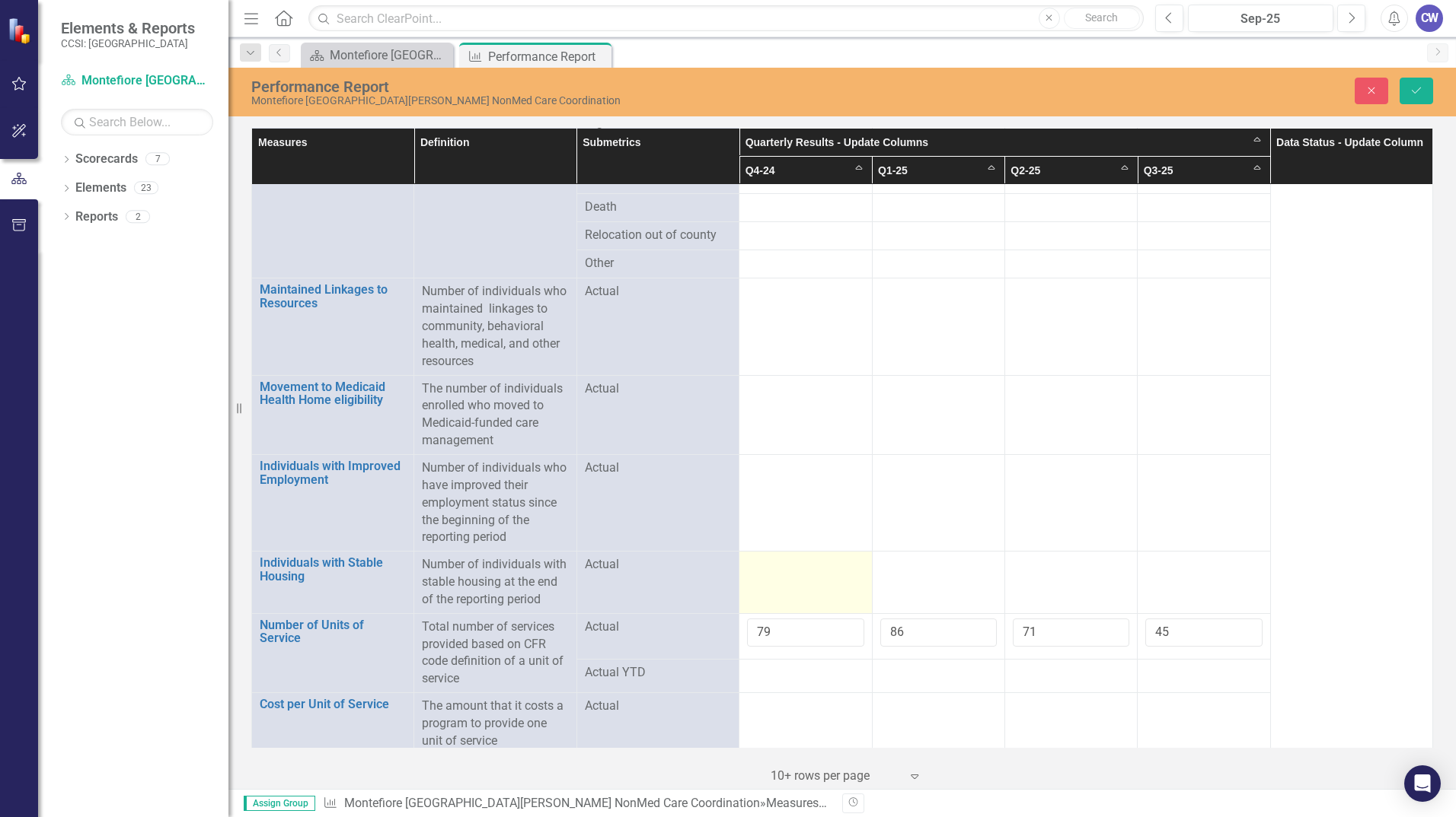
click at [764, 570] on td at bounding box center [805, 583] width 133 height 62
click at [766, 570] on input "number" at bounding box center [805, 570] width 116 height 28
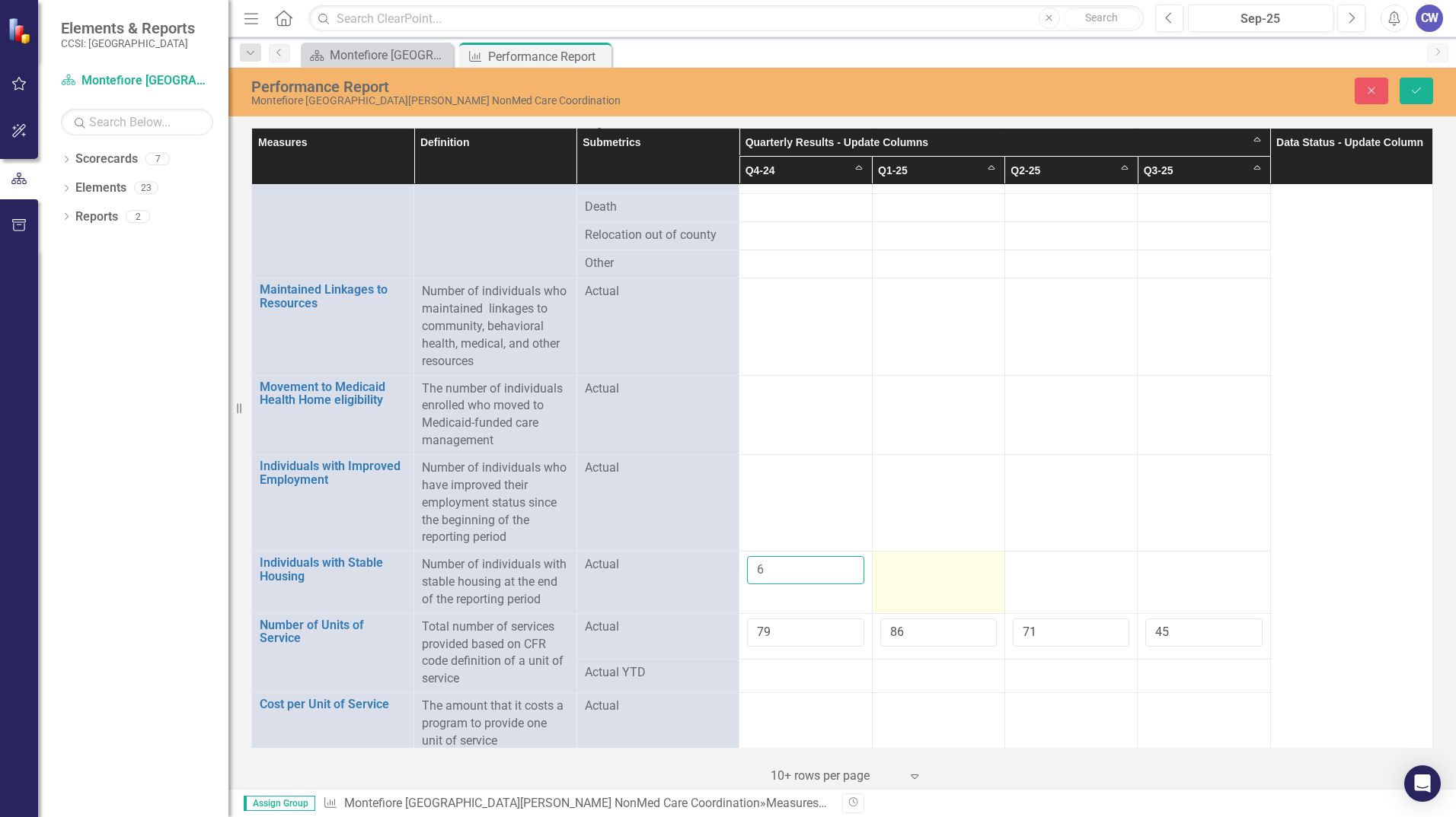
type input "6"
click at [922, 569] on td at bounding box center [937, 583] width 133 height 62
click at [926, 565] on input "number" at bounding box center [937, 570] width 116 height 28
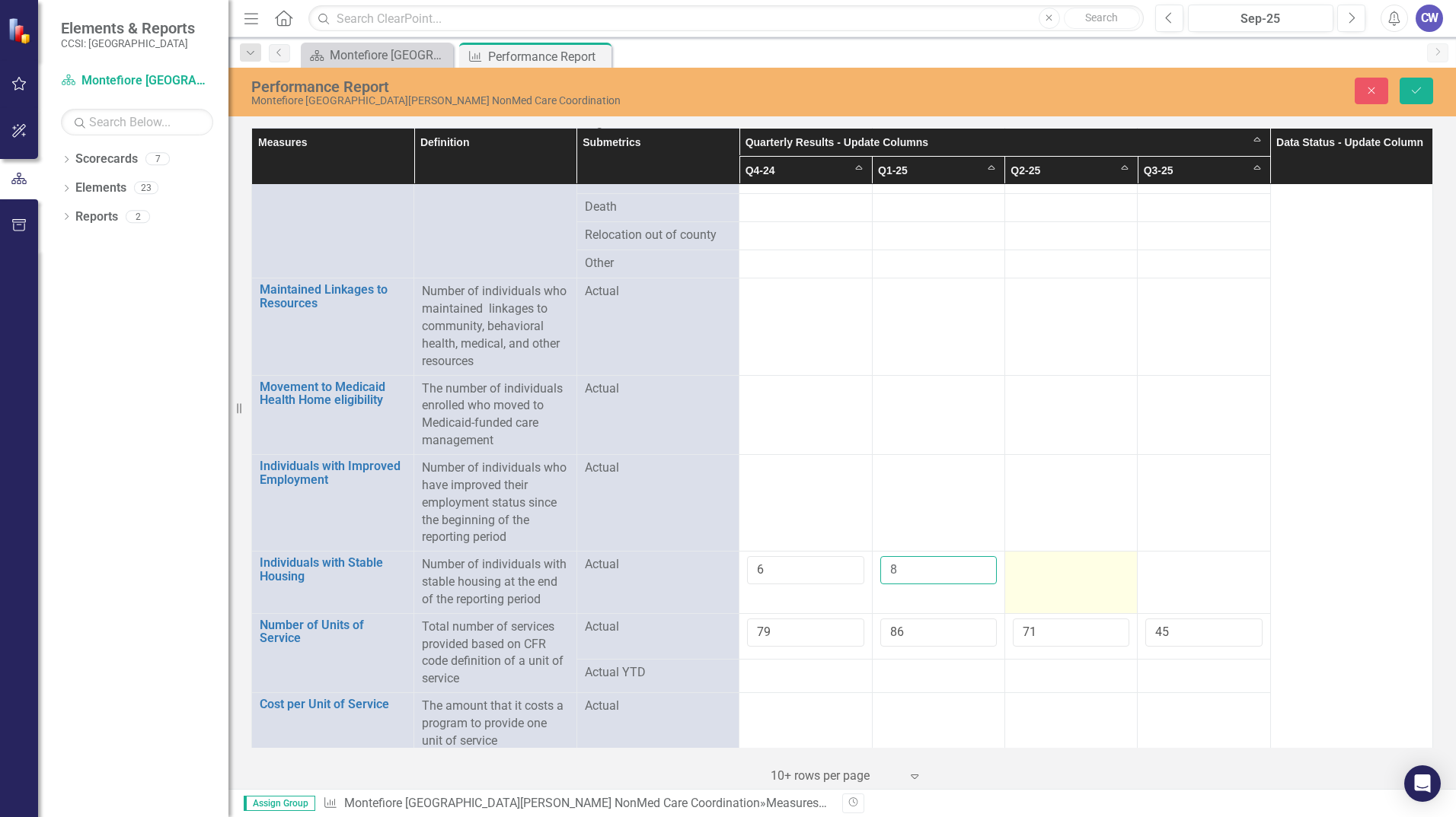
type input "8"
click at [1043, 558] on div at bounding box center [1070, 565] width 116 height 18
click at [1043, 558] on input "number" at bounding box center [1070, 570] width 116 height 28
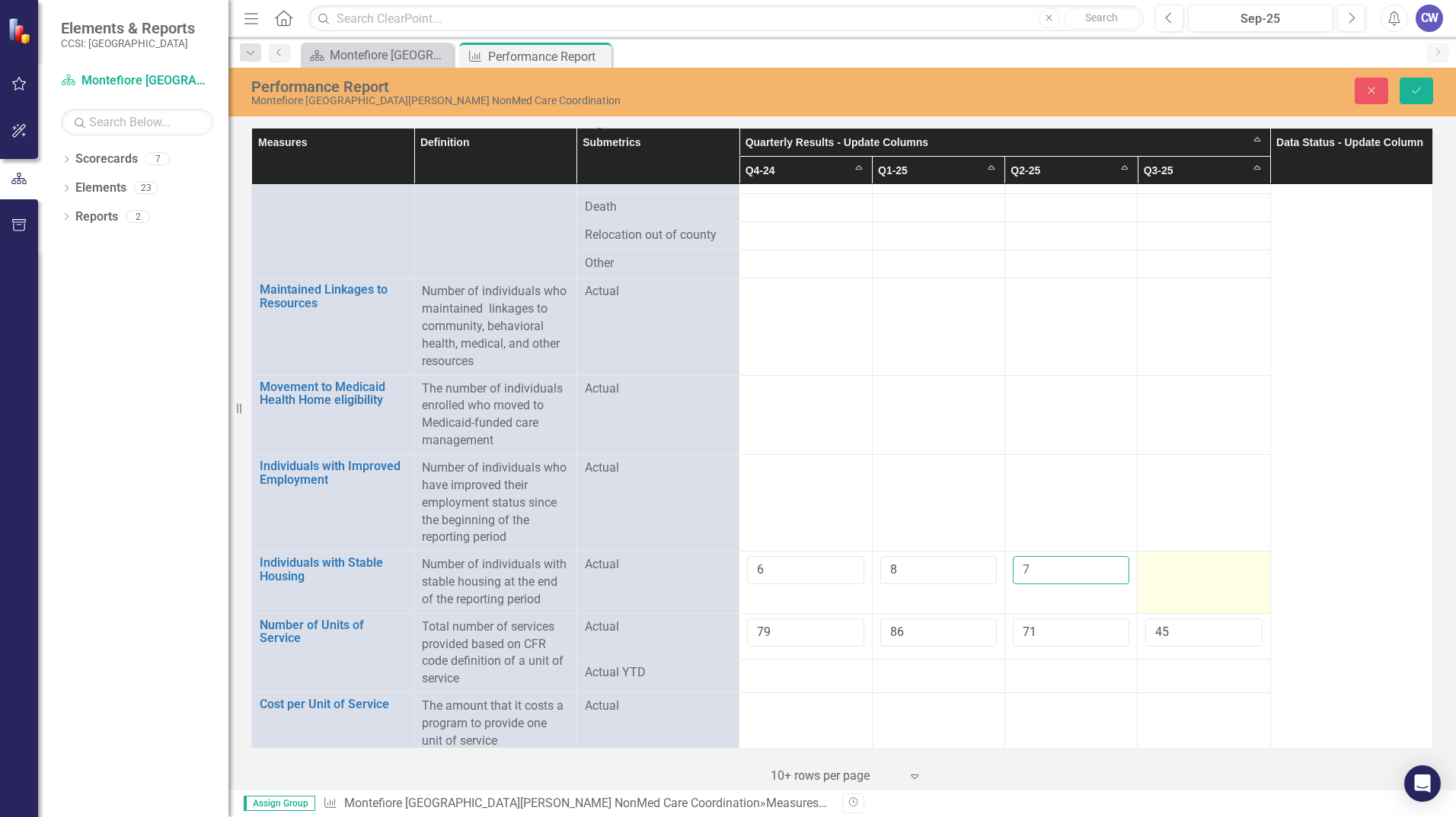
type input "7"
click at [1166, 566] on div at bounding box center [1203, 565] width 116 height 18
click at [1166, 566] on input "number" at bounding box center [1203, 570] width 116 height 28
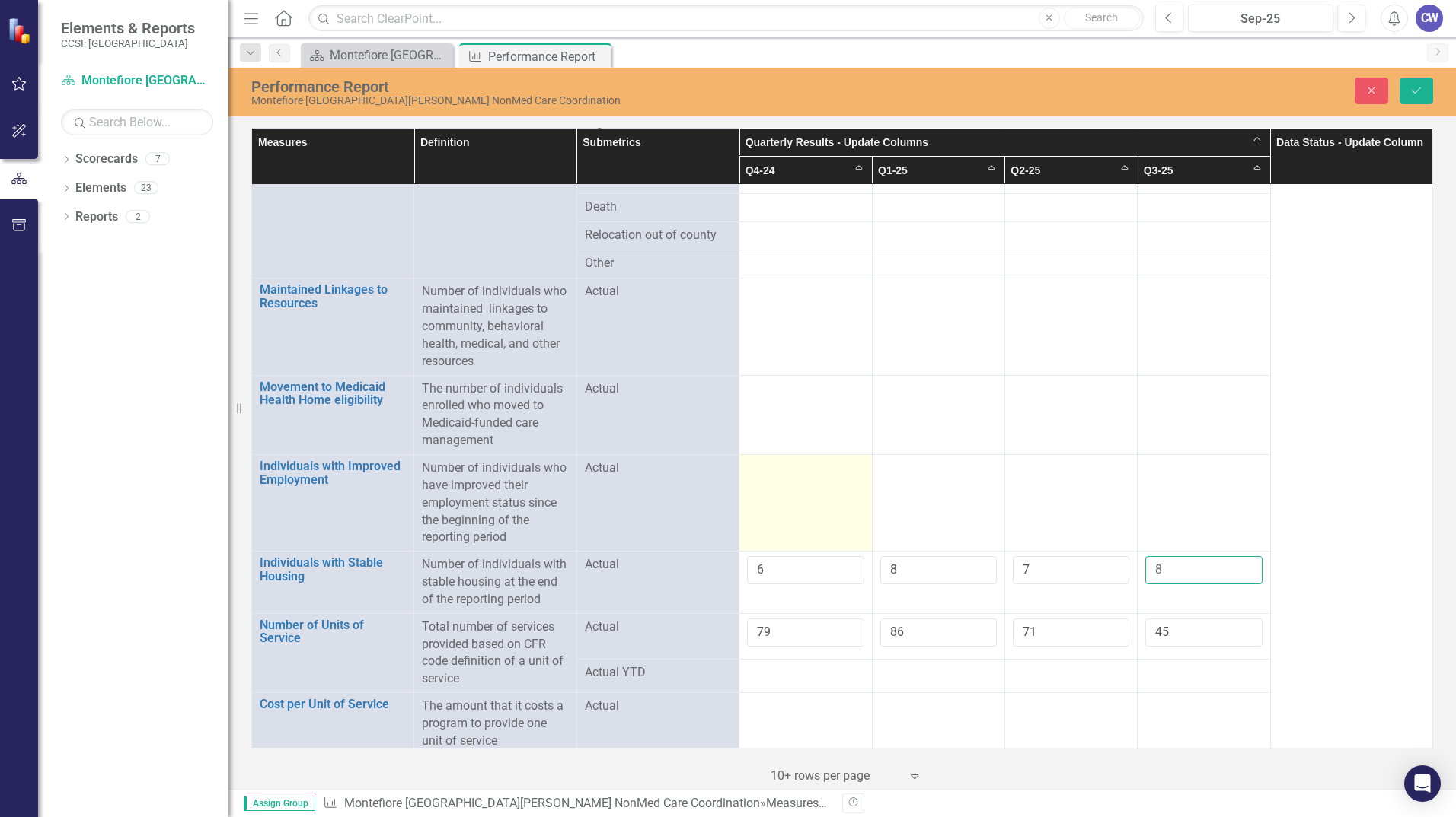
type input "8"
click at [794, 488] on td at bounding box center [805, 504] width 133 height 97
click at [844, 470] on input "-1" at bounding box center [805, 474] width 116 height 28
type input "0"
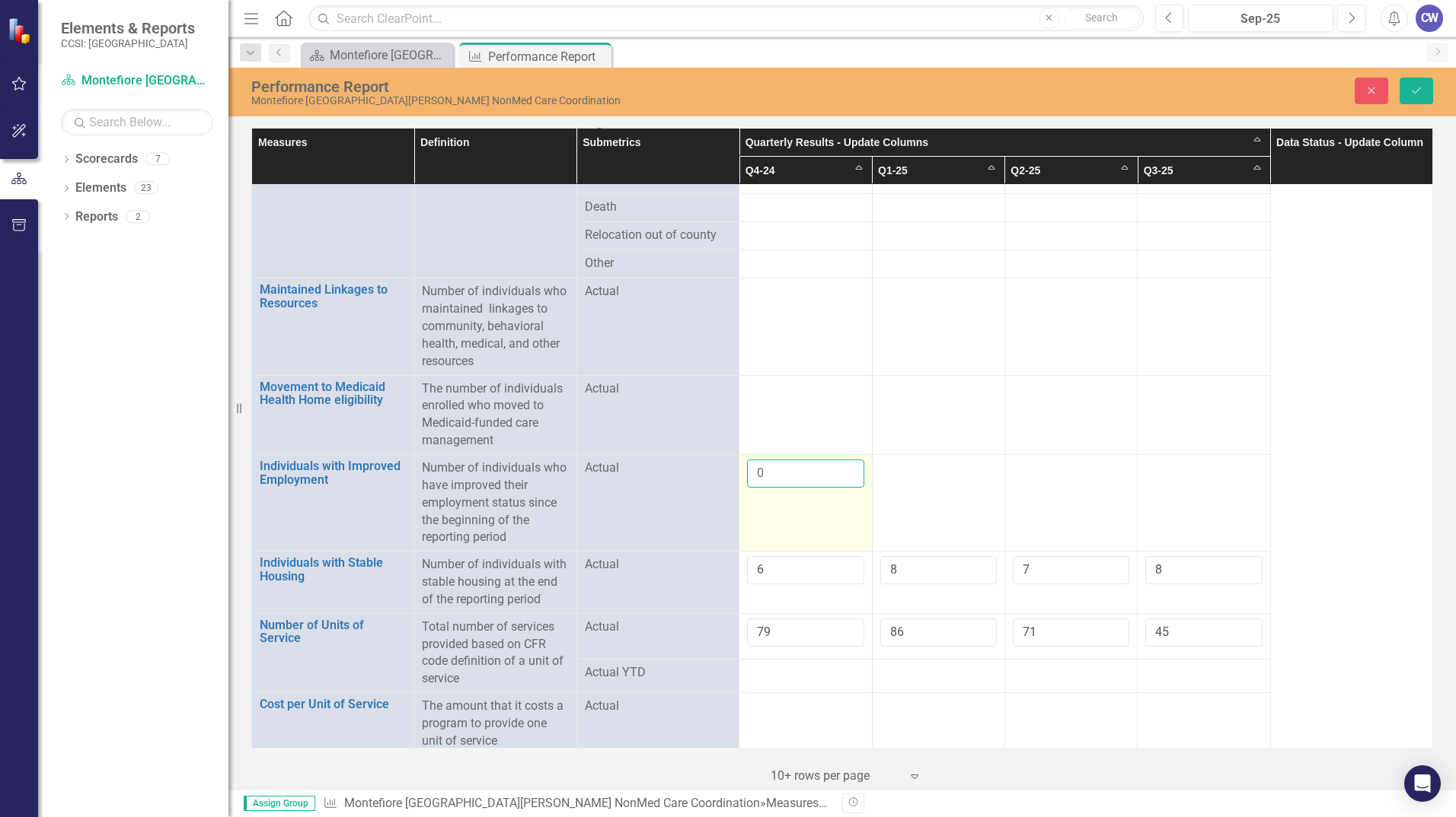
click at [844, 465] on input "0" at bounding box center [805, 474] width 116 height 28
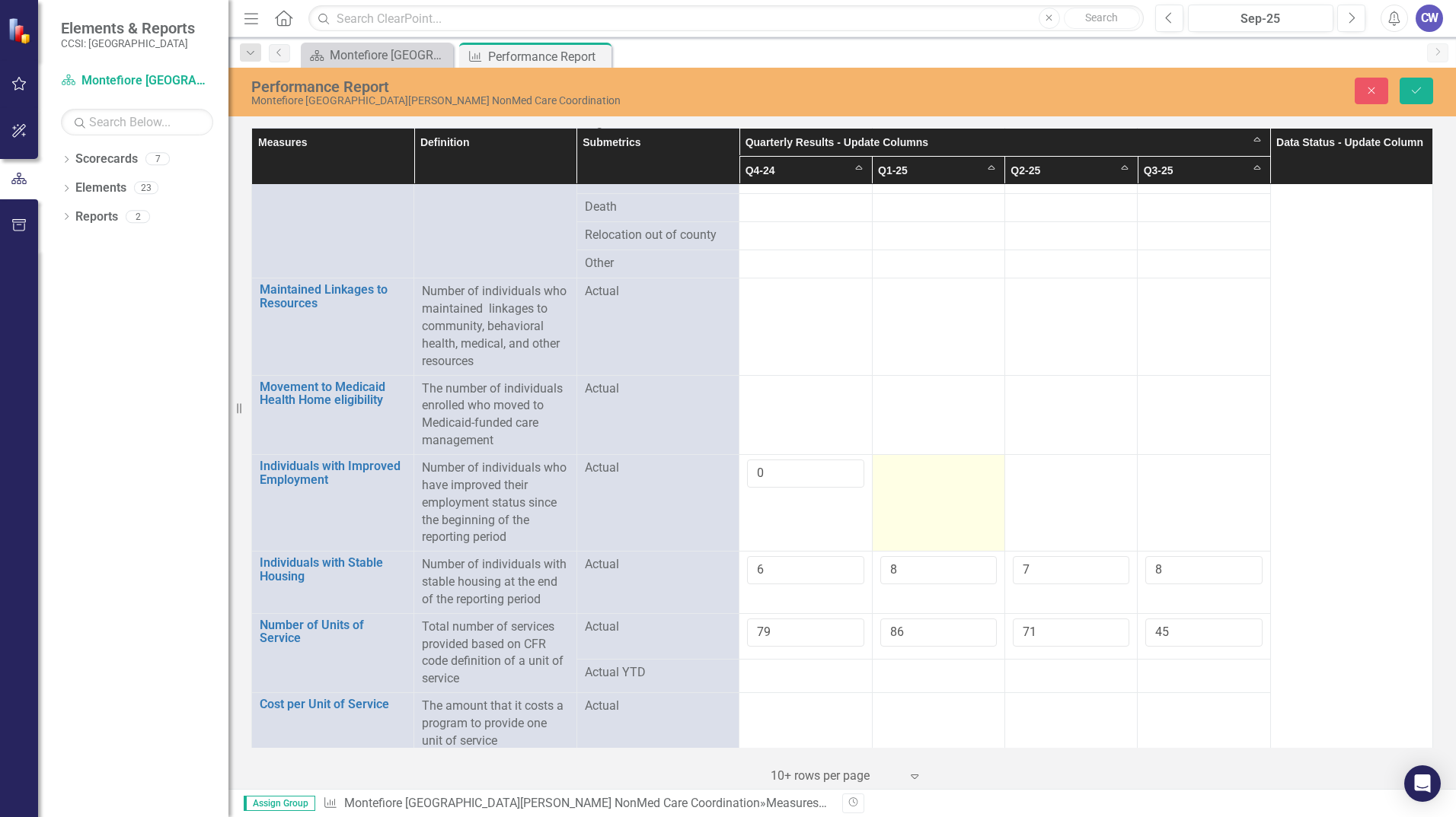
click at [949, 481] on td at bounding box center [937, 504] width 133 height 97
click at [978, 464] on input "1" at bounding box center [937, 474] width 116 height 28
type input "0"
click at [976, 468] on input "0" at bounding box center [937, 474] width 116 height 28
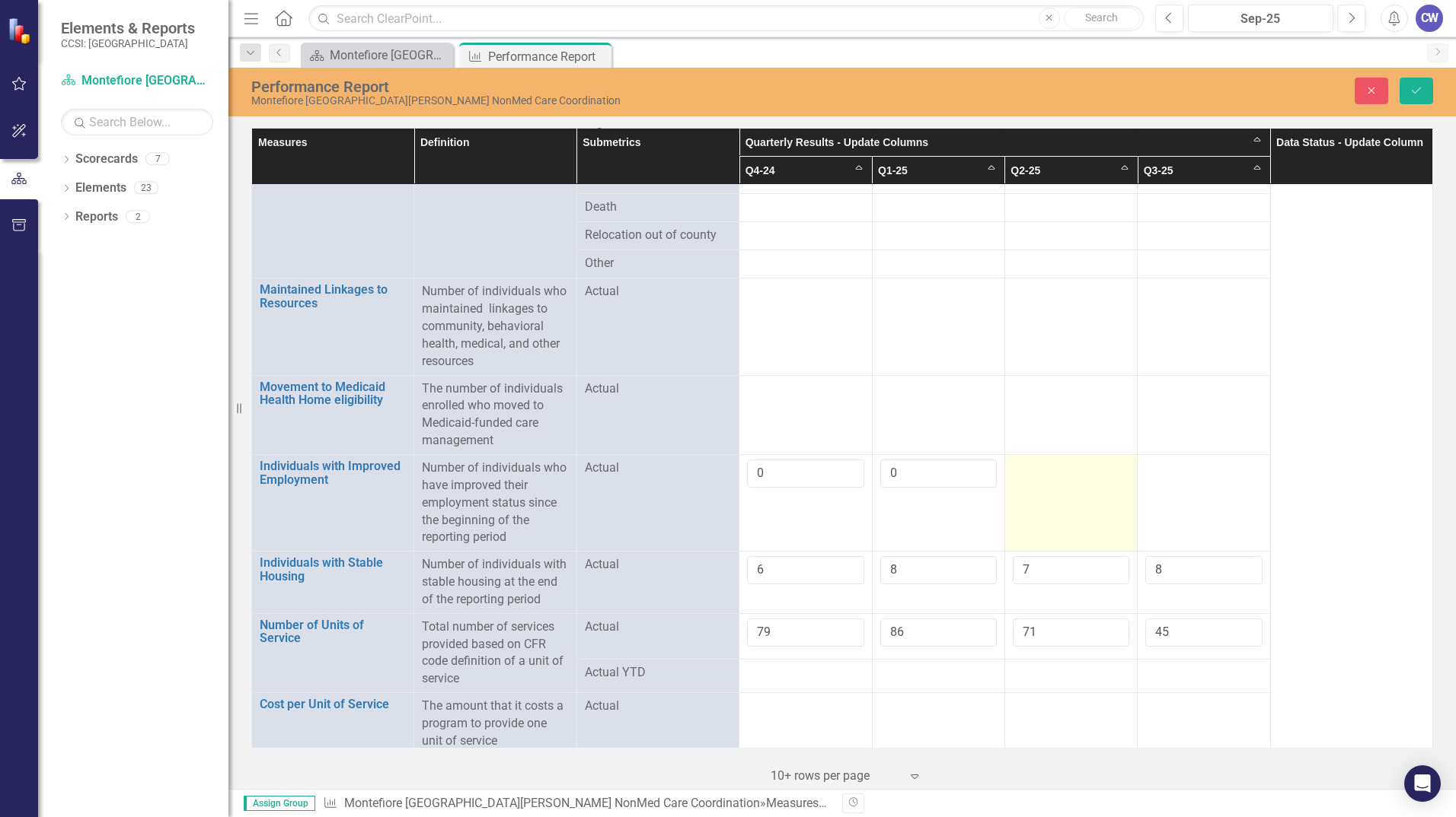
click at [1055, 469] on div at bounding box center [1070, 469] width 116 height 18
click at [1105, 463] on input "1" at bounding box center [1070, 474] width 116 height 28
click at [1105, 462] on input "2" at bounding box center [1070, 474] width 116 height 28
click at [1105, 475] on input "1" at bounding box center [1070, 474] width 116 height 28
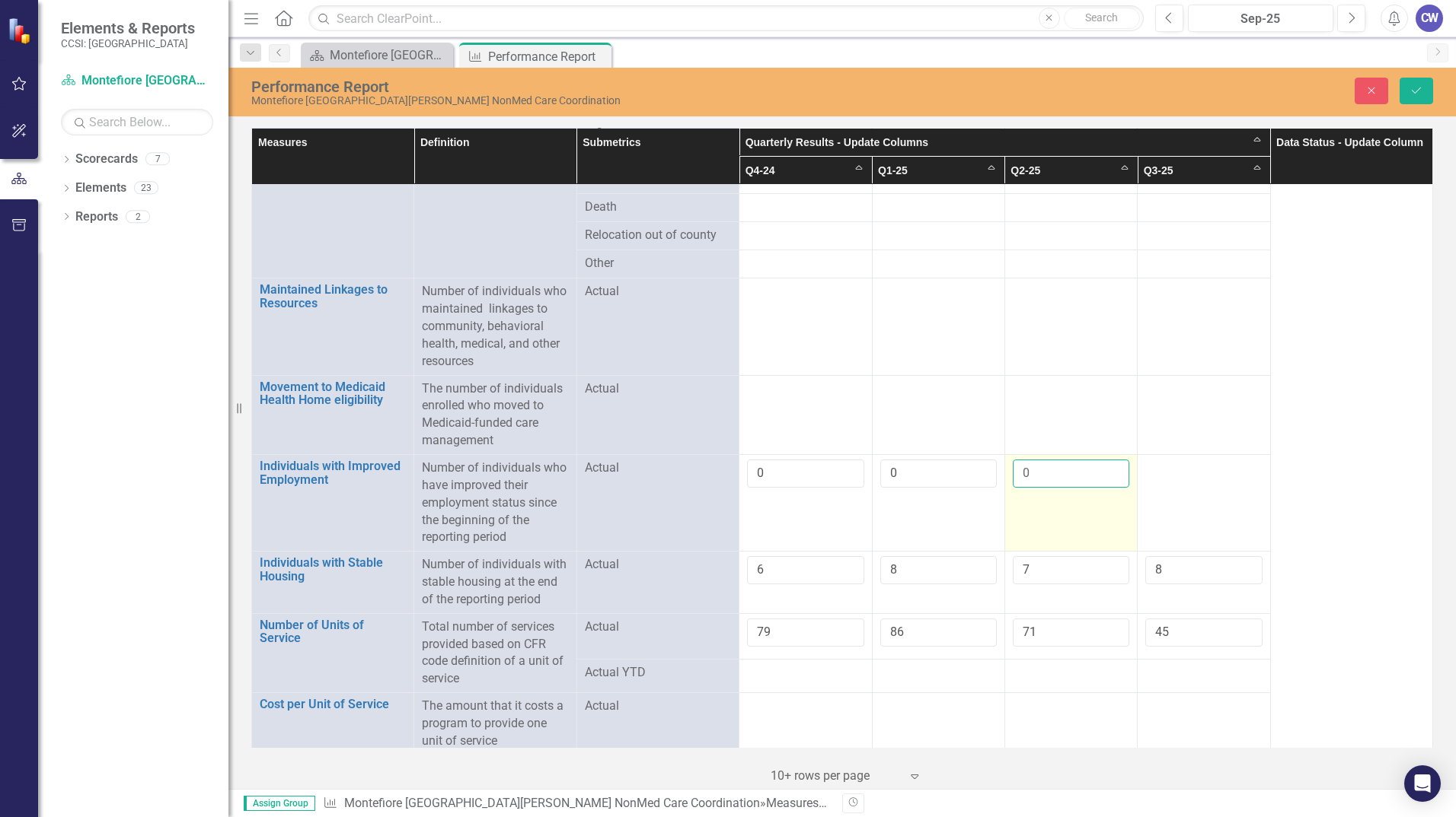
type input "0"
click at [1106, 470] on input "0" at bounding box center [1070, 474] width 116 height 28
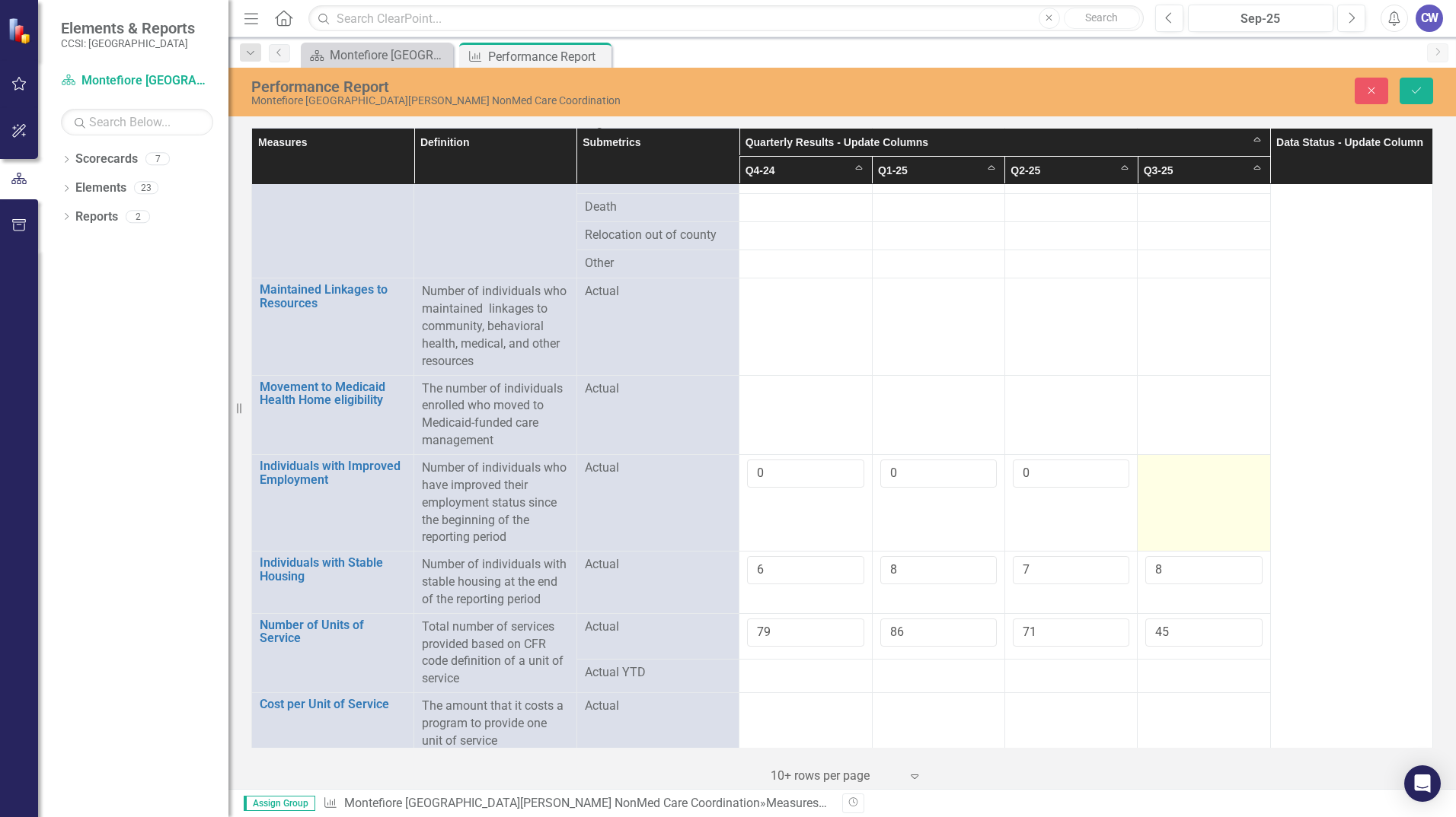
click at [1218, 469] on div at bounding box center [1203, 469] width 116 height 18
drag, startPoint x: 1218, startPoint y: 469, endPoint x: 1236, endPoint y: 465, distance: 18.4
click at [1236, 465] on input "number" at bounding box center [1203, 474] width 116 height 28
click at [1238, 471] on input "-1" at bounding box center [1203, 474] width 116 height 28
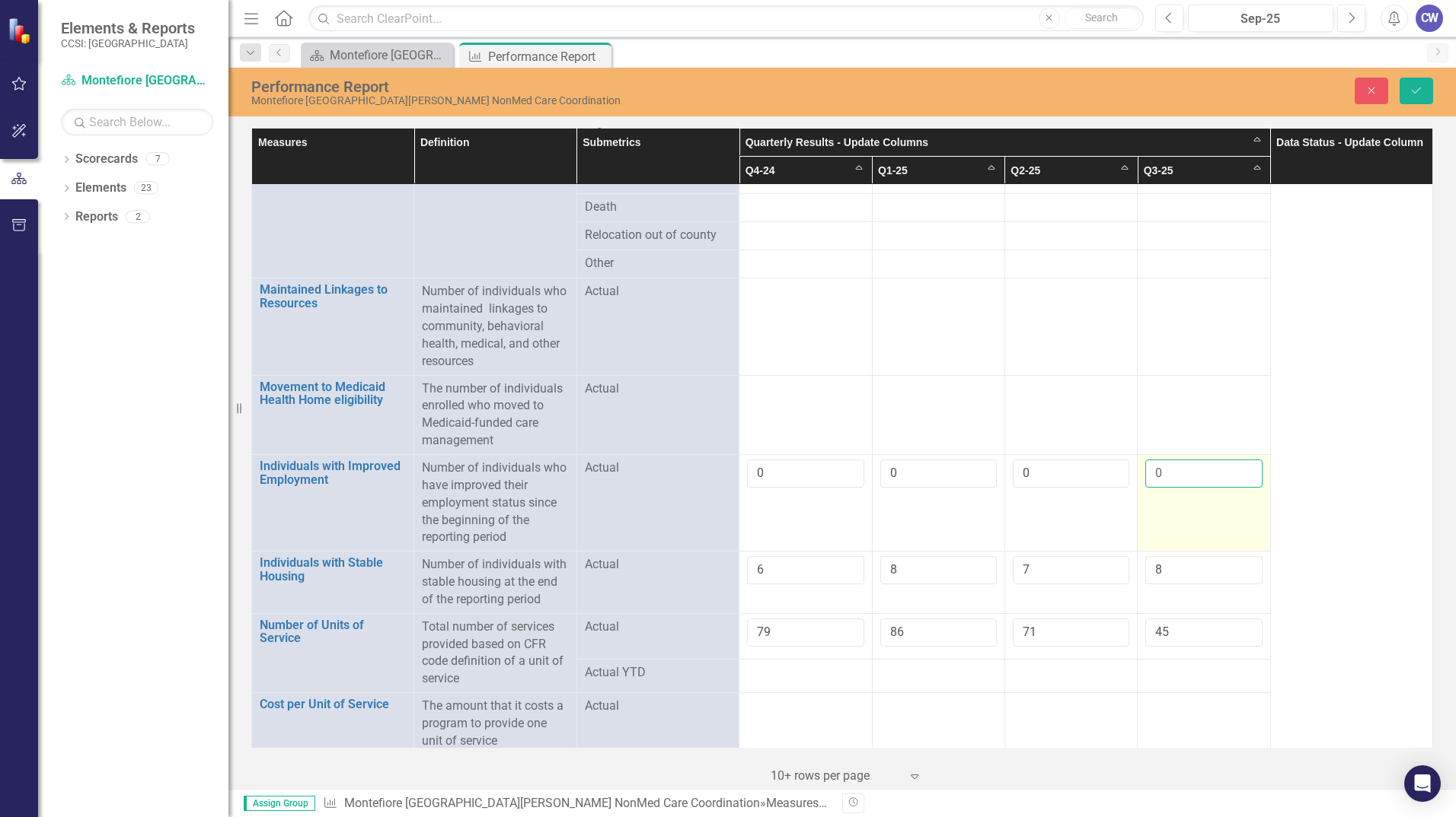
type input "0"
click at [1235, 463] on input "0" at bounding box center [1203, 474] width 116 height 28
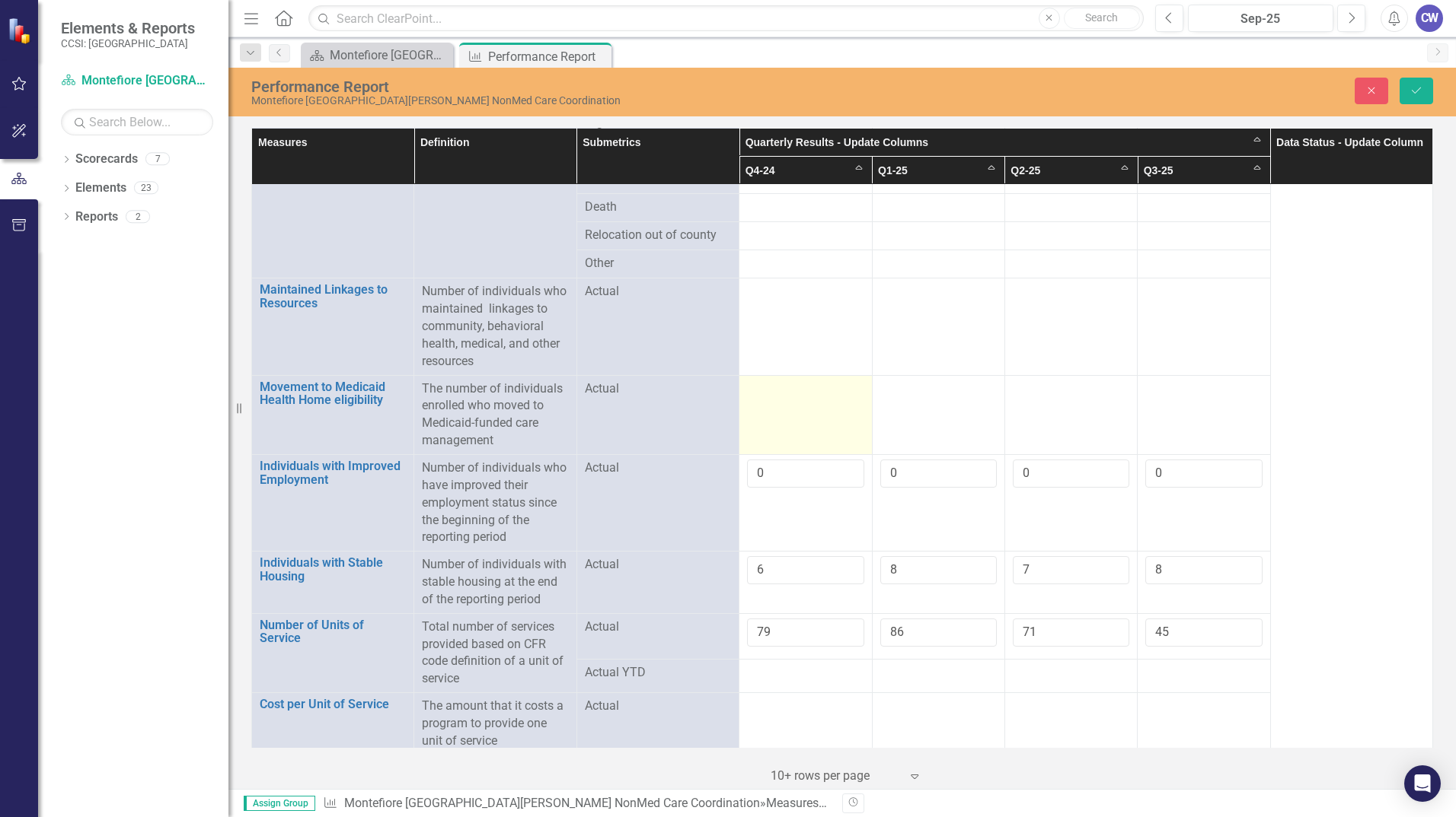
click at [751, 421] on td at bounding box center [805, 415] width 133 height 79
click at [789, 411] on td at bounding box center [805, 415] width 133 height 79
click at [807, 399] on input "number" at bounding box center [805, 394] width 116 height 28
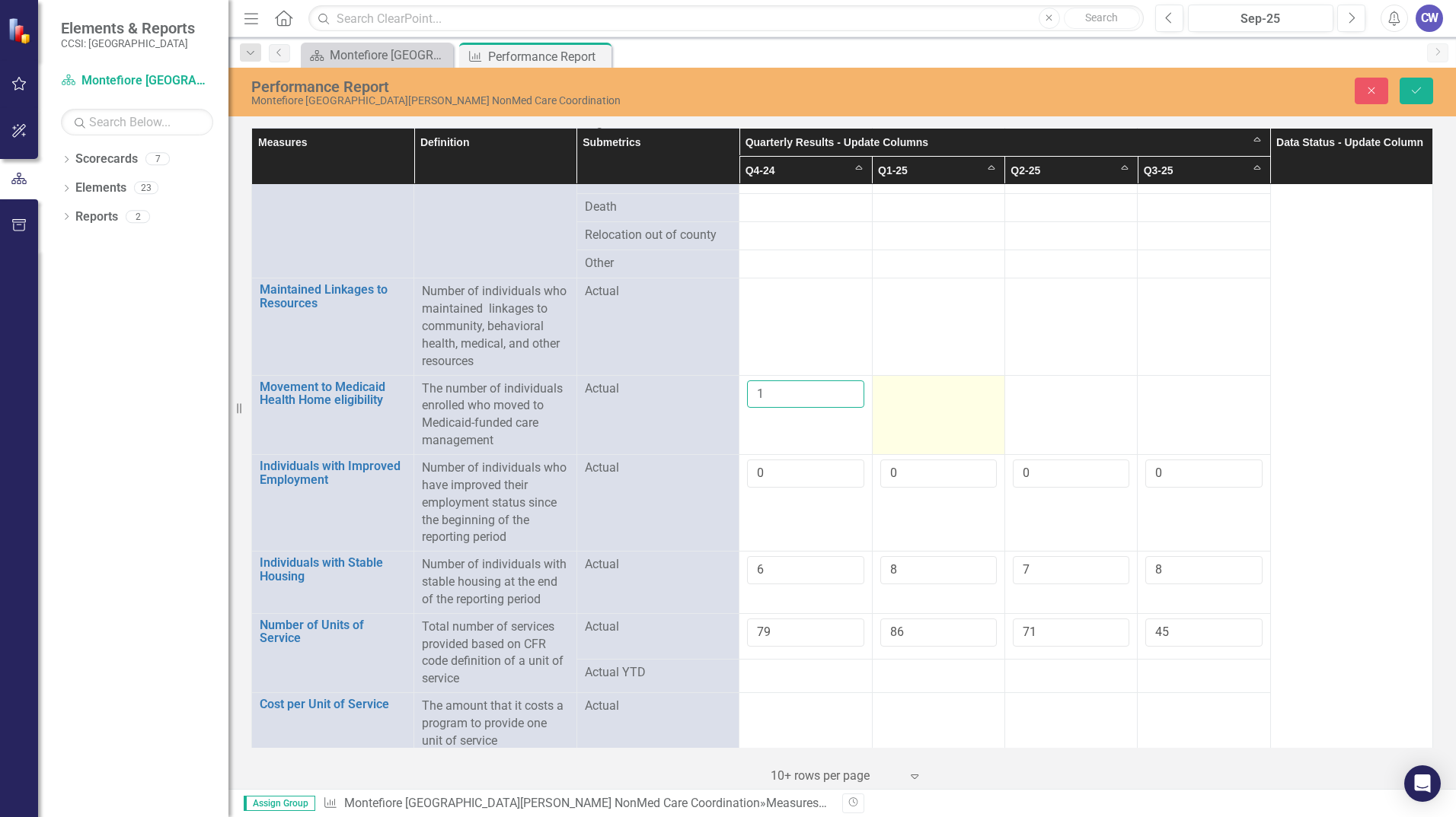
type input "1"
click at [901, 393] on td at bounding box center [937, 415] width 133 height 79
click at [907, 390] on input "number" at bounding box center [937, 394] width 116 height 28
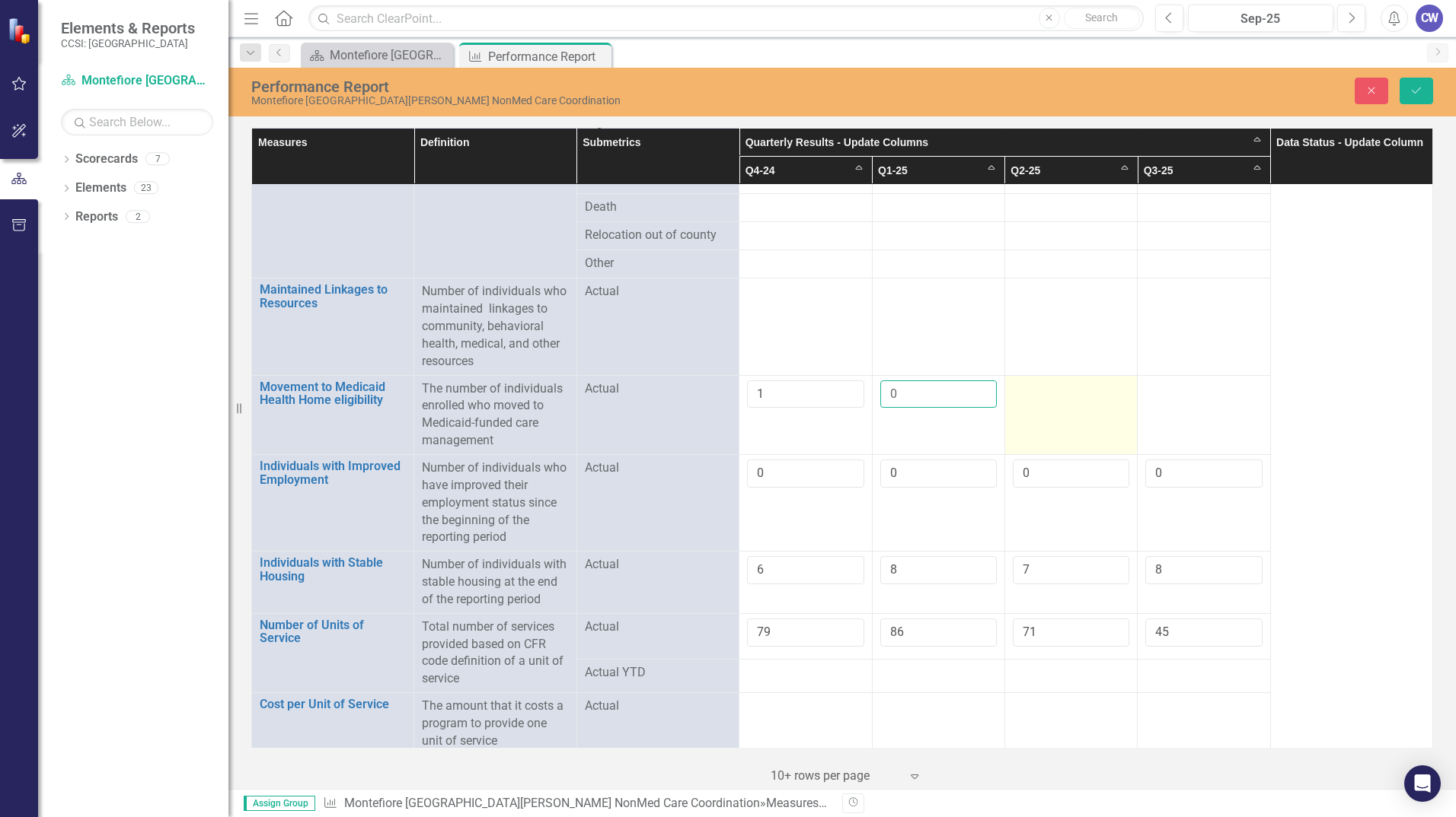
type input "0"
click at [1032, 387] on div at bounding box center [1070, 389] width 116 height 18
click at [1032, 386] on div at bounding box center [1070, 389] width 116 height 18
click at [1032, 386] on input "number" at bounding box center [1070, 394] width 116 height 28
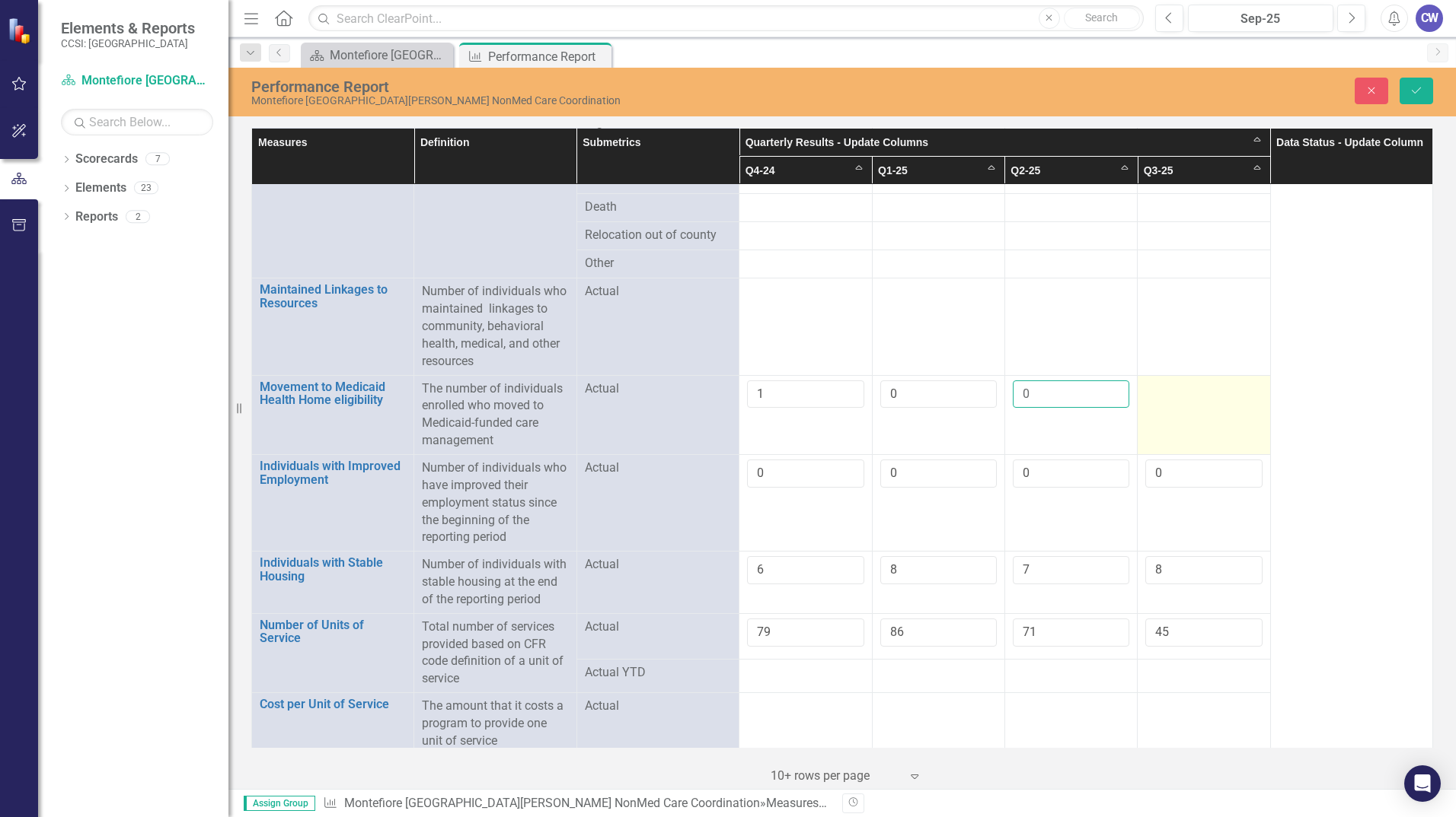
type input "0"
click at [1199, 383] on div at bounding box center [1203, 389] width 116 height 18
click at [1199, 383] on input "number" at bounding box center [1203, 394] width 116 height 28
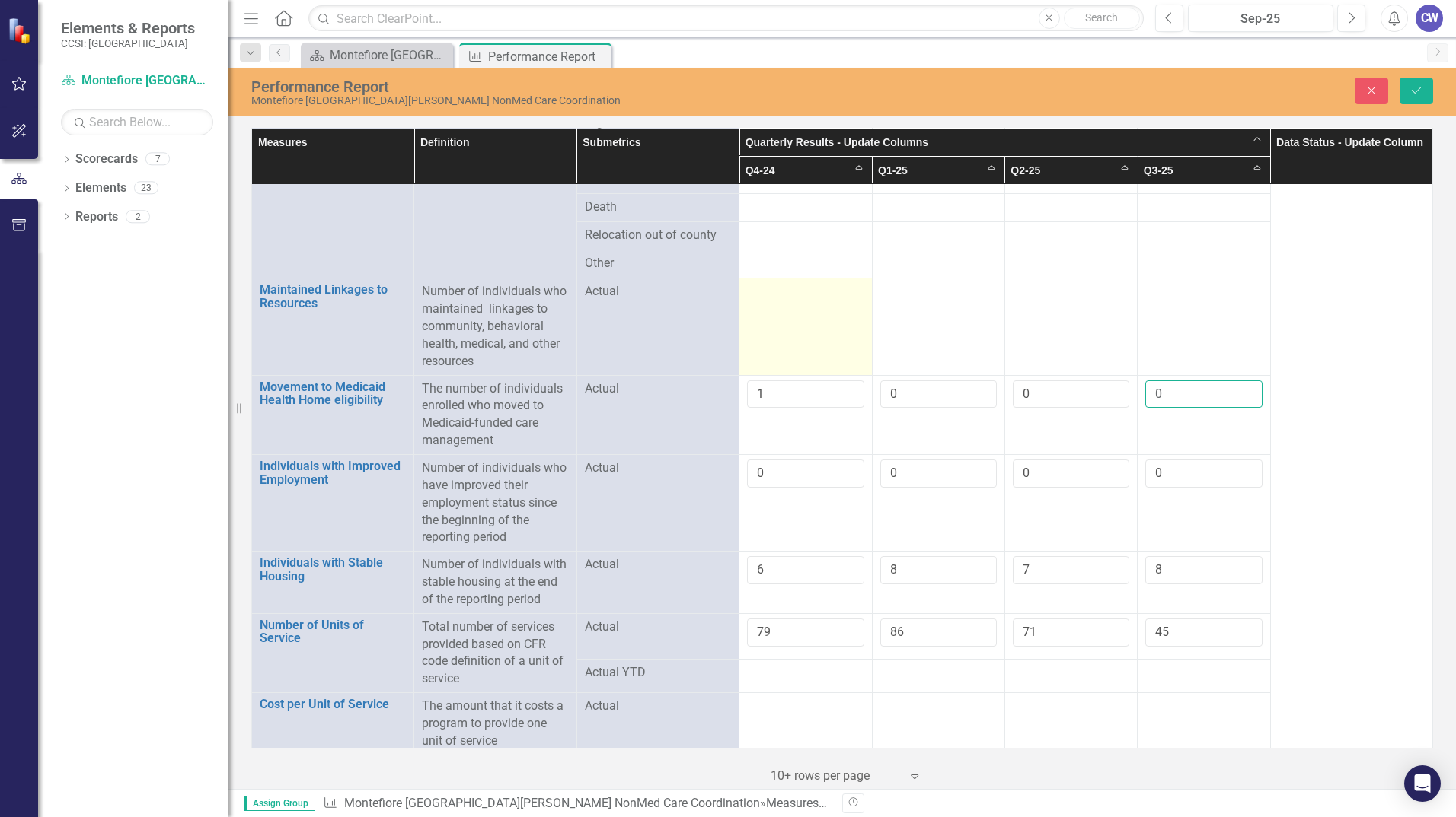
type input "0"
click at [821, 319] on td at bounding box center [805, 327] width 133 height 97
click at [819, 300] on input "number" at bounding box center [805, 297] width 116 height 28
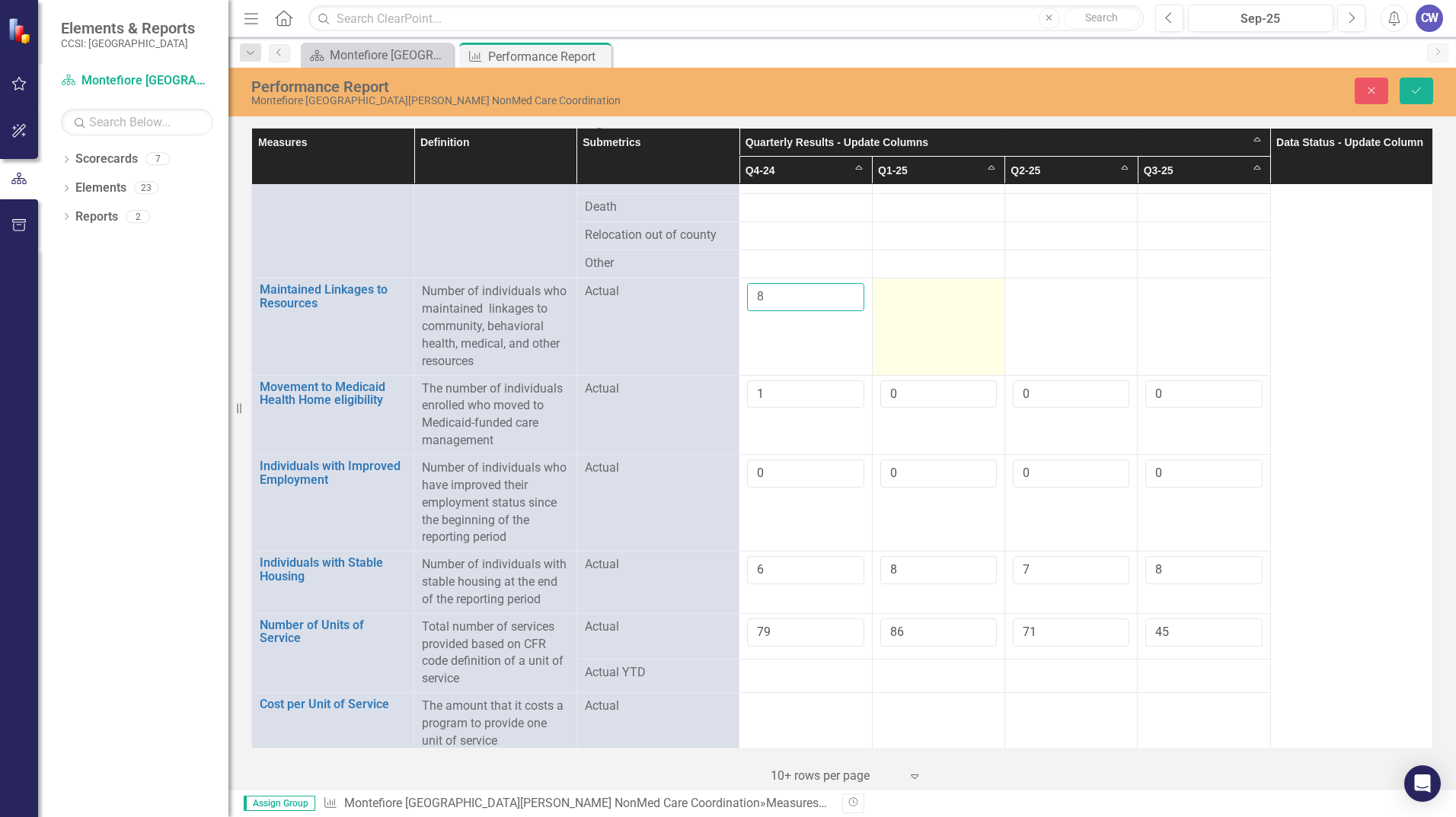
type input "8"
click at [917, 288] on div at bounding box center [937, 292] width 116 height 18
click at [937, 290] on input "number" at bounding box center [937, 297] width 116 height 28
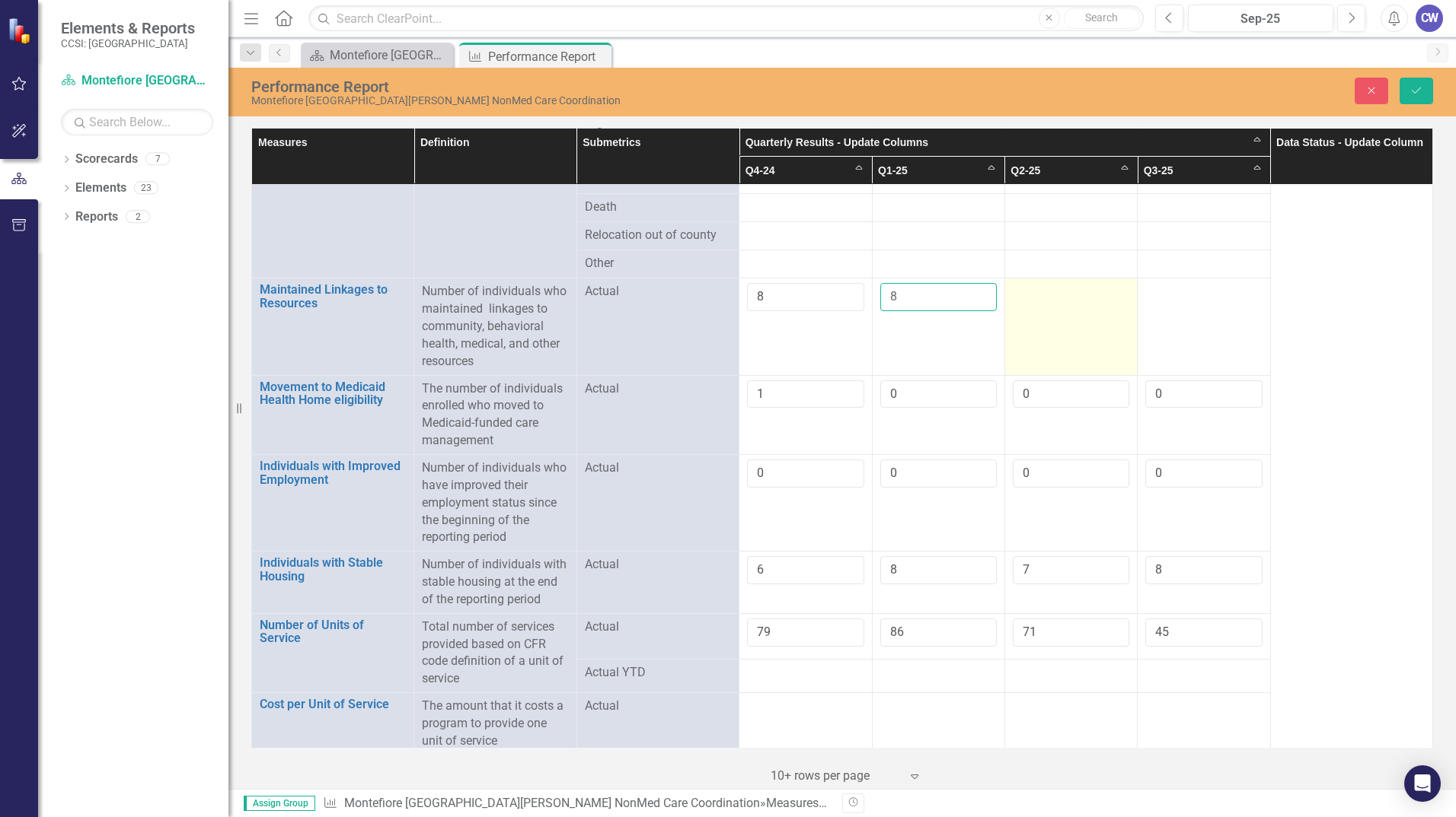
type input "8"
click at [1053, 284] on div at bounding box center [1070, 292] width 116 height 18
click at [1054, 284] on div at bounding box center [1070, 292] width 116 height 18
click at [1054, 284] on input "number" at bounding box center [1070, 297] width 116 height 28
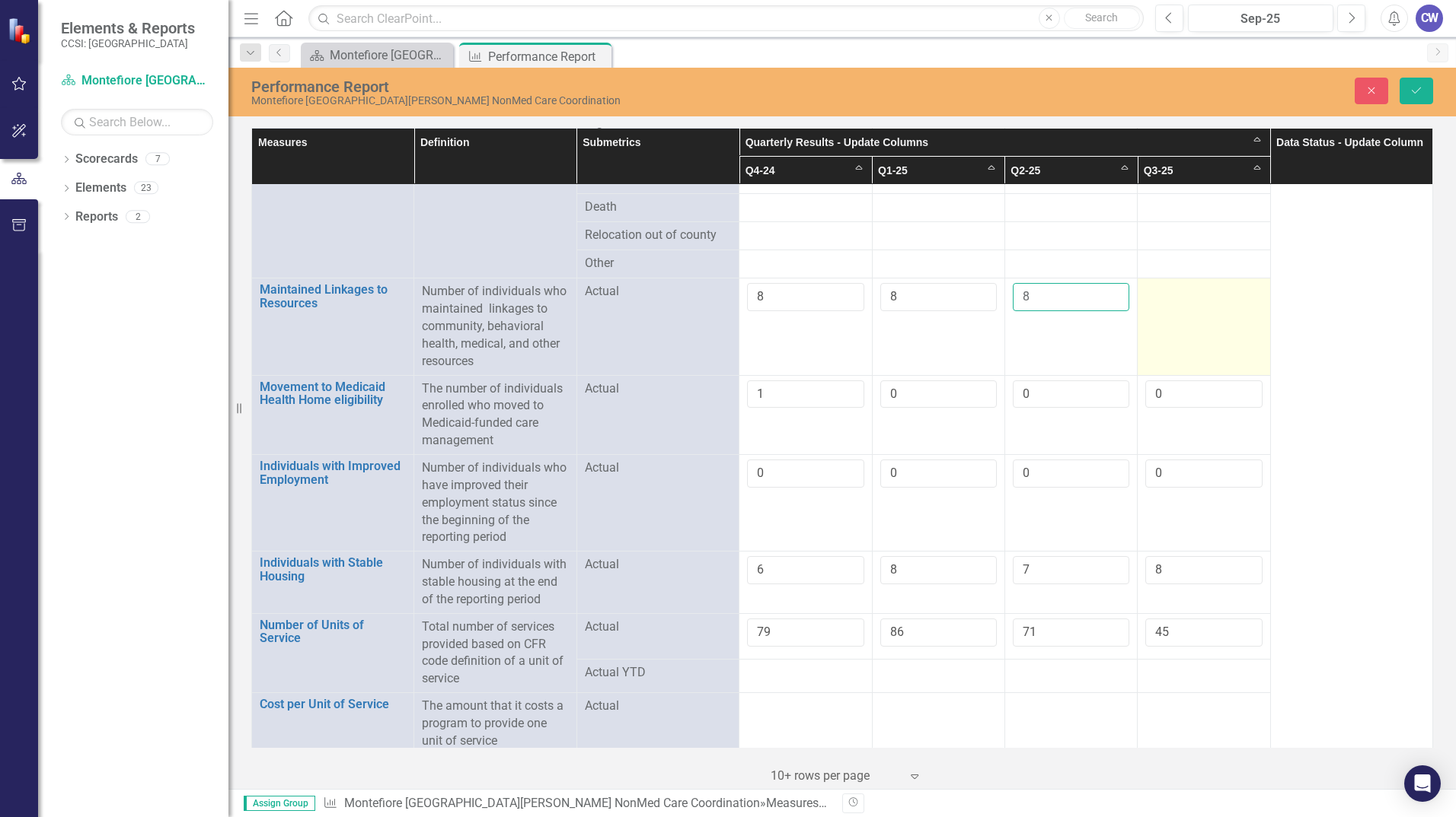
type input "8"
click at [1172, 290] on div at bounding box center [1203, 292] width 116 height 18
click at [1175, 289] on div at bounding box center [1203, 292] width 116 height 18
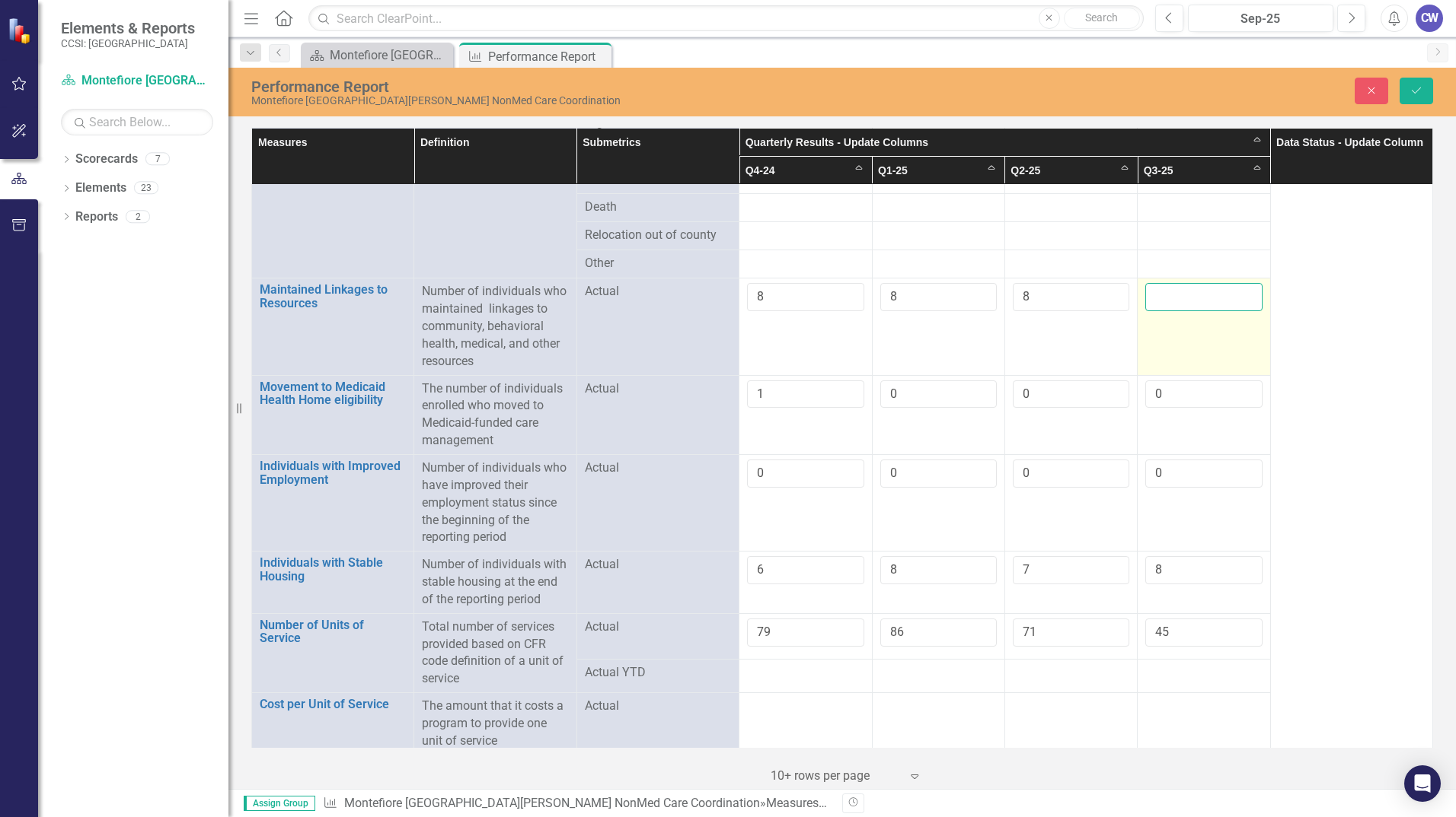
click at [1175, 289] on input "number" at bounding box center [1203, 297] width 116 height 28
click at [1157, 285] on input "8" at bounding box center [1203, 297] width 116 height 28
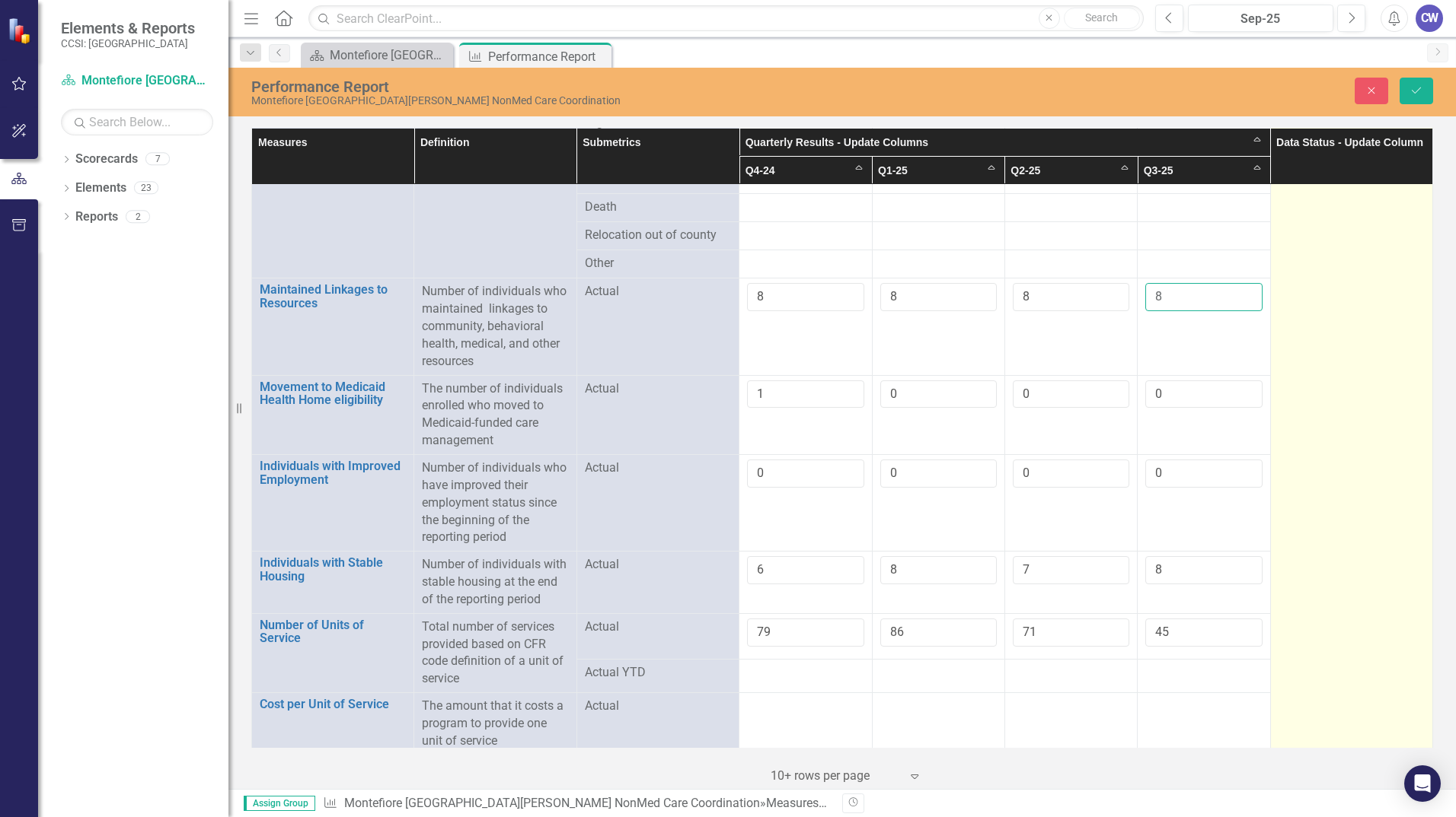
type input "8"
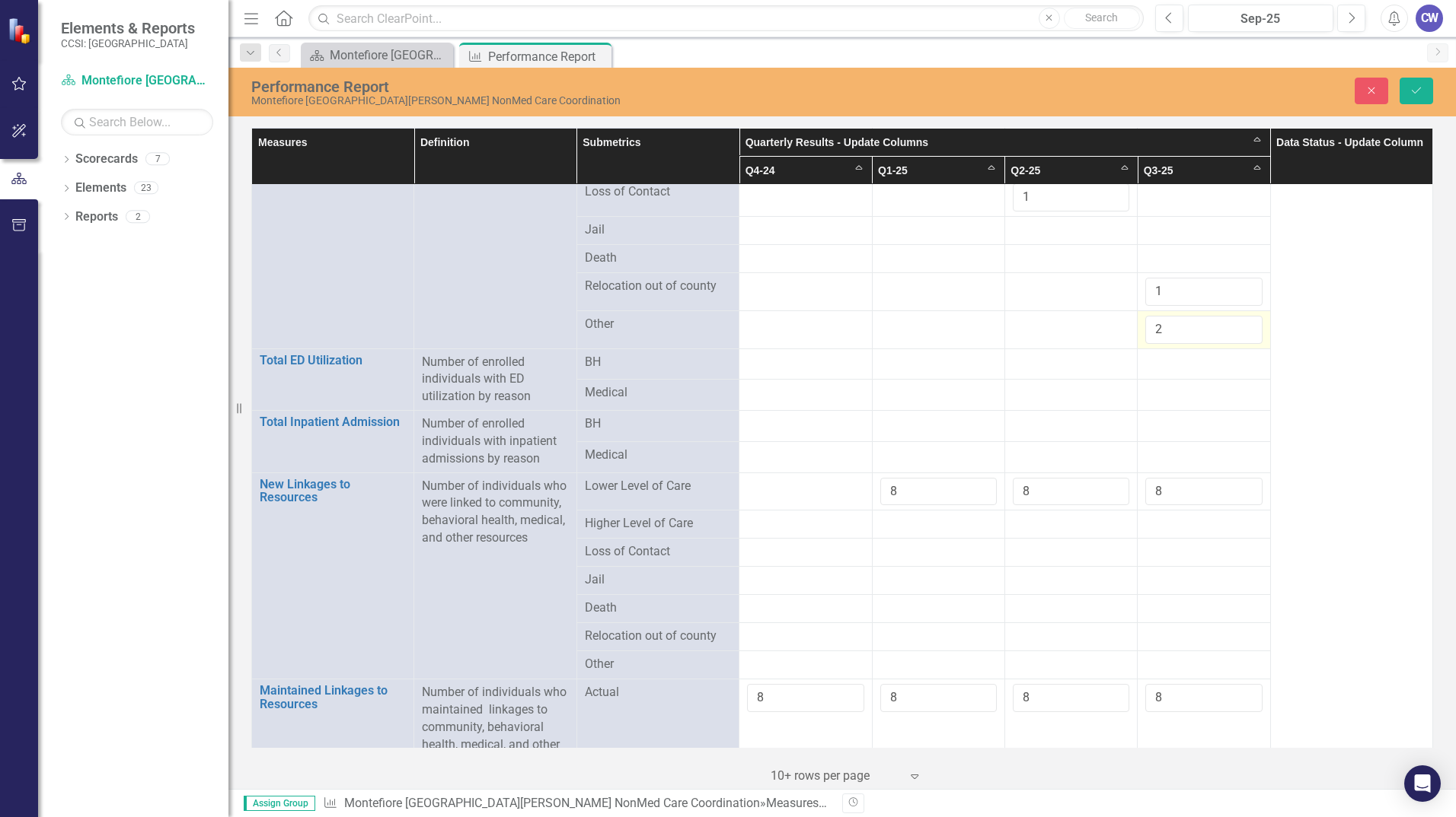
scroll to position [1577, 0]
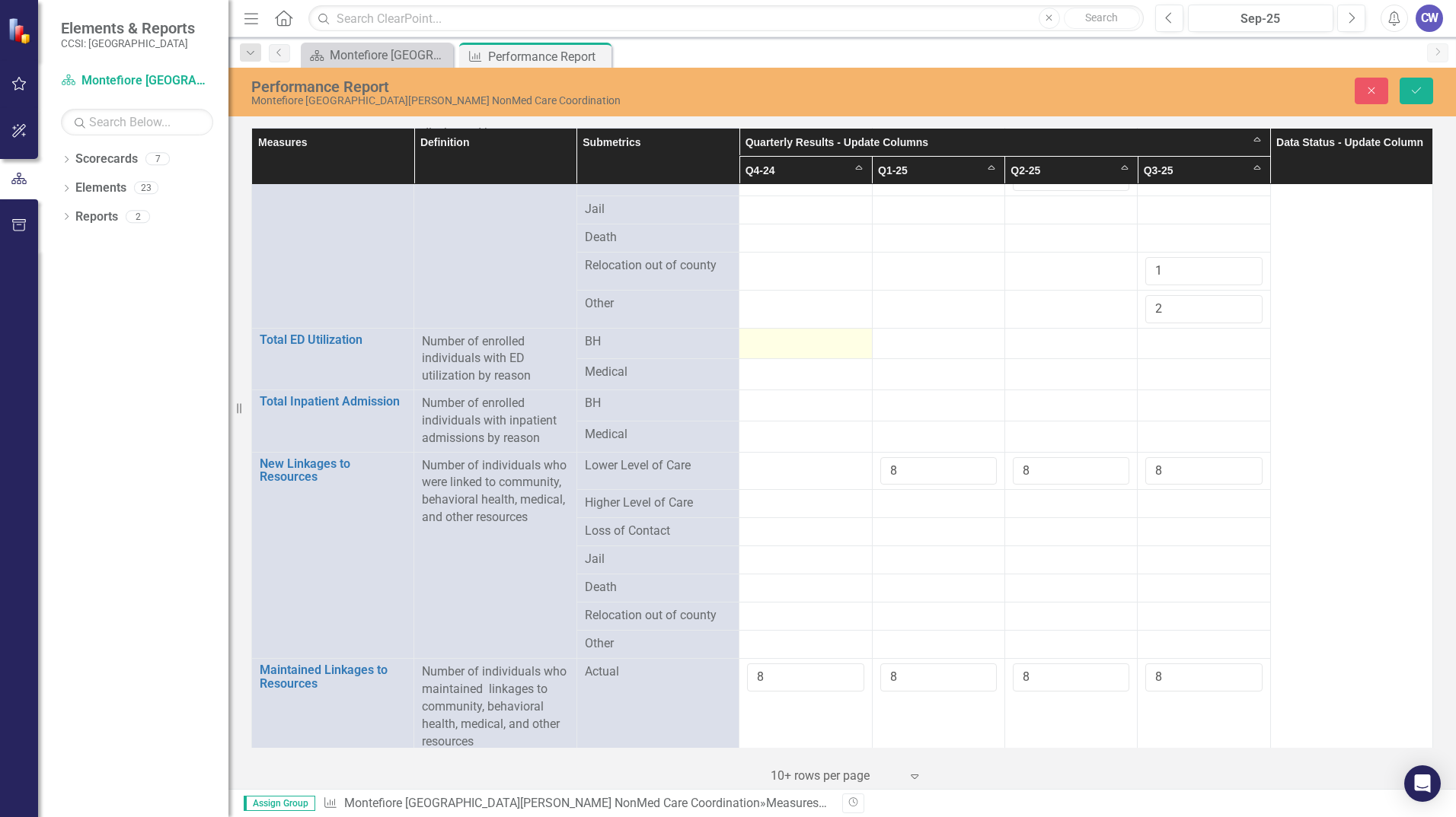
click at [835, 343] on div at bounding box center [805, 343] width 116 height 18
click at [835, 343] on input "number" at bounding box center [805, 347] width 116 height 28
type input "0"
click at [794, 371] on div at bounding box center [805, 380] width 116 height 18
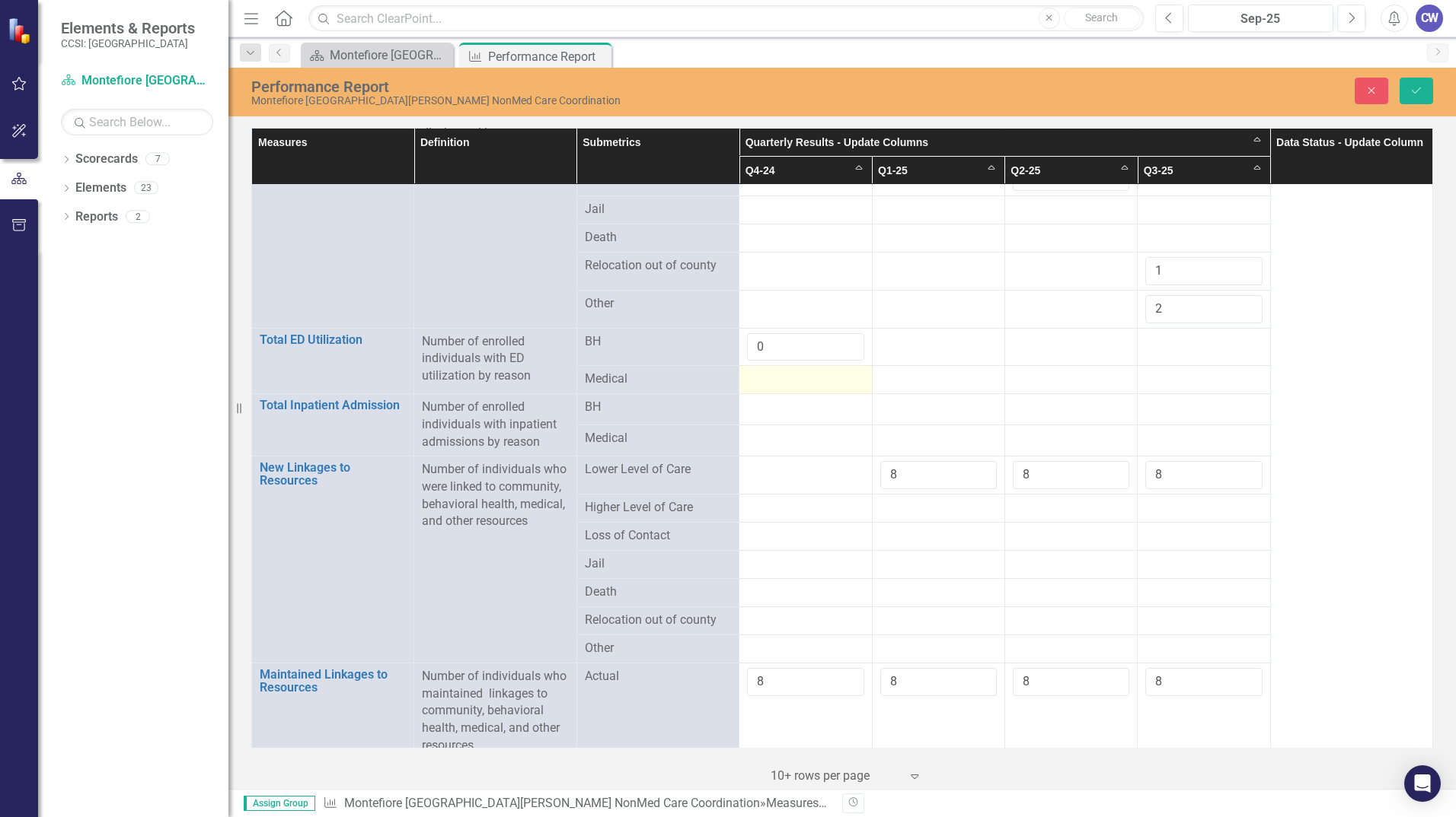
click at [794, 371] on div at bounding box center [805, 380] width 116 height 18
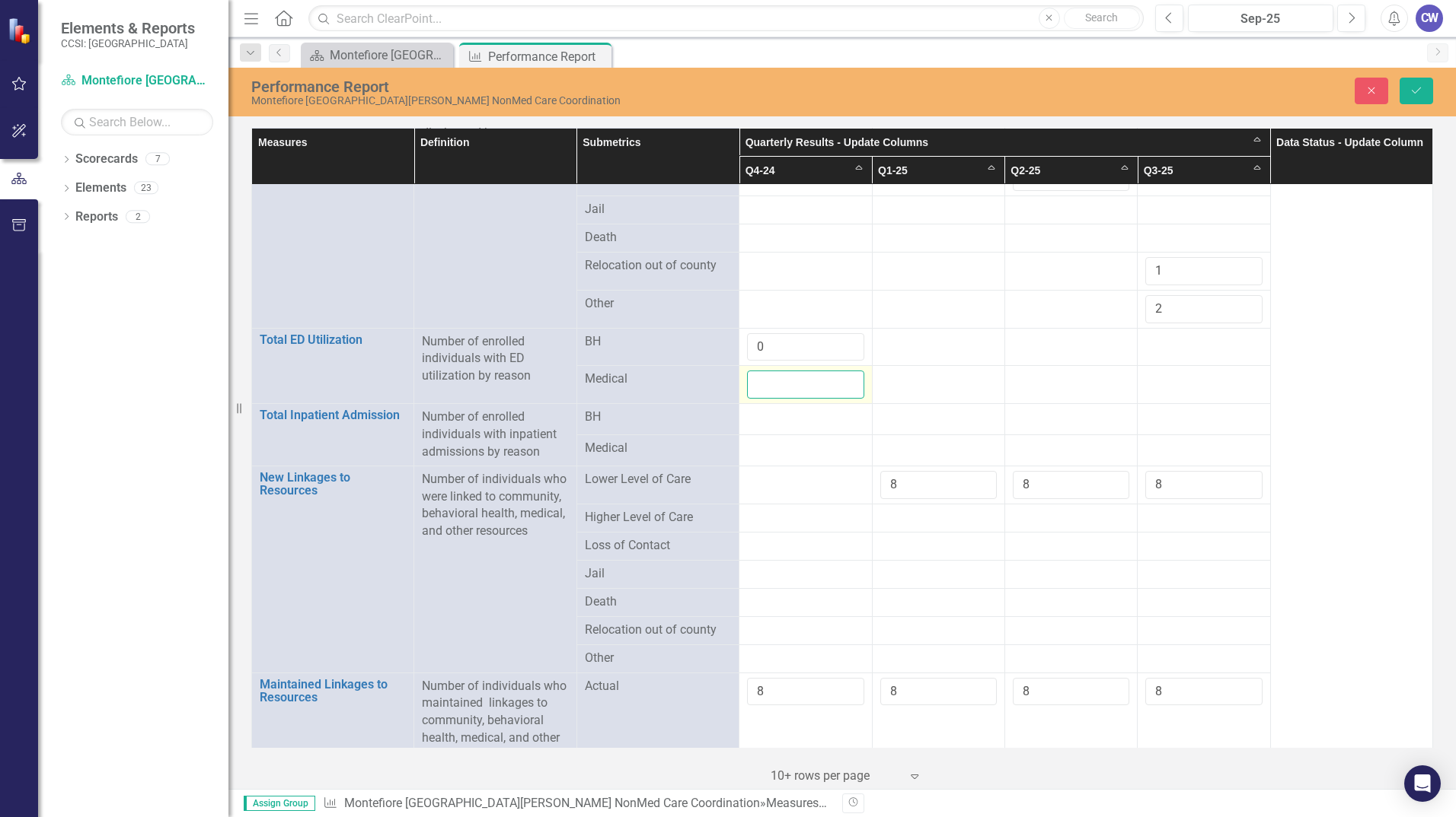
click at [784, 389] on input "number" at bounding box center [805, 385] width 116 height 28
type input "0"
click at [785, 410] on div at bounding box center [805, 418] width 116 height 18
click at [784, 408] on input "number" at bounding box center [805, 422] width 116 height 28
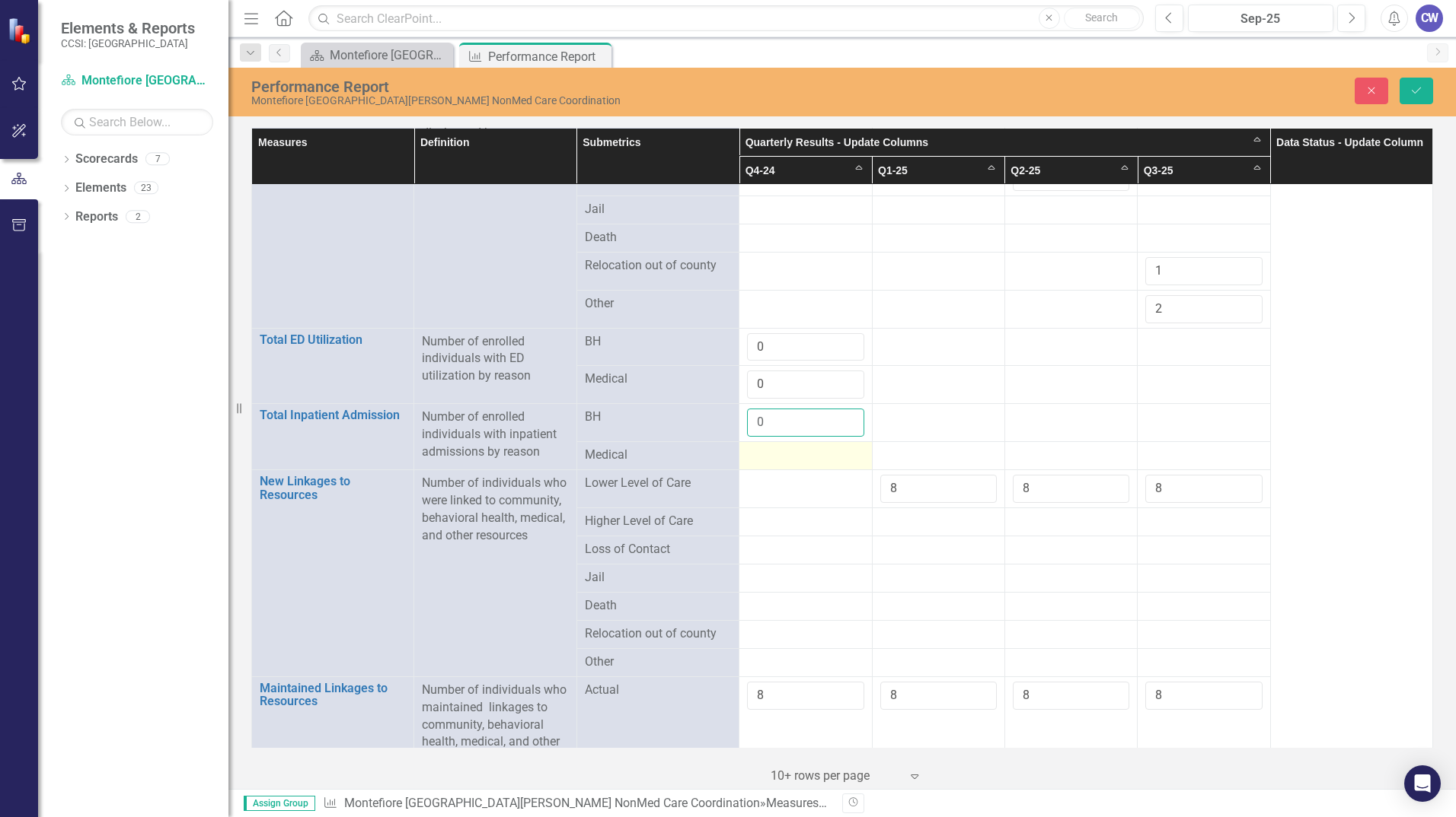
type input "0"
click at [800, 442] on td at bounding box center [805, 456] width 133 height 28
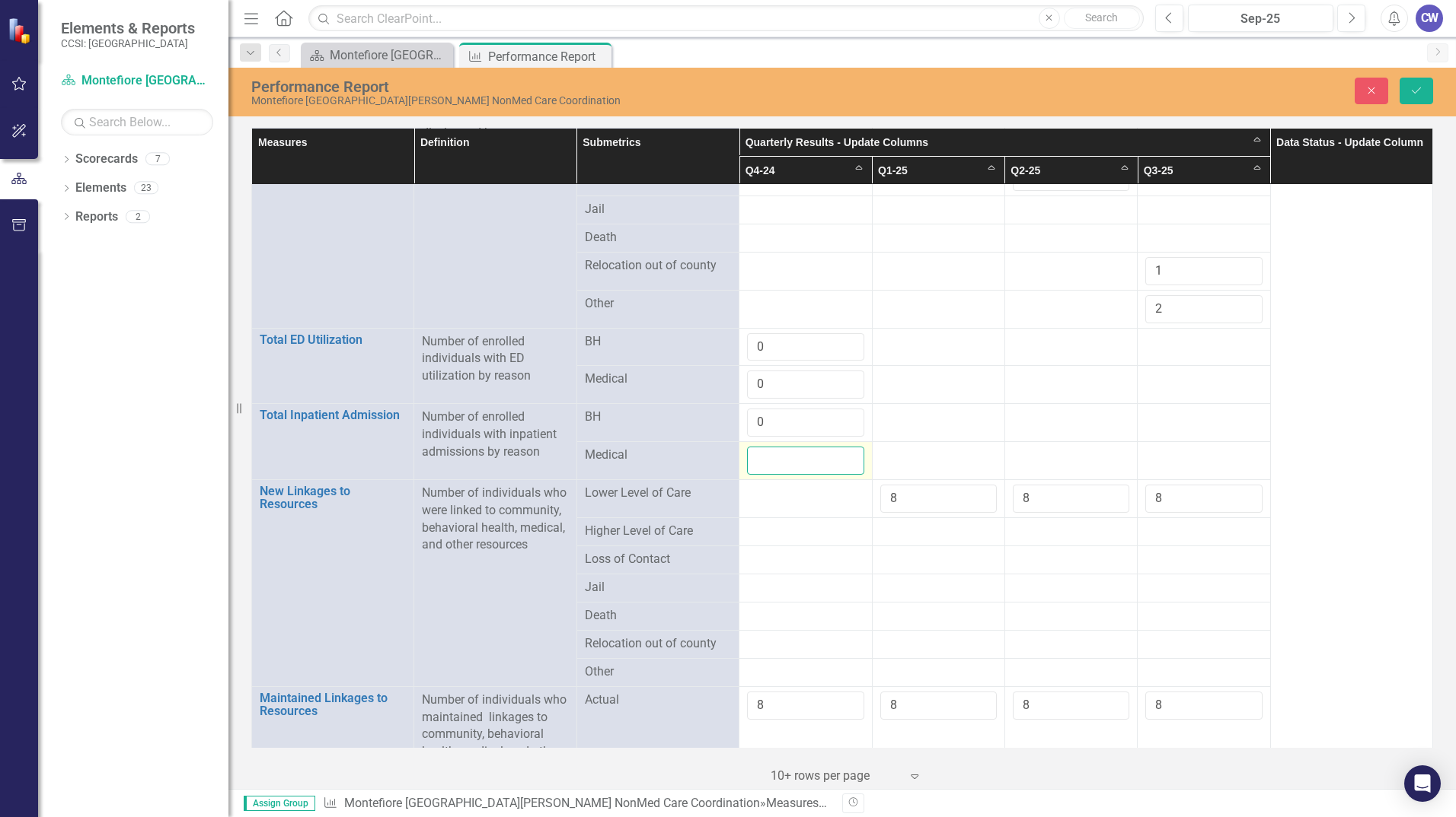
click at [803, 447] on input "number" at bounding box center [805, 461] width 116 height 28
type input "0"
click at [901, 342] on div at bounding box center [937, 343] width 116 height 18
click at [901, 342] on input "number" at bounding box center [937, 347] width 116 height 28
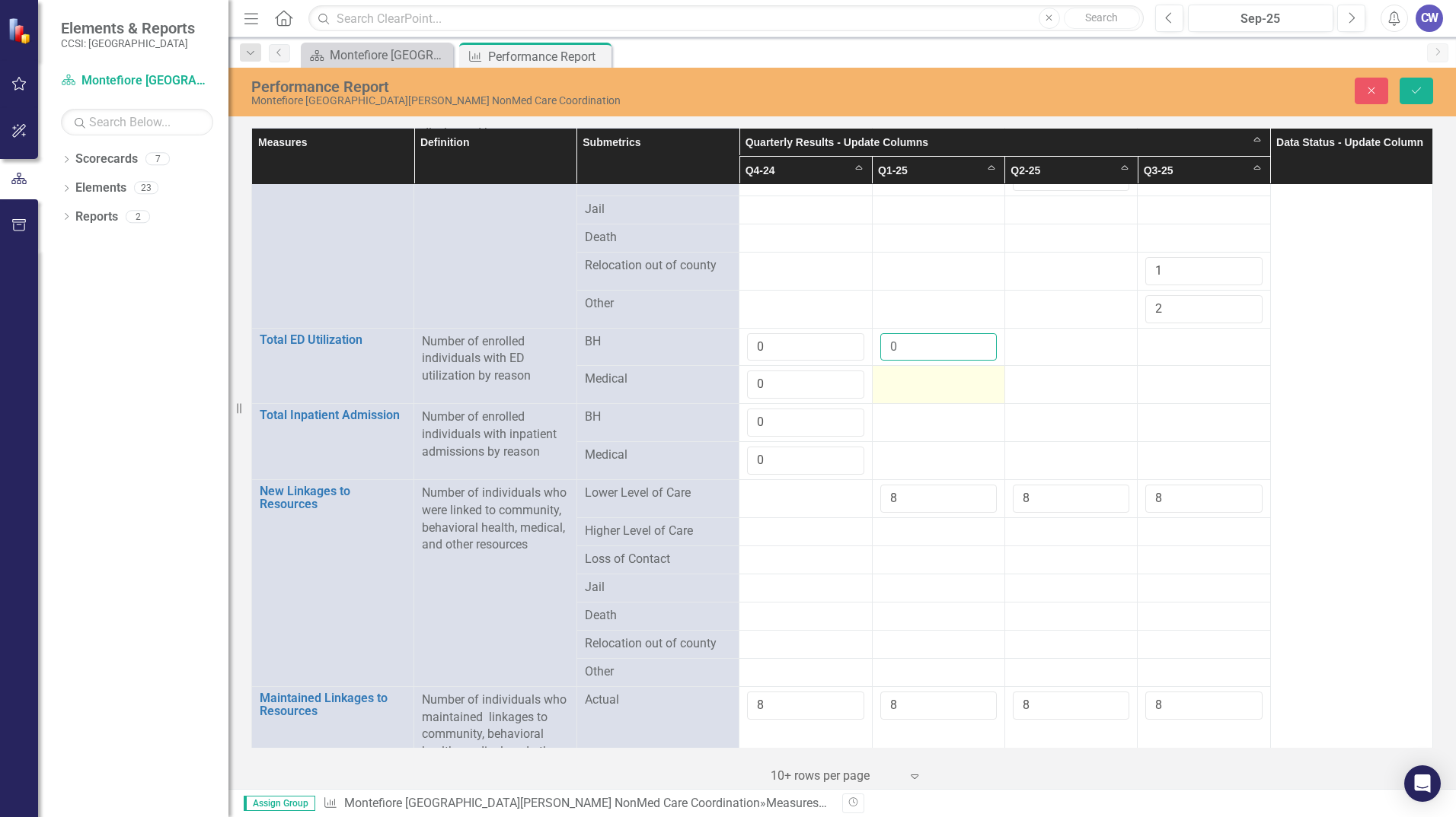
type input "0"
click at [904, 371] on div at bounding box center [937, 380] width 116 height 18
click at [904, 371] on input "number" at bounding box center [937, 385] width 116 height 28
type input "0"
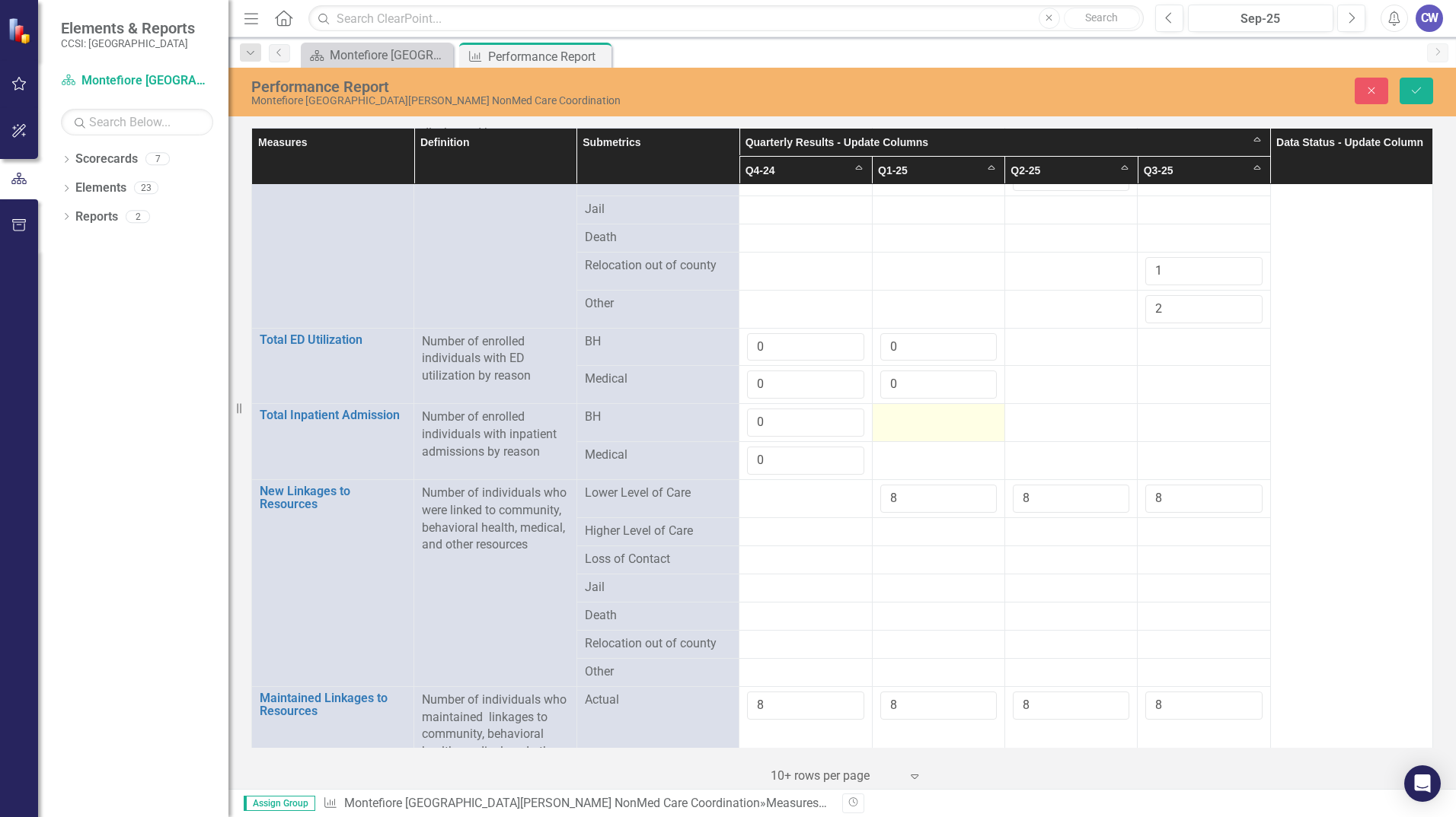
click at [930, 410] on div at bounding box center [937, 418] width 116 height 18
click at [930, 410] on input "number" at bounding box center [937, 422] width 116 height 28
type input "0"
click at [910, 448] on div at bounding box center [937, 456] width 116 height 18
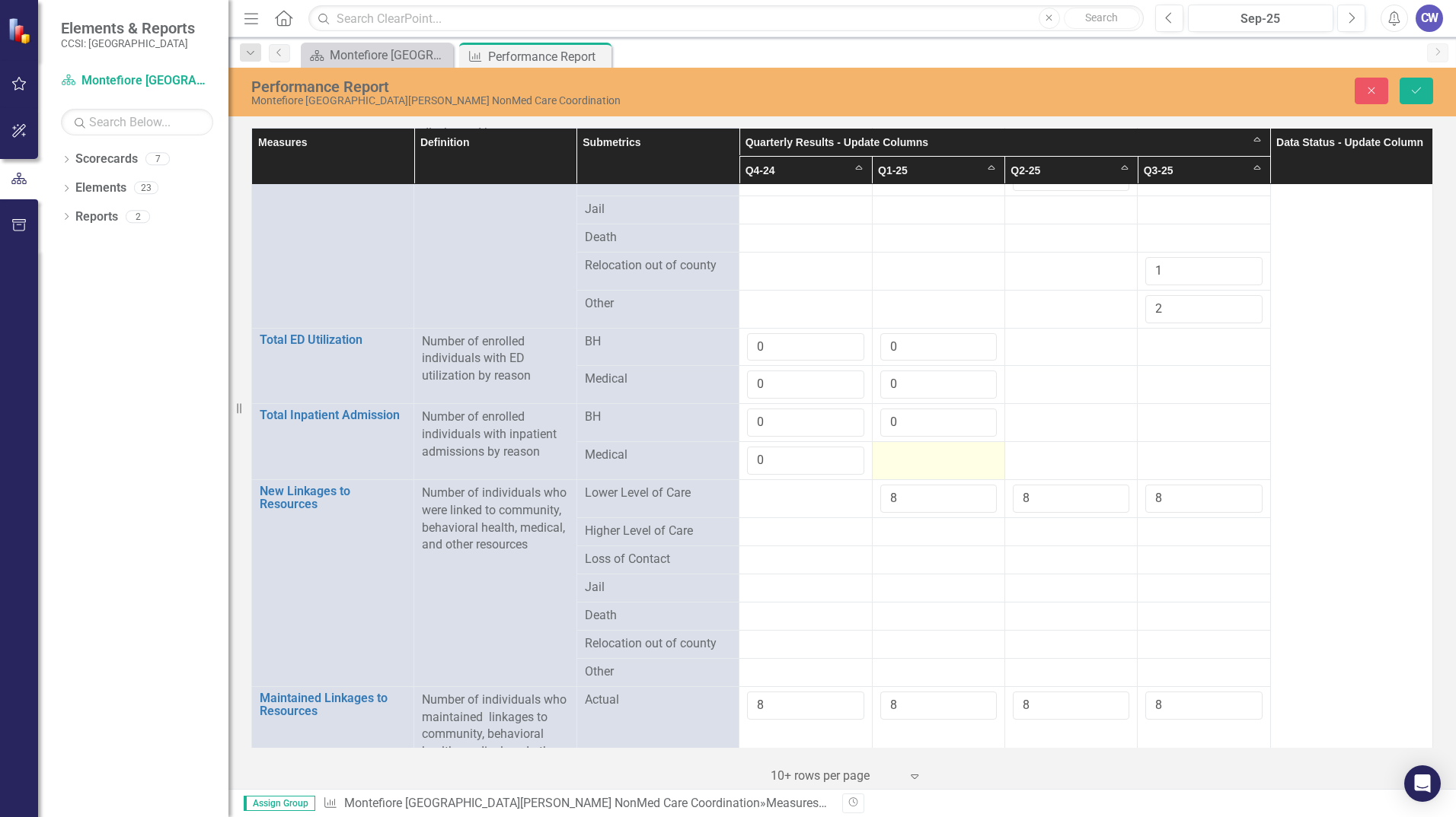
click at [910, 448] on div at bounding box center [937, 456] width 116 height 18
click at [910, 448] on input "number" at bounding box center [937, 461] width 116 height 28
type input "0"
click at [1064, 342] on div at bounding box center [1070, 343] width 116 height 18
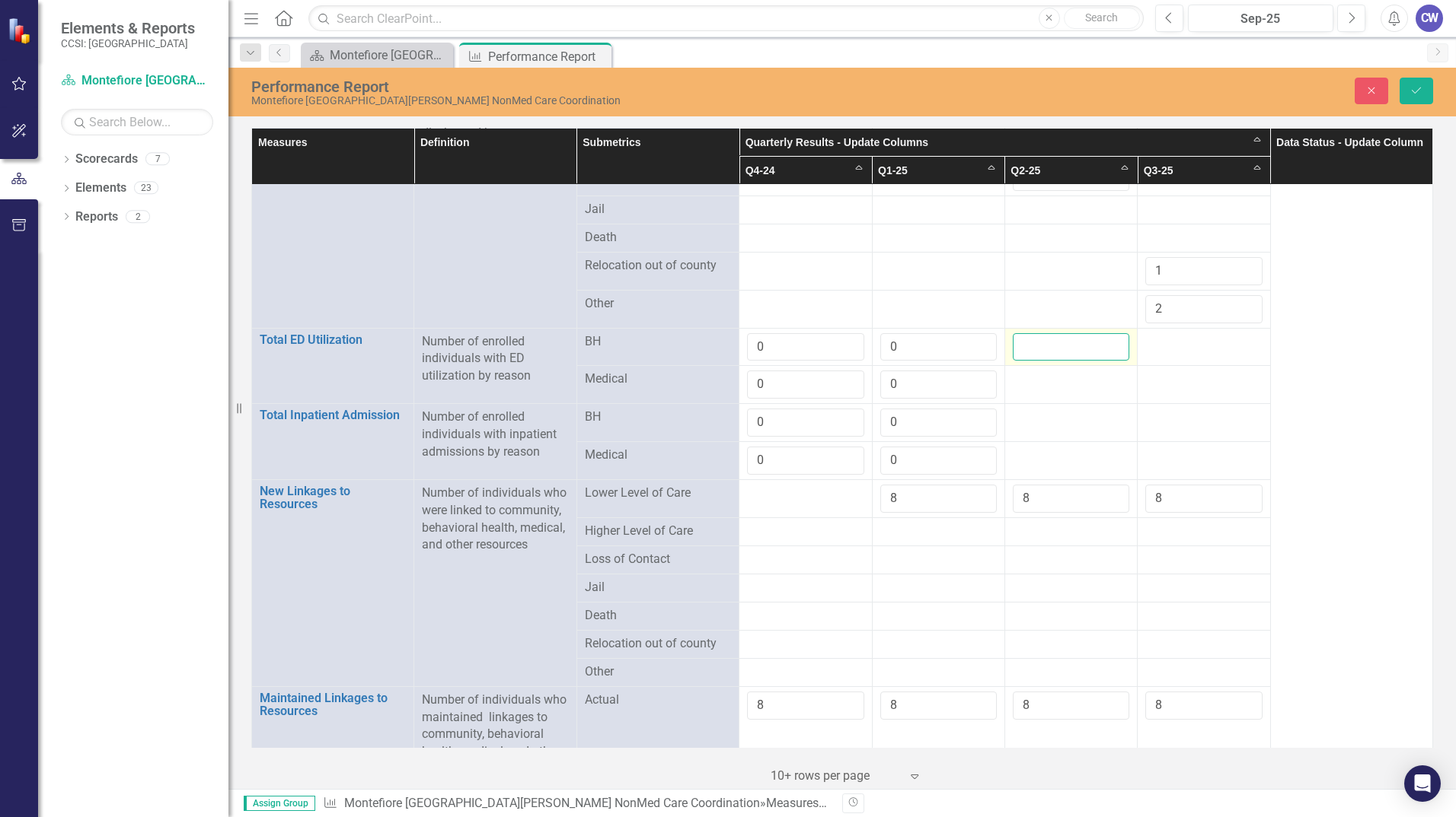
click at [1063, 342] on input "number" at bounding box center [1070, 347] width 116 height 28
type input "0"
click at [1050, 376] on div at bounding box center [1070, 380] width 116 height 18
click at [1050, 375] on div at bounding box center [1070, 380] width 116 height 18
click at [1051, 376] on input "number" at bounding box center [1070, 385] width 116 height 28
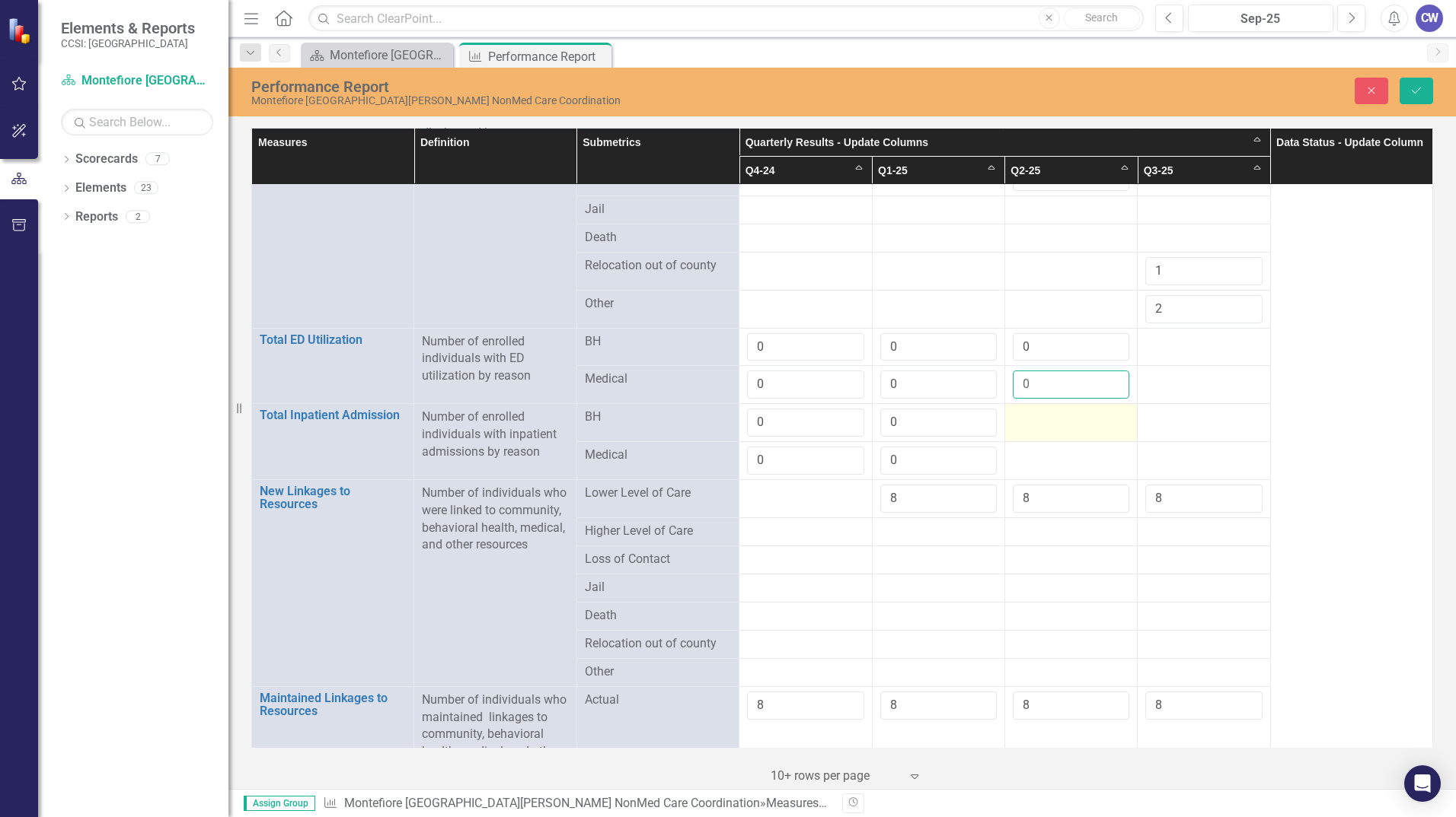
type input "0"
click at [1045, 412] on div at bounding box center [1070, 418] width 116 height 18
click at [1046, 412] on input "number" at bounding box center [1070, 422] width 116 height 28
type input "0"
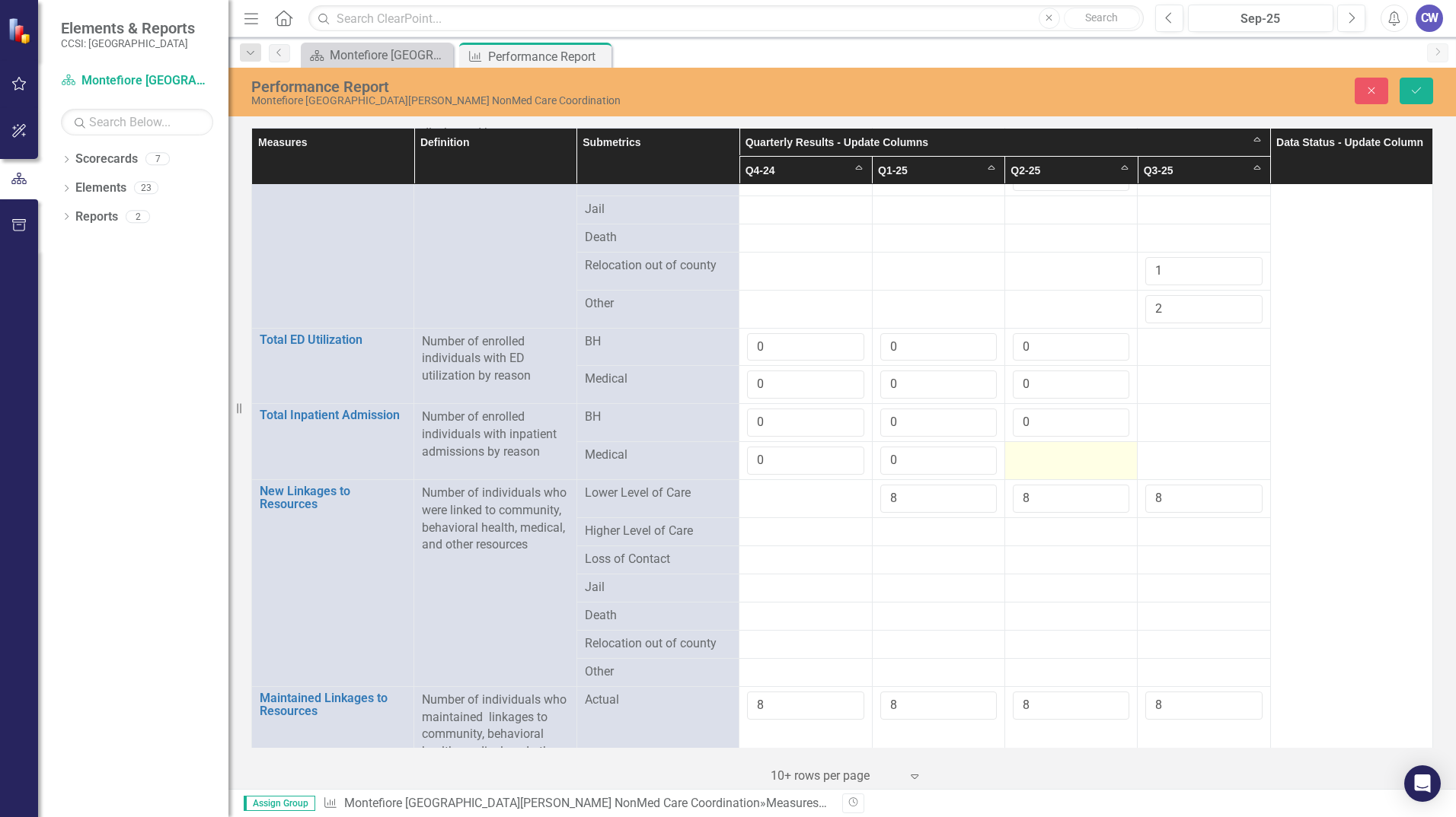
click at [1046, 448] on div at bounding box center [1070, 456] width 116 height 18
click at [1046, 448] on input "number" at bounding box center [1070, 461] width 116 height 28
type input "0"
click at [1164, 344] on td at bounding box center [1203, 347] width 133 height 38
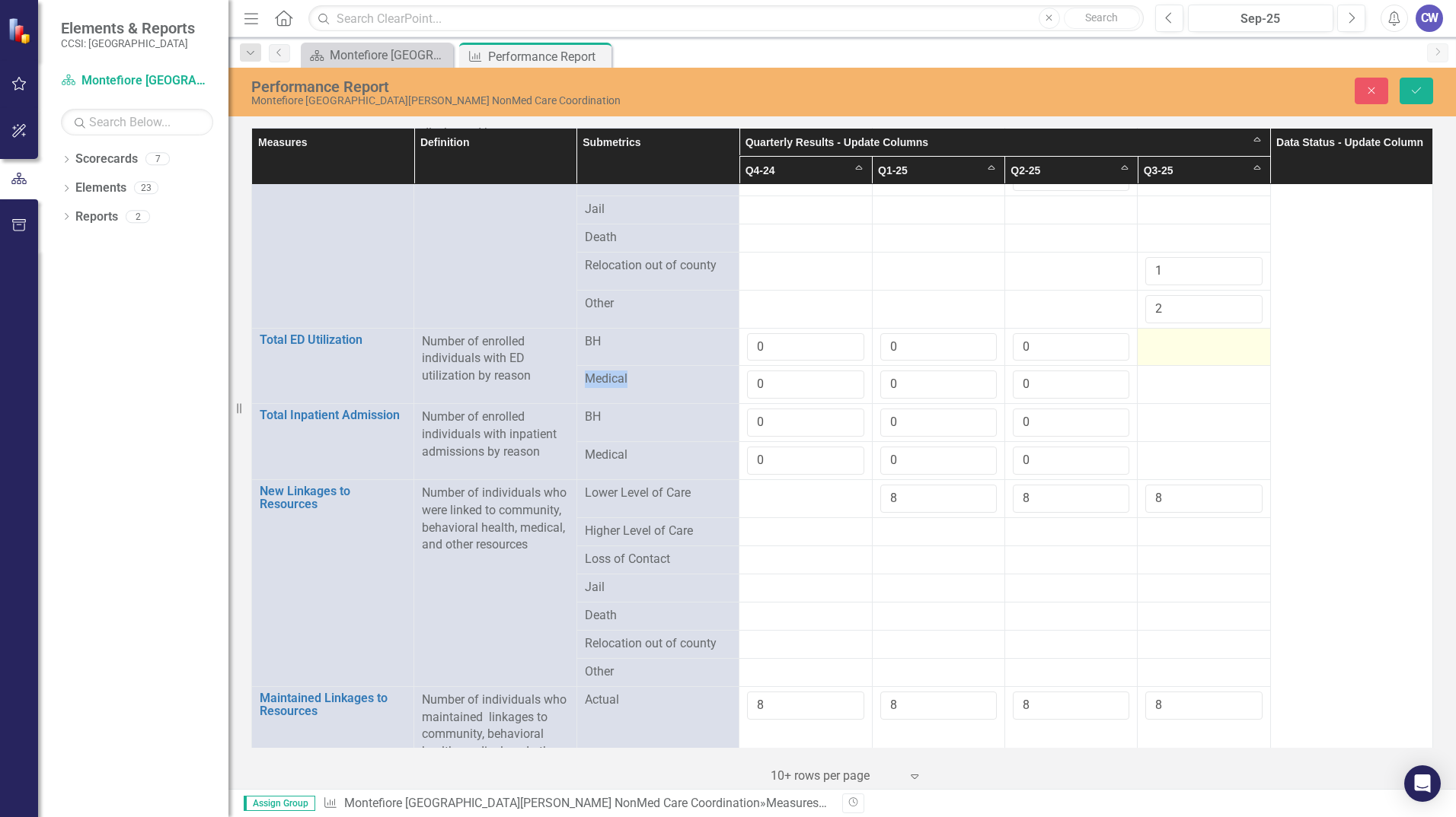
click at [1164, 344] on td at bounding box center [1203, 347] width 133 height 38
drag, startPoint x: 1164, startPoint y: 344, endPoint x: 1173, endPoint y: 340, distance: 9.8
click at [1173, 340] on input "number" at bounding box center [1203, 347] width 116 height 28
type input "0"
click at [1177, 371] on div at bounding box center [1203, 380] width 116 height 18
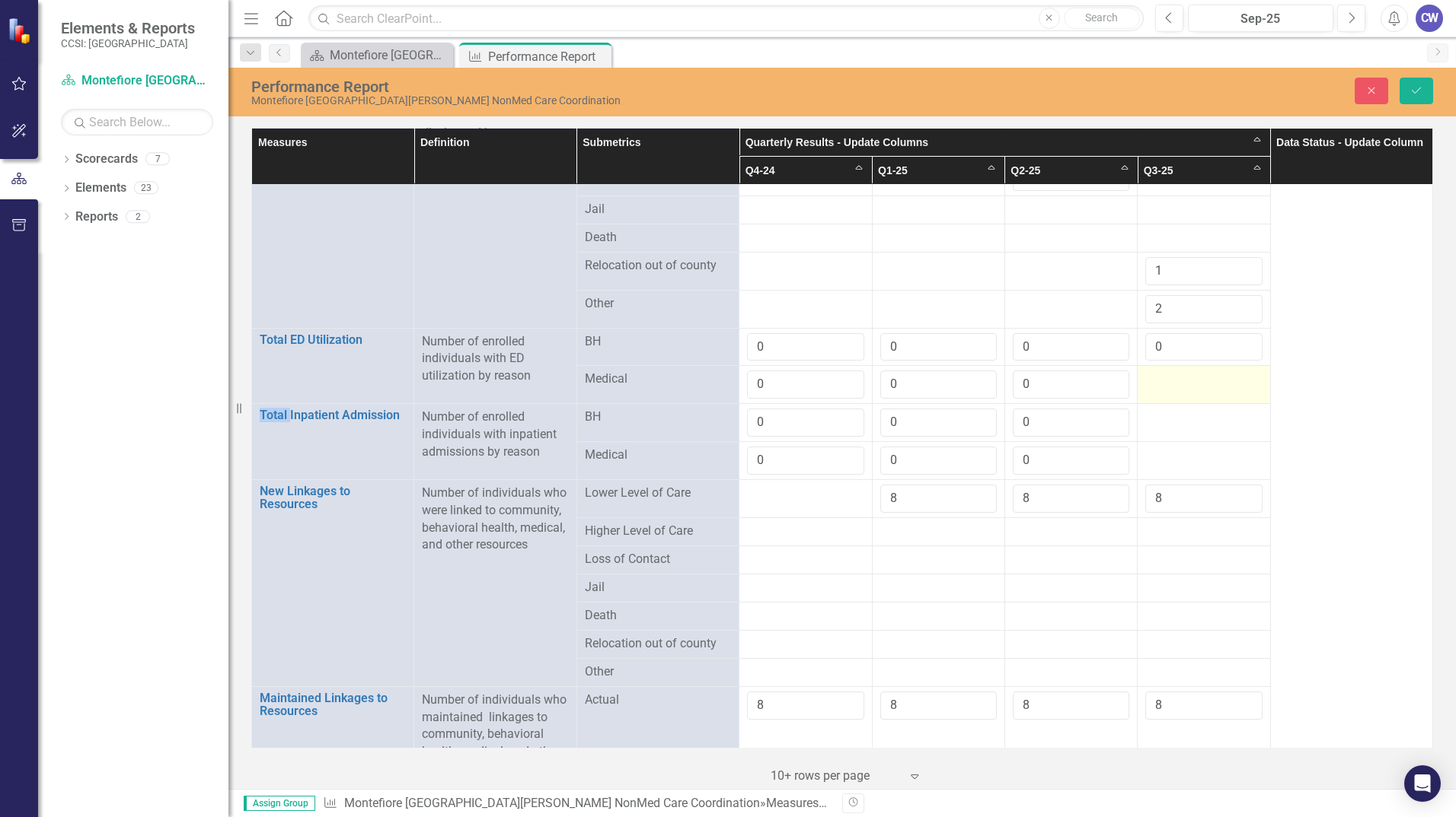
click at [1177, 371] on div at bounding box center [1203, 380] width 116 height 18
drag, startPoint x: 1177, startPoint y: 366, endPoint x: 1168, endPoint y: 370, distance: 9.8
click at [1168, 371] on input "number" at bounding box center [1203, 385] width 116 height 28
type input "0"
click at [1183, 416] on div at bounding box center [1203, 418] width 116 height 18
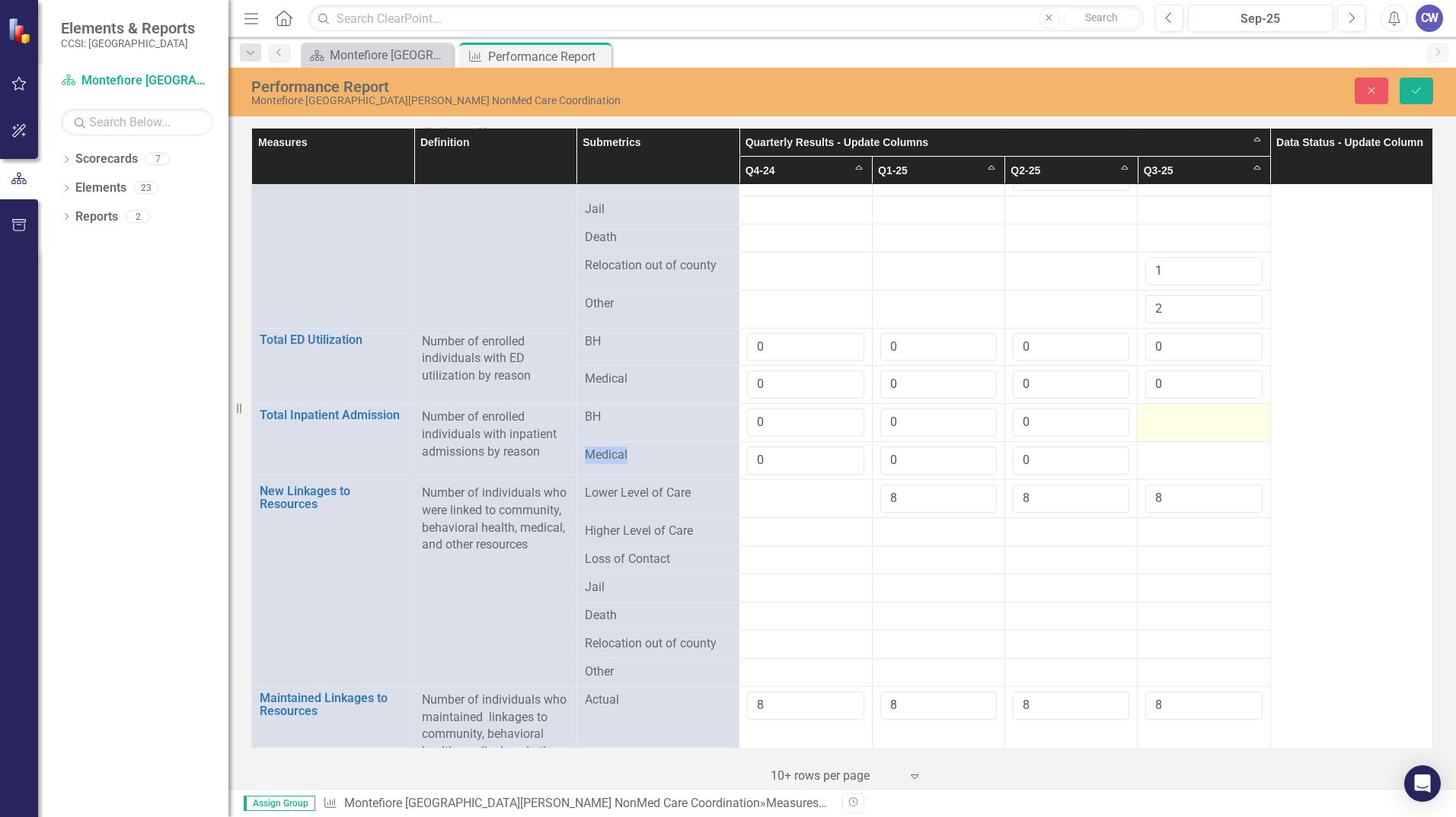
click at [1182, 416] on div at bounding box center [1203, 418] width 116 height 18
click at [1182, 414] on input "number" at bounding box center [1203, 422] width 116 height 28
type input "0"
click at [1182, 451] on div at bounding box center [1203, 456] width 116 height 18
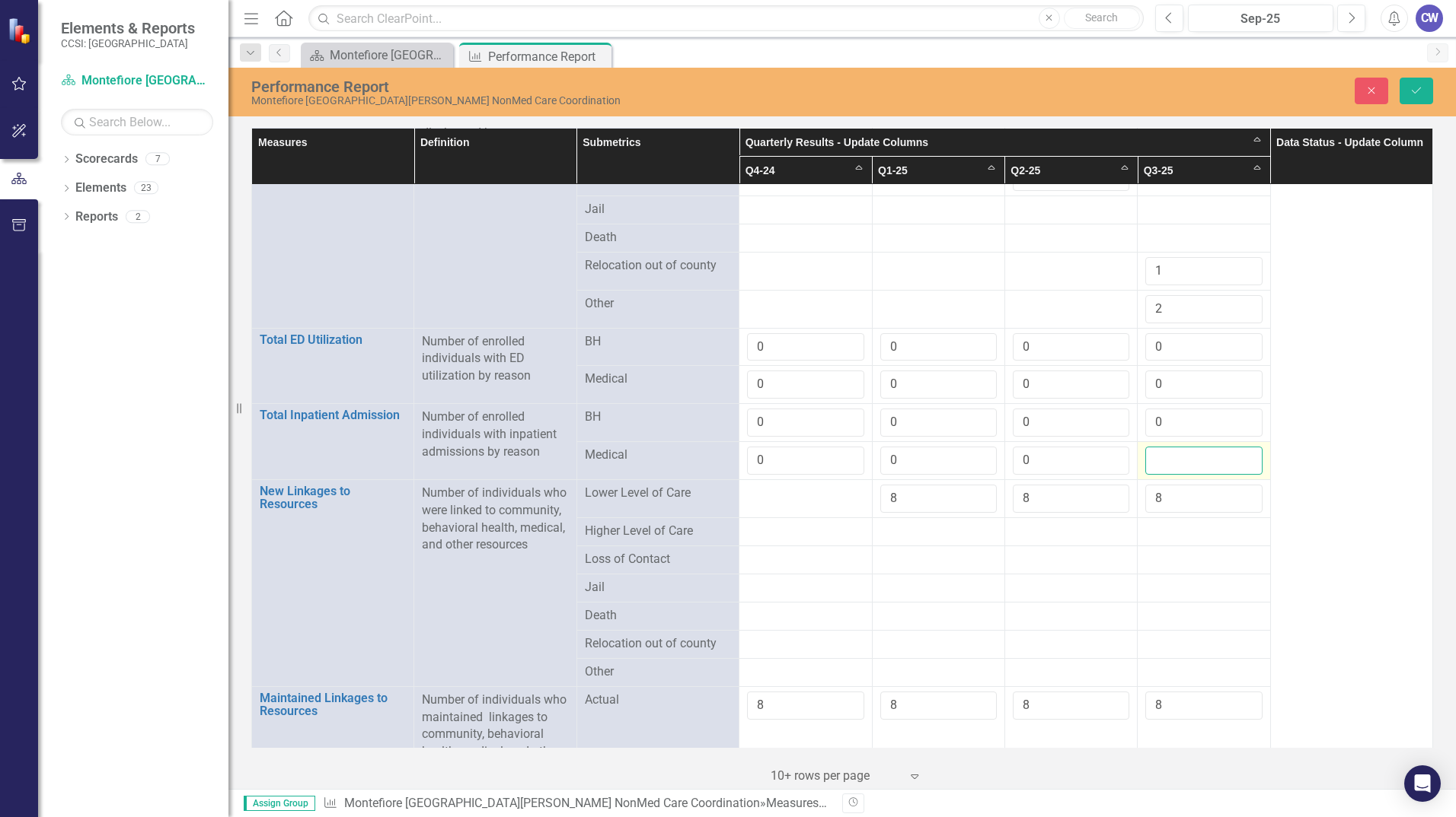
click at [1182, 451] on input "number" at bounding box center [1203, 461] width 116 height 28
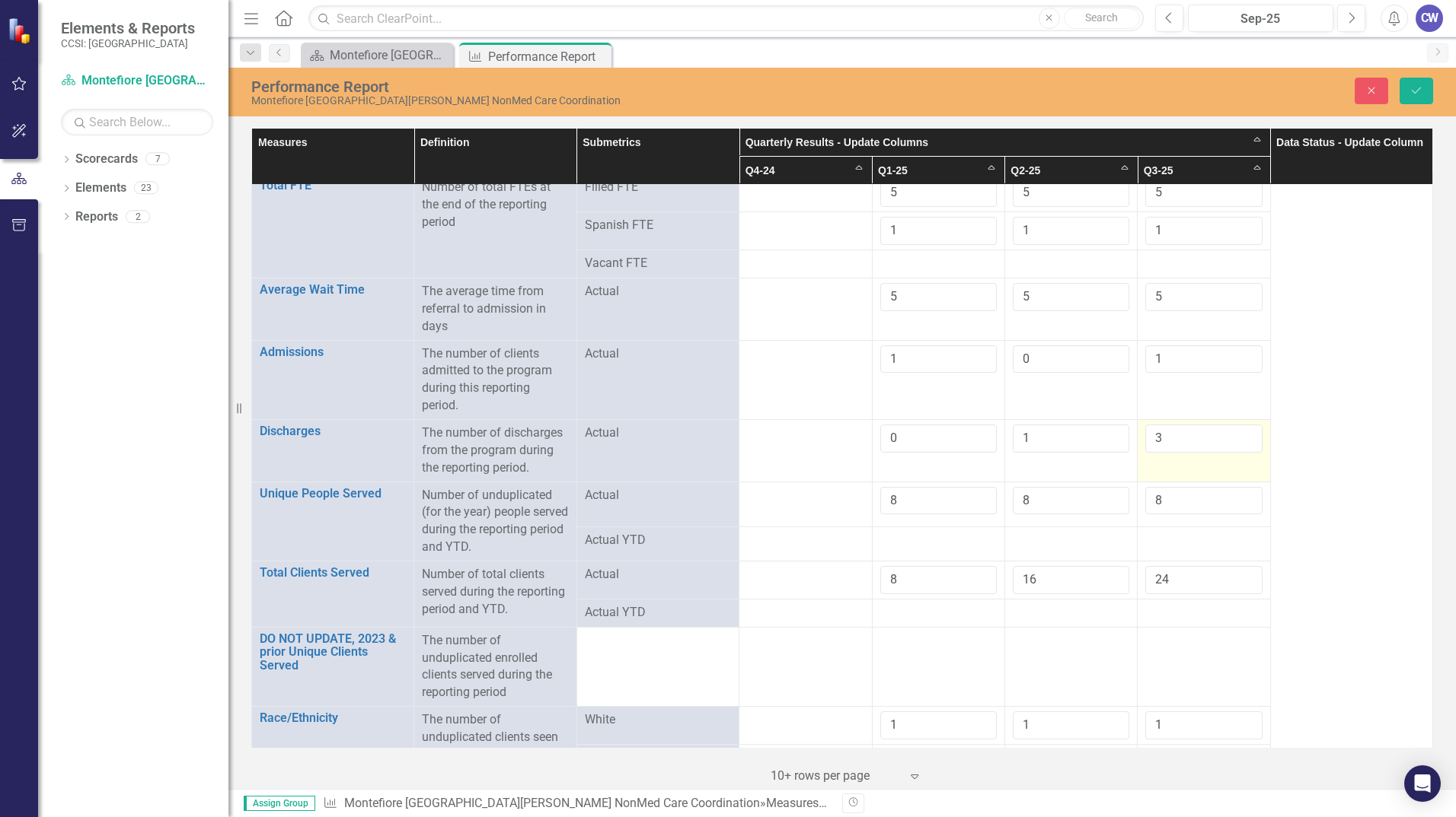
scroll to position [0, 0]
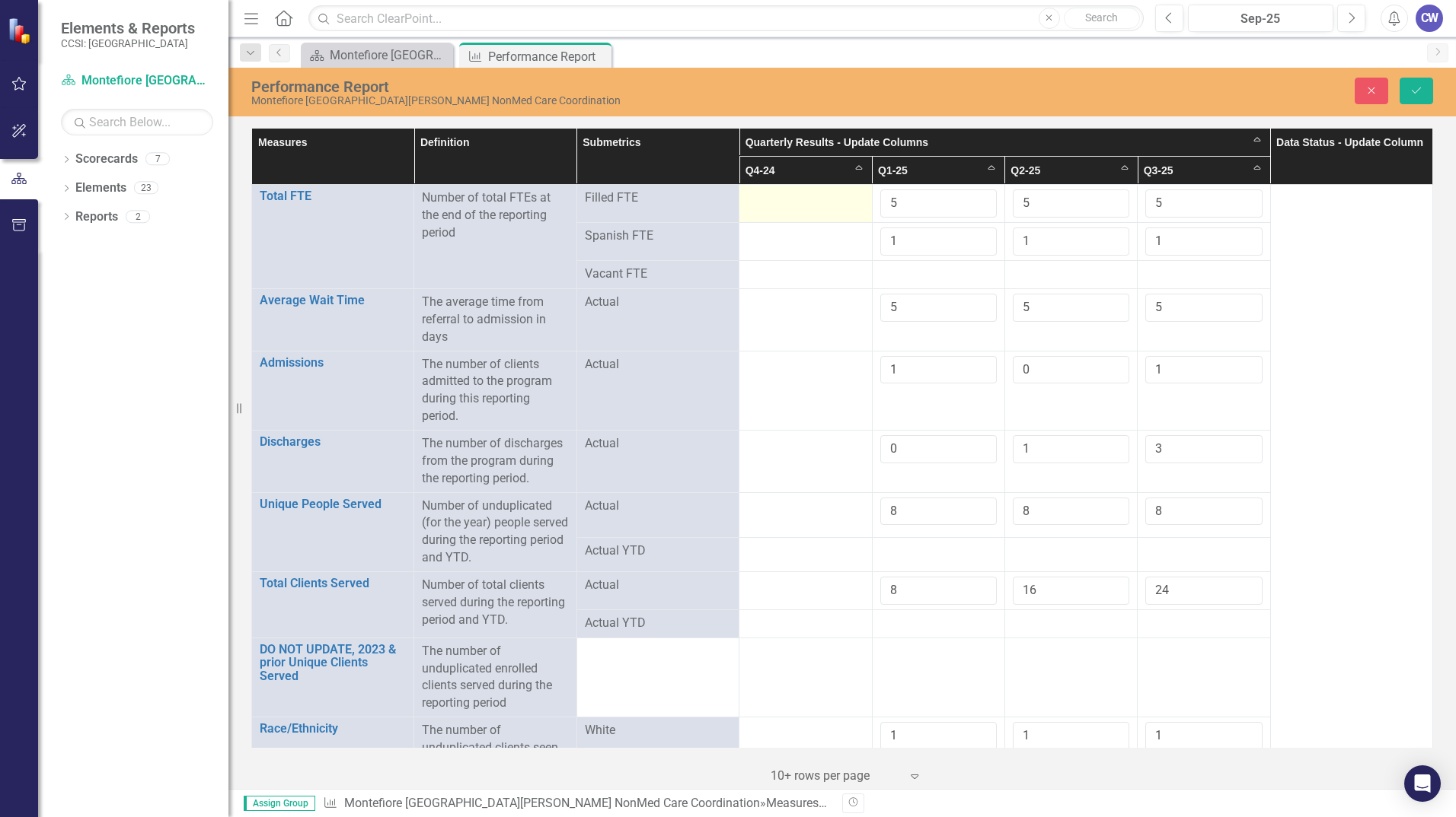
type input "0"
click at [804, 209] on td at bounding box center [805, 204] width 133 height 38
click at [766, 203] on div at bounding box center [805, 199] width 116 height 18
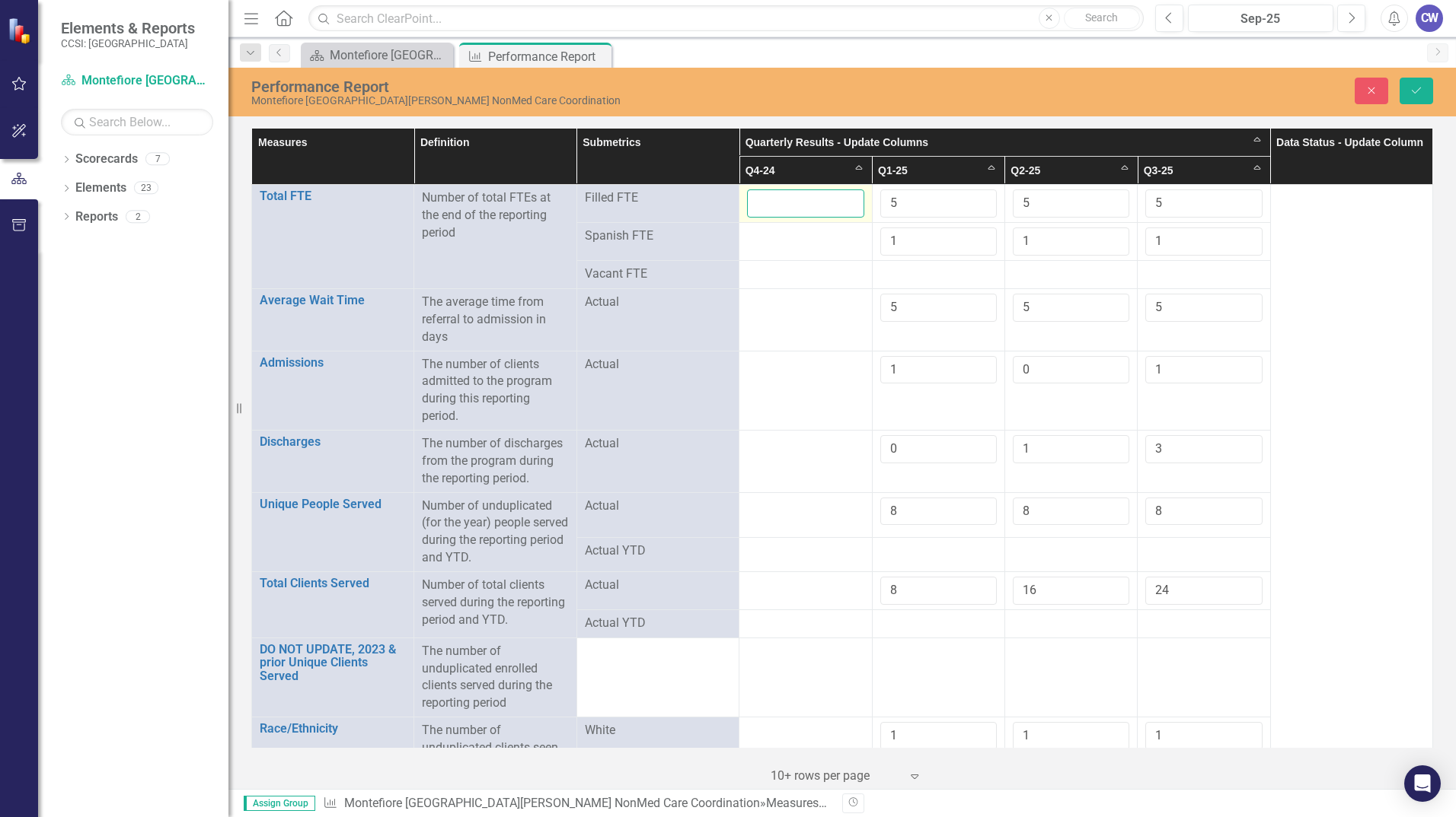
click at [765, 203] on input "number" at bounding box center [805, 203] width 116 height 28
type input "4"
click at [771, 244] on div at bounding box center [805, 236] width 116 height 18
click at [771, 242] on div at bounding box center [805, 236] width 116 height 18
click at [771, 242] on input "number" at bounding box center [805, 241] width 116 height 28
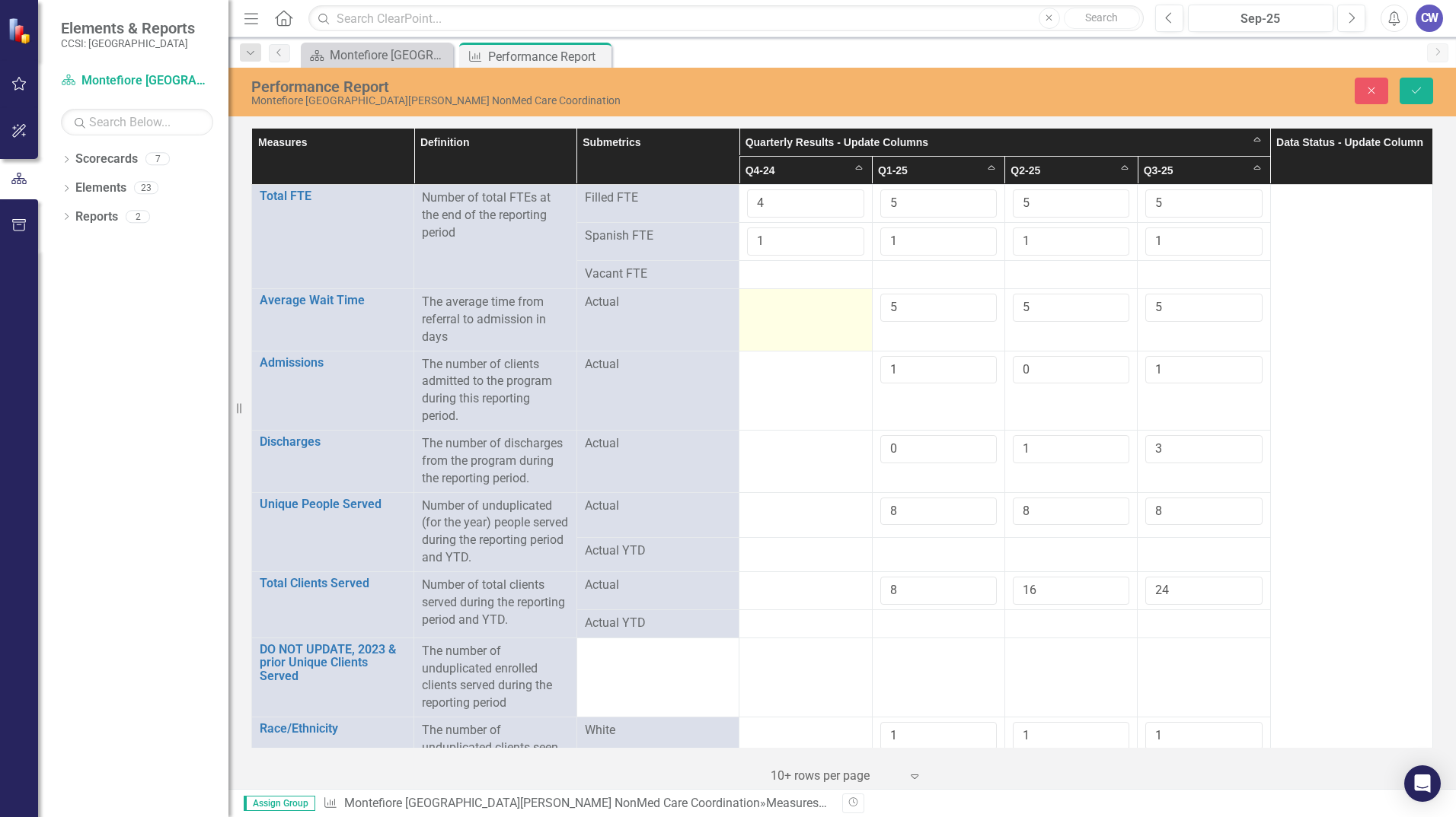
type input "1"
click at [777, 318] on td at bounding box center [805, 321] width 133 height 62
click at [777, 318] on input "number" at bounding box center [805, 308] width 116 height 28
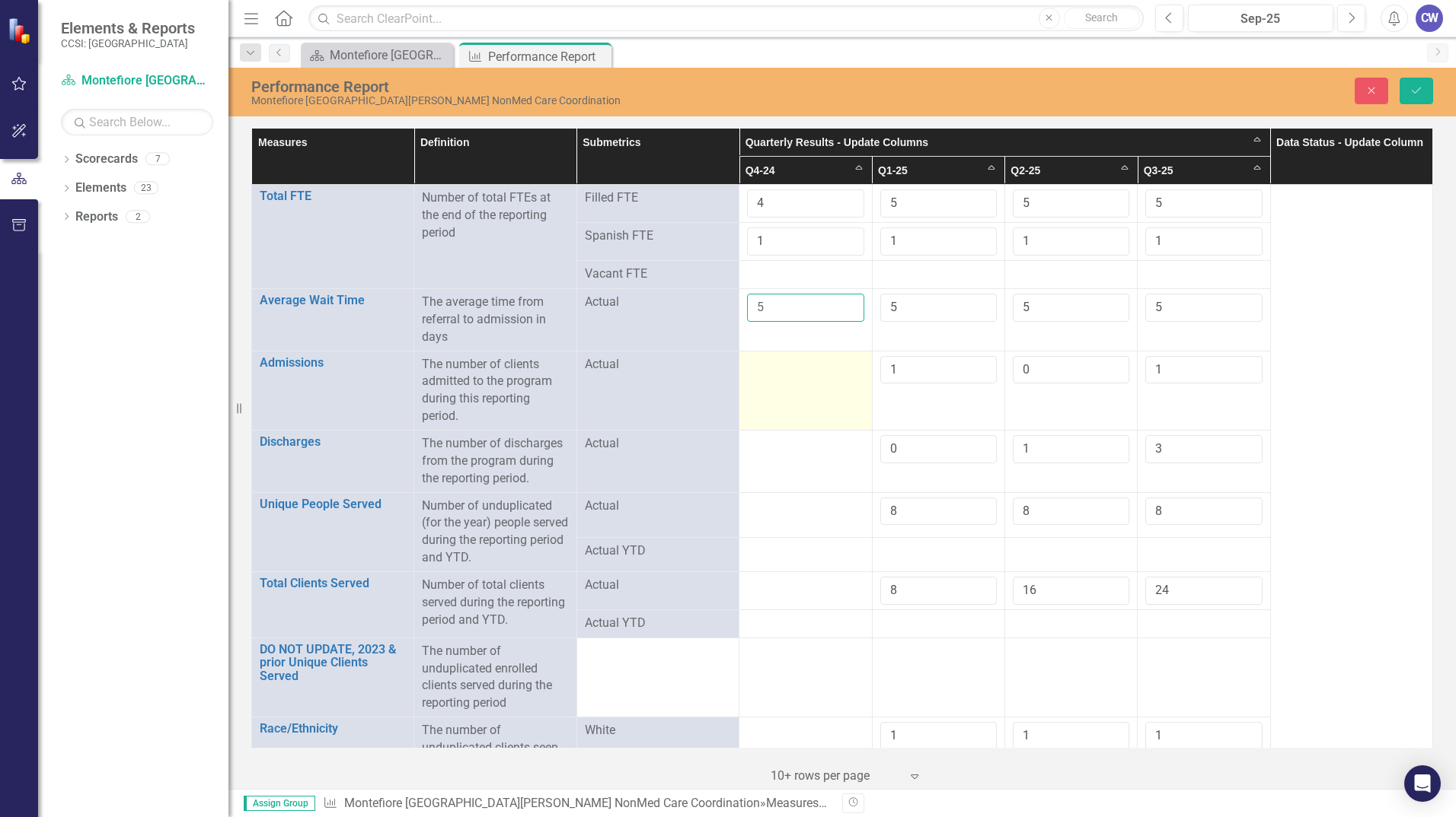
type input "5"
click at [794, 365] on div at bounding box center [805, 365] width 116 height 18
click at [794, 373] on input "number" at bounding box center [805, 370] width 116 height 28
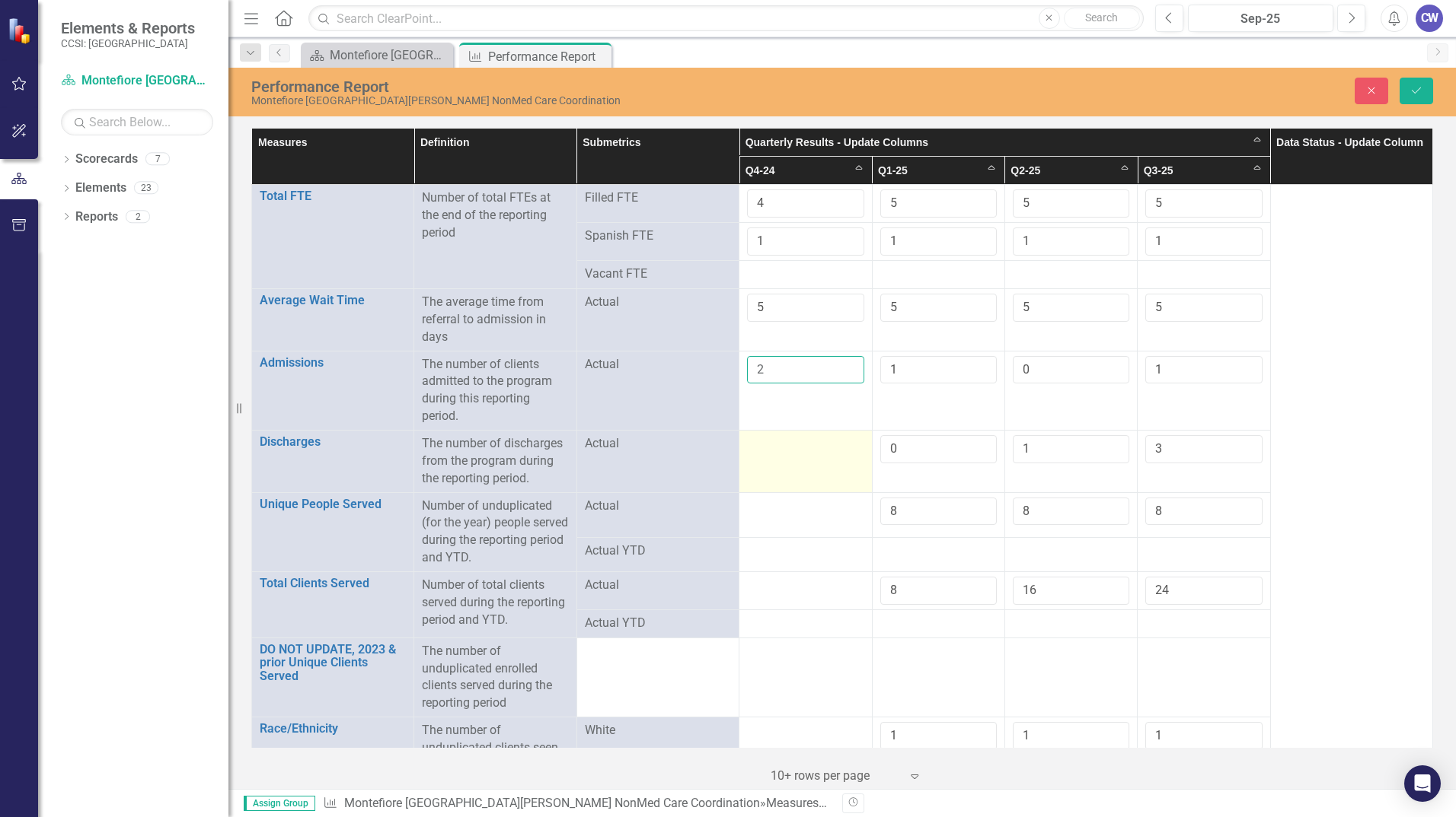
type input "2"
click at [790, 446] on div at bounding box center [805, 444] width 116 height 18
click at [792, 445] on div at bounding box center [805, 444] width 116 height 18
click at [792, 445] on input "number" at bounding box center [805, 449] width 116 height 28
type input "2"
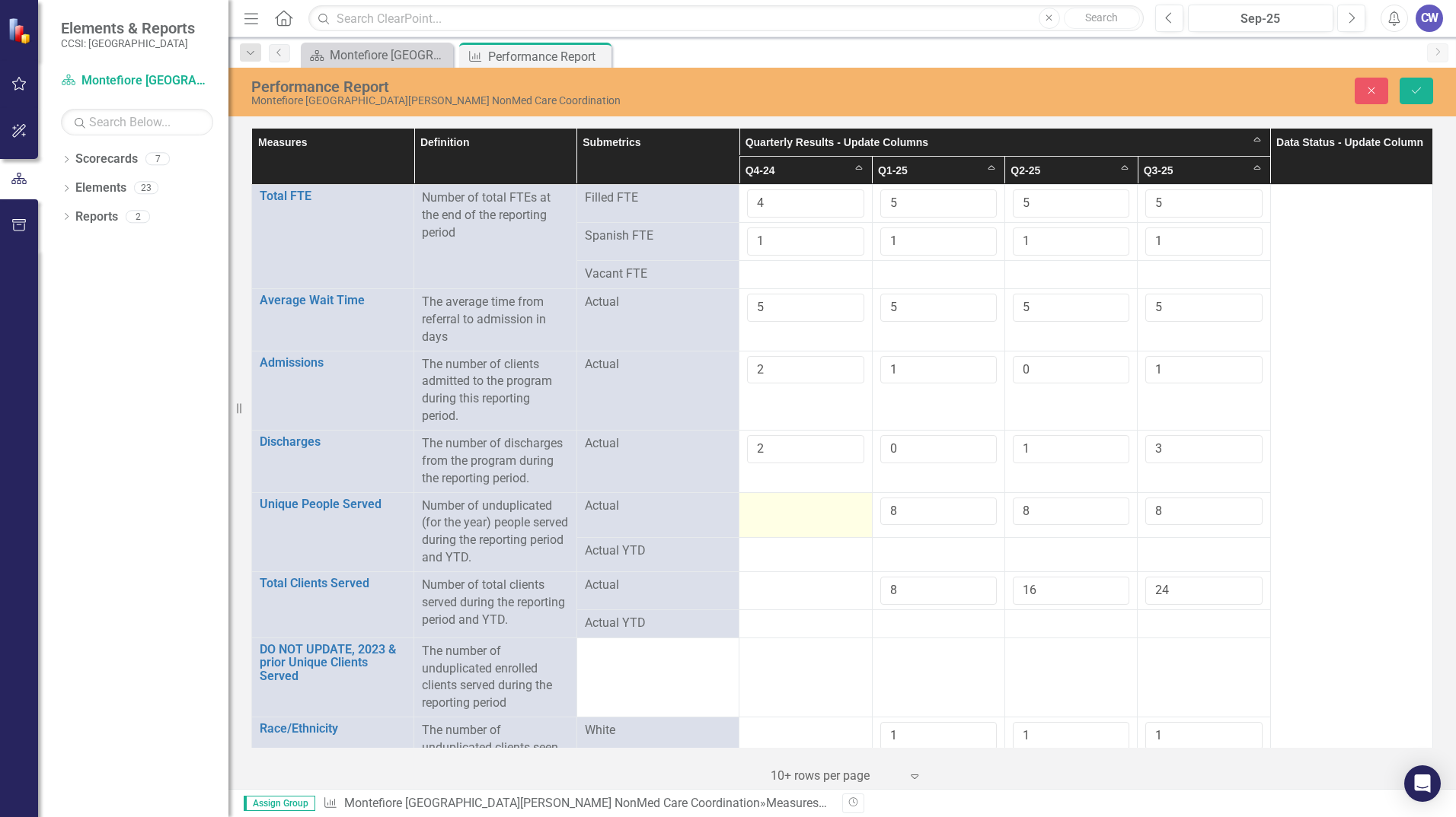
click at [792, 514] on div at bounding box center [805, 507] width 116 height 18
click at [792, 513] on input "number" at bounding box center [805, 511] width 116 height 28
type input "7"
click at [792, 552] on div at bounding box center [805, 551] width 116 height 18
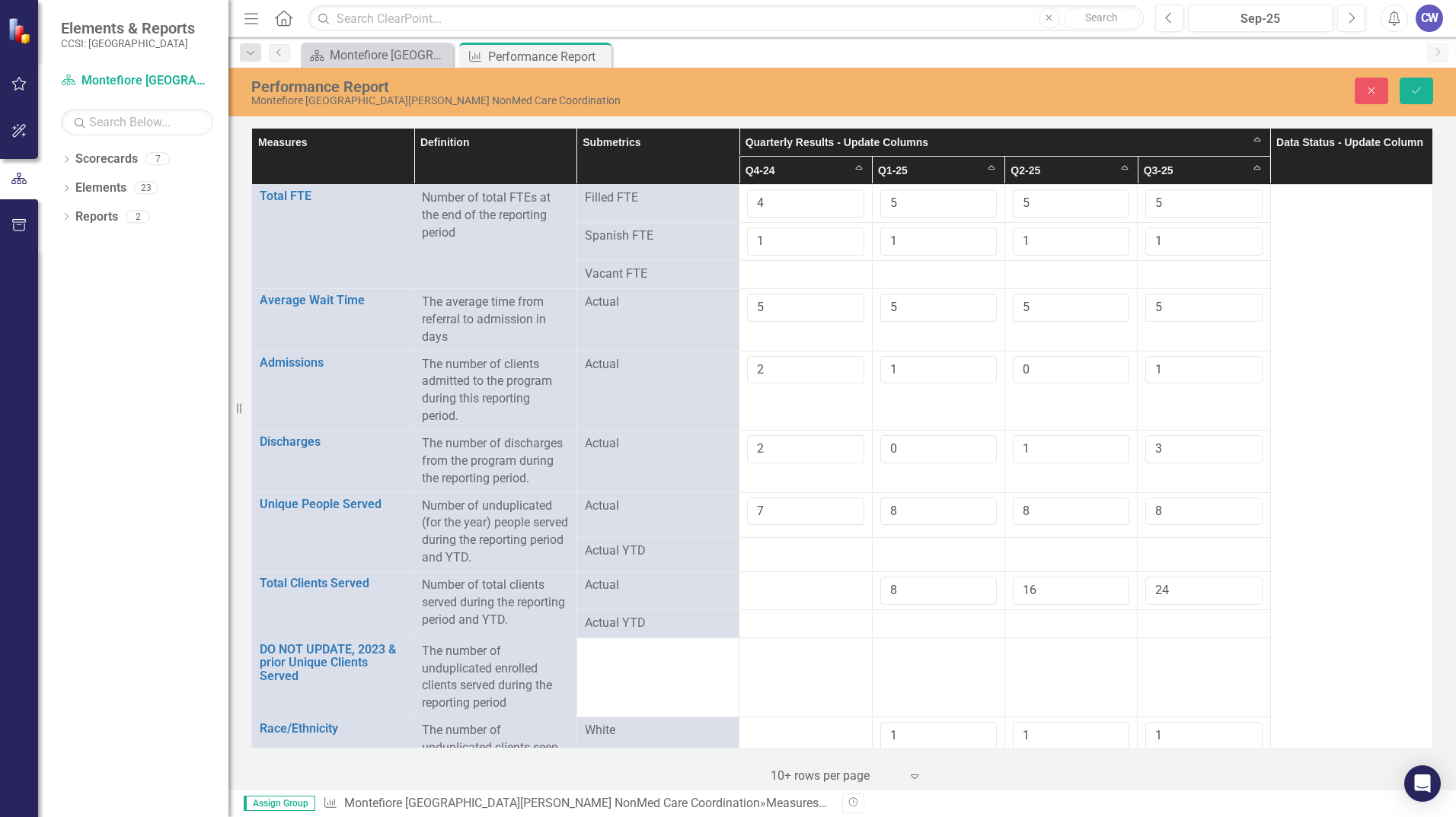
click at [791, 553] on div at bounding box center [805, 551] width 116 height 18
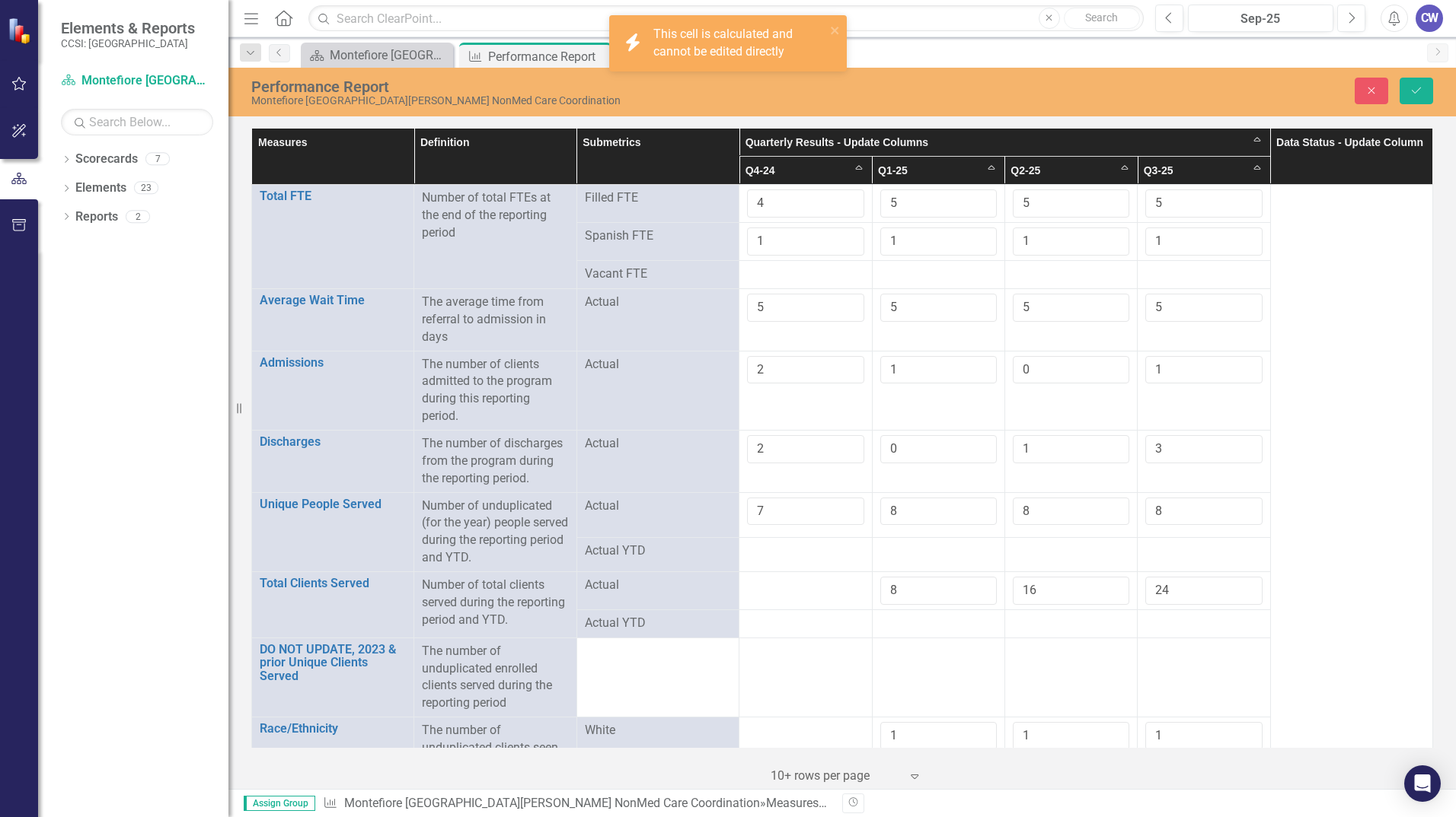
click at [791, 553] on div at bounding box center [805, 551] width 116 height 18
click at [802, 585] on div at bounding box center [805, 586] width 116 height 18
click at [804, 587] on div at bounding box center [805, 586] width 116 height 18
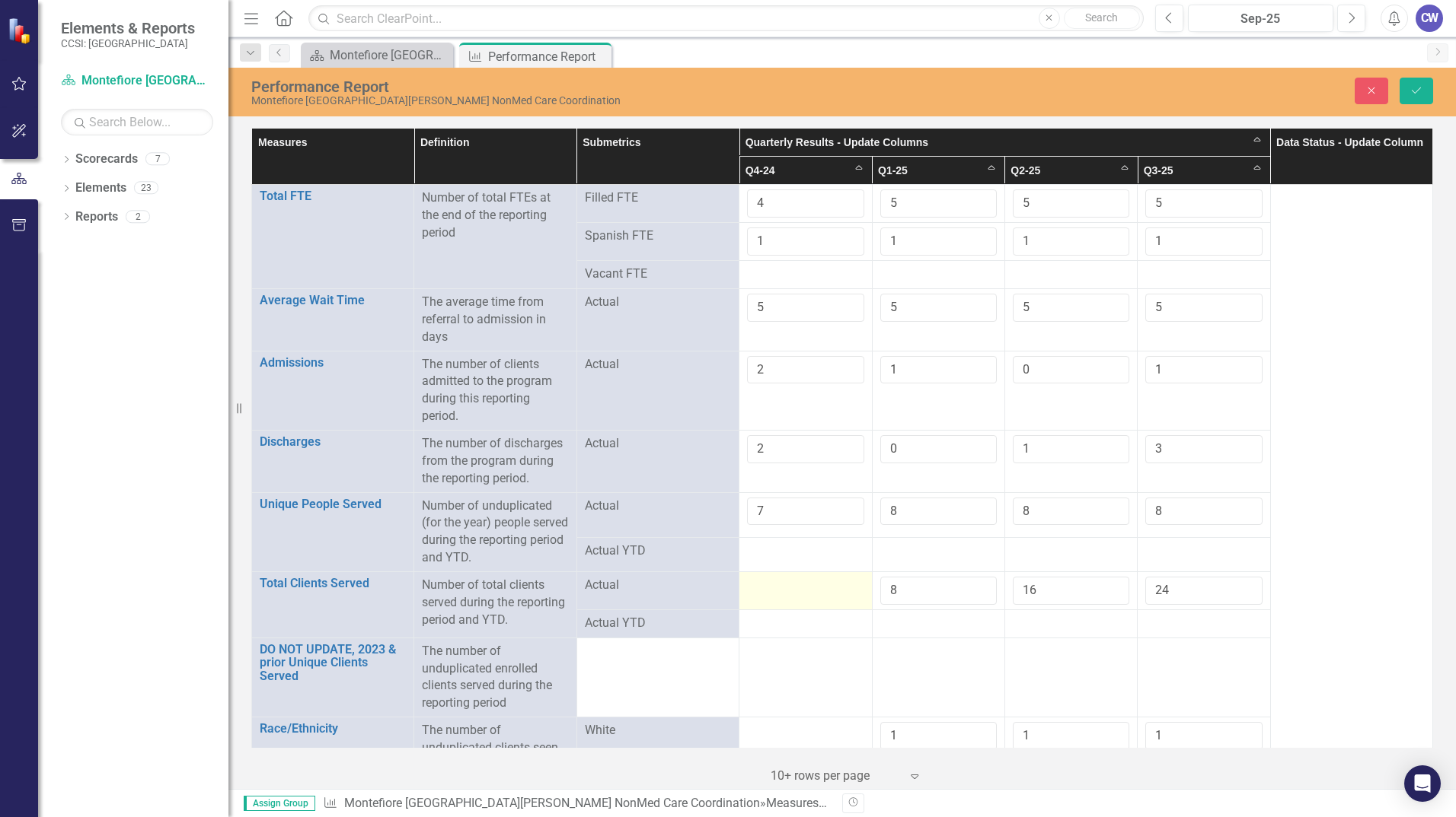
click at [786, 587] on div at bounding box center [805, 586] width 116 height 18
click at [786, 587] on input "number" at bounding box center [805, 591] width 116 height 28
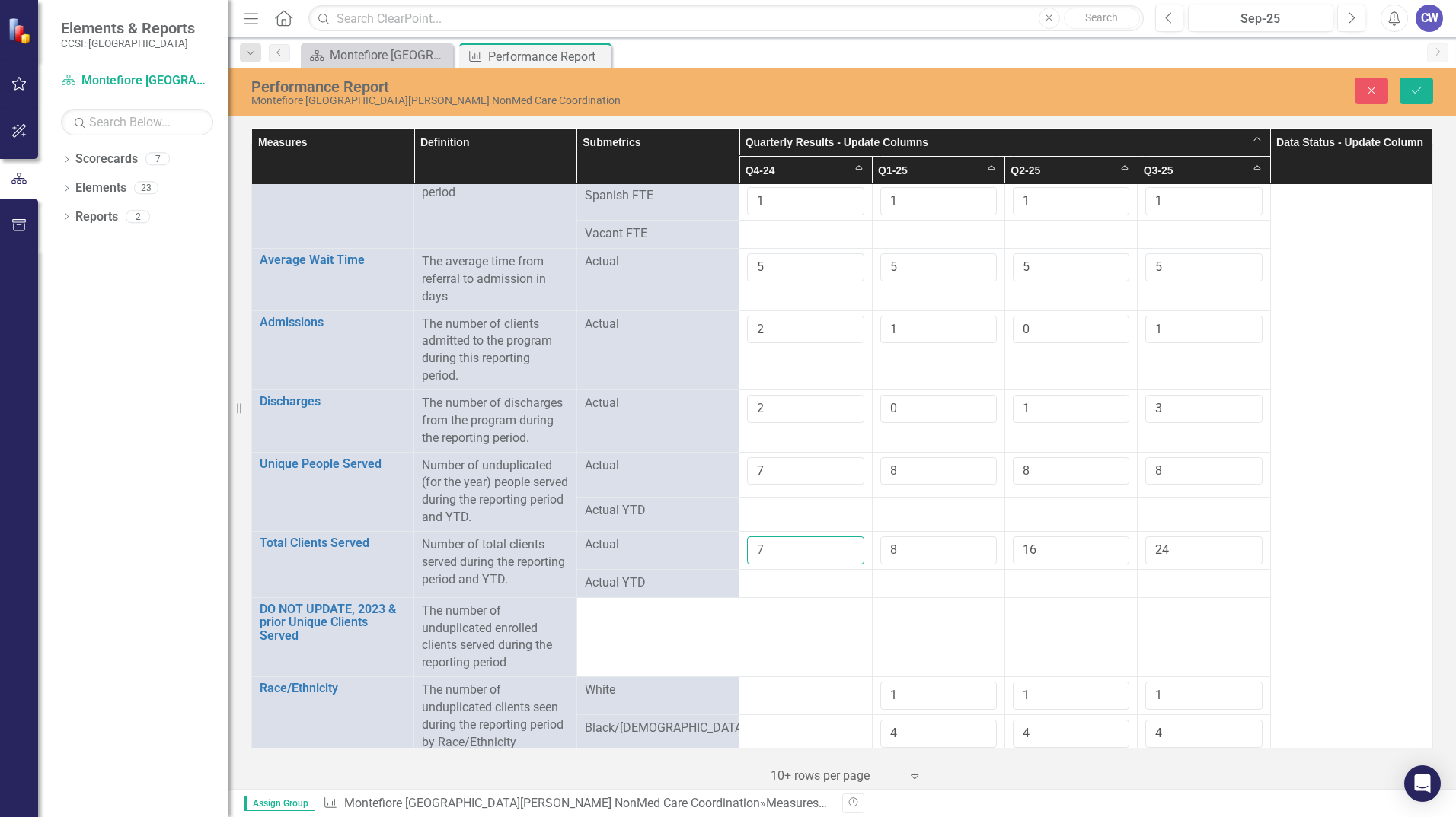
scroll to position [76, 0]
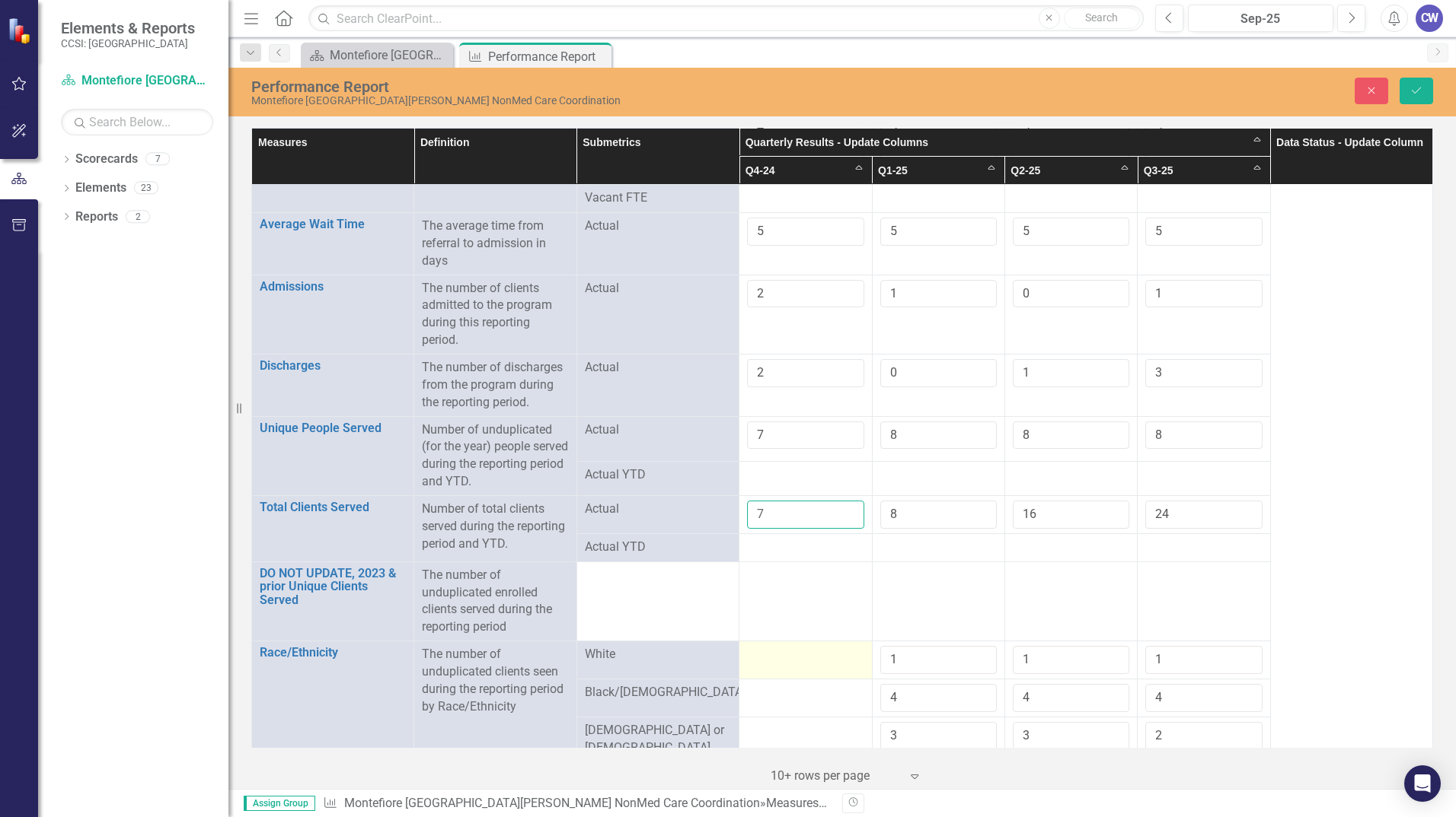
type input "7"
click at [807, 659] on div at bounding box center [805, 655] width 116 height 18
click at [807, 659] on input "number" at bounding box center [805, 659] width 116 height 28
type input "1"
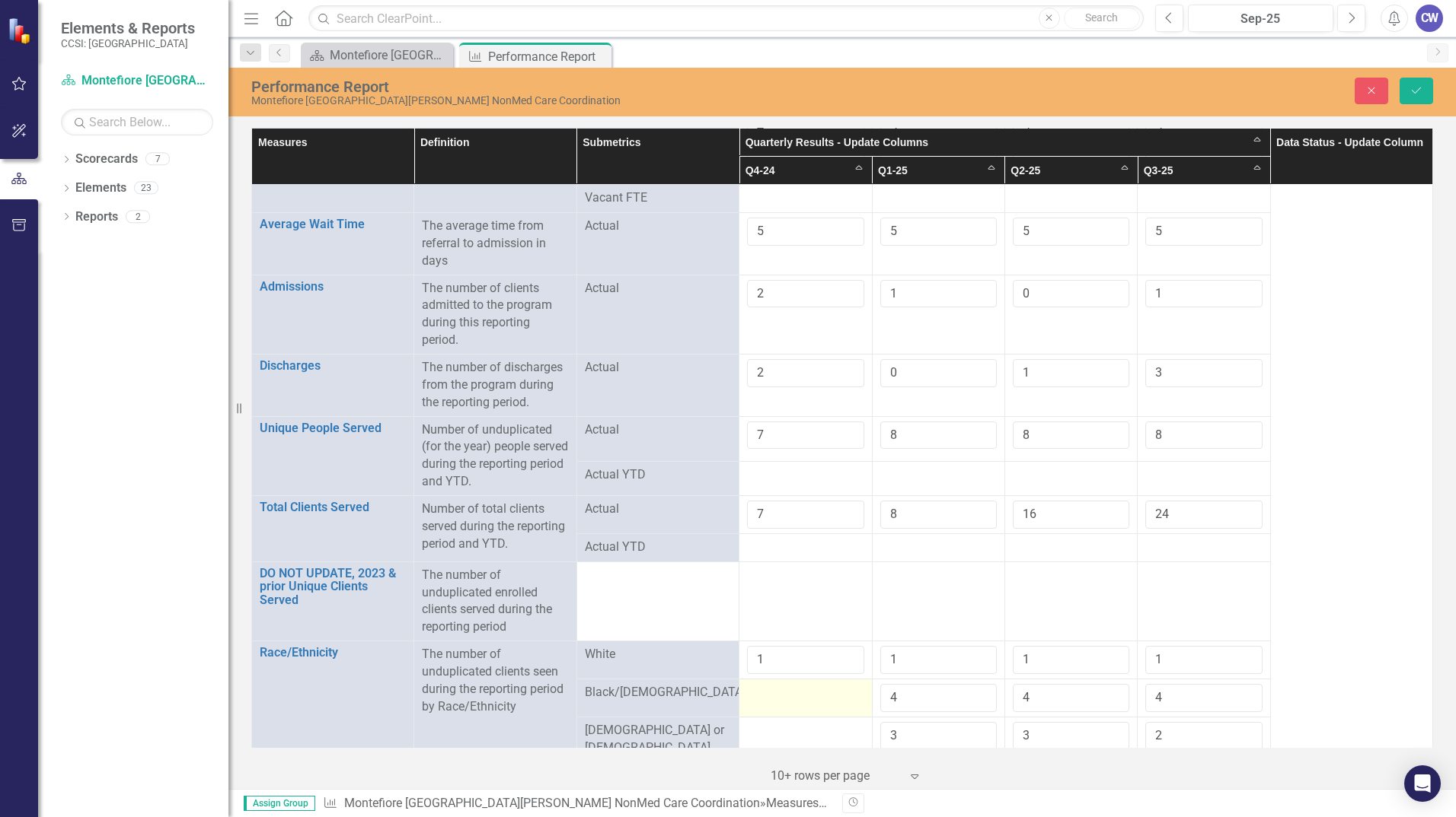
click at [799, 692] on div at bounding box center [805, 693] width 116 height 18
click at [799, 692] on input "number" at bounding box center [805, 698] width 116 height 28
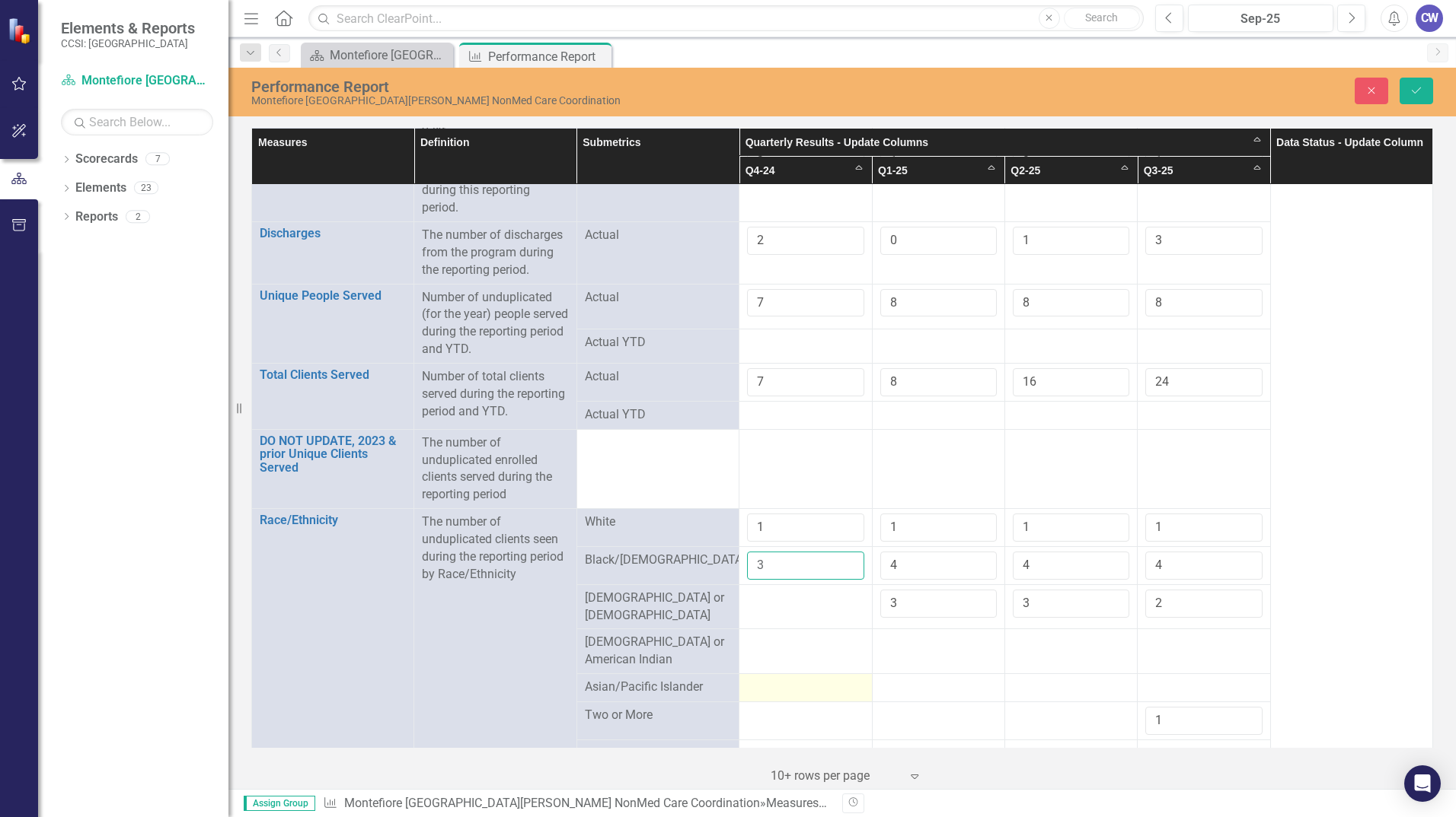
scroll to position [228, 0]
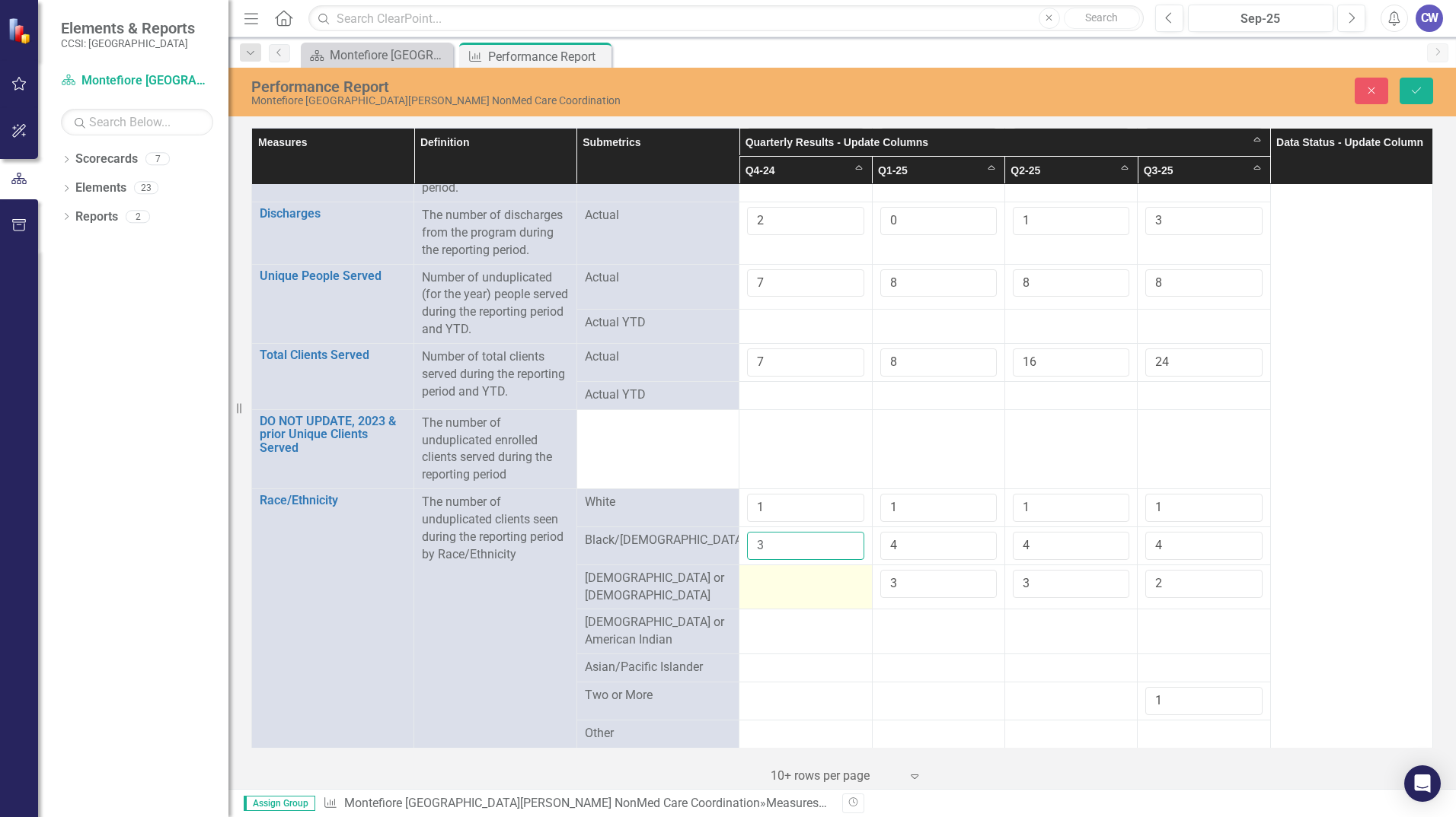
type input "3"
click at [790, 586] on div at bounding box center [805, 579] width 116 height 18
click at [790, 586] on input "number" at bounding box center [805, 583] width 116 height 28
type input "1"
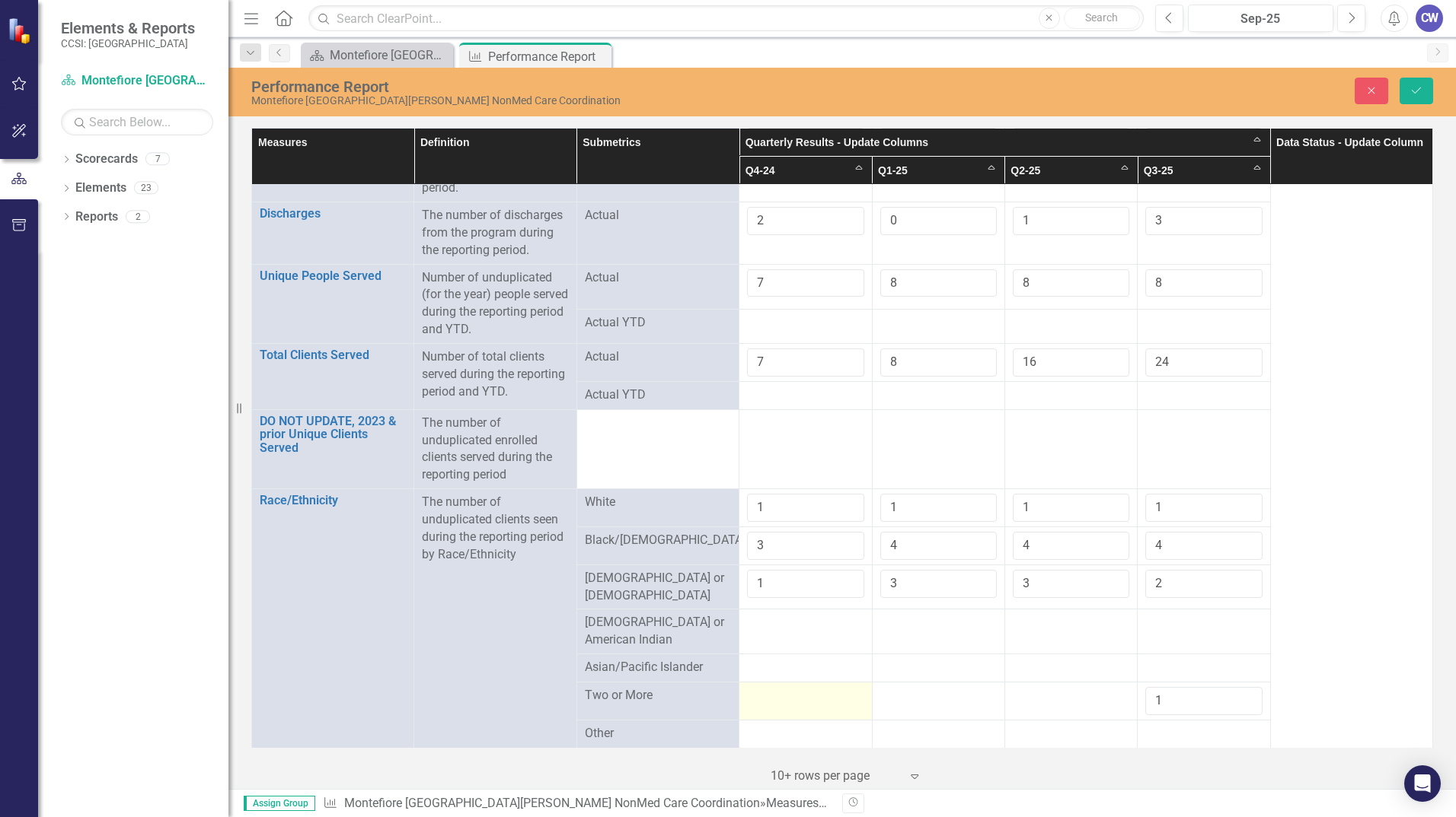
click at [814, 687] on div at bounding box center [805, 696] width 116 height 18
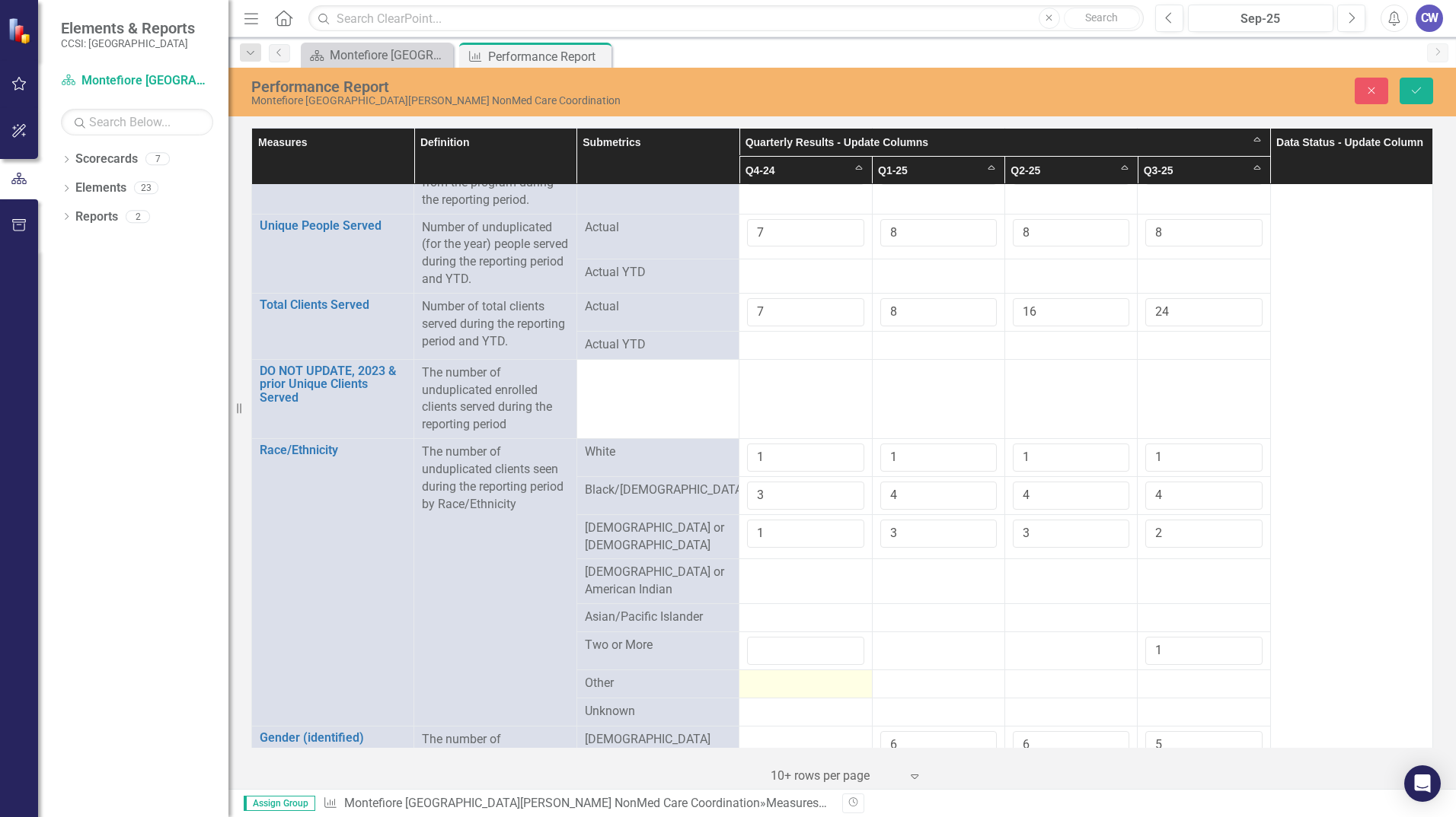
scroll to position [304, 0]
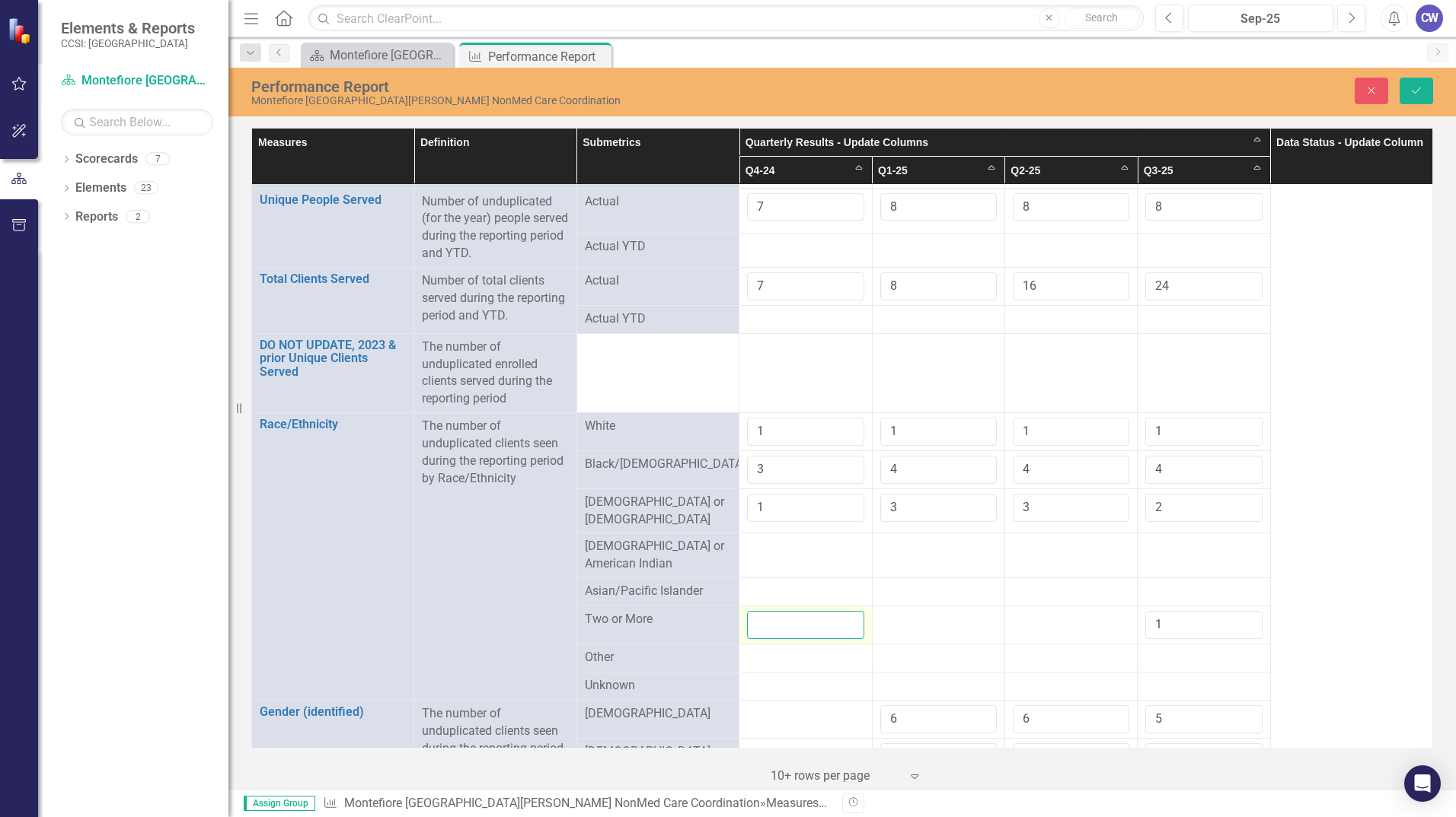
click at [794, 626] on input "number" at bounding box center [805, 625] width 116 height 28
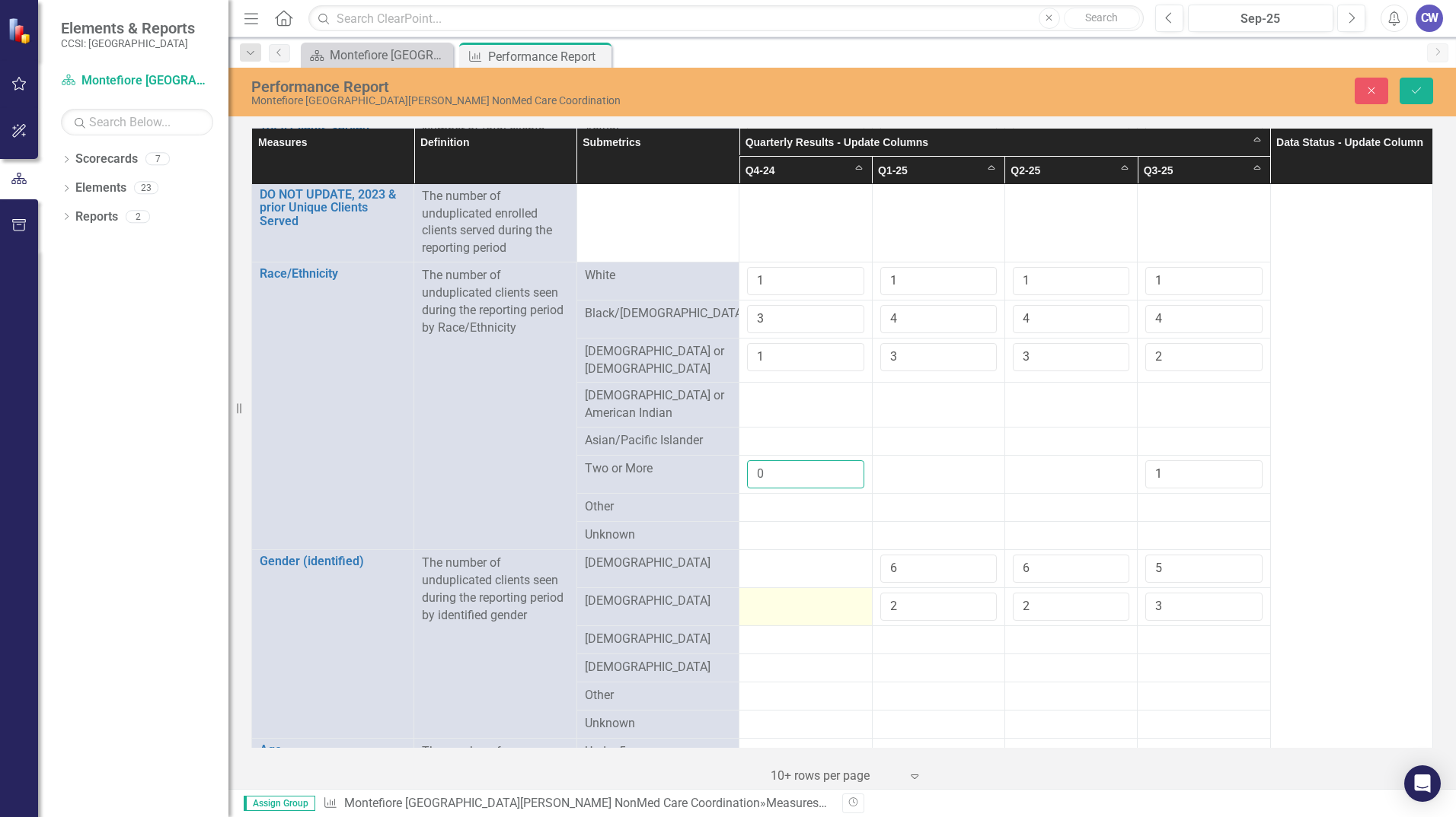
scroll to position [457, 0]
type input "0"
click at [787, 556] on div at bounding box center [805, 562] width 116 height 18
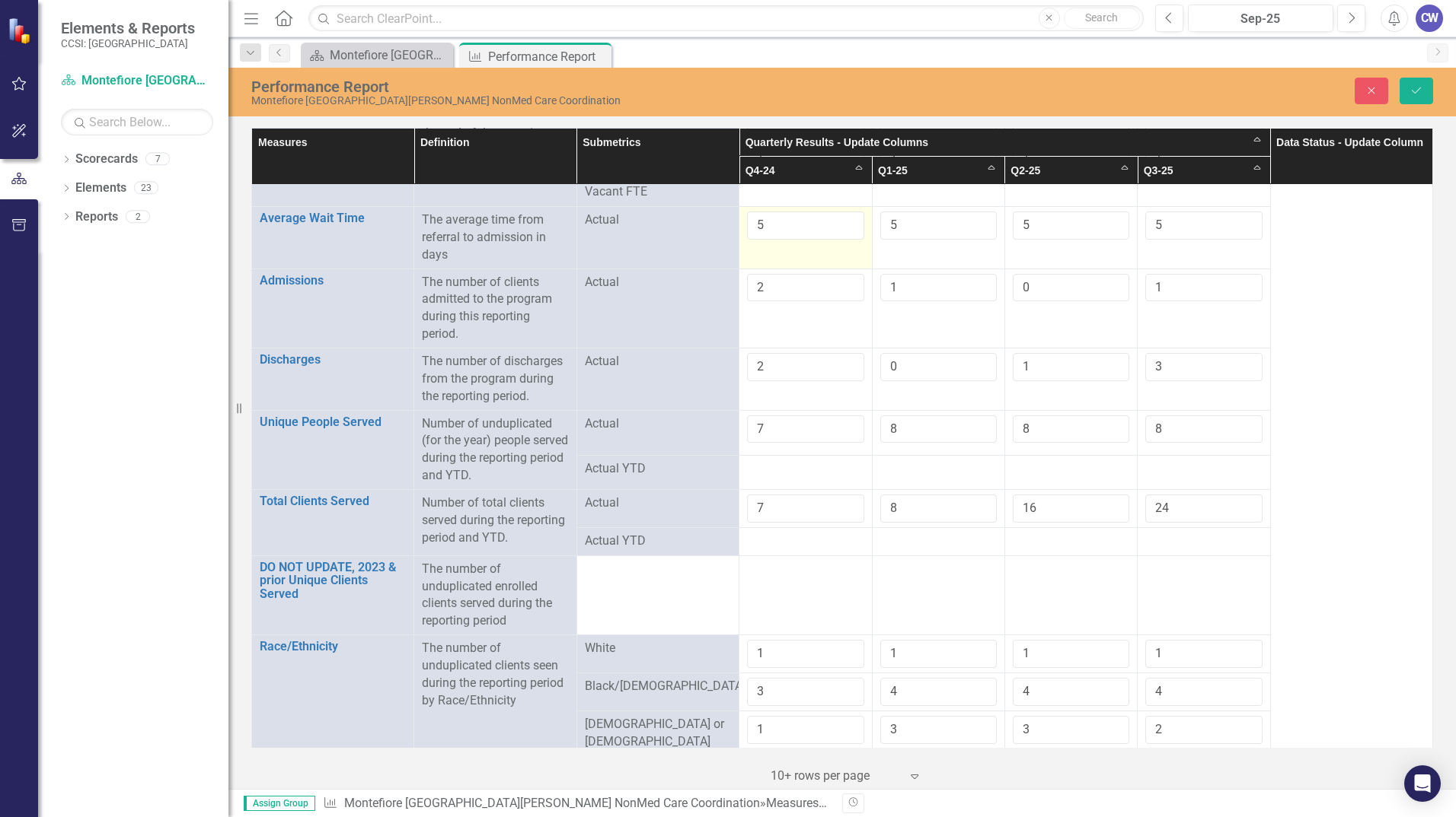
scroll to position [0, 0]
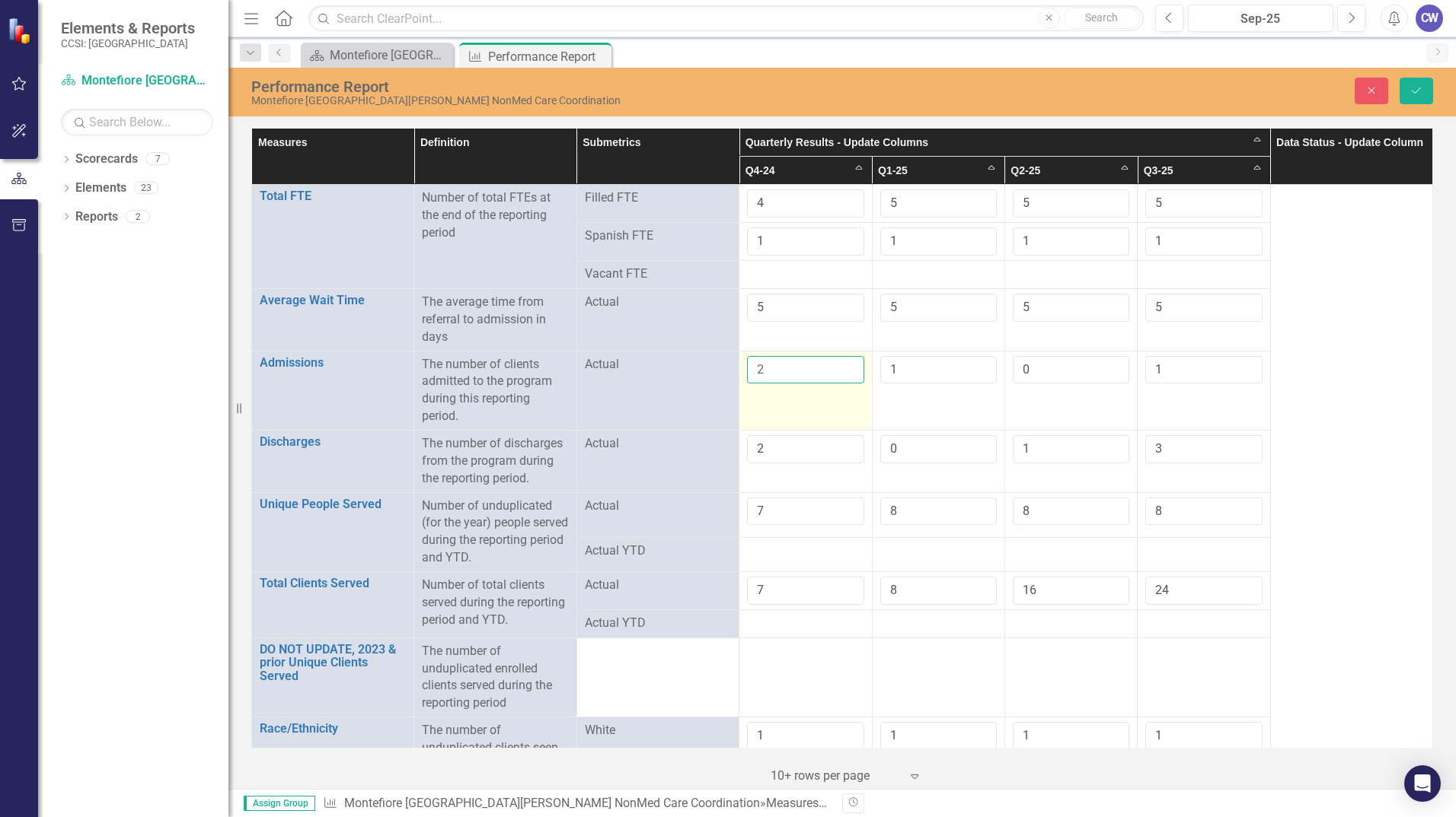
click at [779, 376] on input "2" at bounding box center [805, 370] width 116 height 28
type input "0"
click at [778, 447] on input "2" at bounding box center [805, 449] width 116 height 28
type input "1"
drag, startPoint x: 767, startPoint y: 507, endPoint x: 739, endPoint y: 507, distance: 28.0
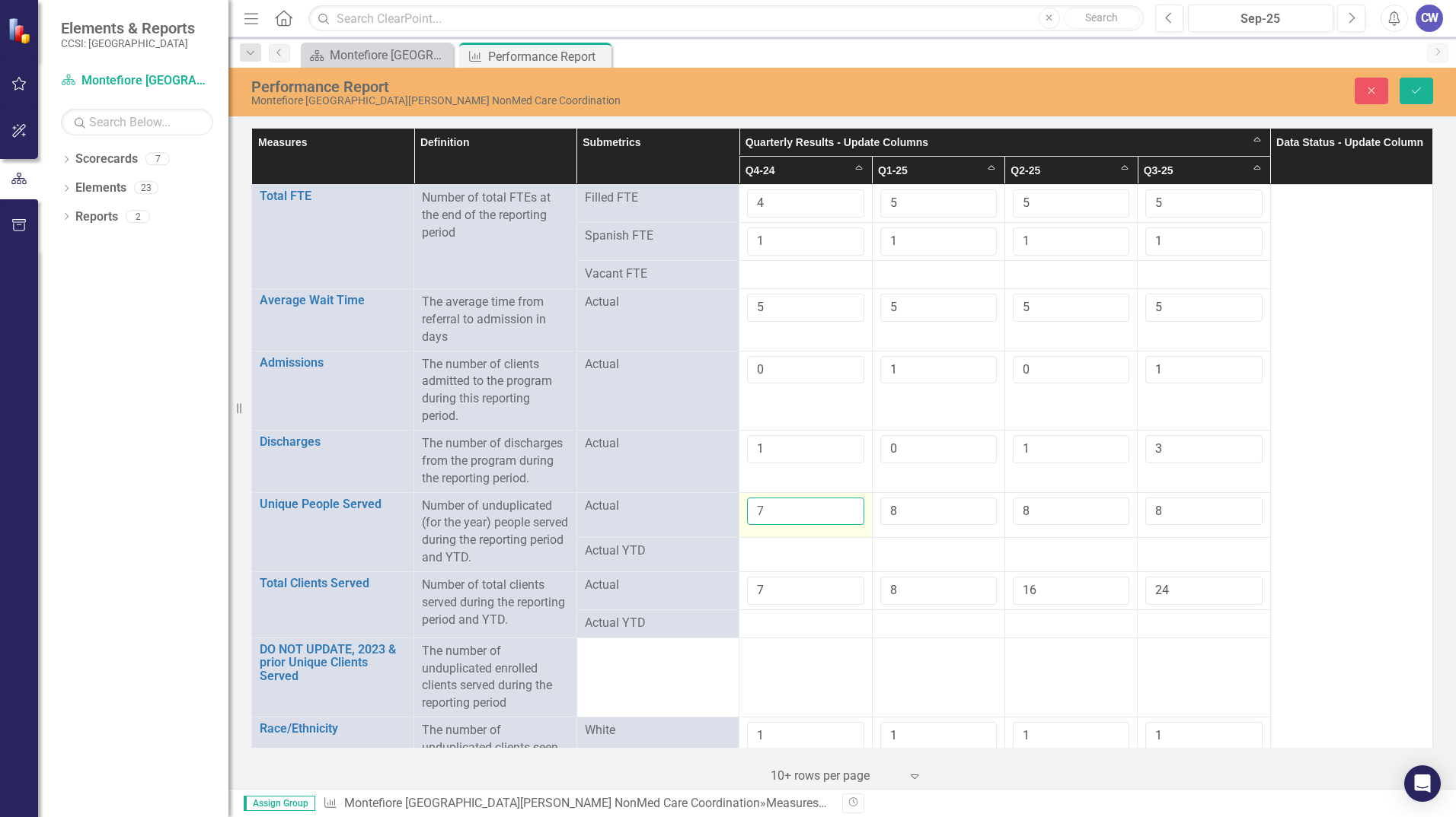
click at [739, 507] on td "7" at bounding box center [805, 516] width 133 height 46
type input "8"
drag, startPoint x: 762, startPoint y: 532, endPoint x: 768, endPoint y: 538, distance: 8.5
click at [772, 546] on div at bounding box center [805, 551] width 116 height 18
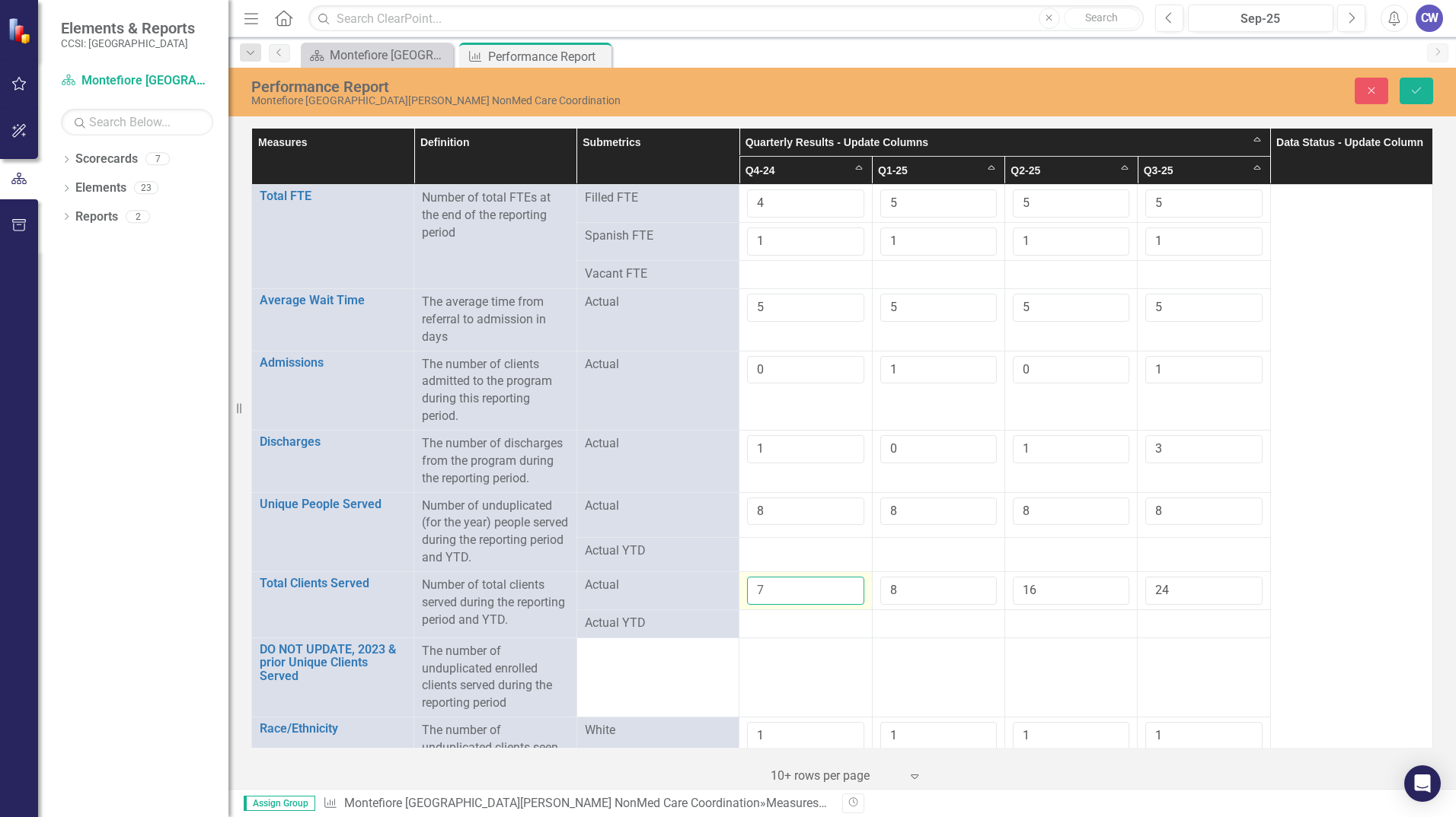
click at [771, 595] on input "7" at bounding box center [805, 591] width 116 height 28
type input "8"
click at [774, 731] on input "1" at bounding box center [805, 736] width 116 height 28
type input "1"
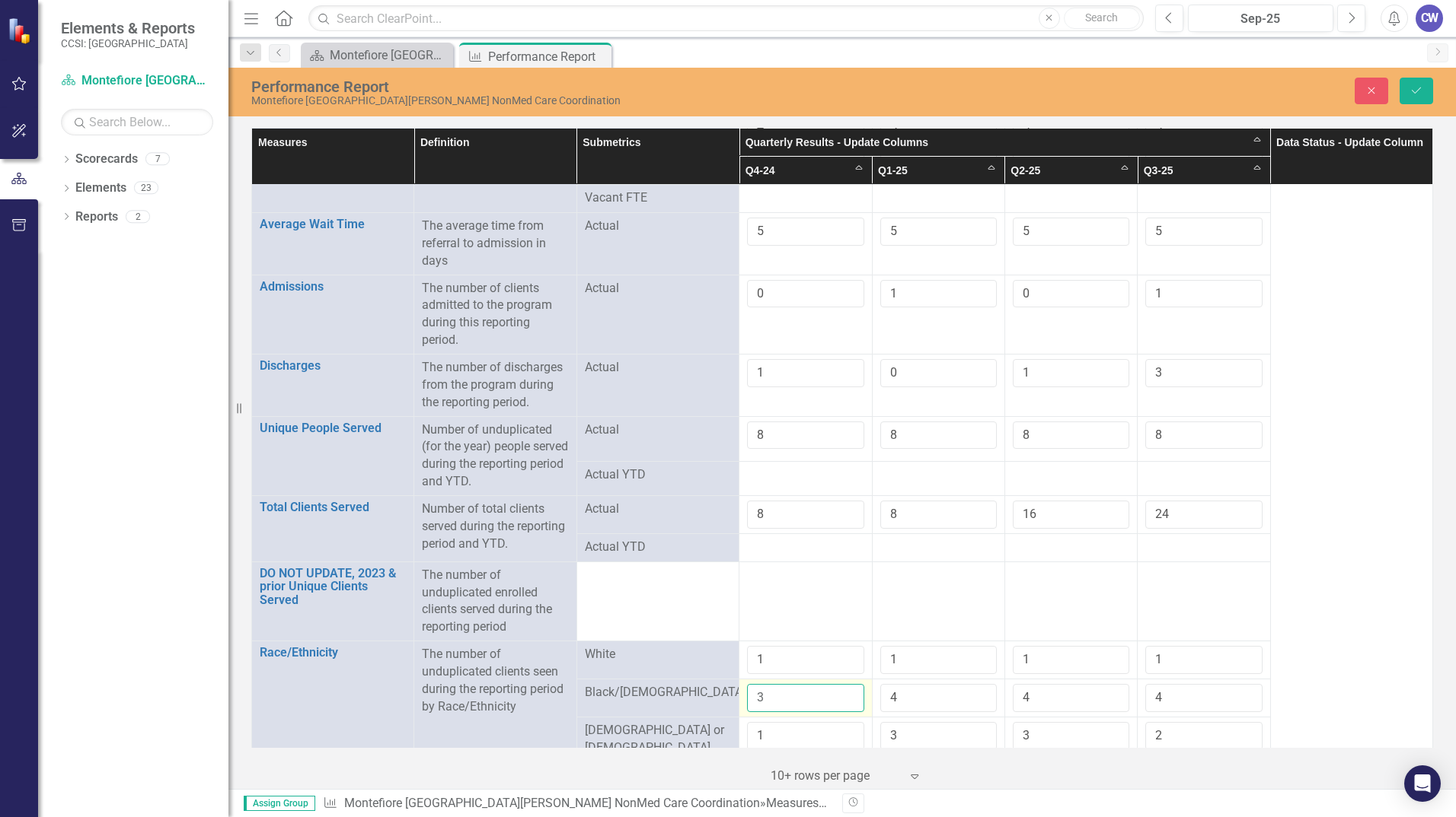
click at [775, 704] on input "3" at bounding box center [805, 698] width 116 height 28
type input "3"
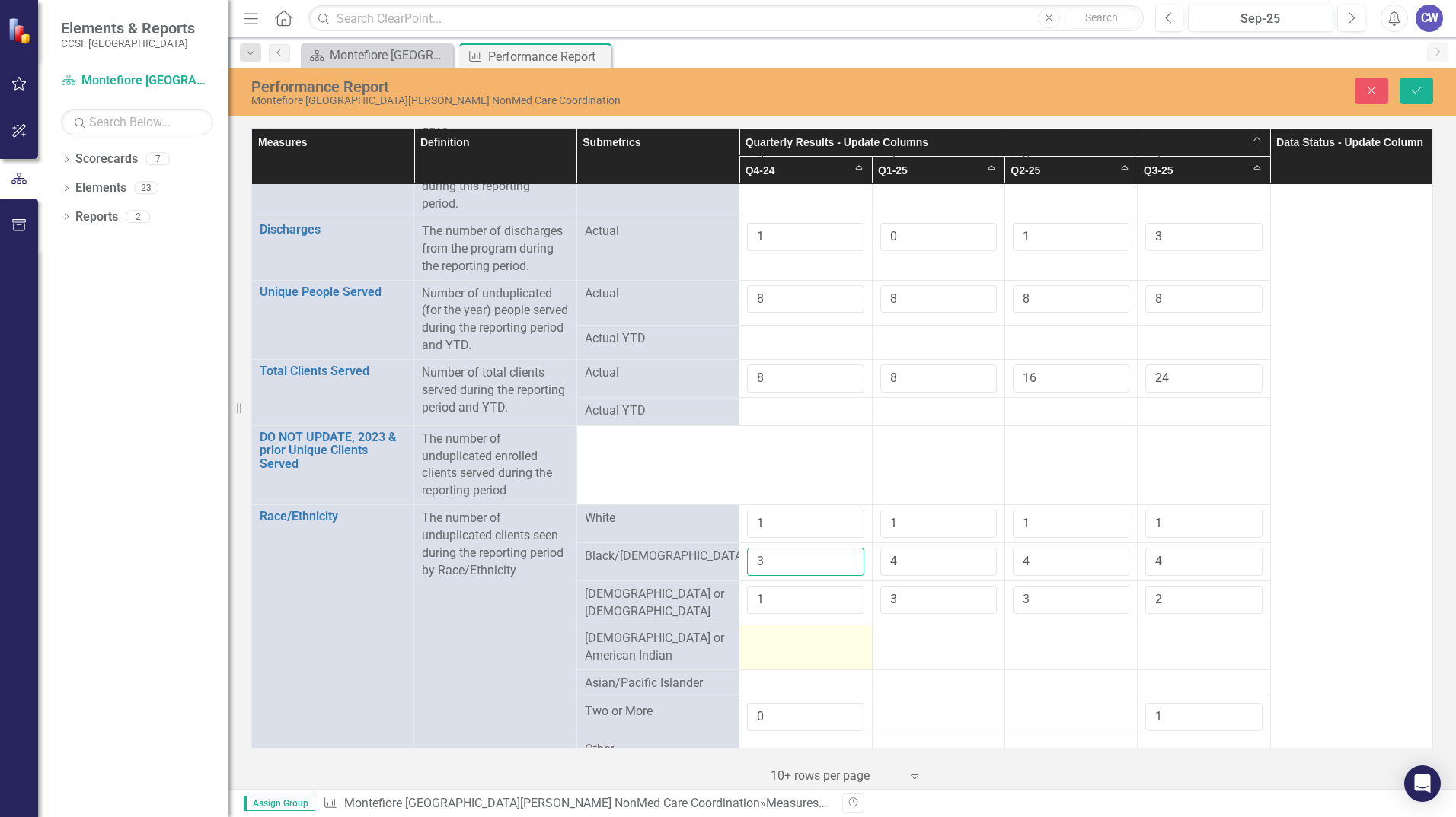
scroll to position [228, 0]
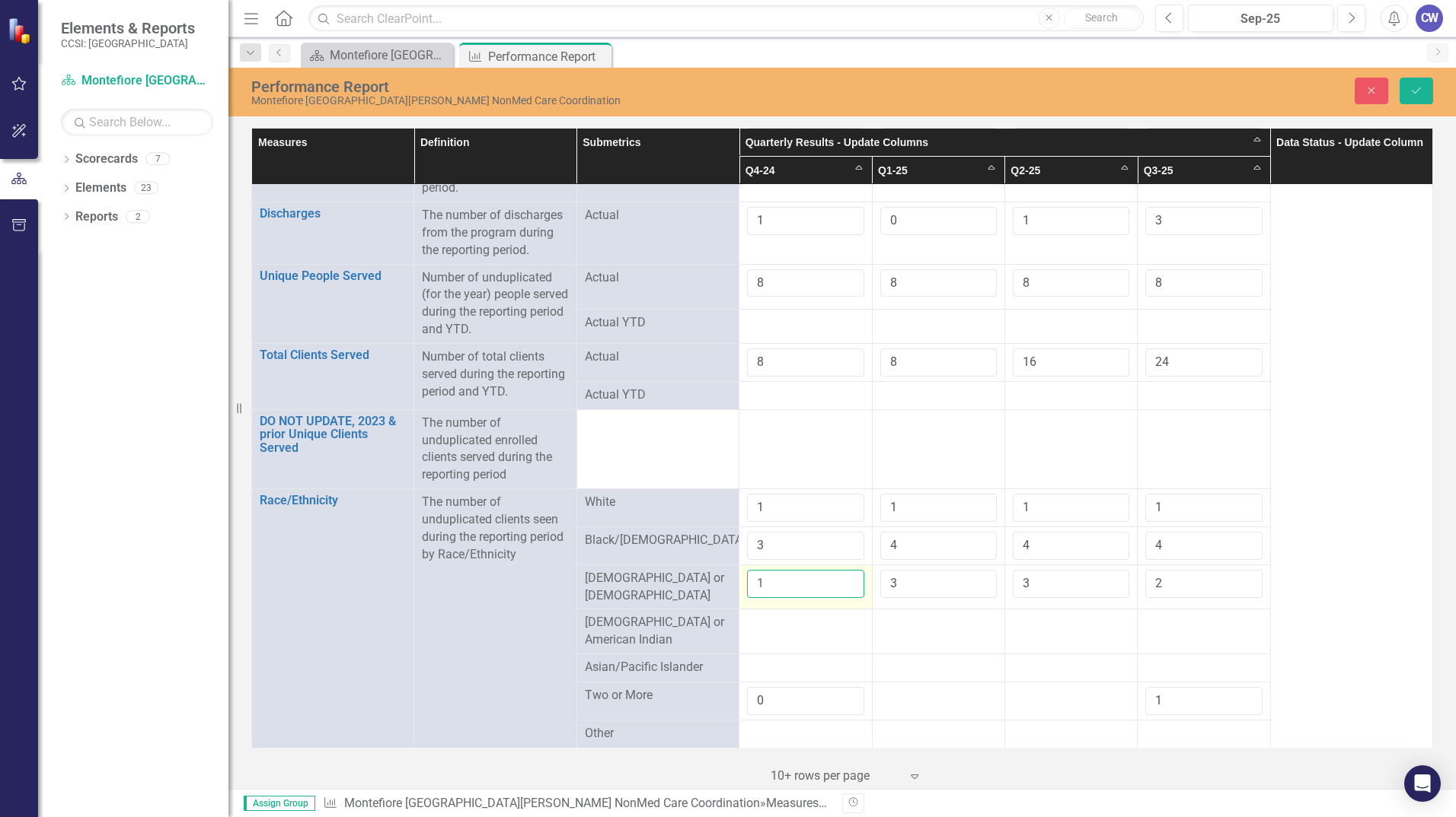
click at [785, 589] on input "1" at bounding box center [805, 583] width 116 height 28
type input "1"
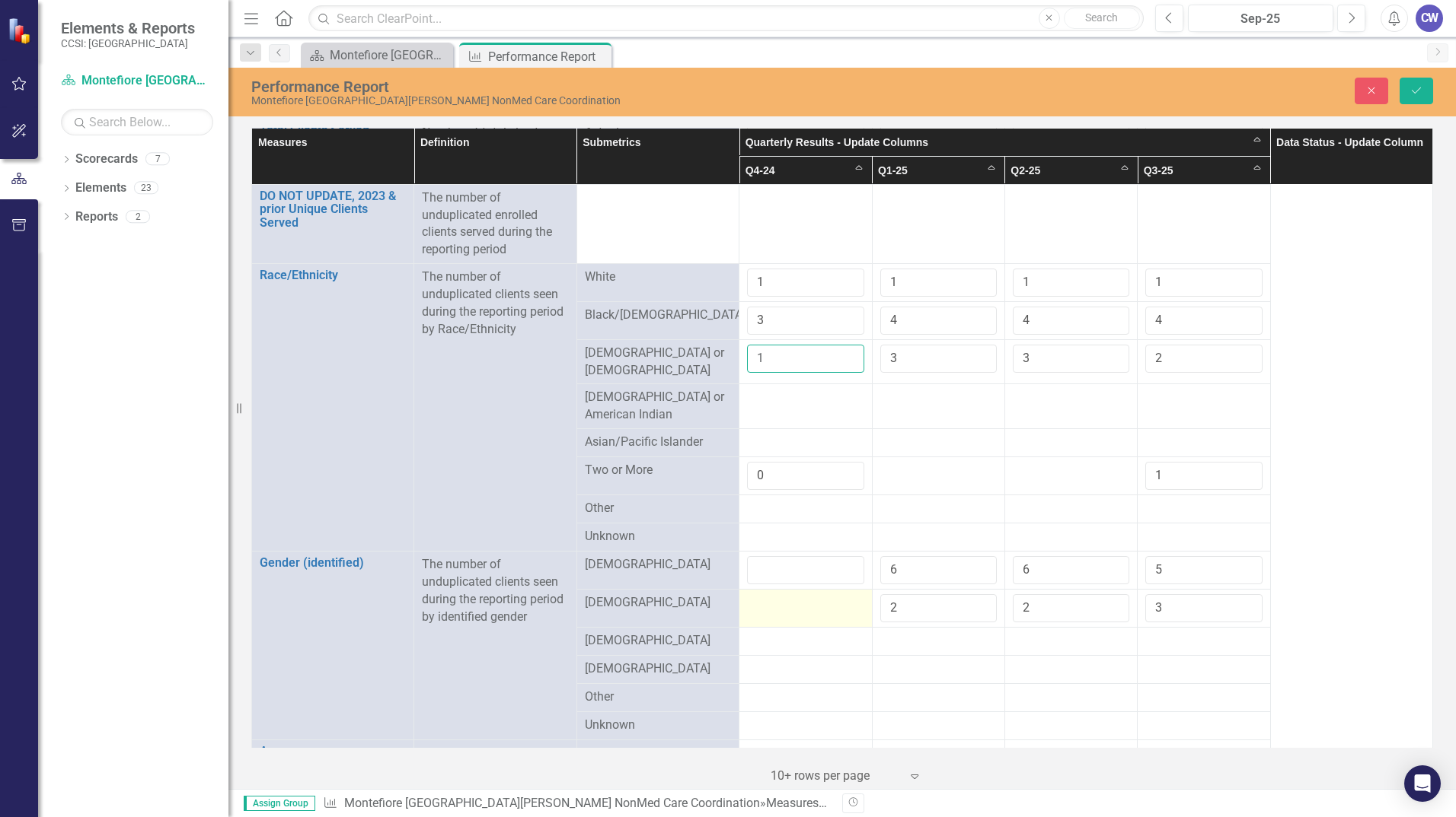
scroll to position [457, 0]
click at [779, 567] on input "number" at bounding box center [805, 567] width 116 height 28
type input "6"
click at [765, 592] on div at bounding box center [805, 601] width 116 height 18
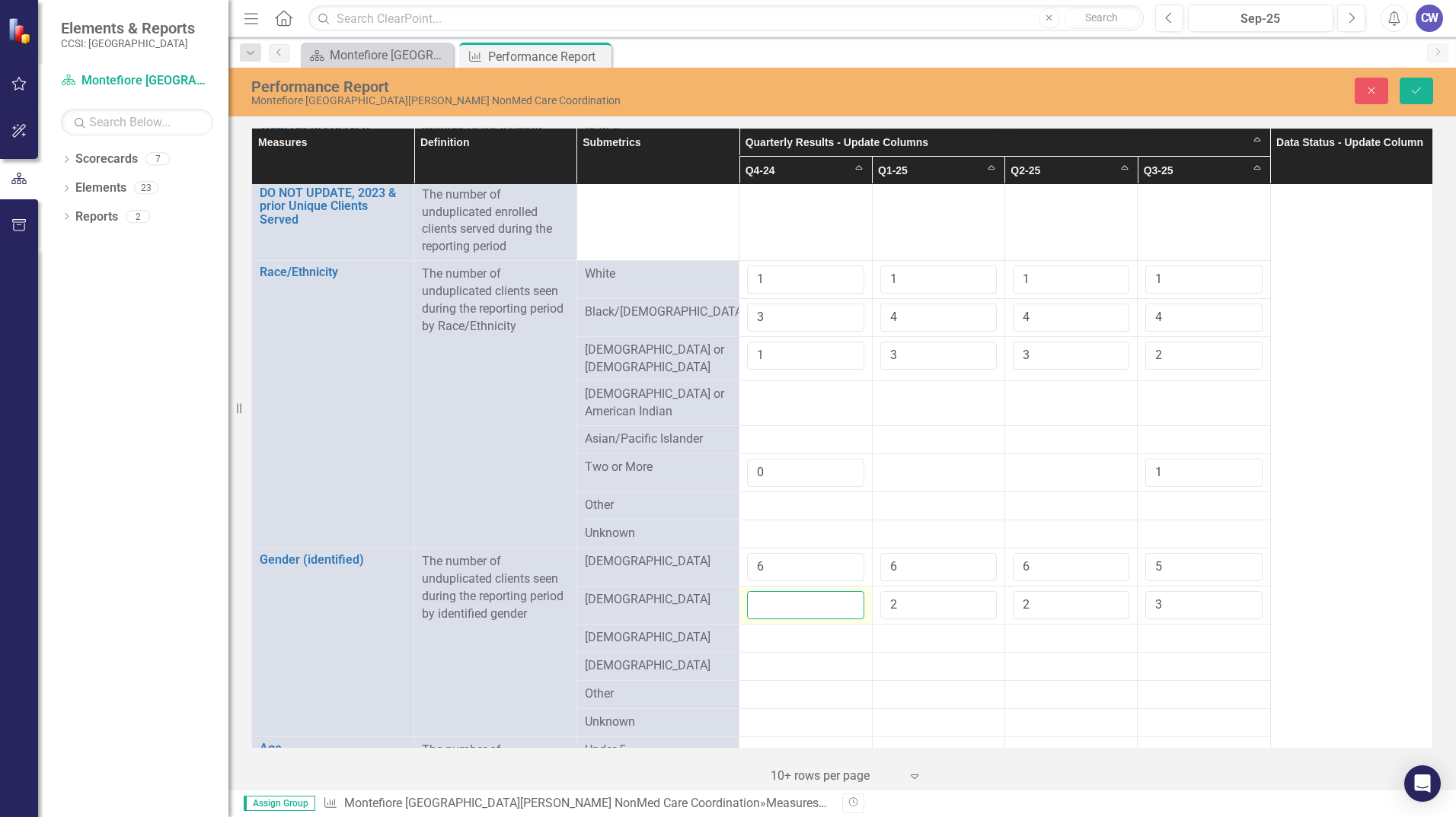
click at [765, 592] on input "number" at bounding box center [805, 605] width 116 height 28
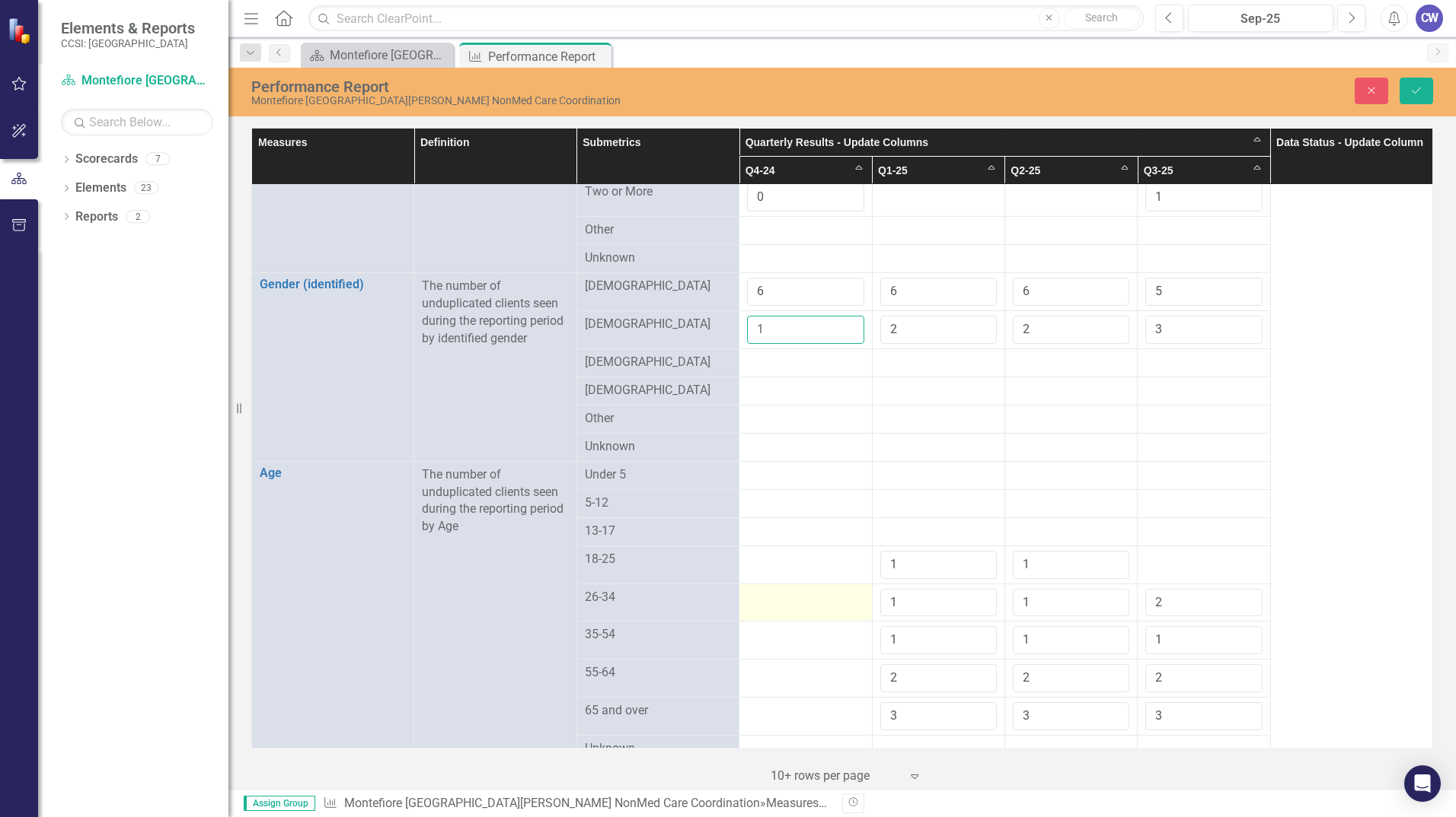
scroll to position [761, 0]
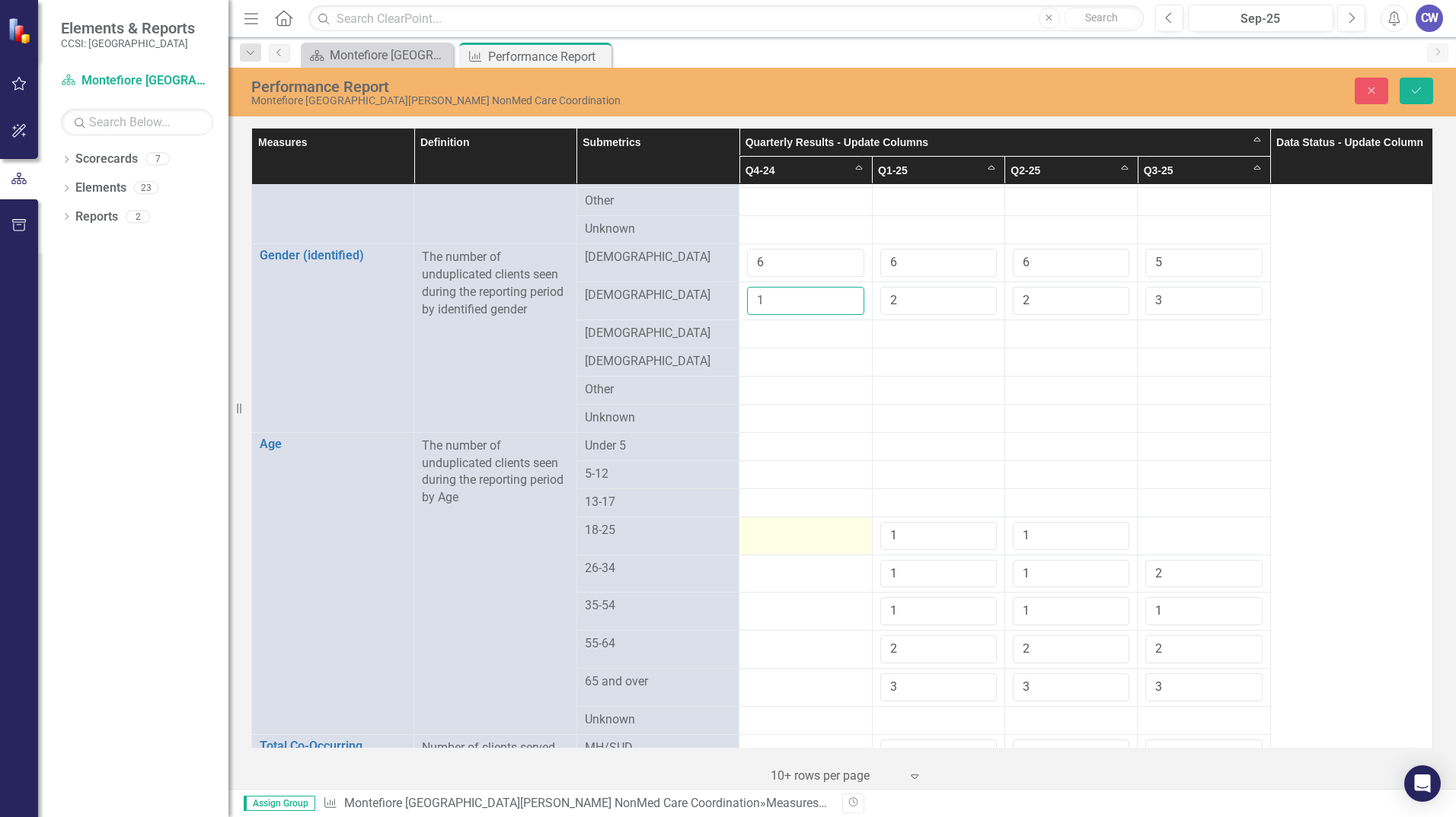
type input "1"
click at [789, 528] on div at bounding box center [805, 531] width 116 height 18
click at [790, 528] on input "number" at bounding box center [805, 536] width 116 height 28
type input "1"
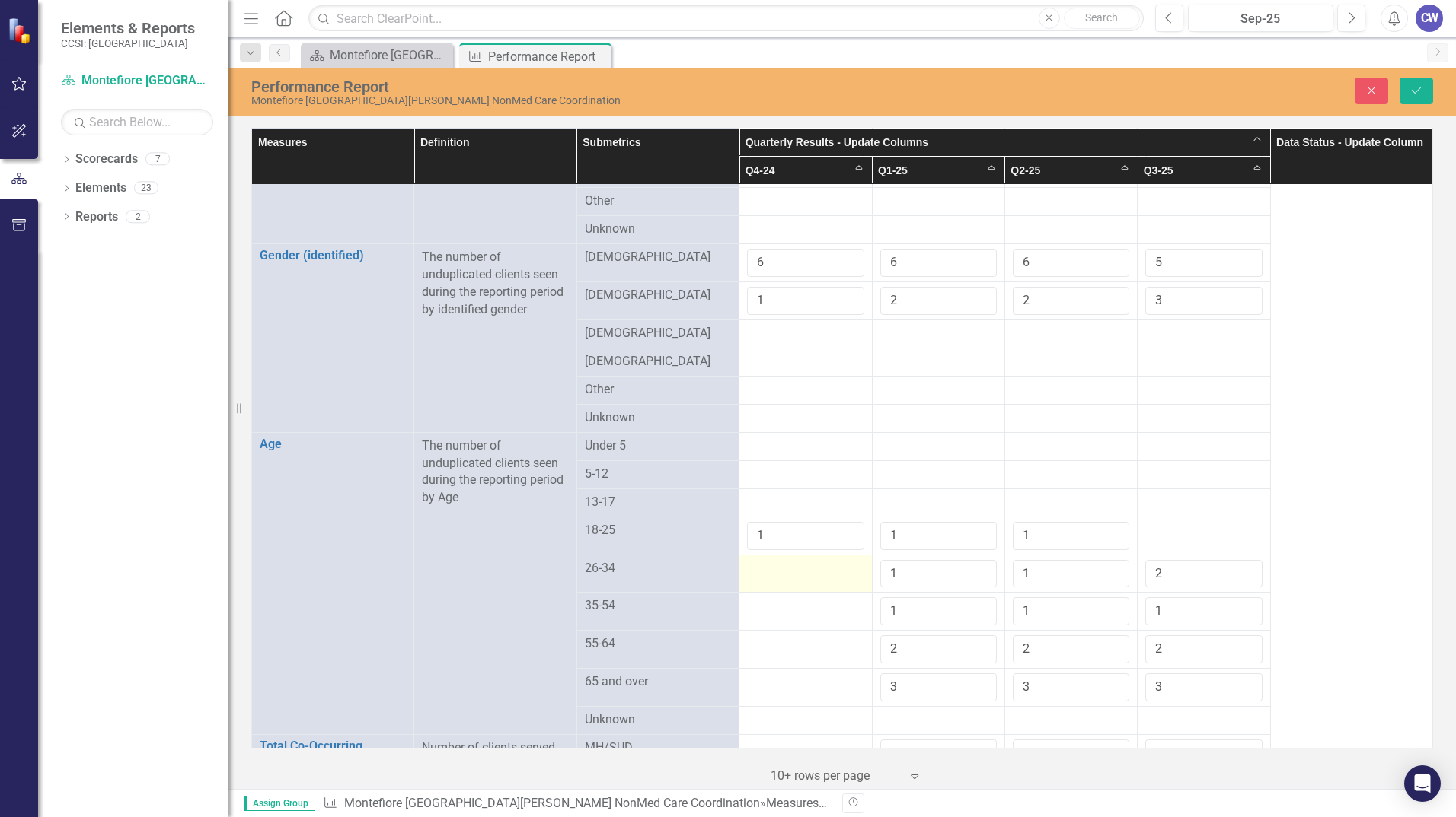
click at [782, 569] on div at bounding box center [805, 570] width 116 height 18
click at [787, 569] on input "number" at bounding box center [805, 574] width 116 height 28
type input "1"
click at [784, 605] on div at bounding box center [805, 606] width 116 height 18
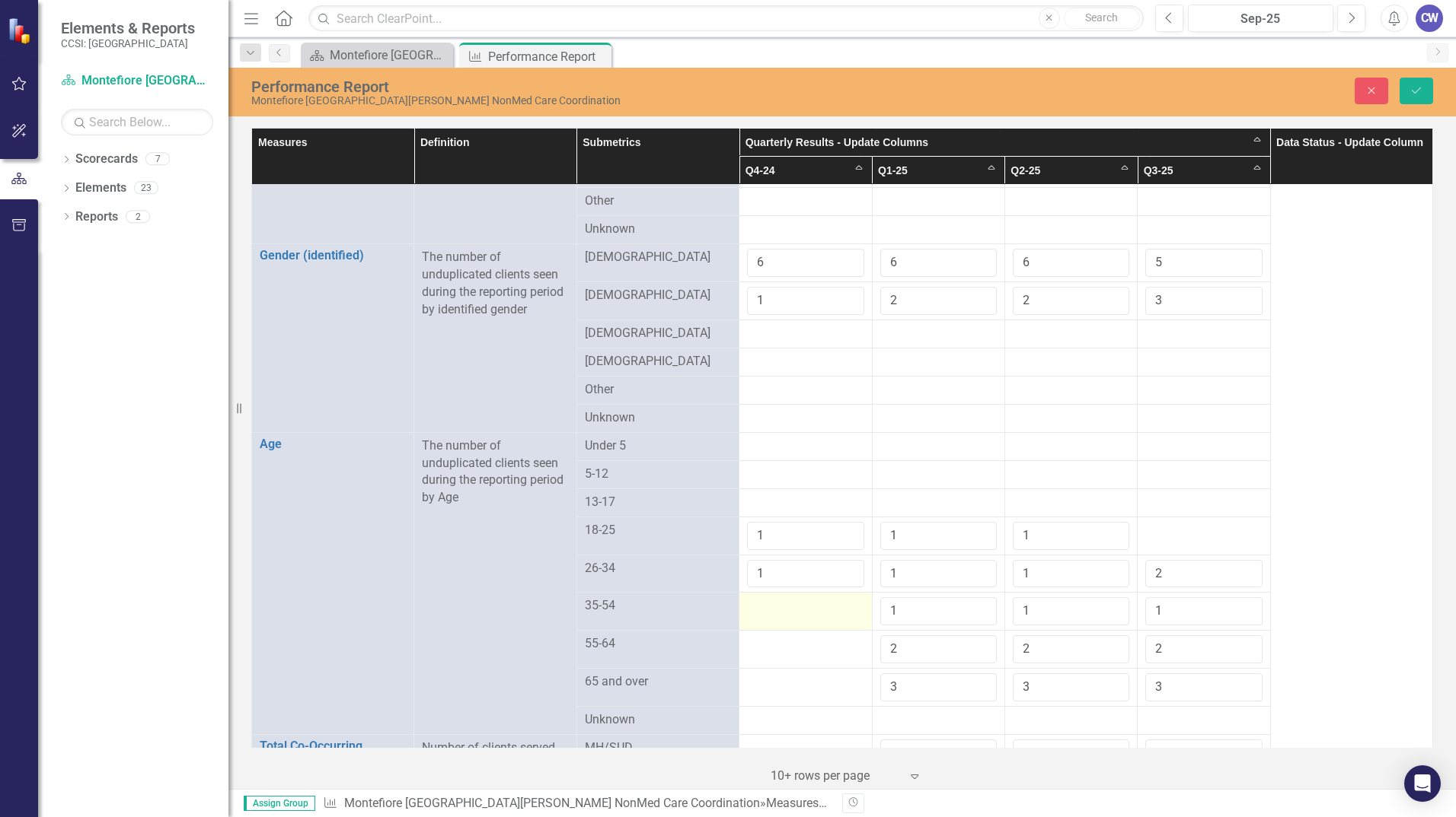
click at [784, 605] on div at bounding box center [805, 606] width 116 height 18
click at [784, 605] on input "number" at bounding box center [805, 611] width 116 height 28
type input "1"
click at [805, 645] on div at bounding box center [805, 645] width 116 height 18
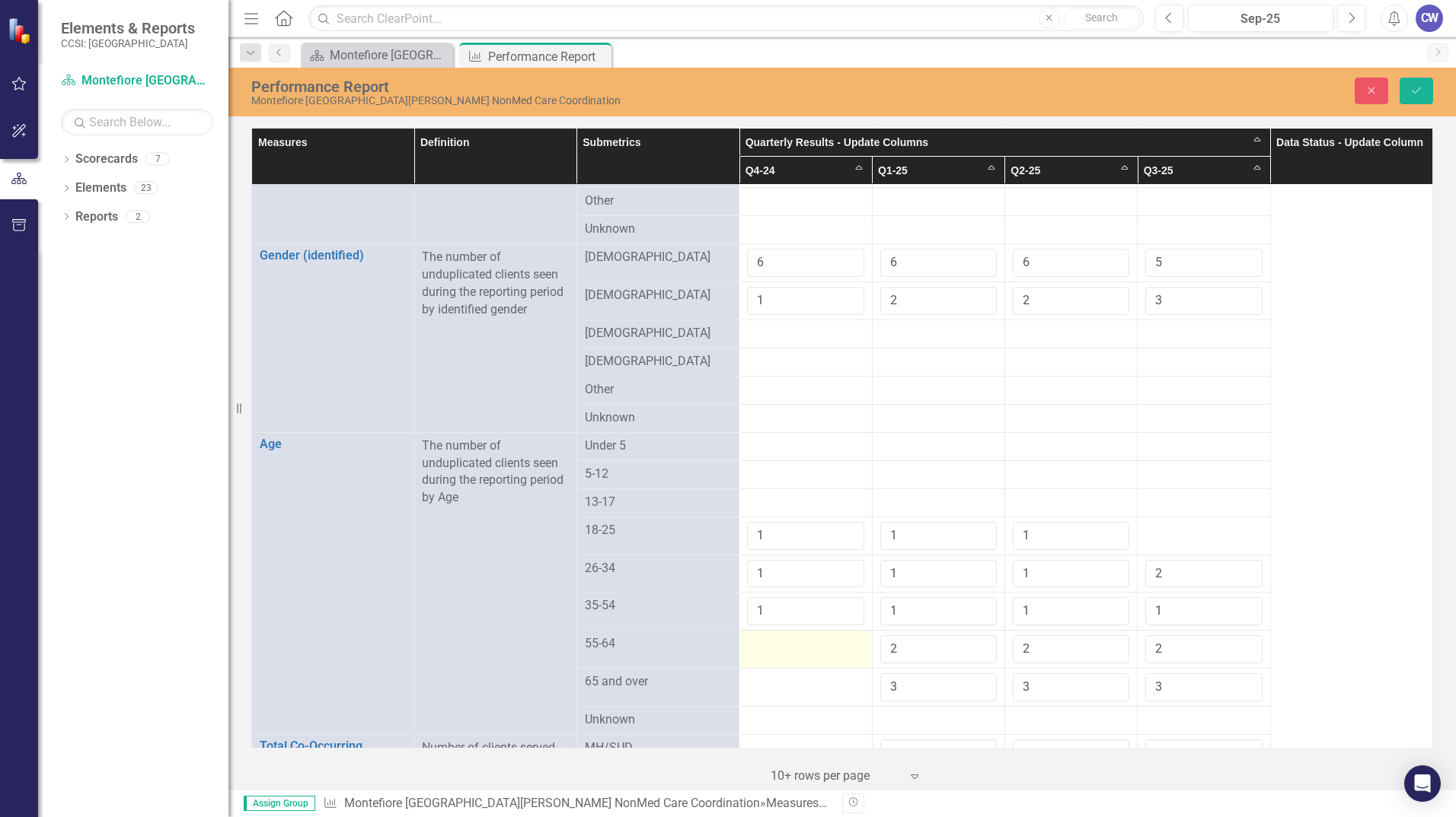
click at [803, 645] on div at bounding box center [805, 645] width 116 height 18
click at [802, 645] on div at bounding box center [805, 645] width 116 height 18
click at [781, 649] on td at bounding box center [805, 650] width 133 height 38
click at [774, 641] on div at bounding box center [805, 645] width 116 height 18
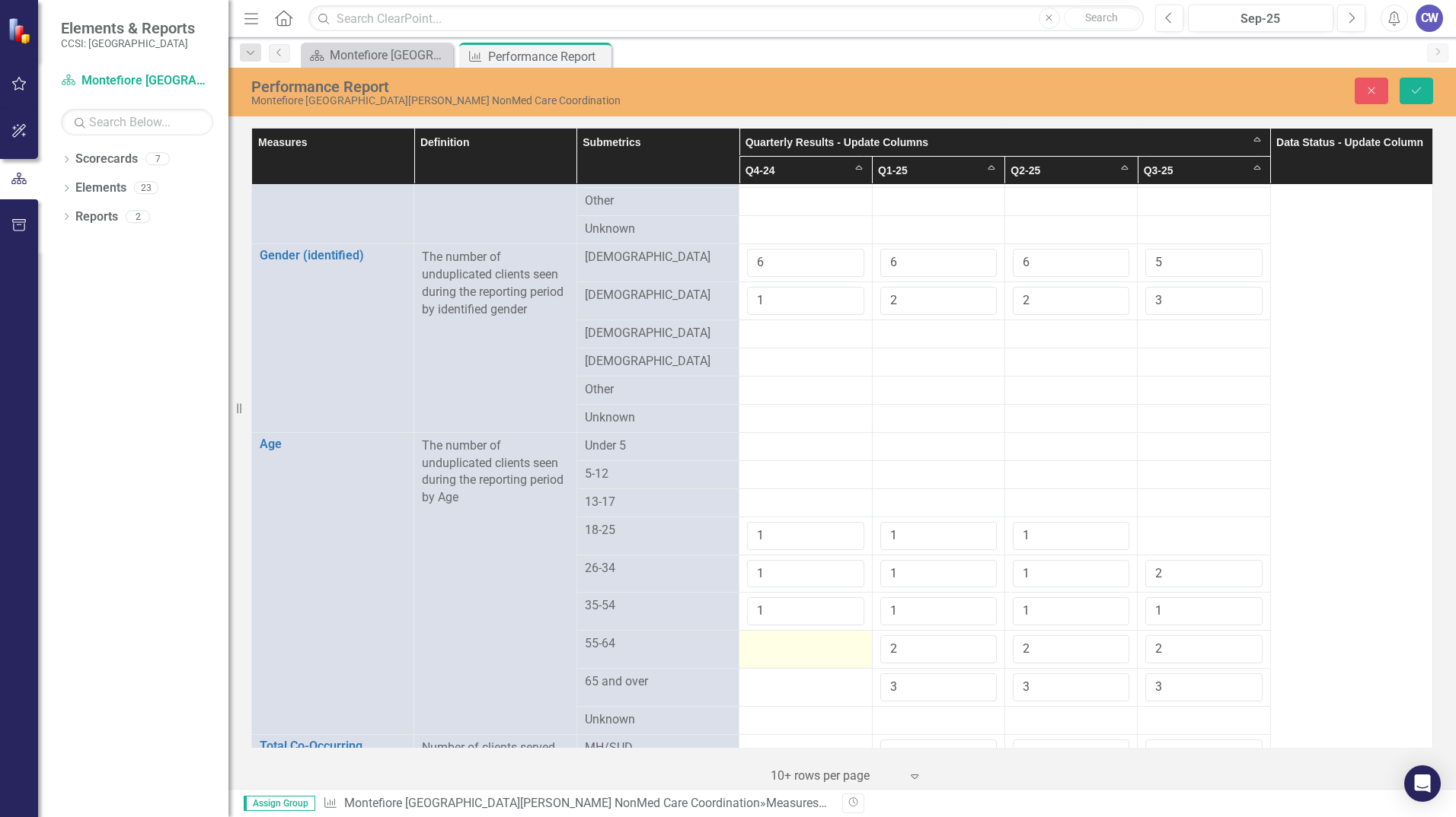
click at [772, 637] on div at bounding box center [805, 645] width 116 height 18
click at [790, 636] on input "number" at bounding box center [805, 649] width 116 height 28
type input "2"
click at [784, 676] on div at bounding box center [805, 682] width 116 height 18
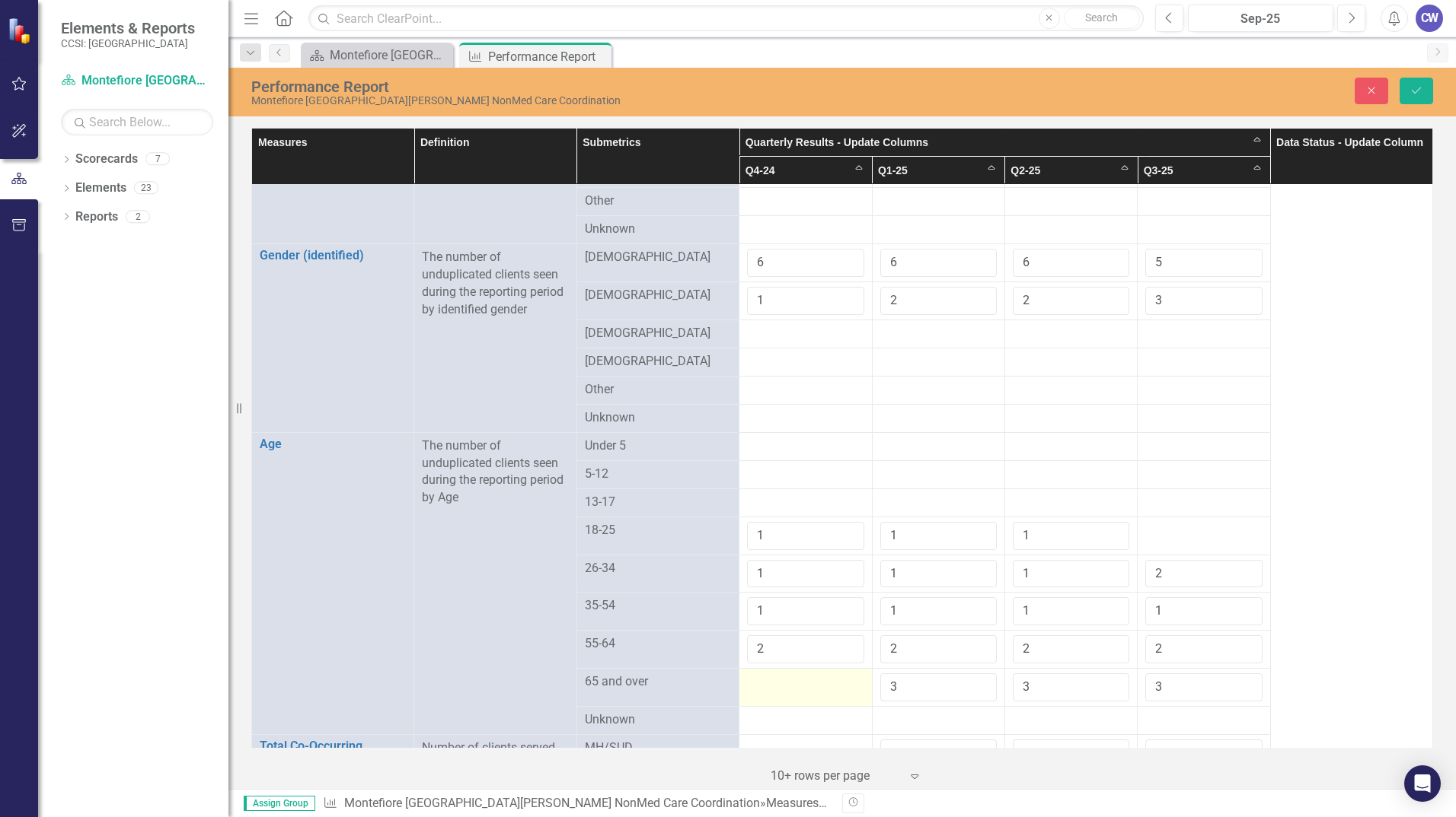
click at [783, 676] on div at bounding box center [805, 682] width 116 height 18
click at [783, 676] on input "number" at bounding box center [805, 687] width 116 height 28
type input "3"
click at [775, 706] on td at bounding box center [805, 720] width 133 height 28
click at [776, 706] on td at bounding box center [805, 720] width 133 height 28
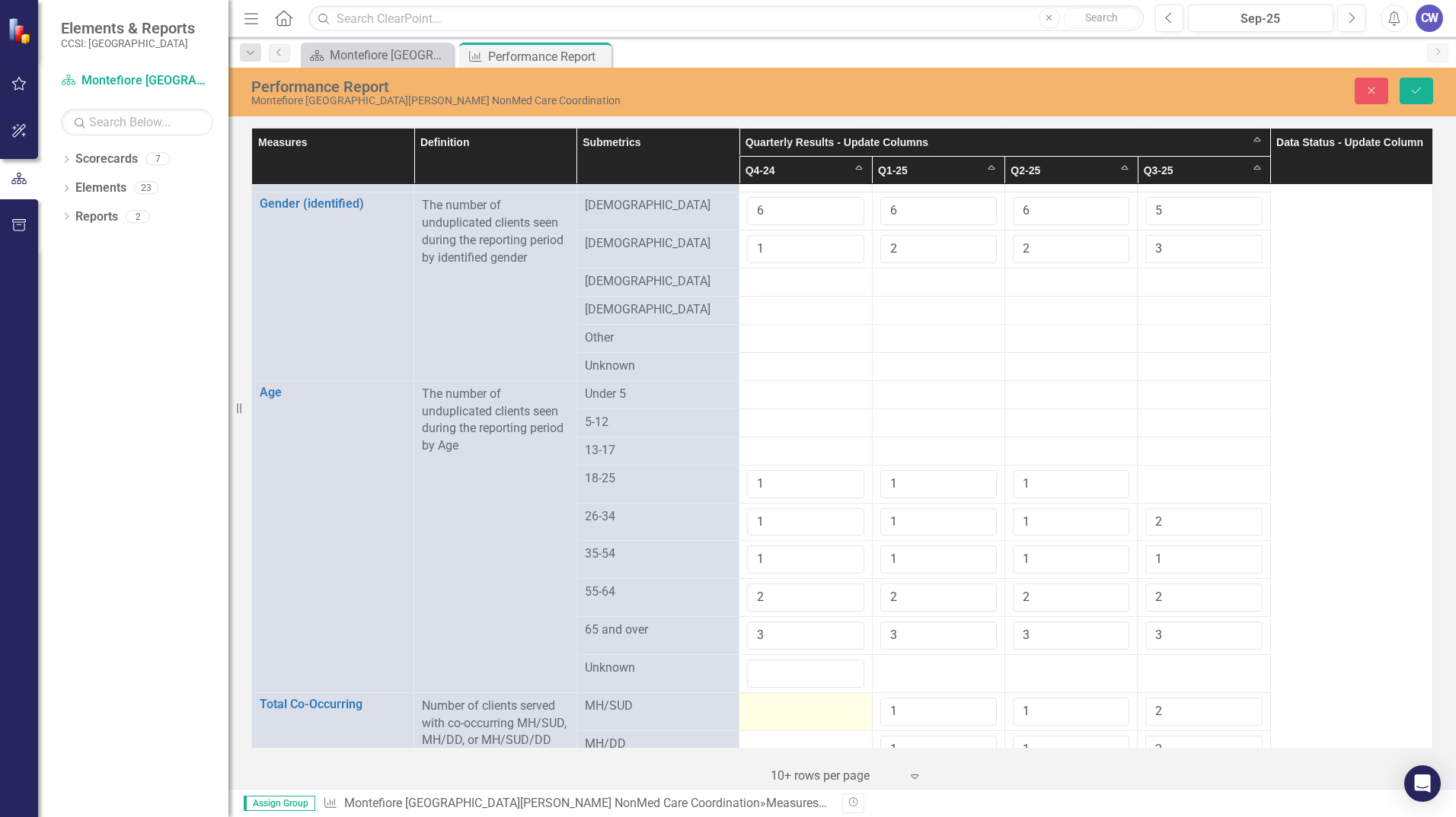
scroll to position [837, 0]
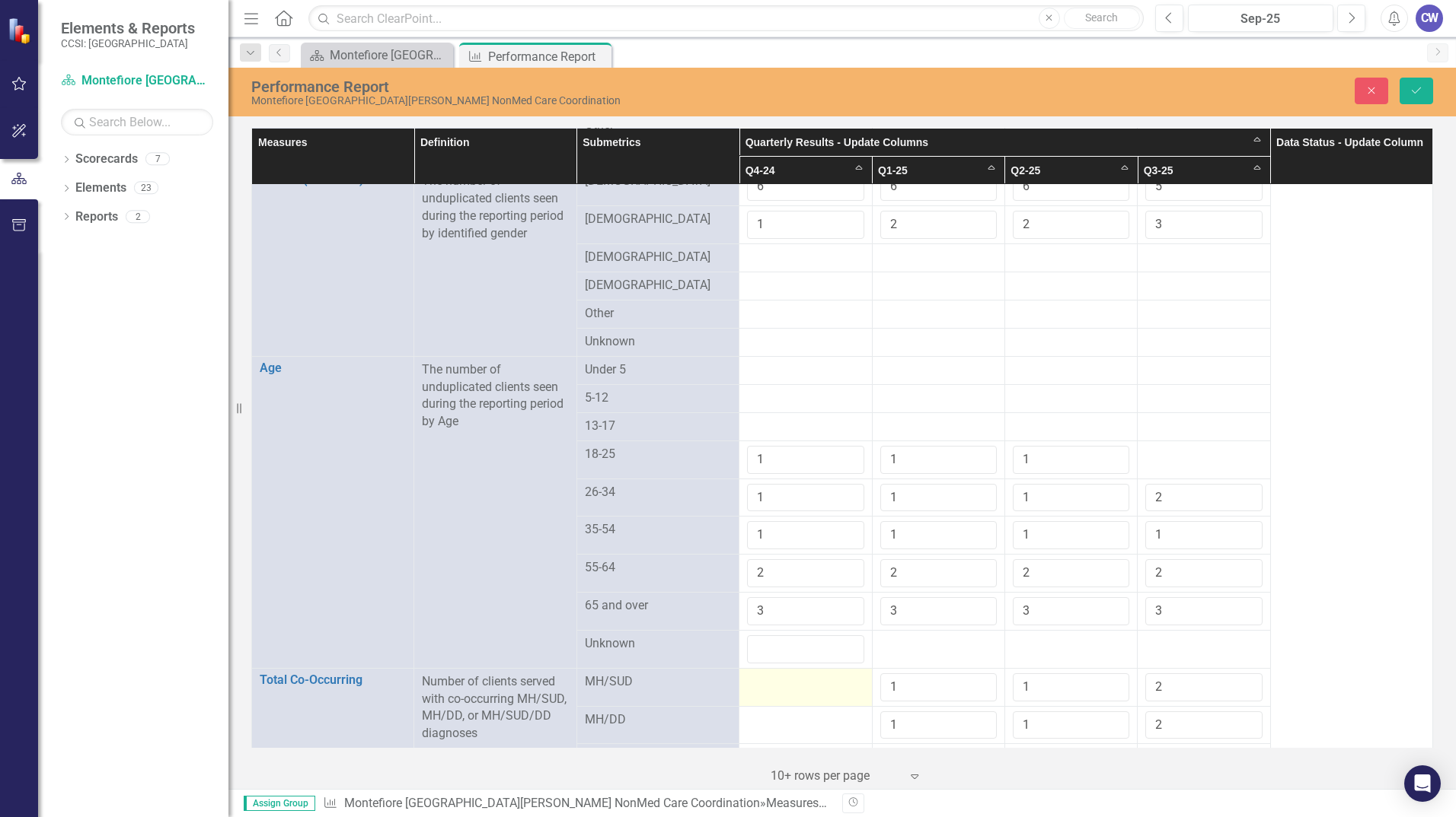
click at [799, 682] on div at bounding box center [805, 682] width 116 height 18
click at [799, 681] on input "number" at bounding box center [805, 687] width 116 height 28
type input "1"
click at [803, 723] on td at bounding box center [805, 725] width 133 height 38
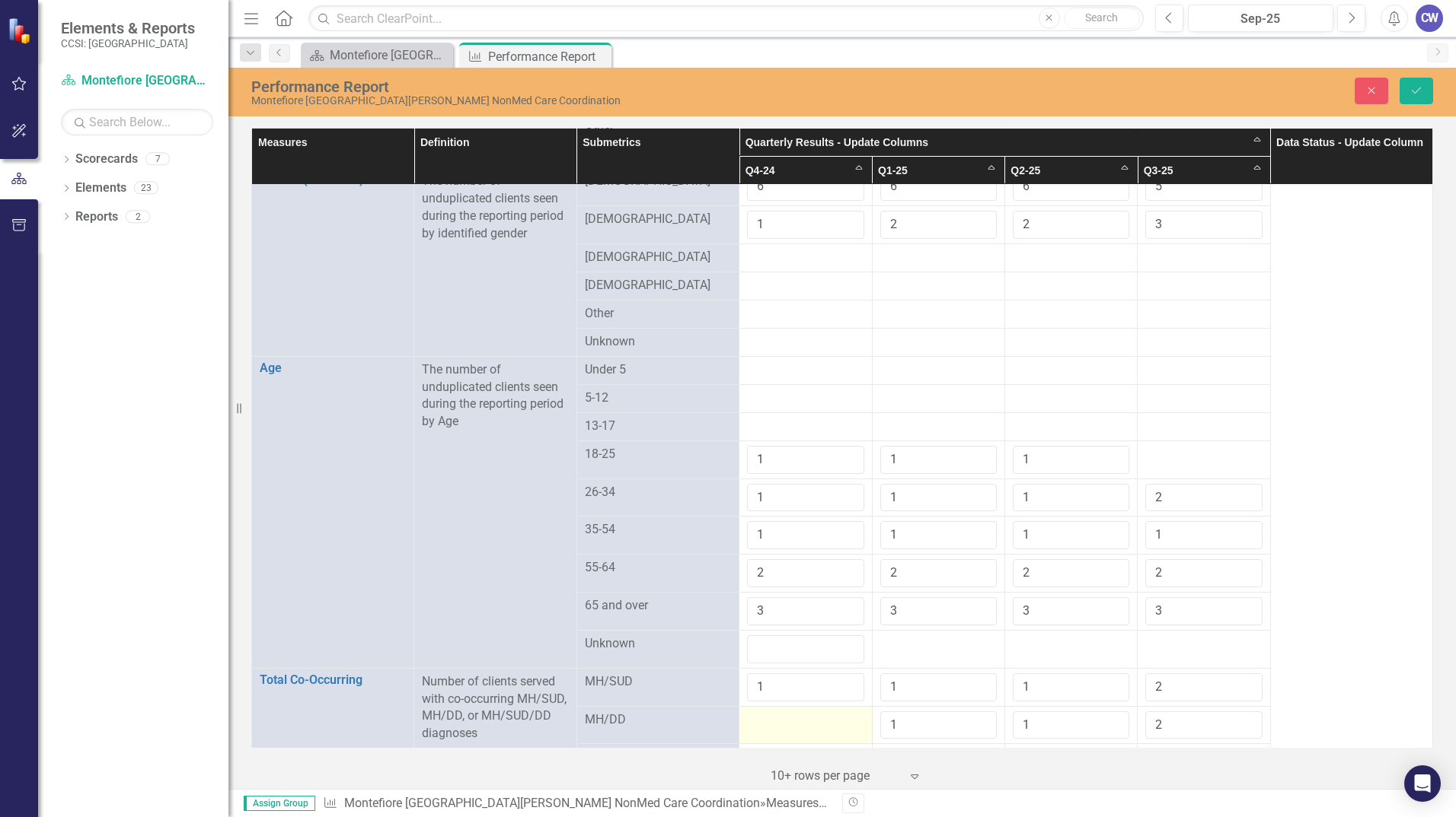
click at [803, 723] on td at bounding box center [805, 725] width 133 height 38
click at [803, 722] on input "number" at bounding box center [805, 725] width 116 height 28
type input "-1"
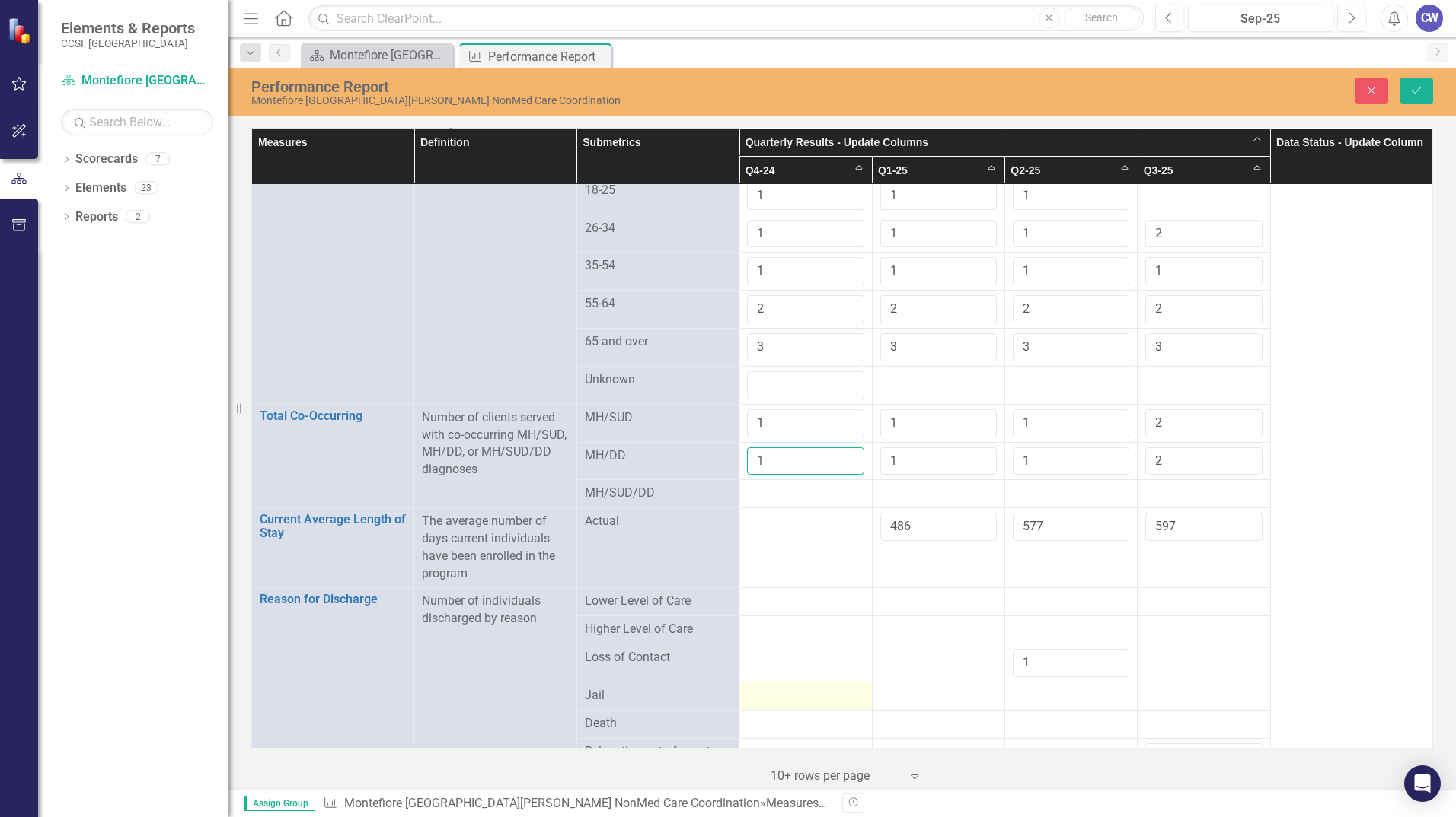
scroll to position [1141, 0]
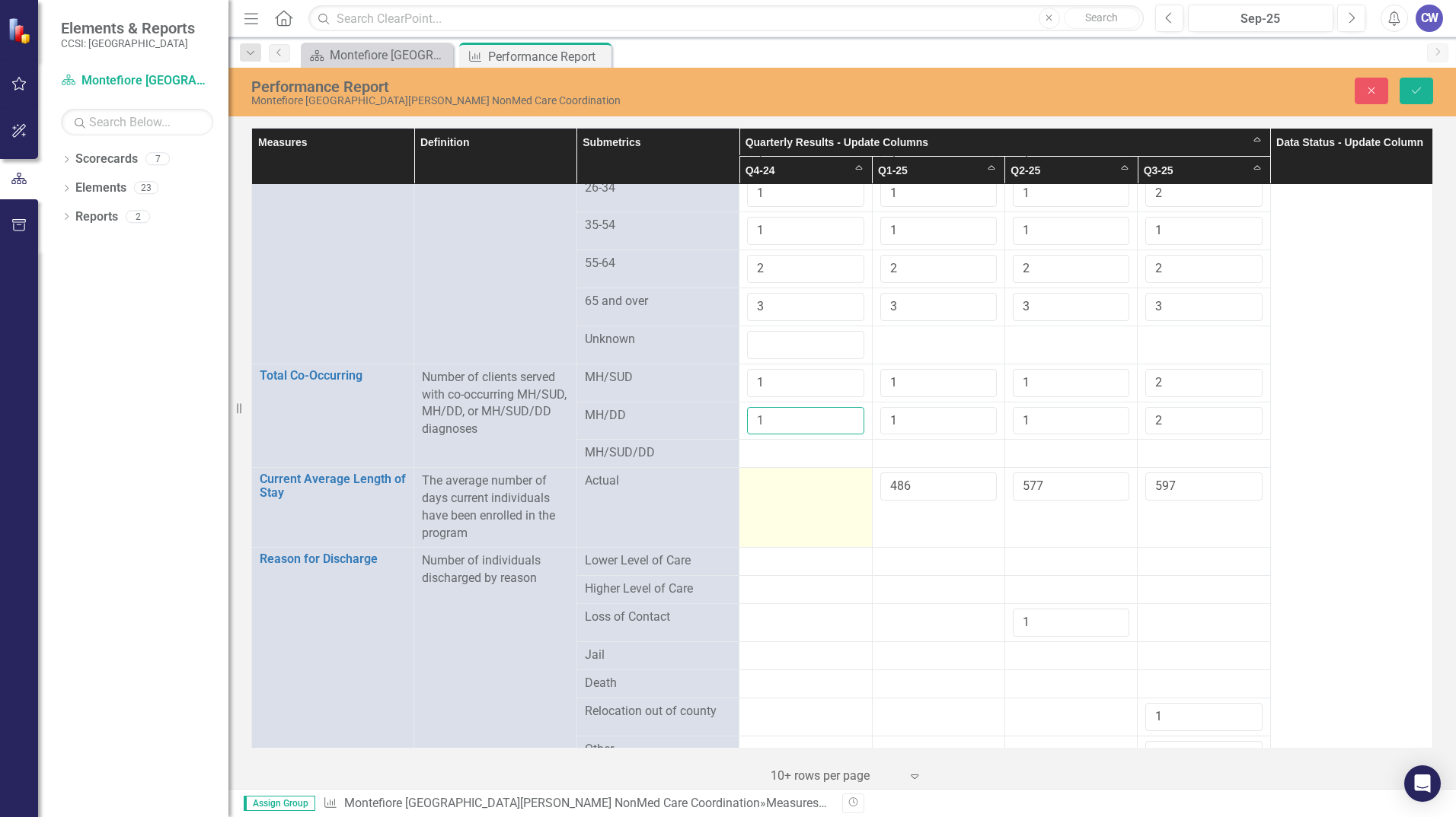
type input "1"
click at [774, 481] on div at bounding box center [805, 482] width 116 height 18
click at [776, 479] on input "number" at bounding box center [805, 486] width 116 height 28
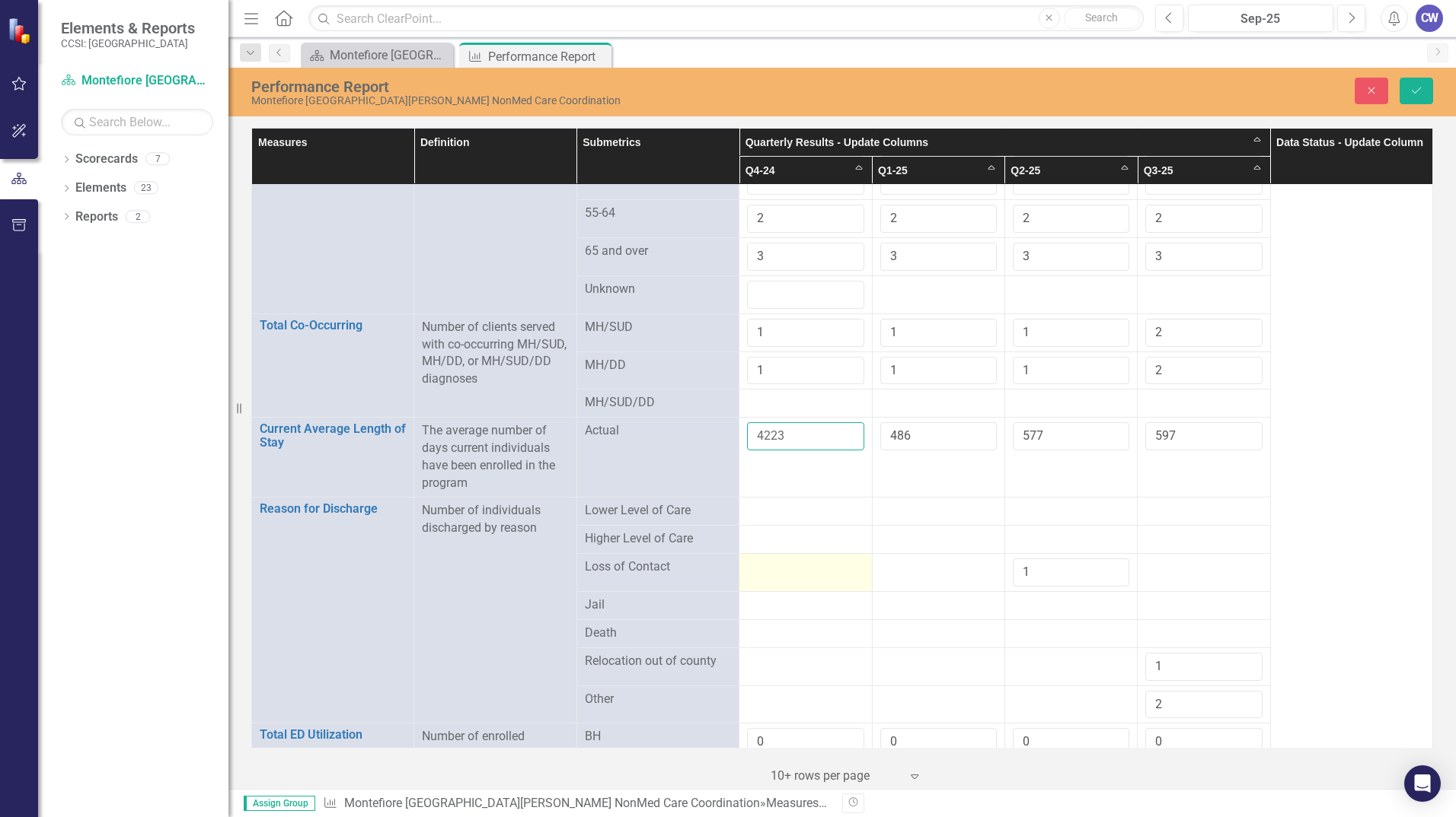
scroll to position [1217, 0]
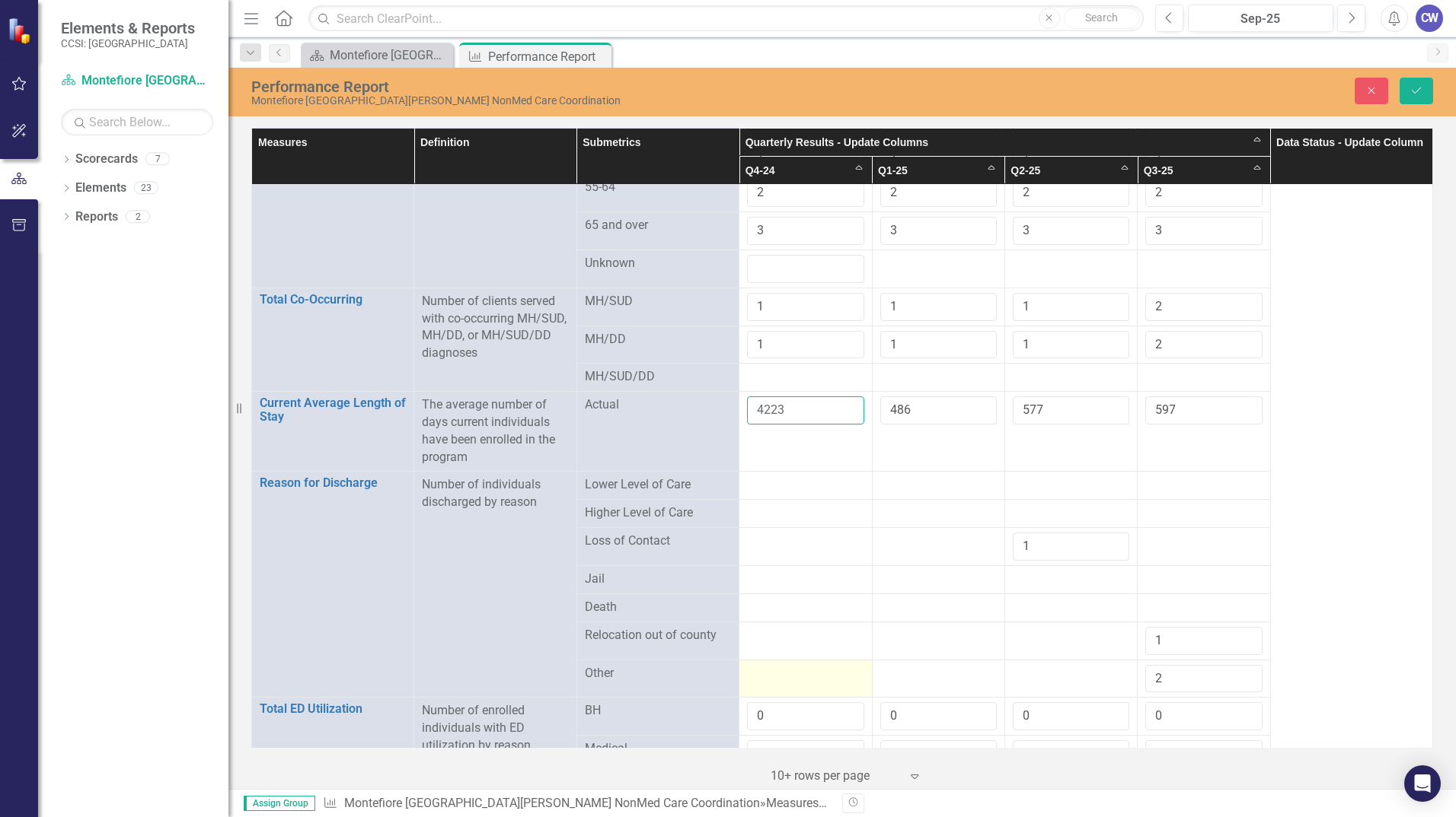
type input "4223"
click at [790, 674] on div at bounding box center [805, 674] width 116 height 18
click at [790, 673] on input "number" at bounding box center [805, 679] width 116 height 28
type input "0"
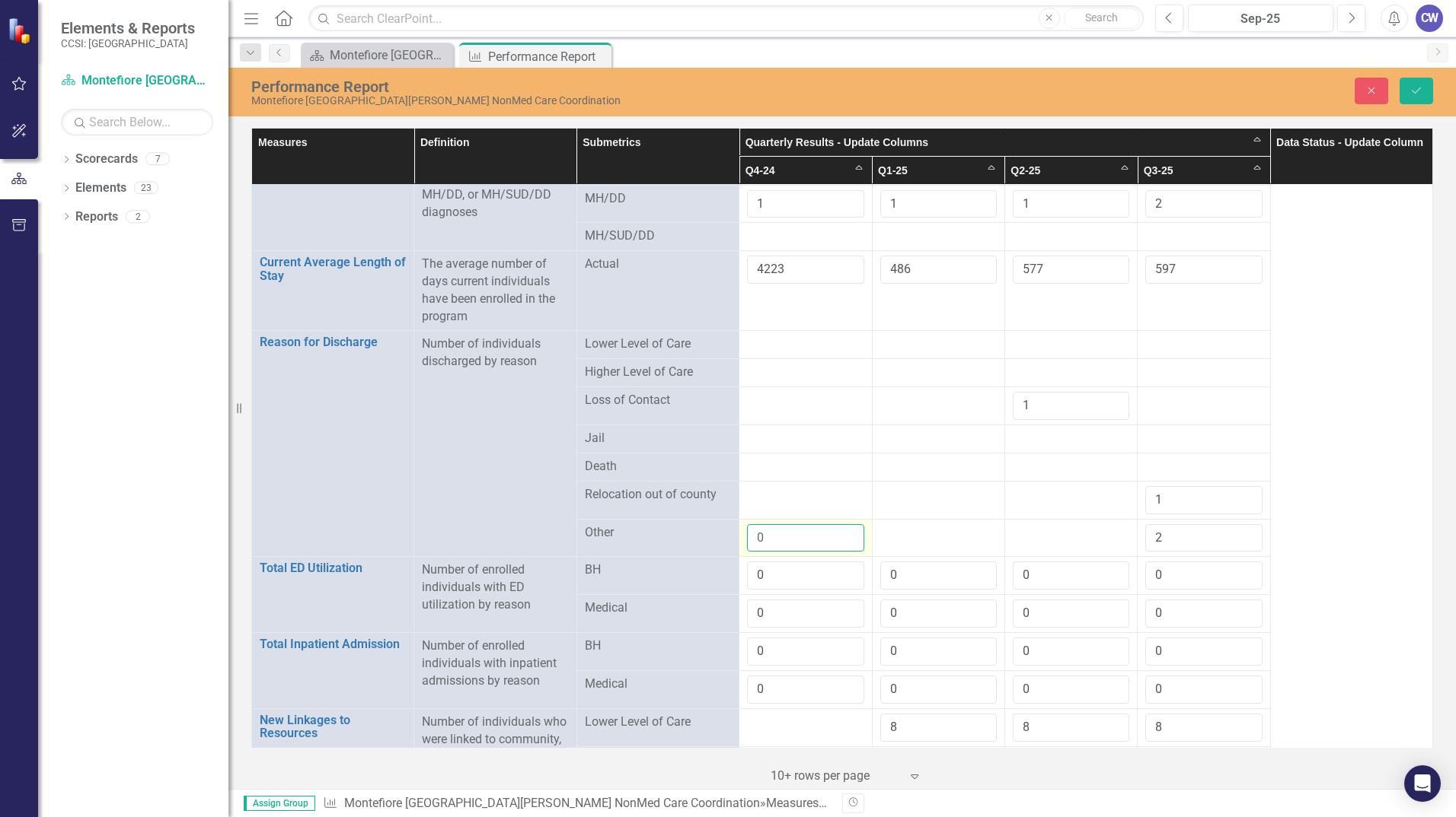
scroll to position [1370, 0]
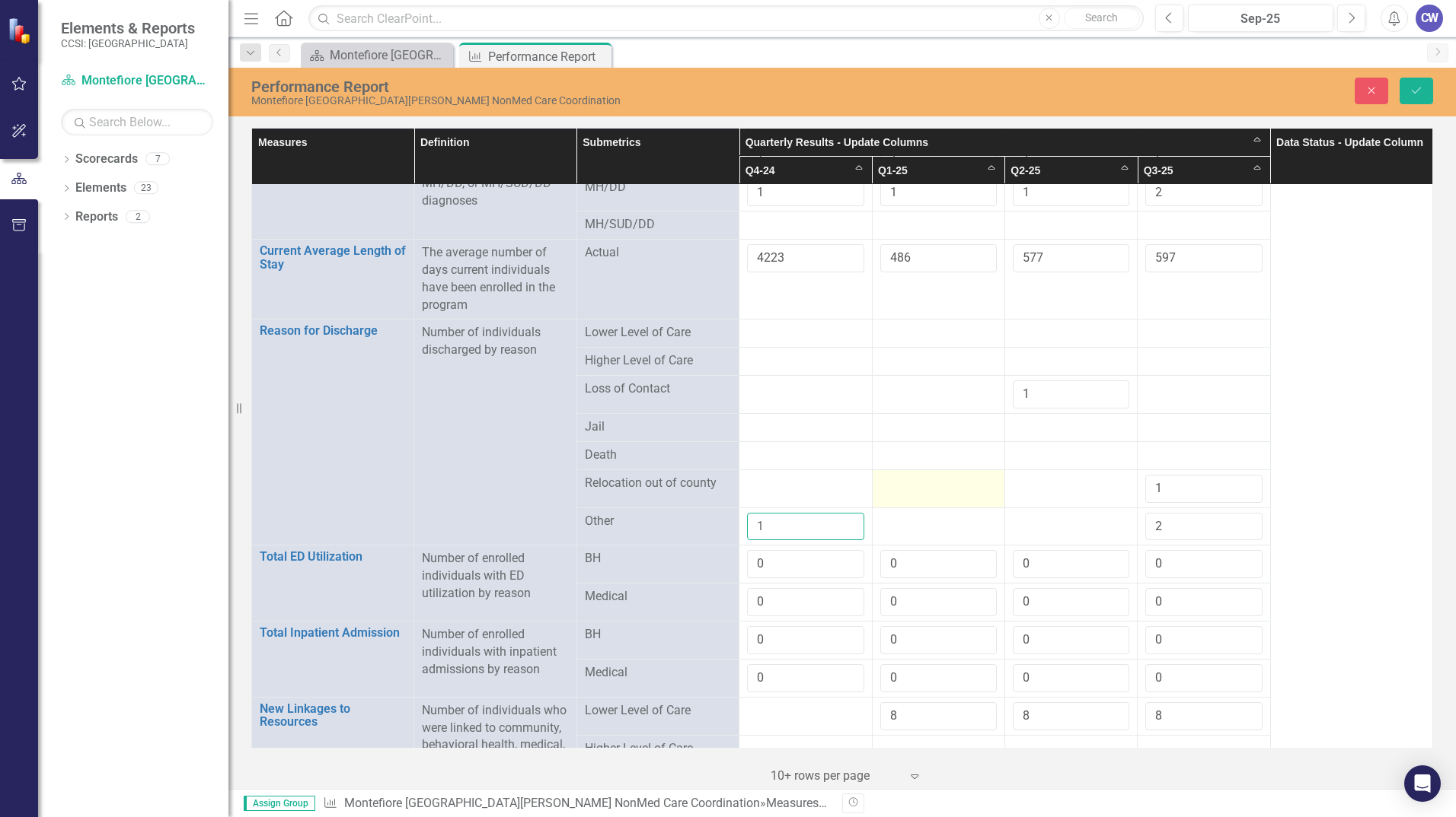
type input "1"
click at [911, 484] on div at bounding box center [937, 484] width 116 height 18
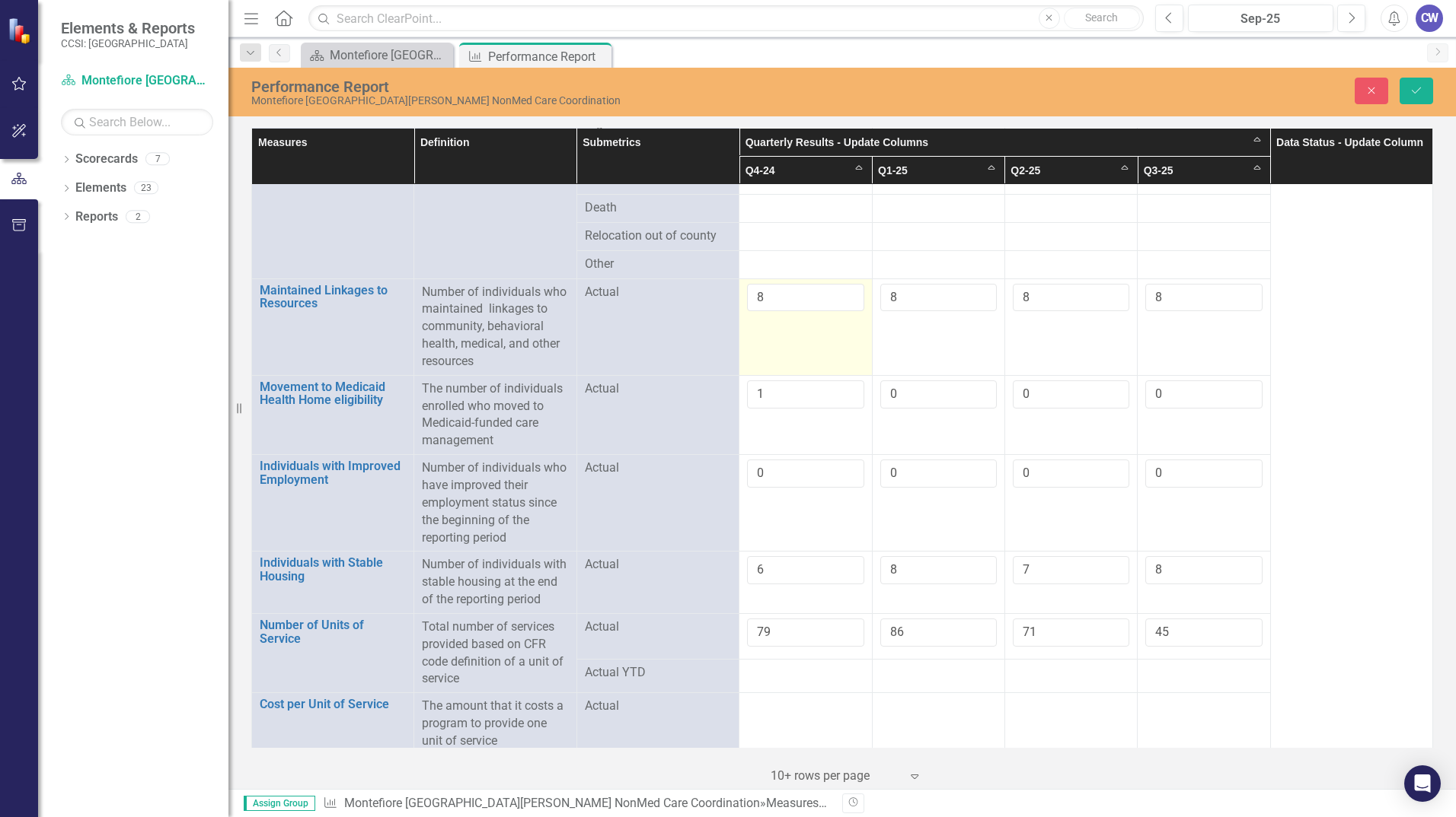
scroll to position [1996, 0]
click at [1410, 93] on icon "Save" at bounding box center [1416, 91] width 14 height 11
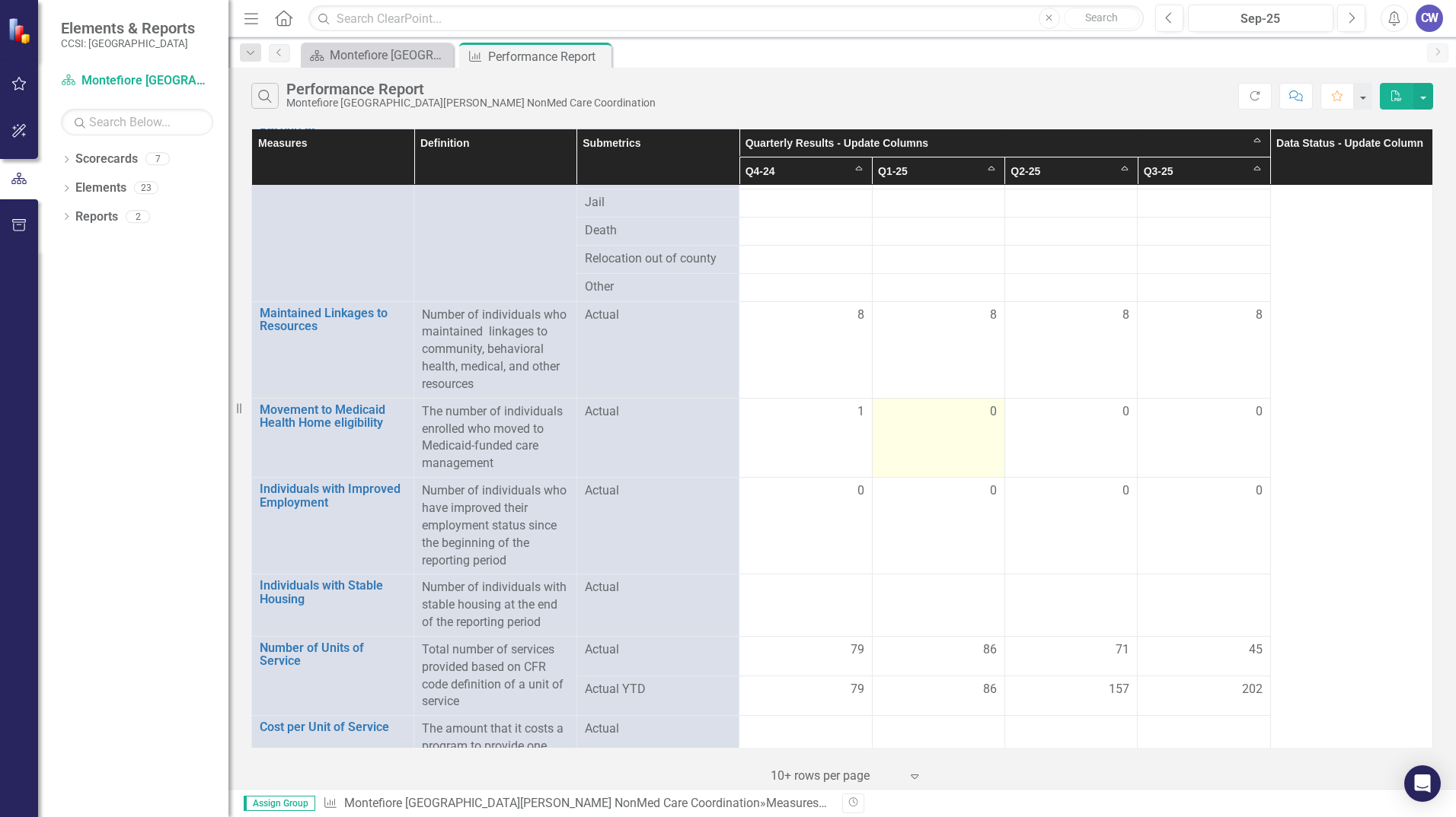
scroll to position [1770, 0]
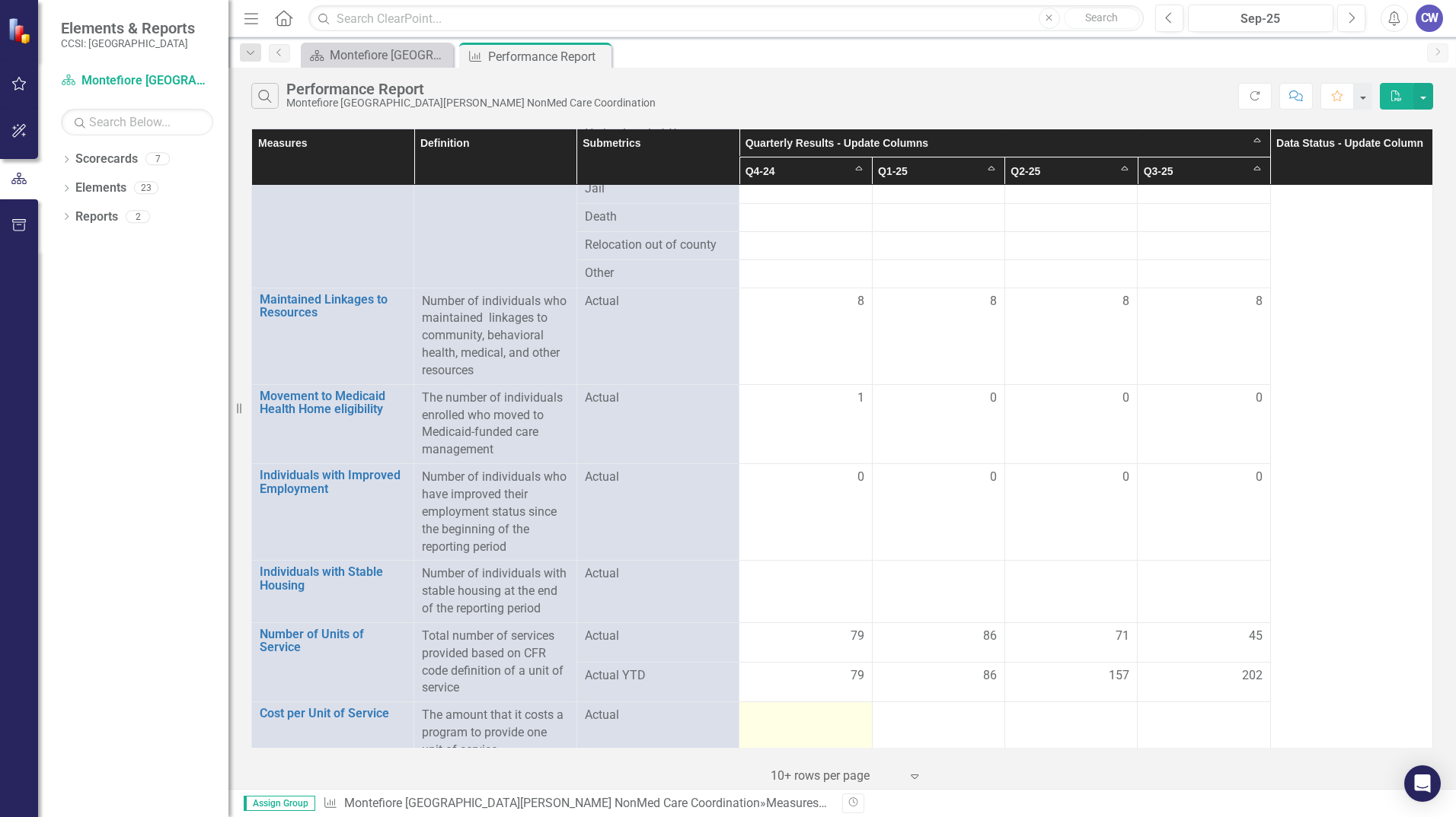
click at [810, 713] on td at bounding box center [805, 734] width 133 height 62
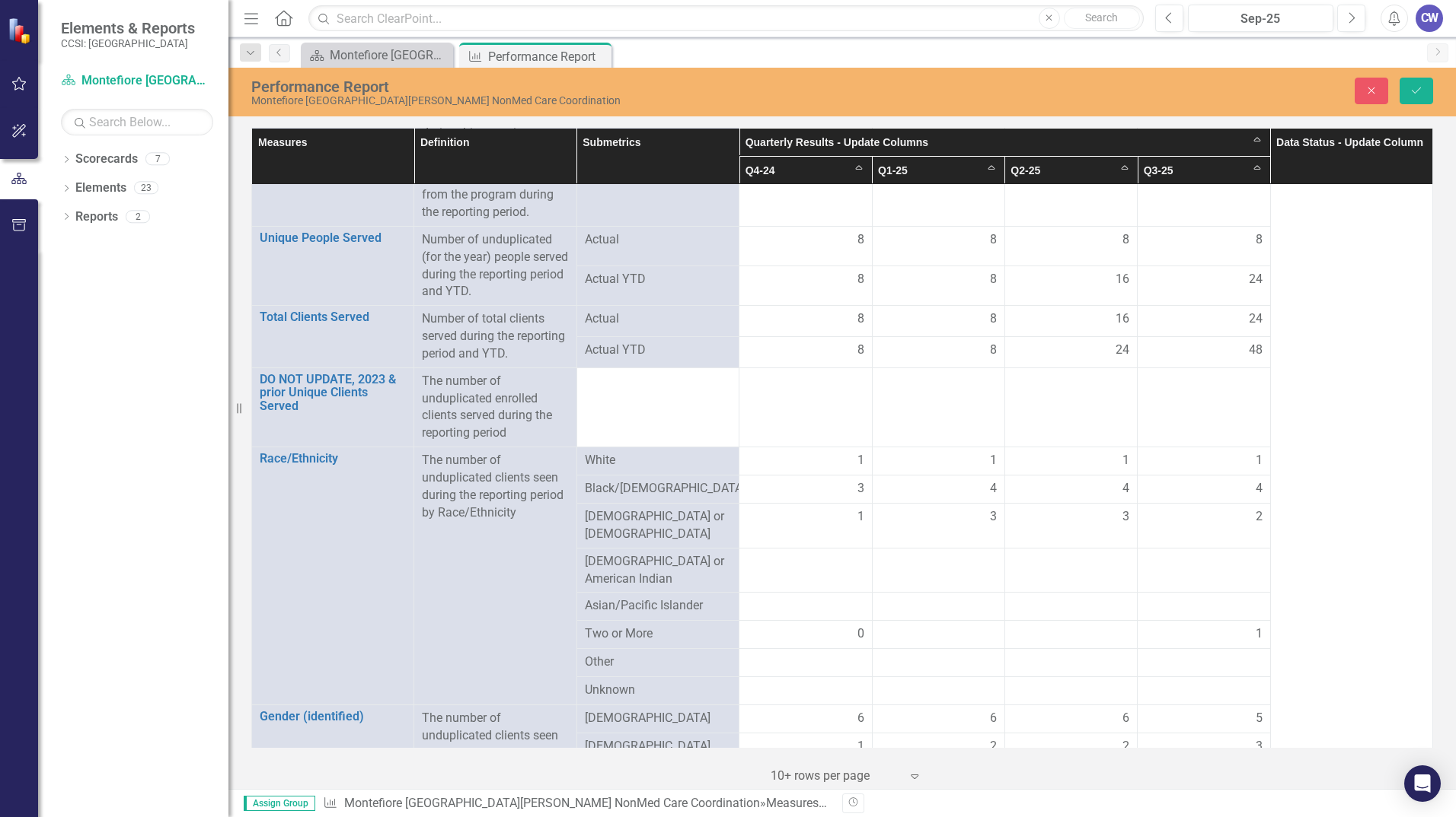
scroll to position [0, 0]
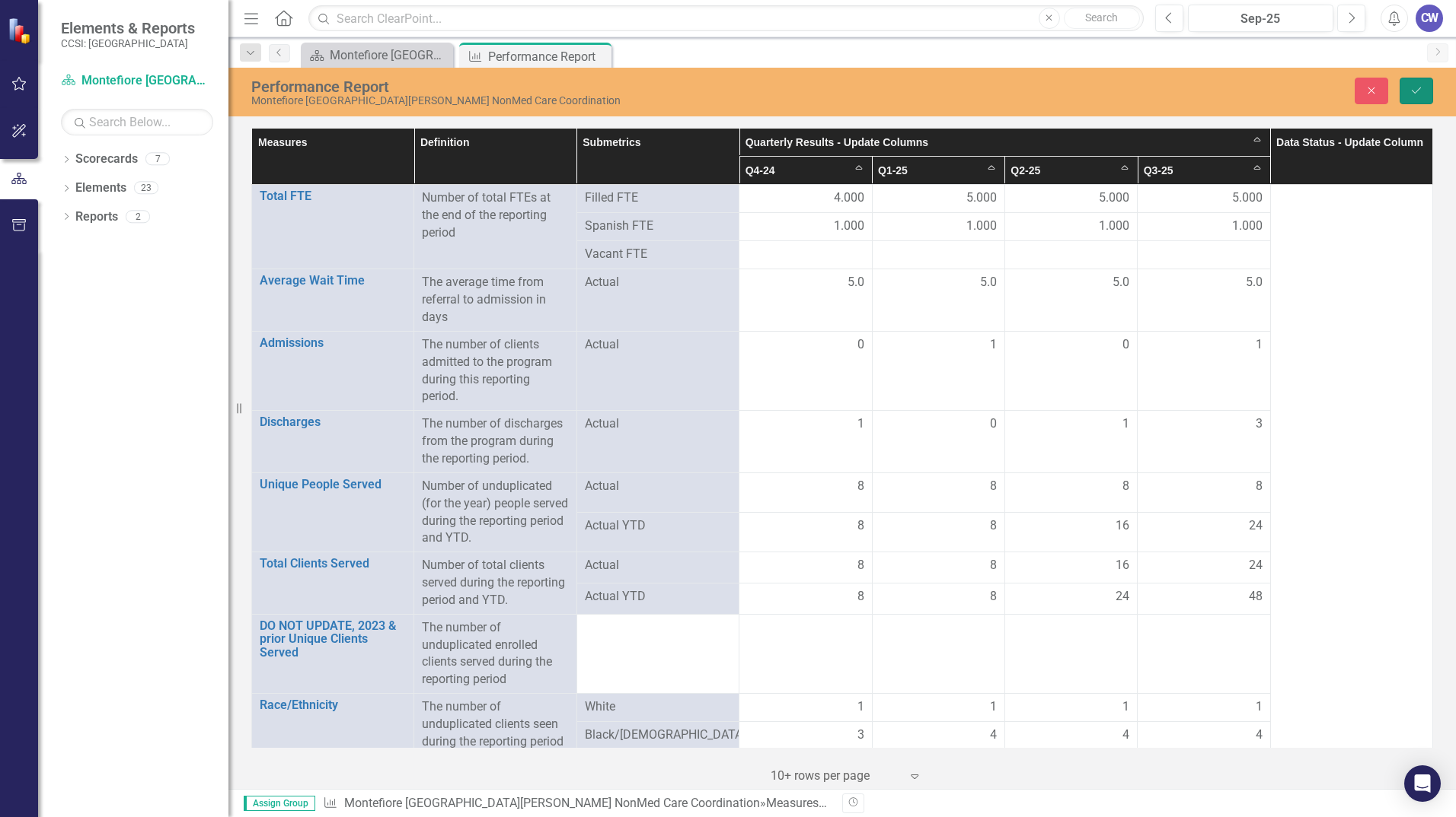
click at [1414, 93] on icon "Save" at bounding box center [1416, 91] width 14 height 11
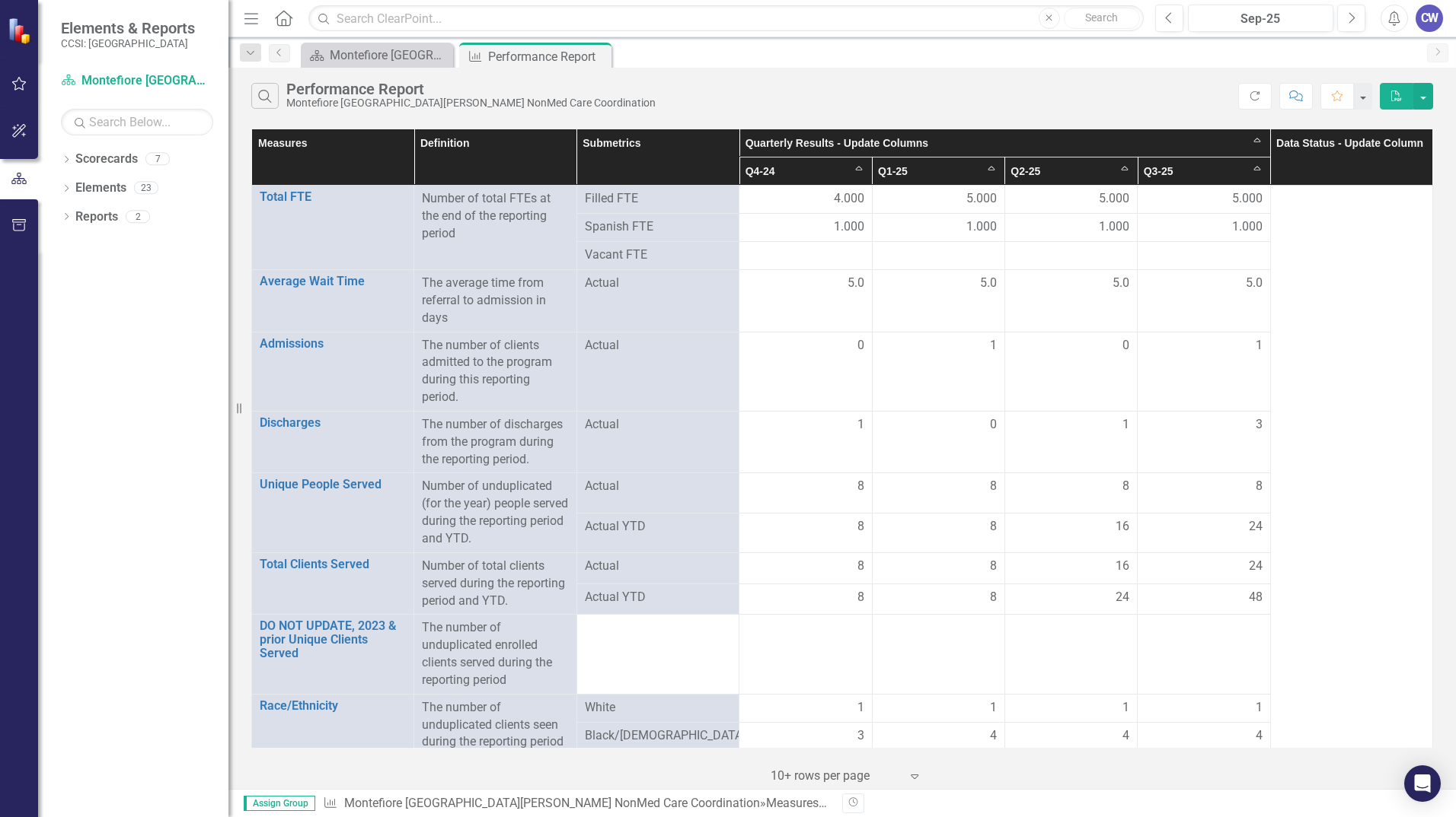
click at [1397, 99] on icon "PDF" at bounding box center [1396, 96] width 14 height 11
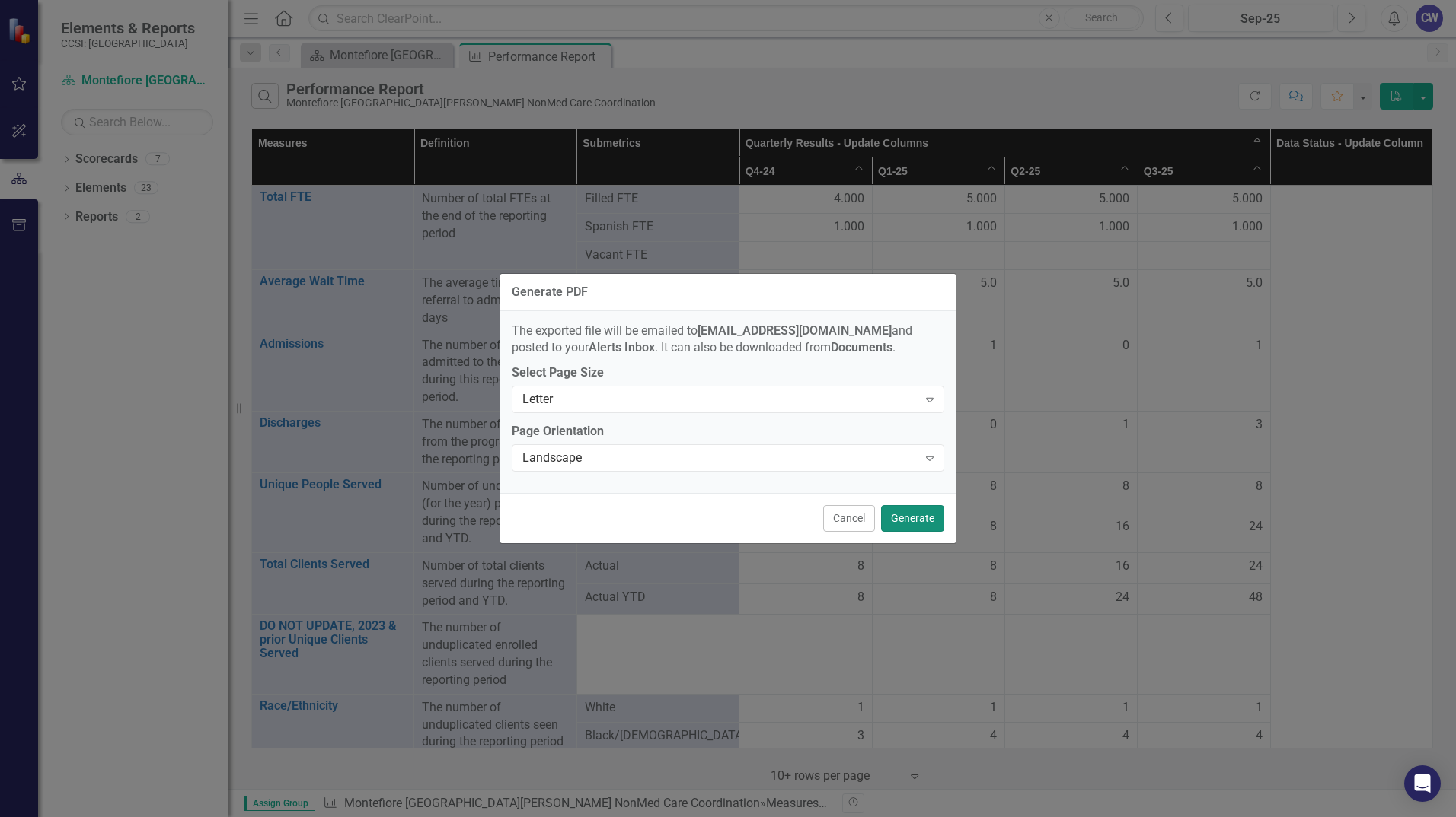
click at [925, 521] on button "Generate" at bounding box center [912, 518] width 63 height 27
